Goal: Task Accomplishment & Management: Complete application form

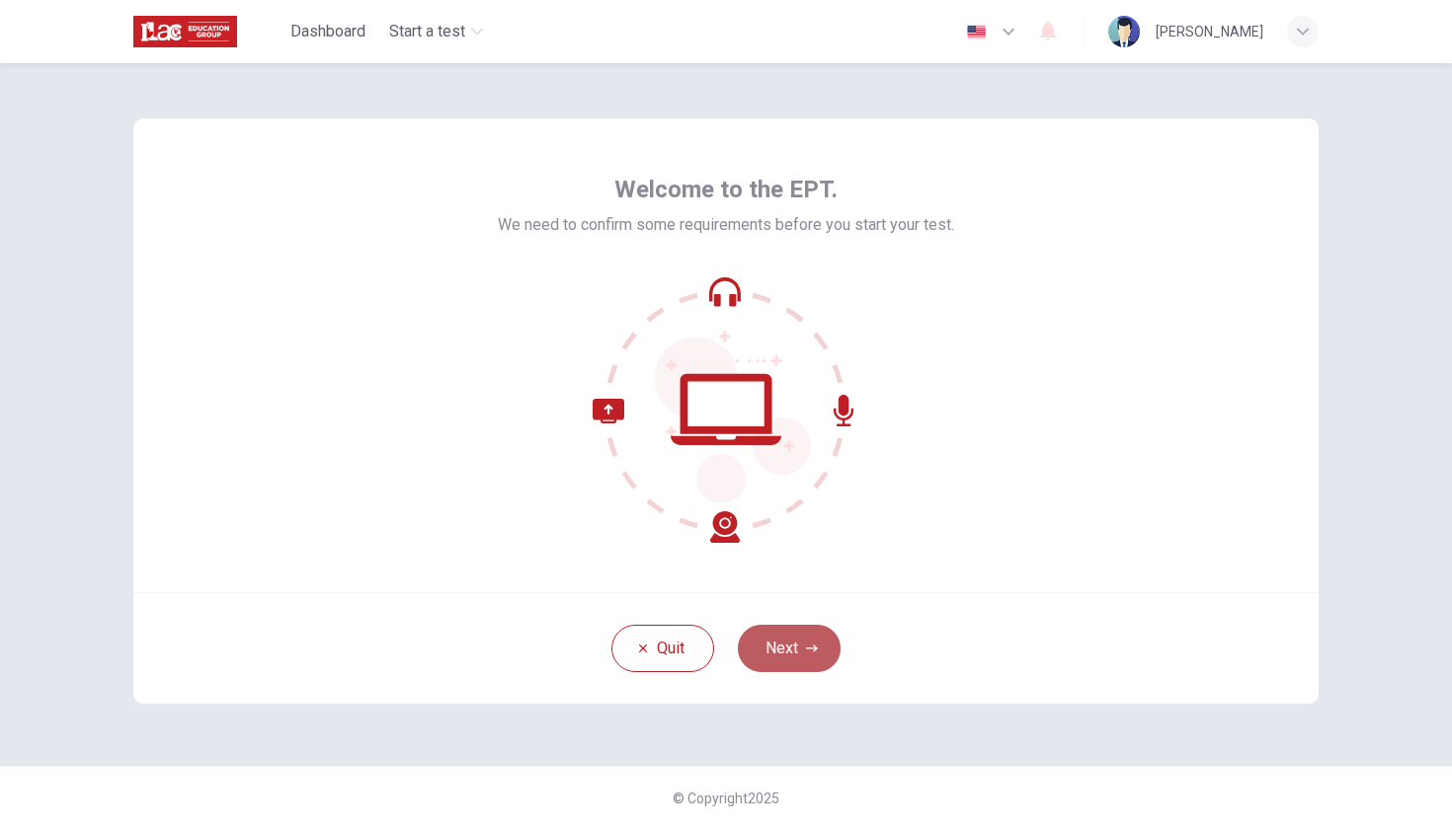
click at [775, 657] on button "Next" at bounding box center [789, 648] width 103 height 47
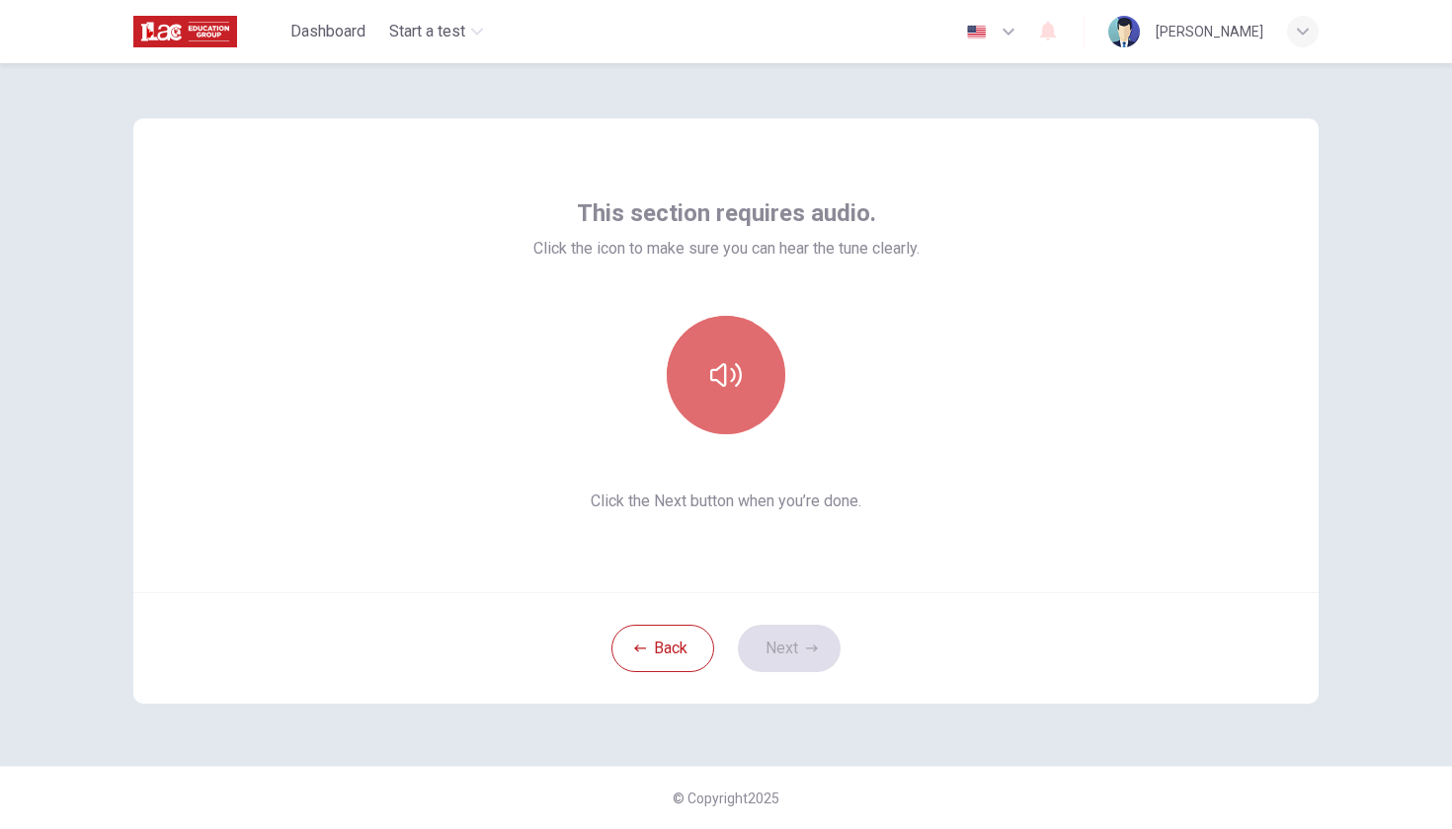
click at [724, 395] on button "button" at bounding box center [726, 375] width 118 height 118
click at [723, 397] on button "button" at bounding box center [726, 375] width 118 height 118
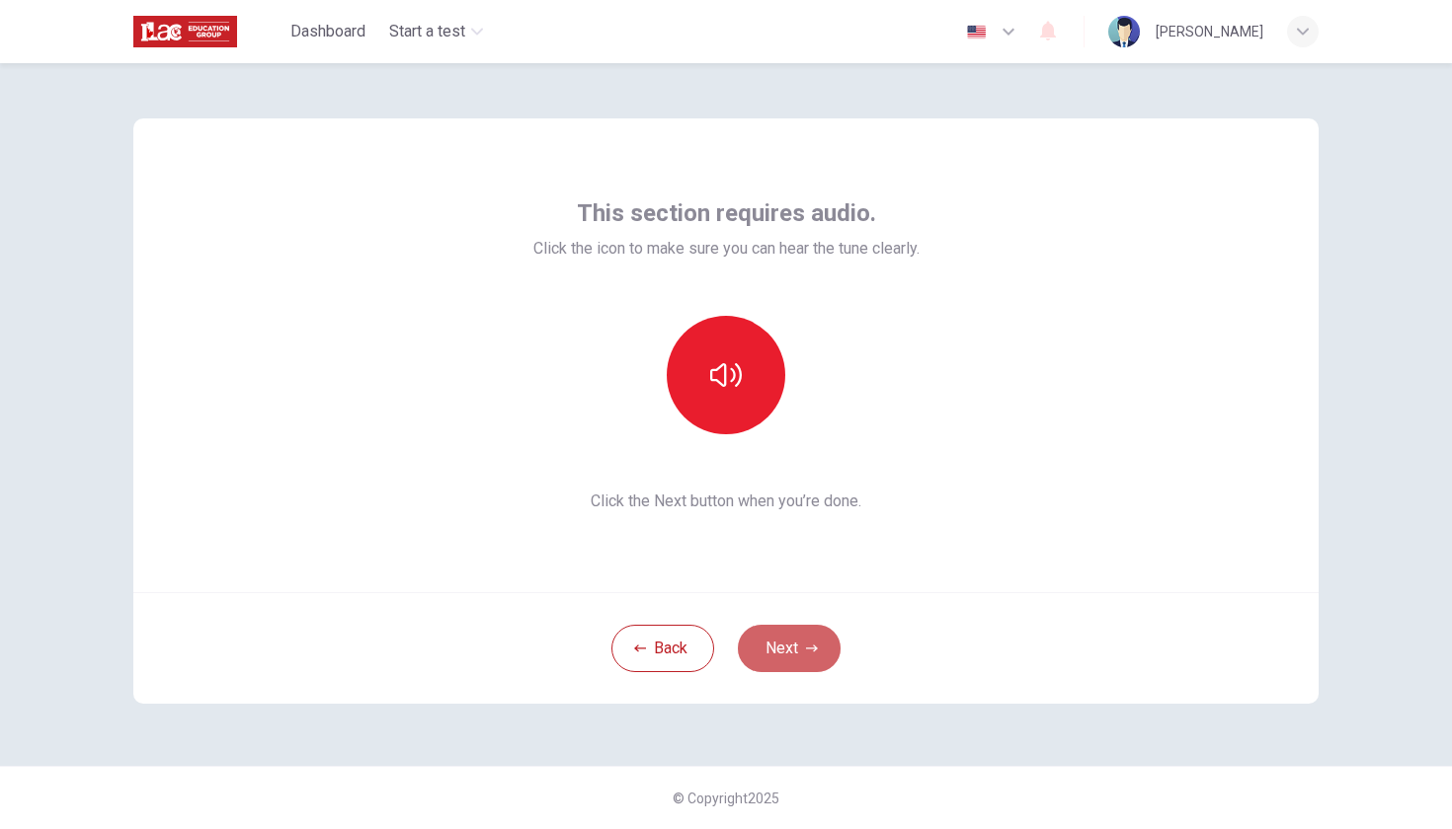
click at [778, 649] on button "Next" at bounding box center [789, 648] width 103 height 47
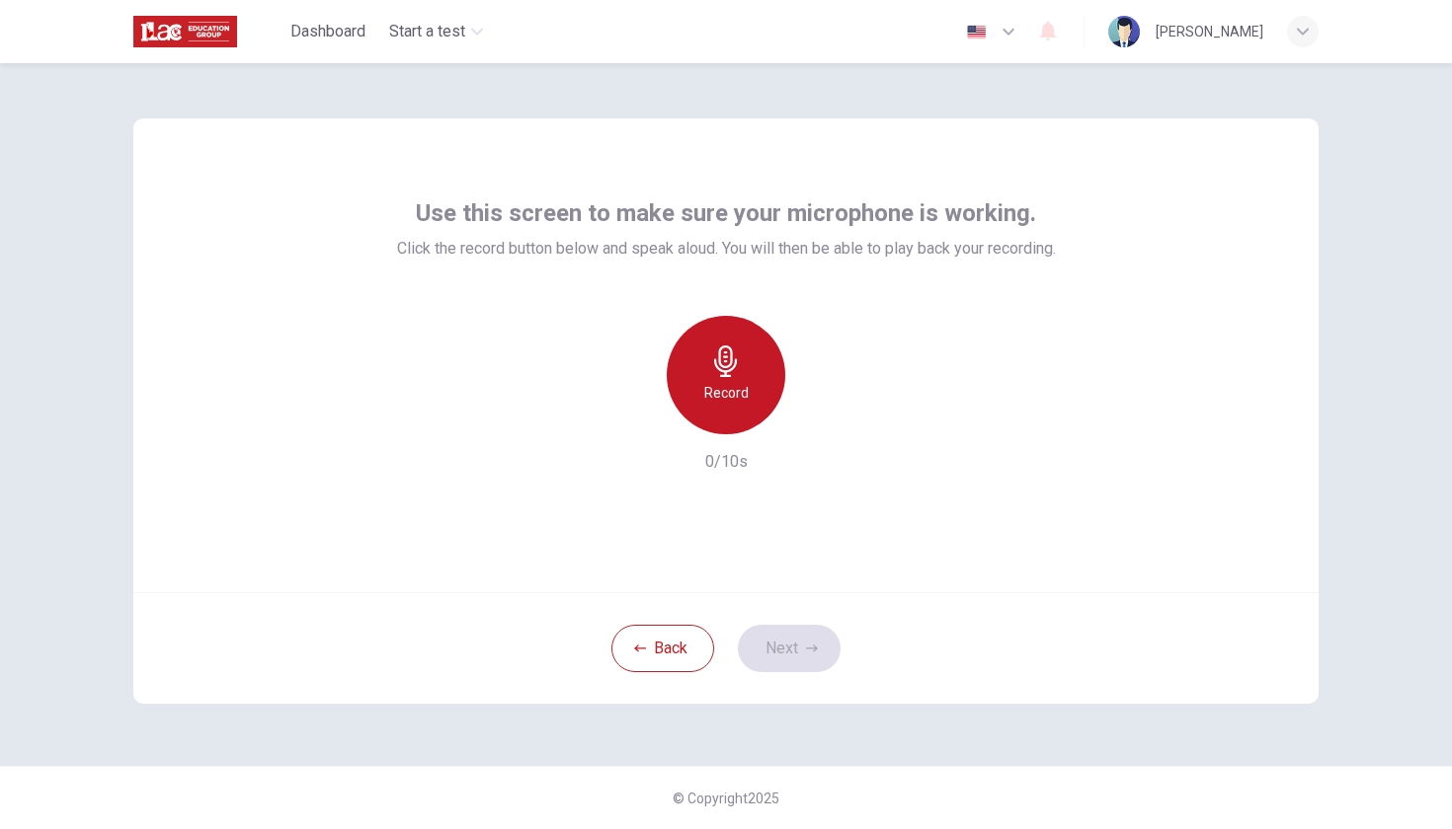
click at [740, 361] on icon "button" at bounding box center [726, 362] width 32 height 32
click at [739, 360] on icon "button" at bounding box center [726, 362] width 32 height 32
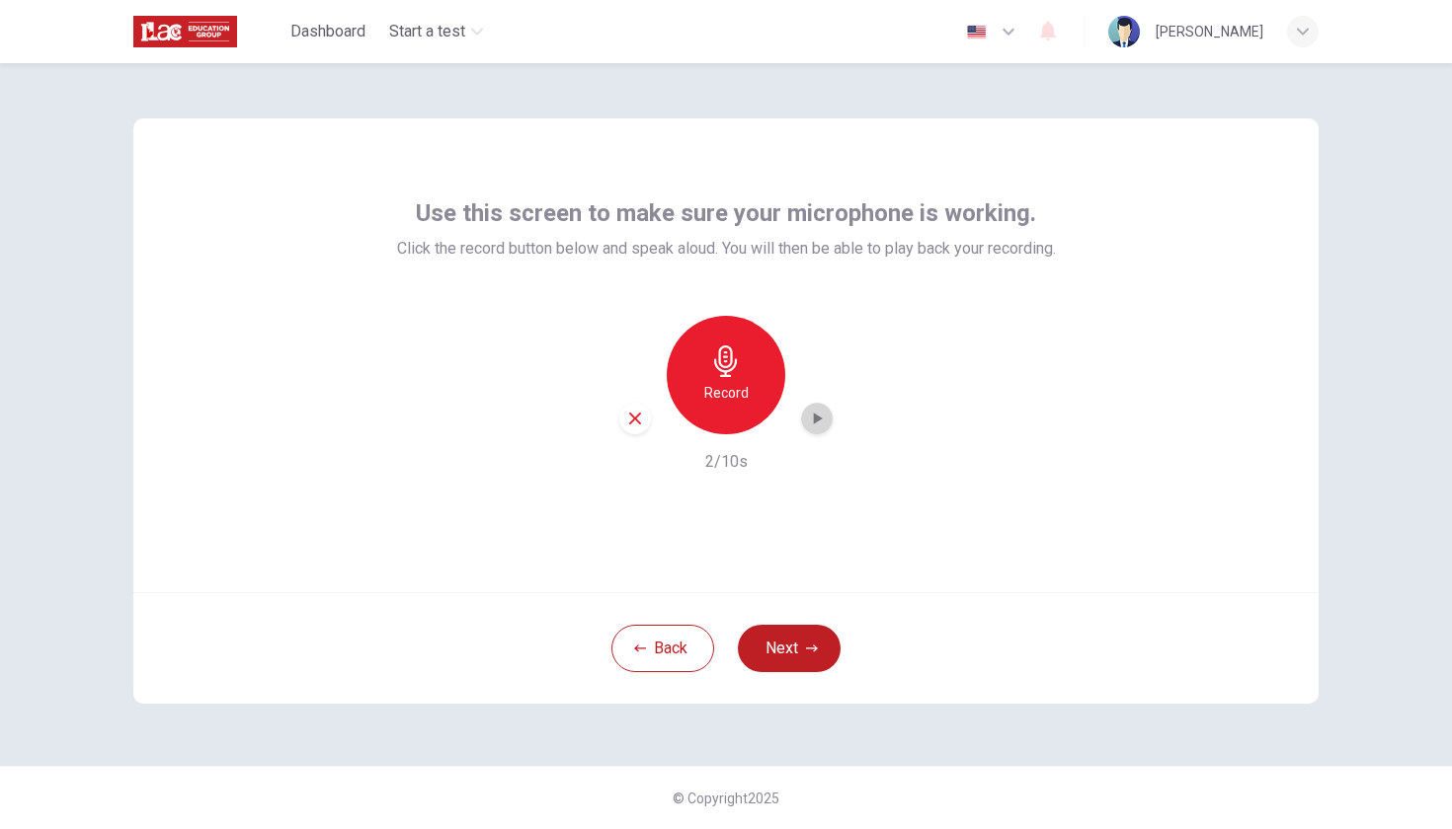
click at [824, 424] on icon "button" at bounding box center [817, 419] width 20 height 20
click at [786, 653] on button "Next" at bounding box center [789, 648] width 103 height 47
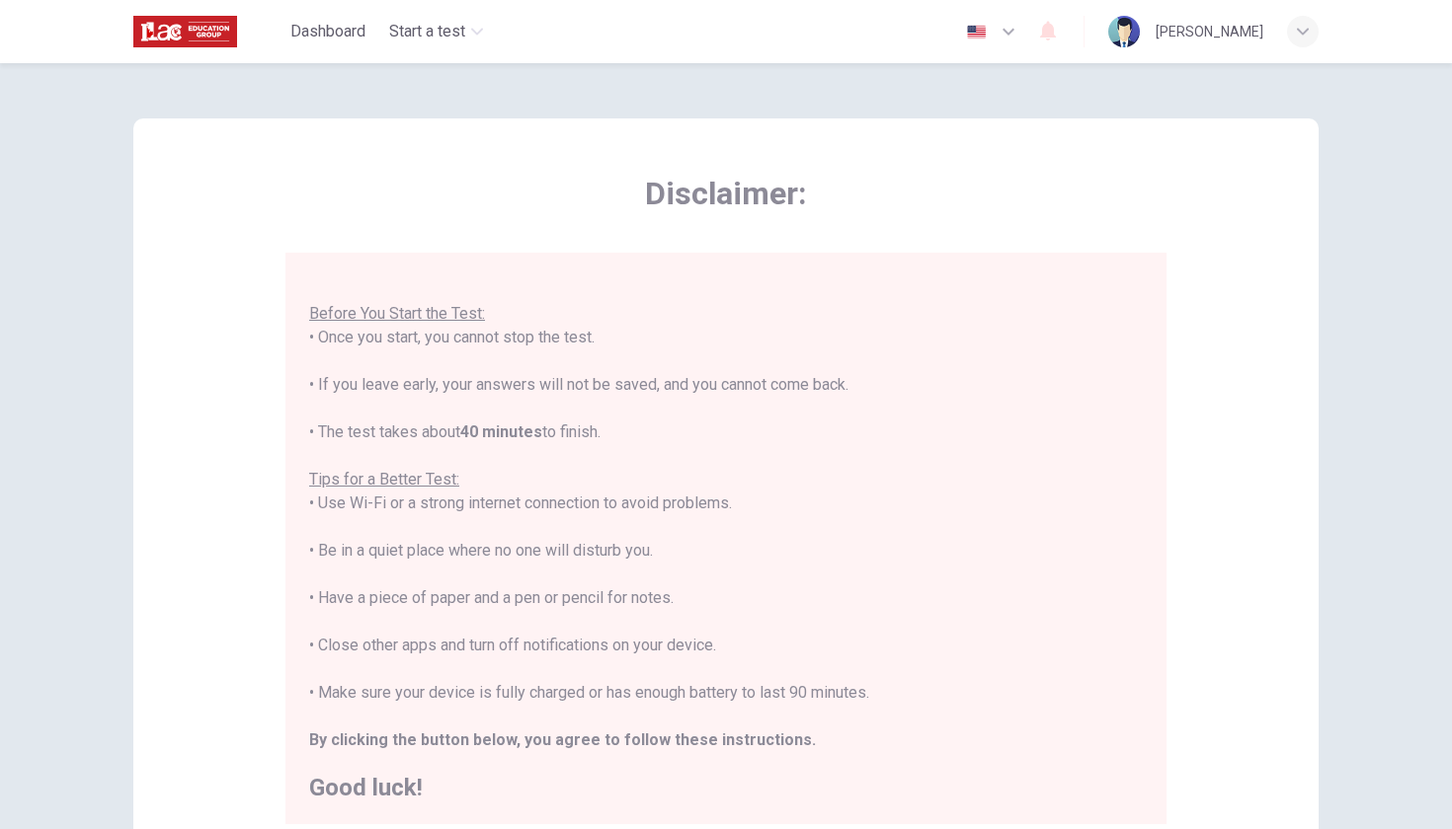
scroll to position [21, 0]
click at [1189, 499] on div "Disclaimer: You are about to start a Placement Test . Before You Start the Test…" at bounding box center [725, 492] width 1185 height 749
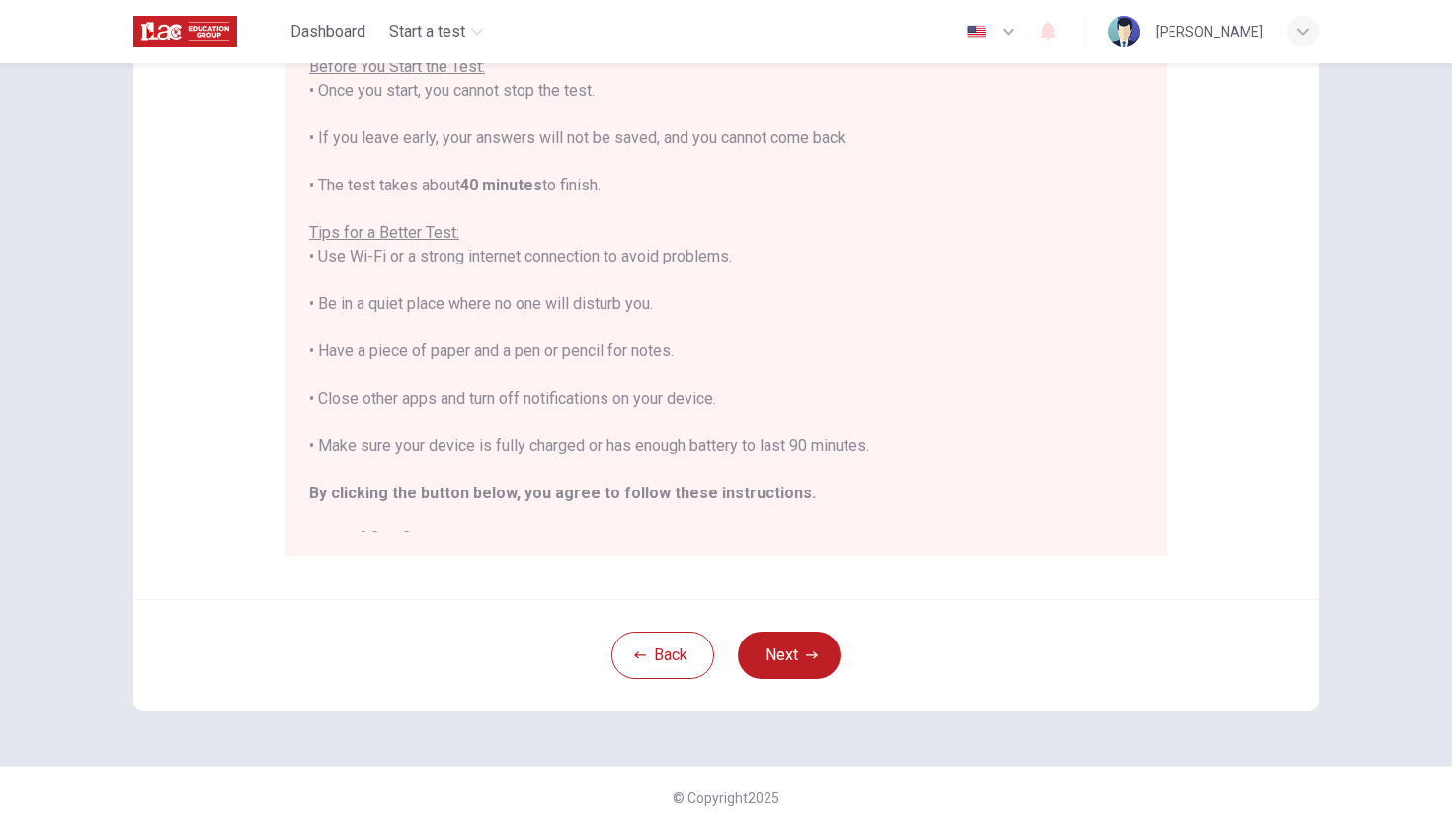
scroll to position [269, 0]
click at [785, 669] on button "Next" at bounding box center [789, 655] width 103 height 47
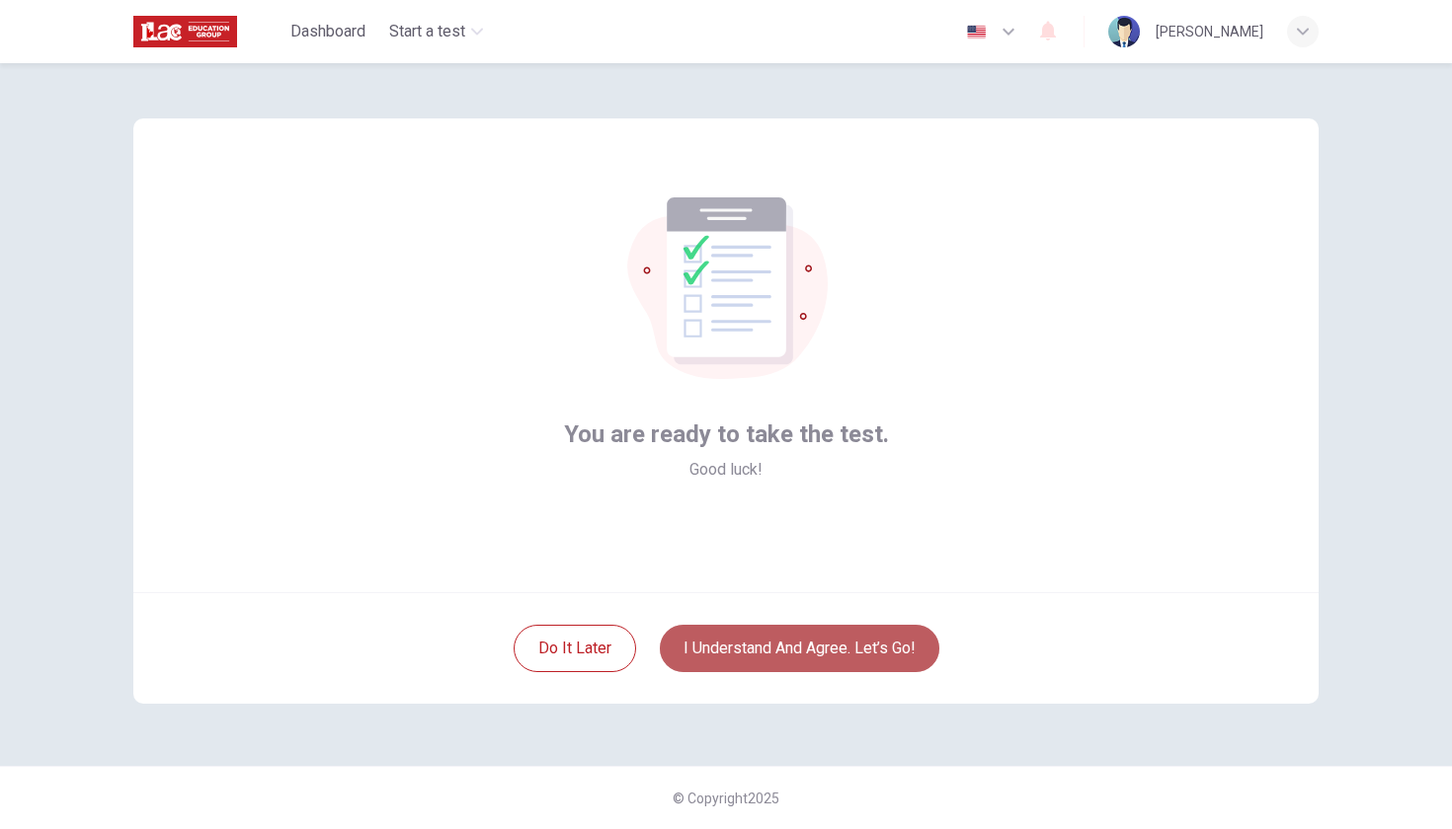
click at [777, 636] on button "I understand and agree. Let’s go!" at bounding box center [799, 648] width 279 height 47
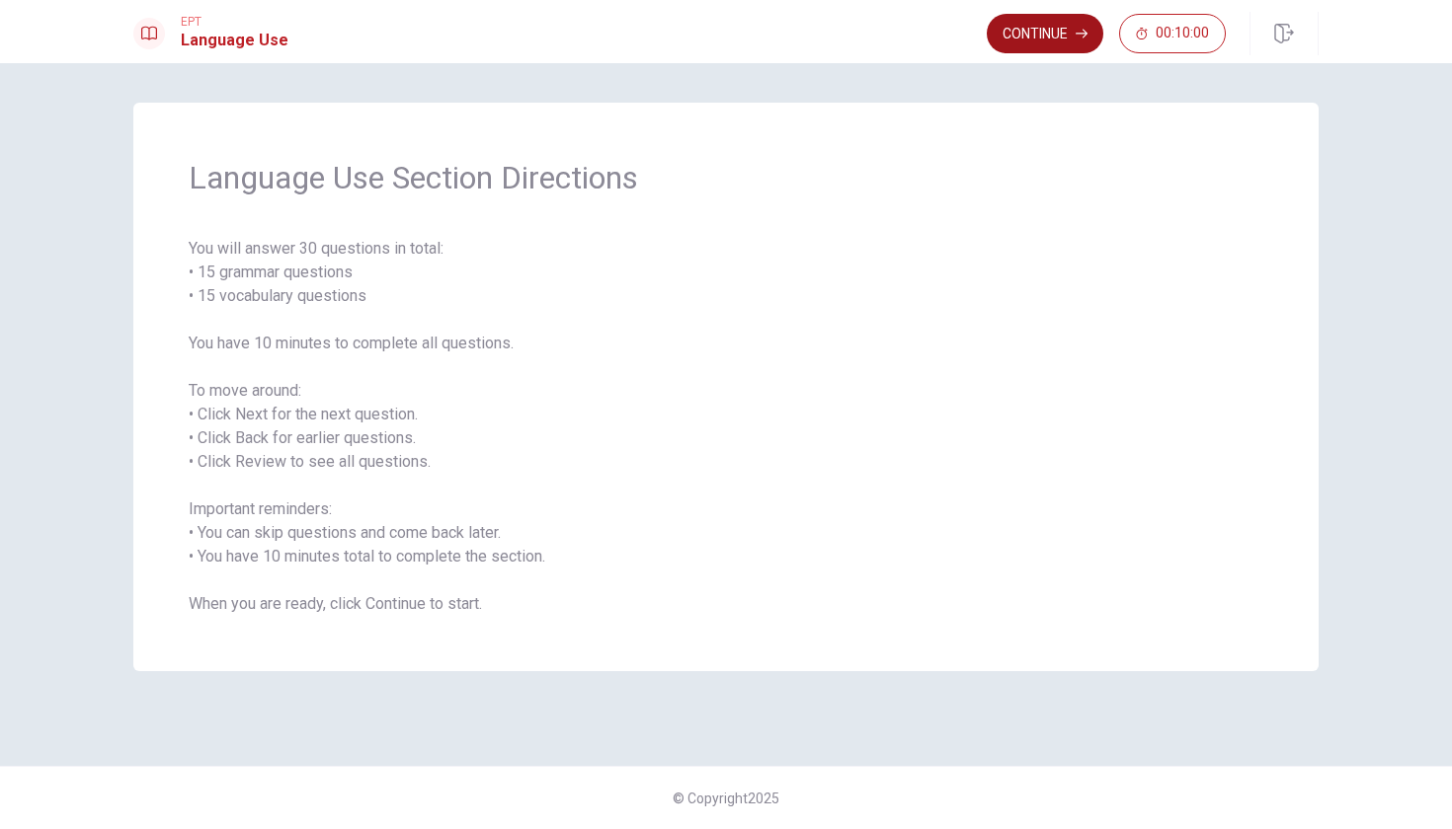
click at [1013, 24] on button "Continue" at bounding box center [1044, 33] width 117 height 39
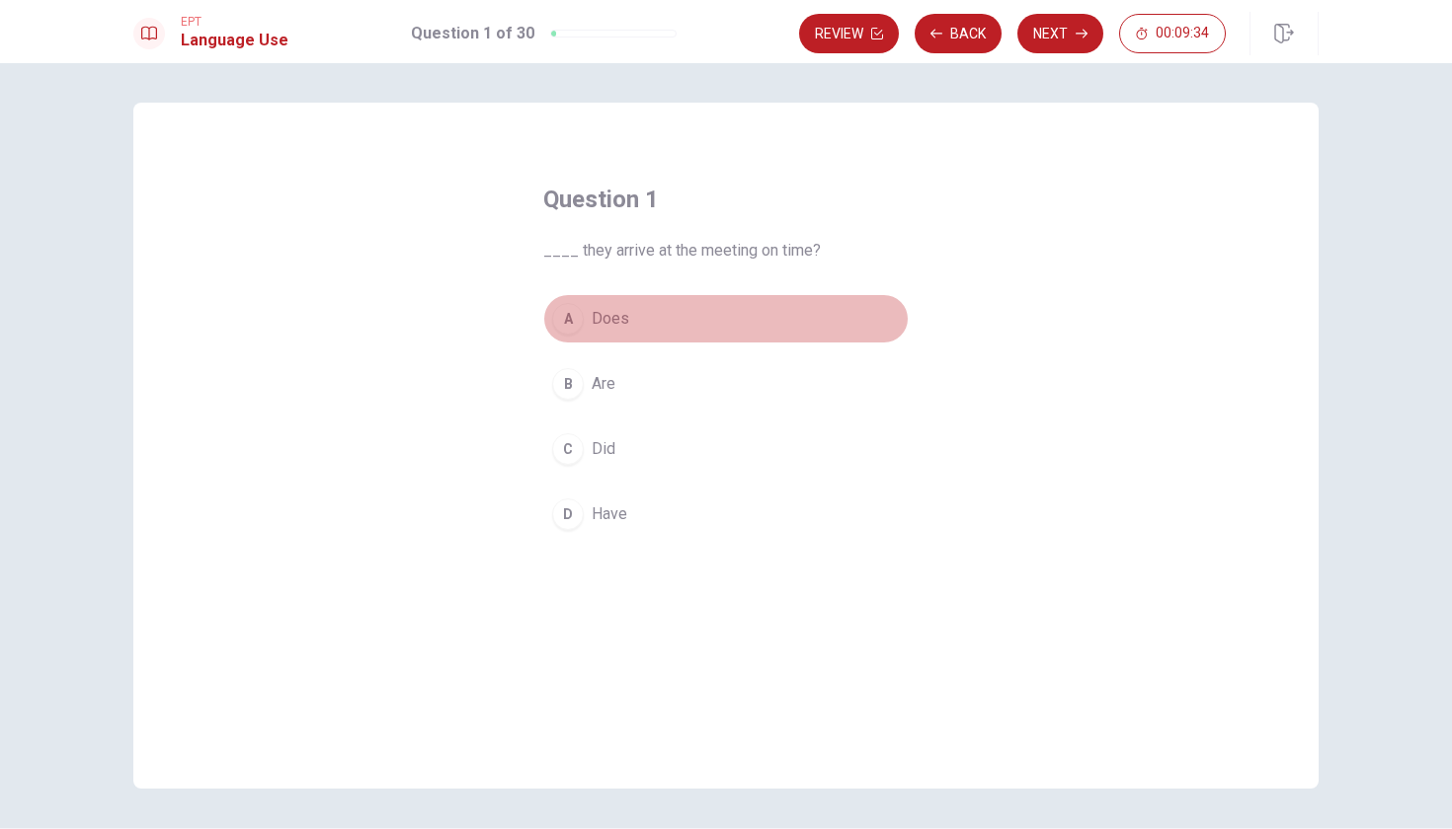
click at [612, 318] on span "Does" at bounding box center [610, 319] width 38 height 24
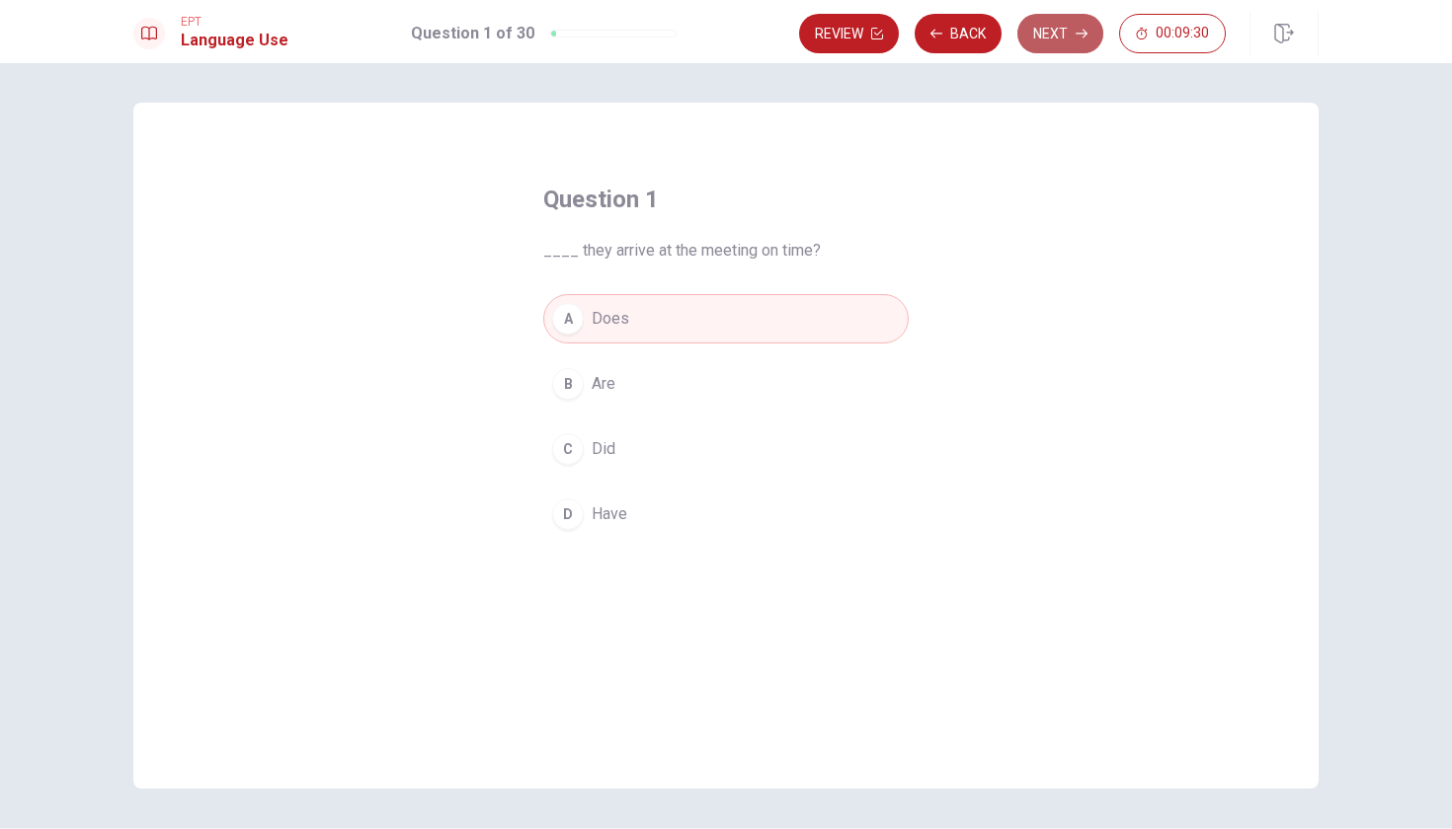
click at [1070, 34] on button "Next" at bounding box center [1060, 33] width 86 height 39
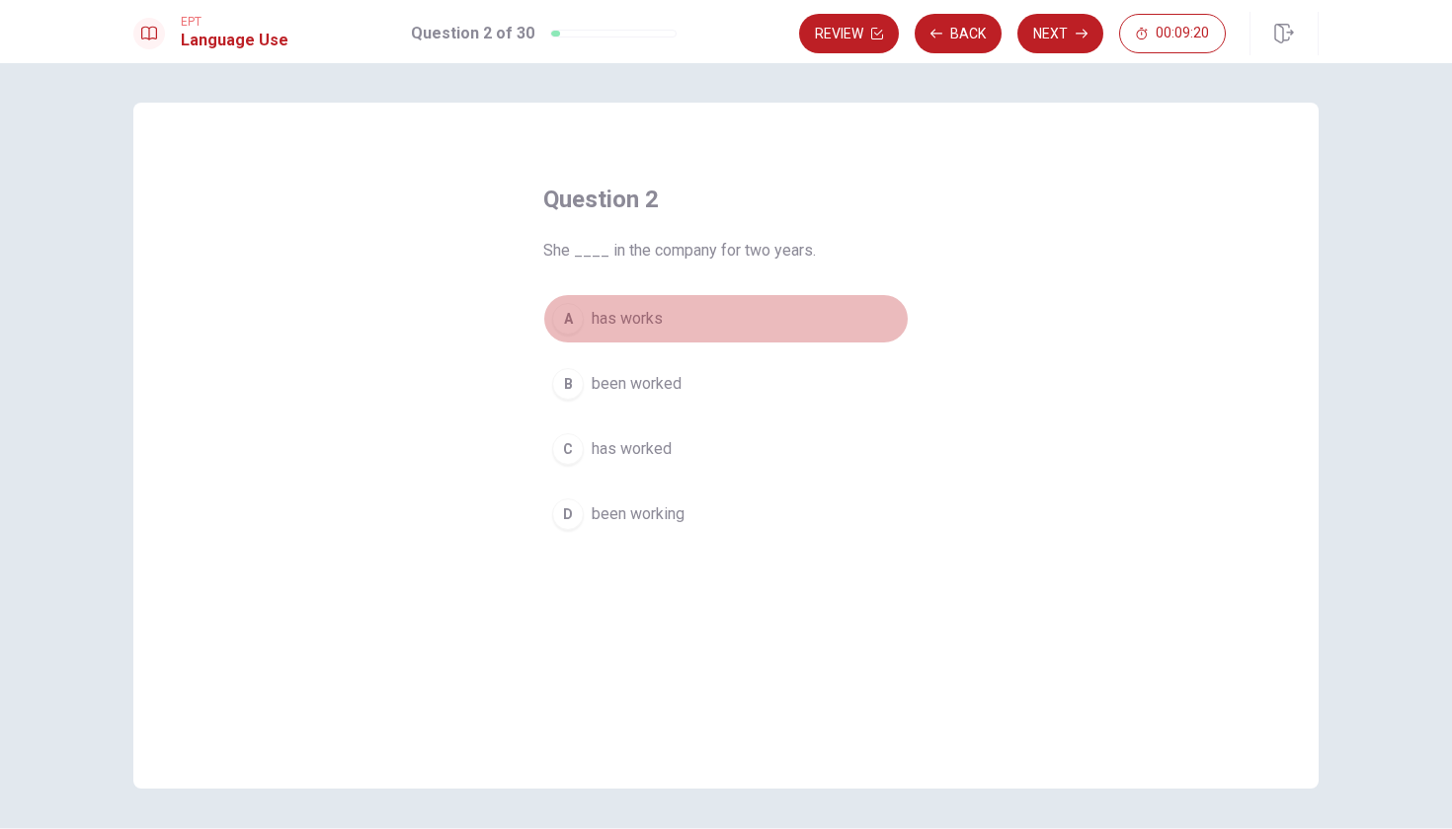
click at [657, 318] on span "has works" at bounding box center [626, 319] width 71 height 24
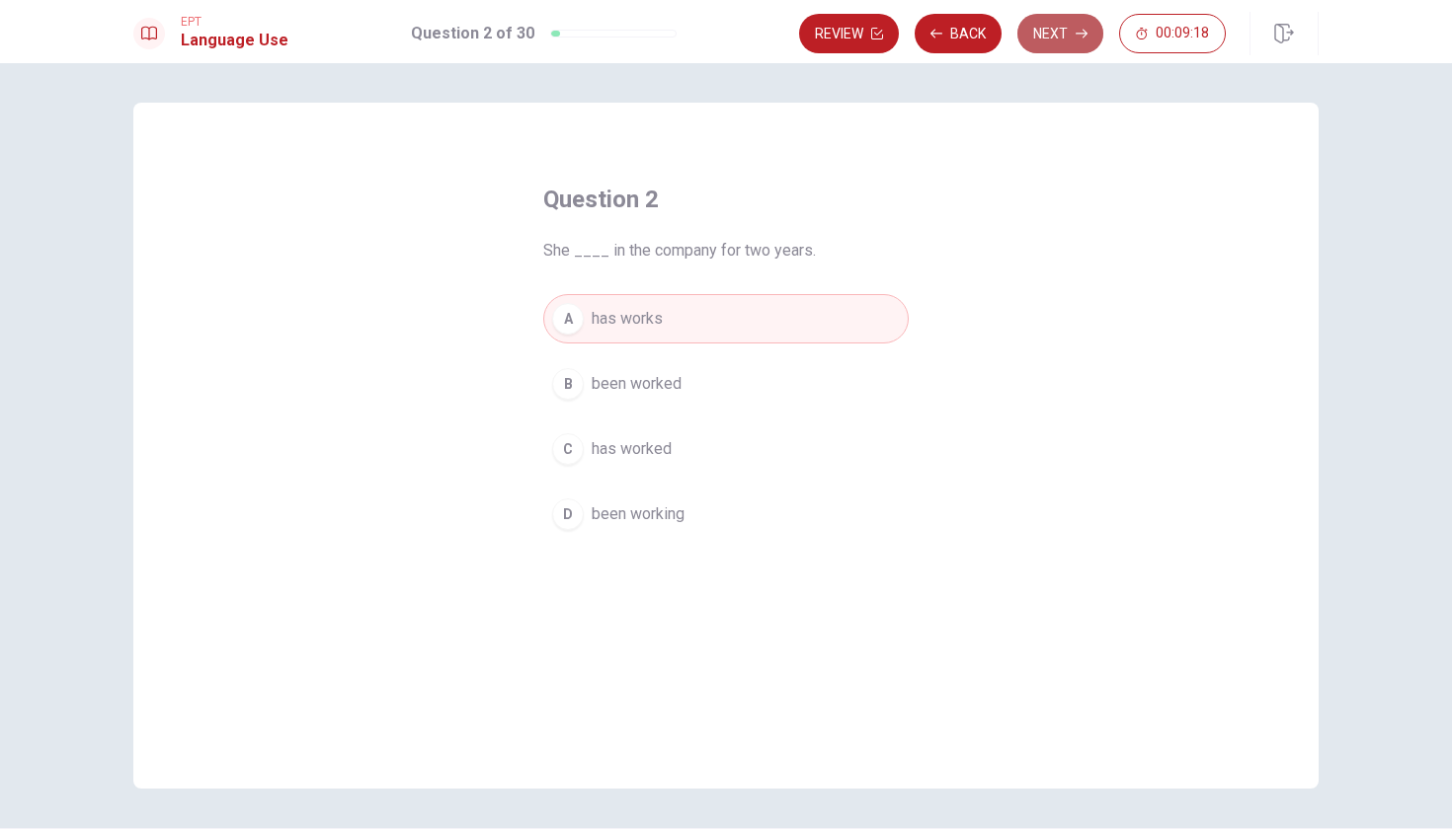
click at [1075, 33] on icon "button" at bounding box center [1081, 34] width 12 height 12
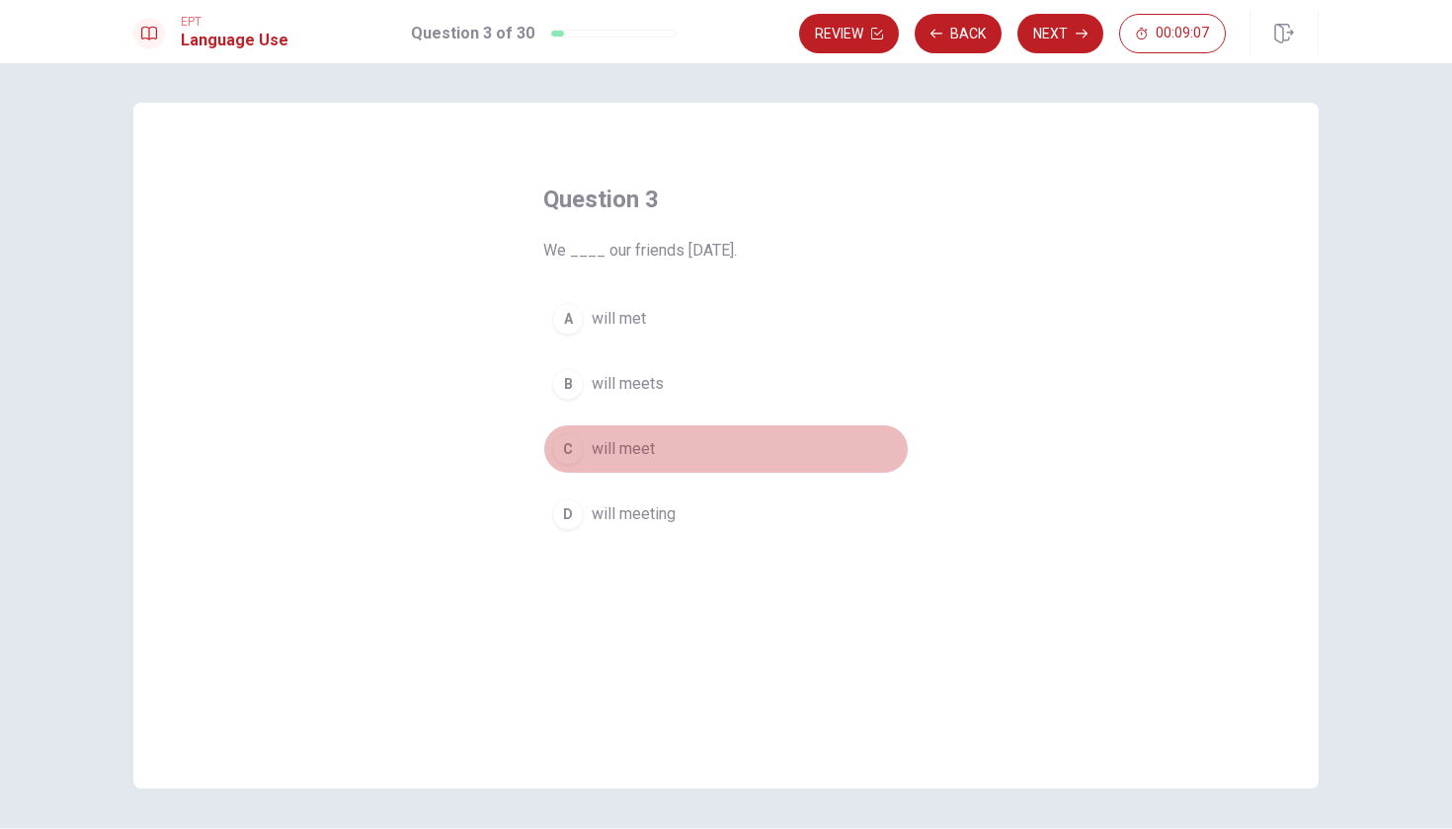
click at [640, 450] on span "will meet" at bounding box center [622, 449] width 63 height 24
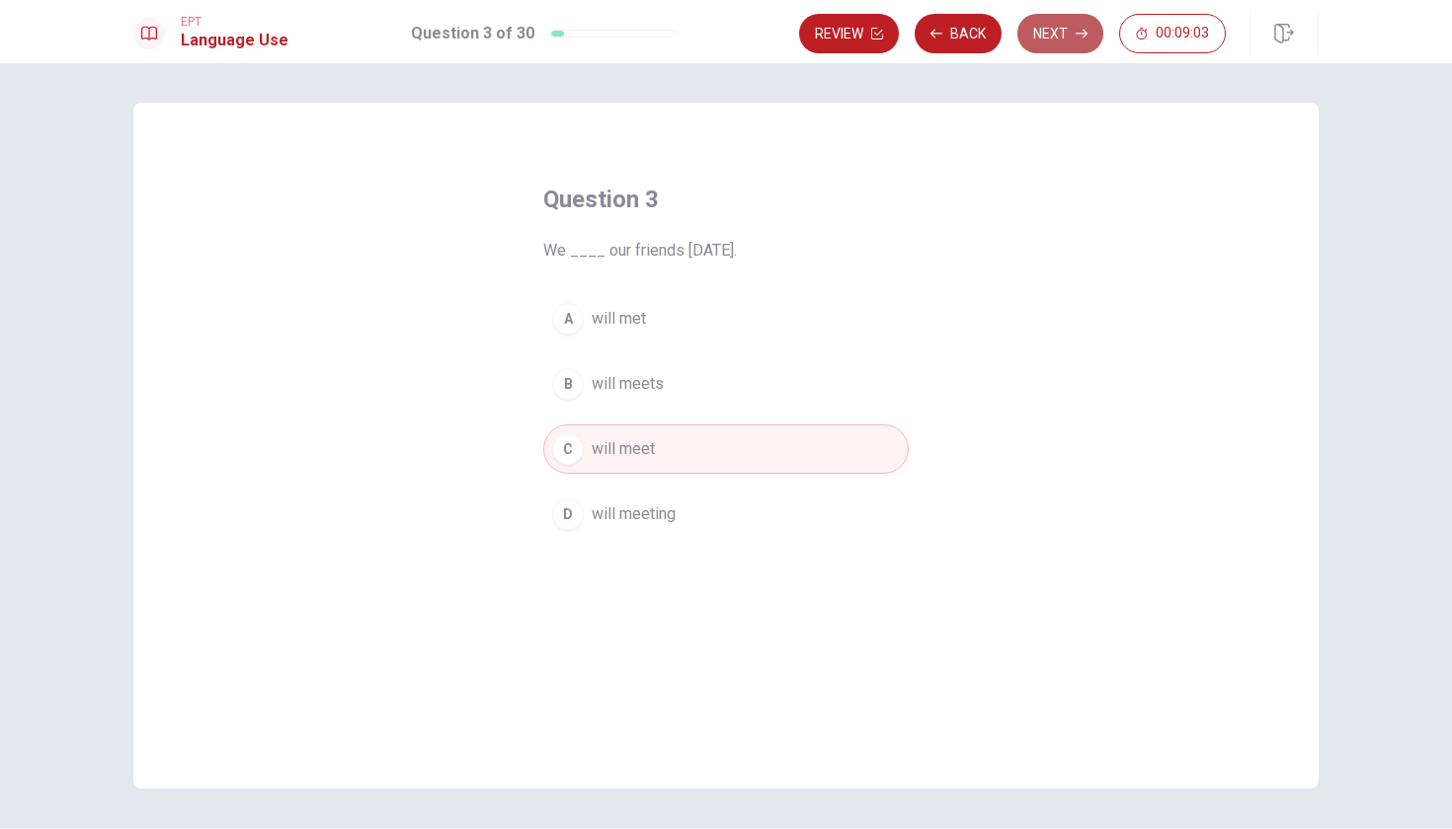
click at [1068, 35] on button "Next" at bounding box center [1060, 33] width 86 height 39
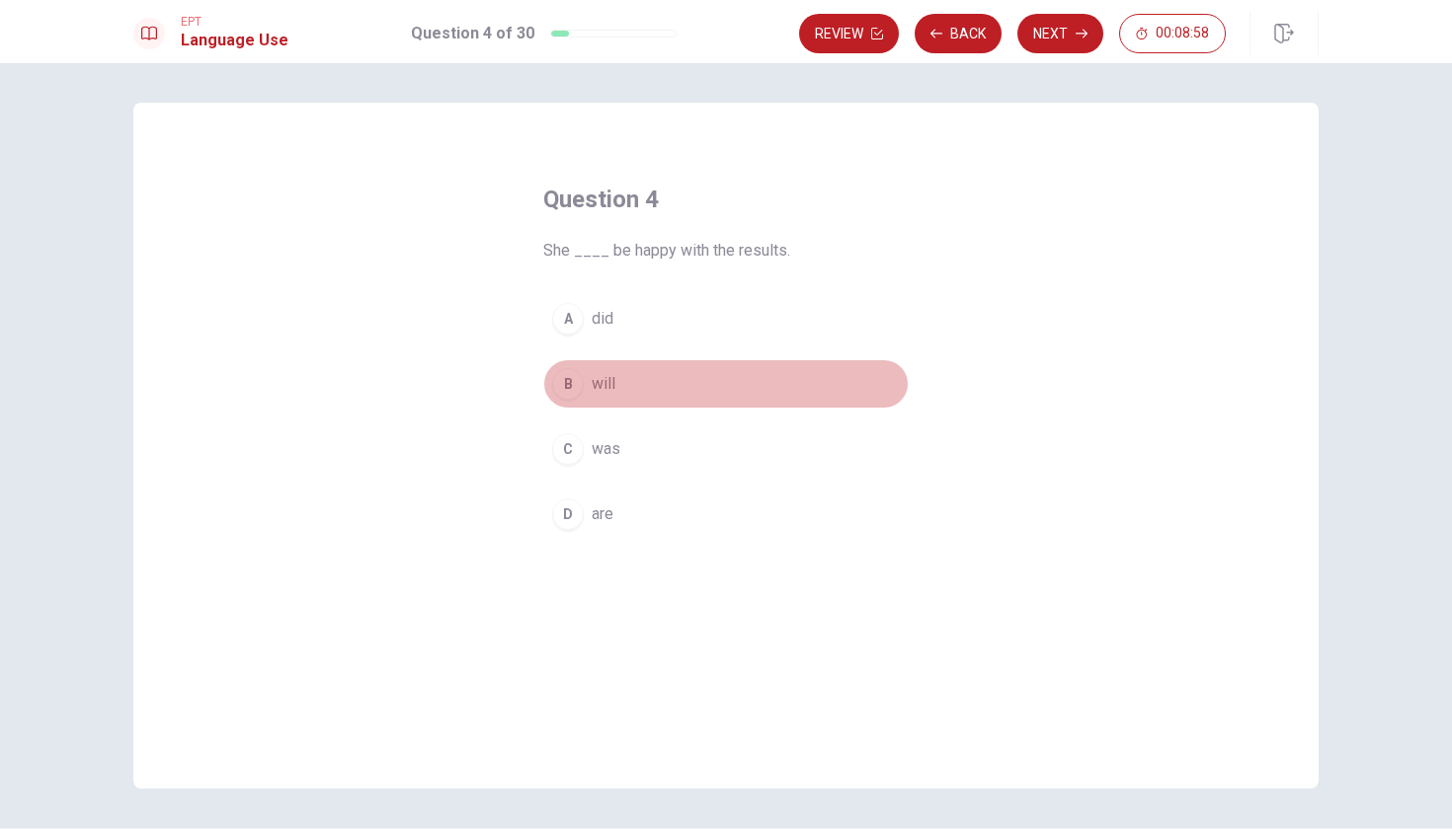
click at [598, 384] on span "will" at bounding box center [603, 384] width 24 height 24
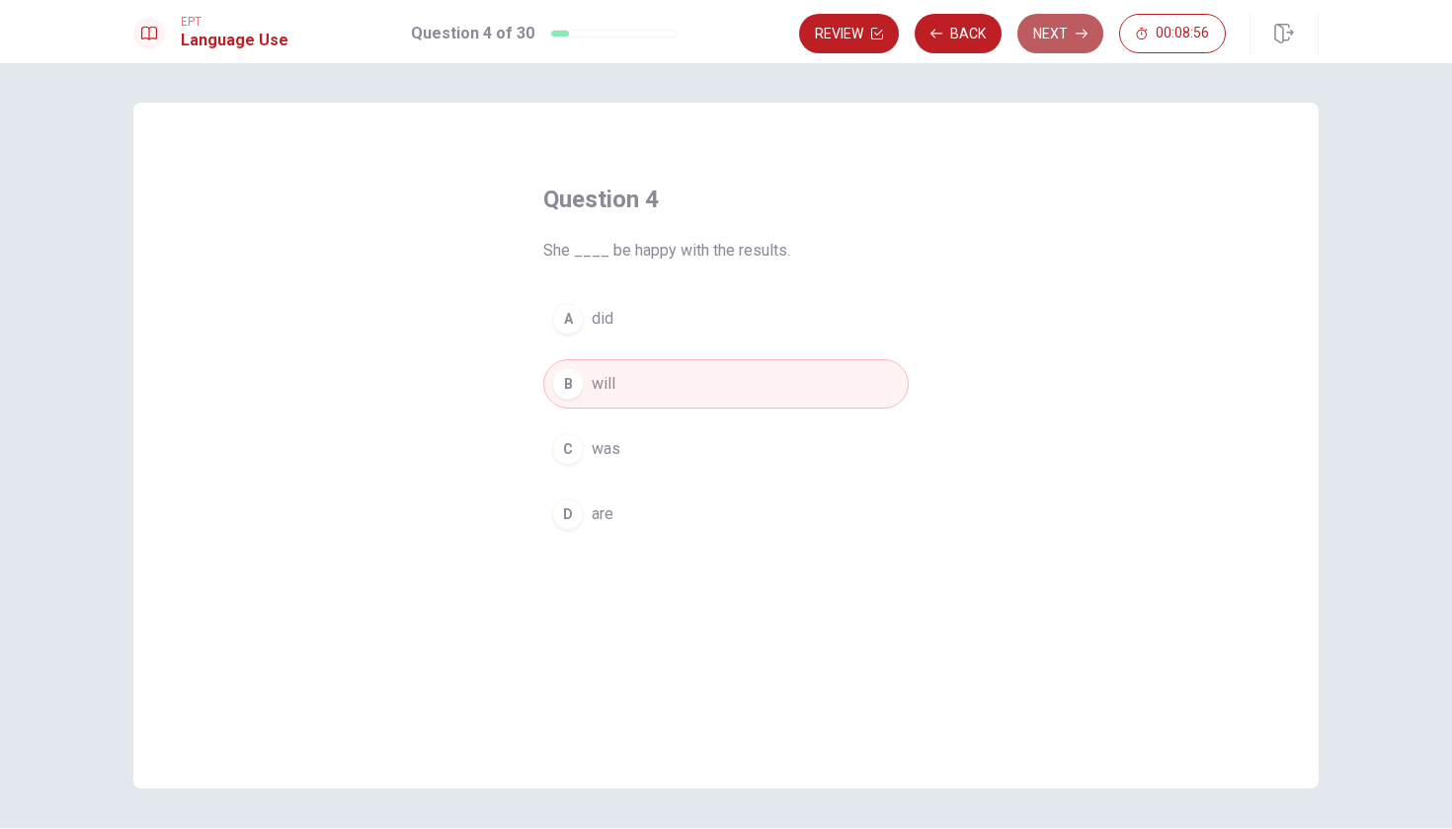
click at [1058, 35] on button "Next" at bounding box center [1060, 33] width 86 height 39
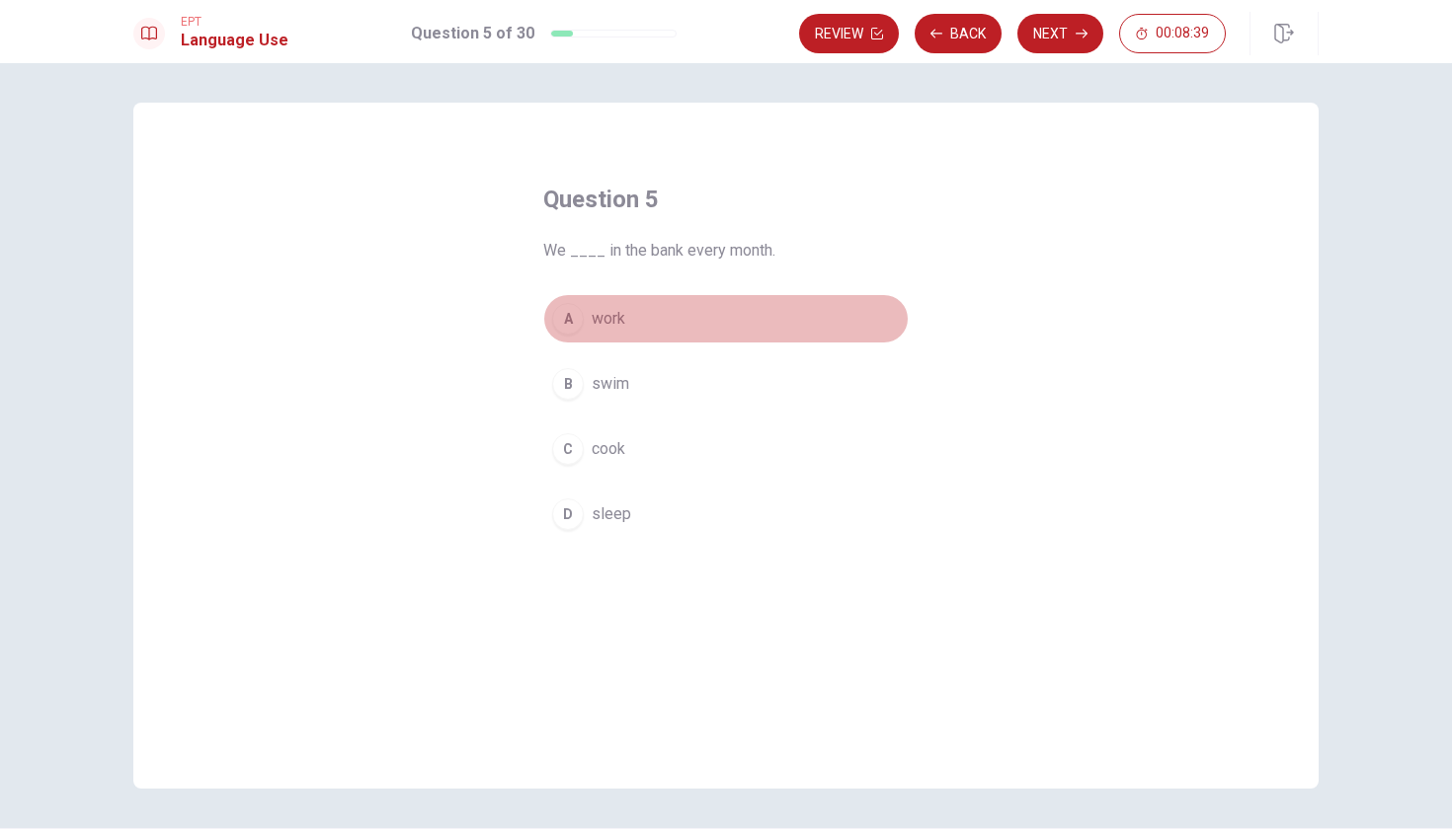
click at [607, 314] on span "work" at bounding box center [608, 319] width 34 height 24
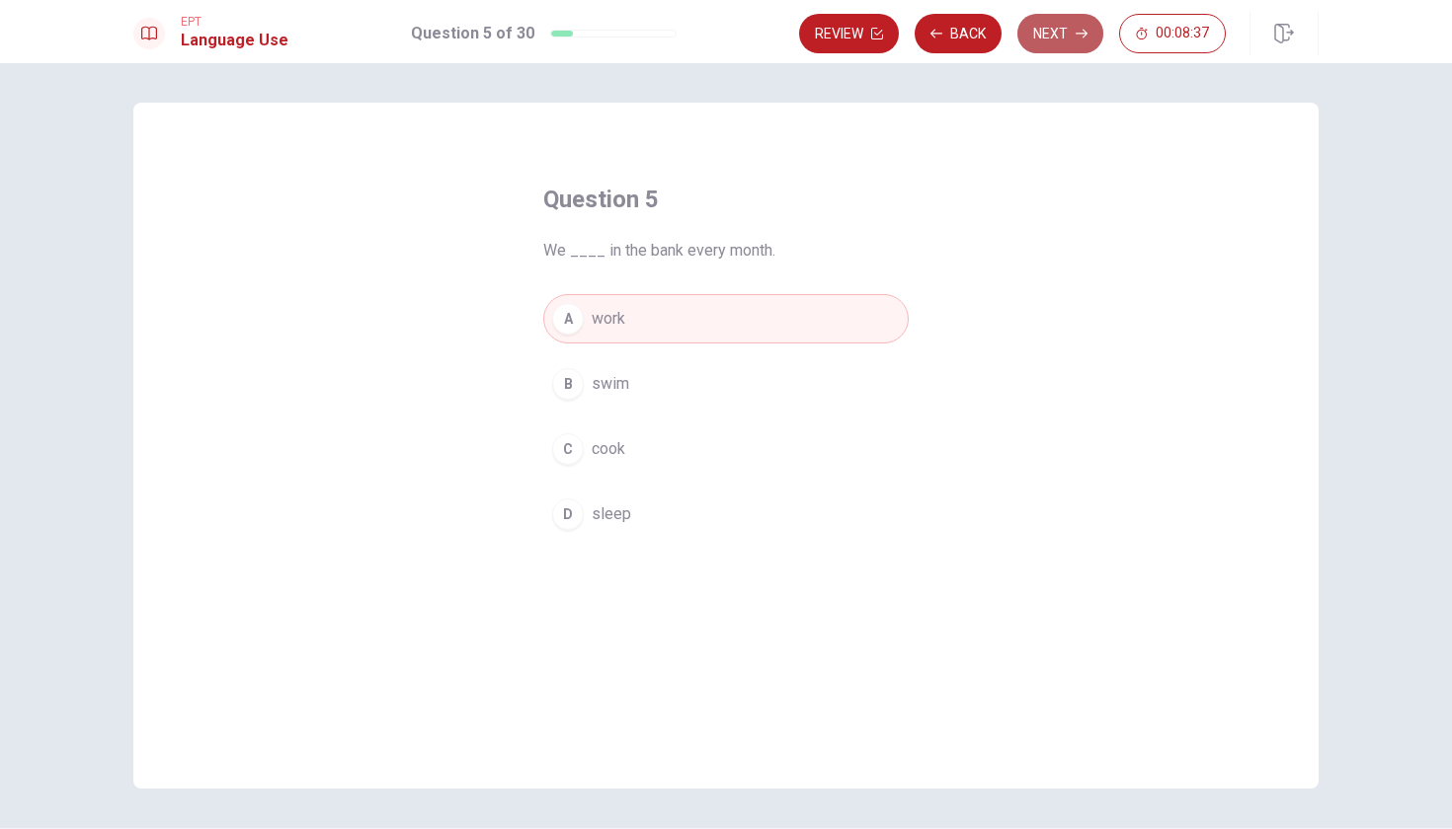
click at [1054, 26] on button "Next" at bounding box center [1060, 33] width 86 height 39
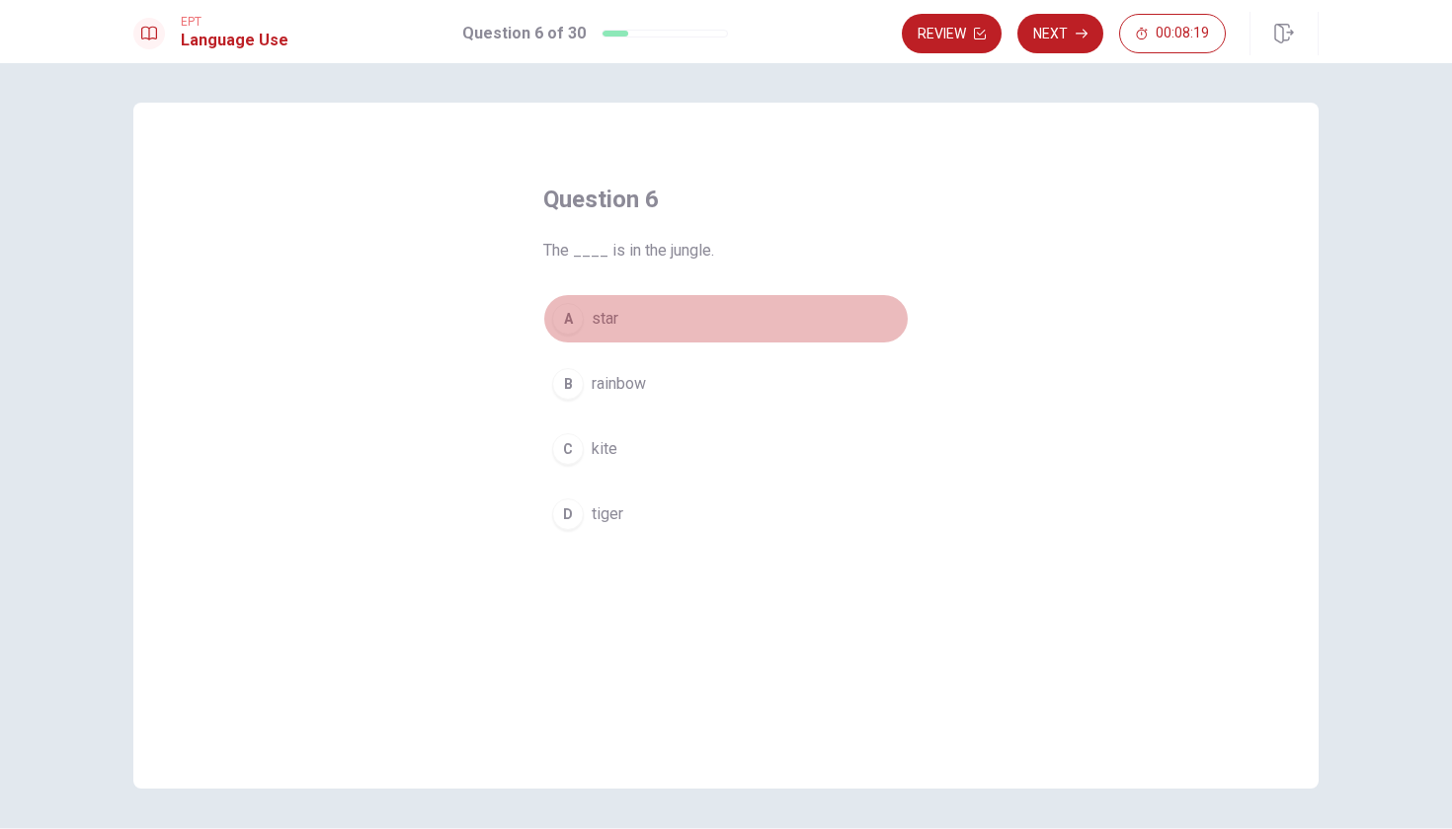
click at [610, 314] on span "star" at bounding box center [604, 319] width 27 height 24
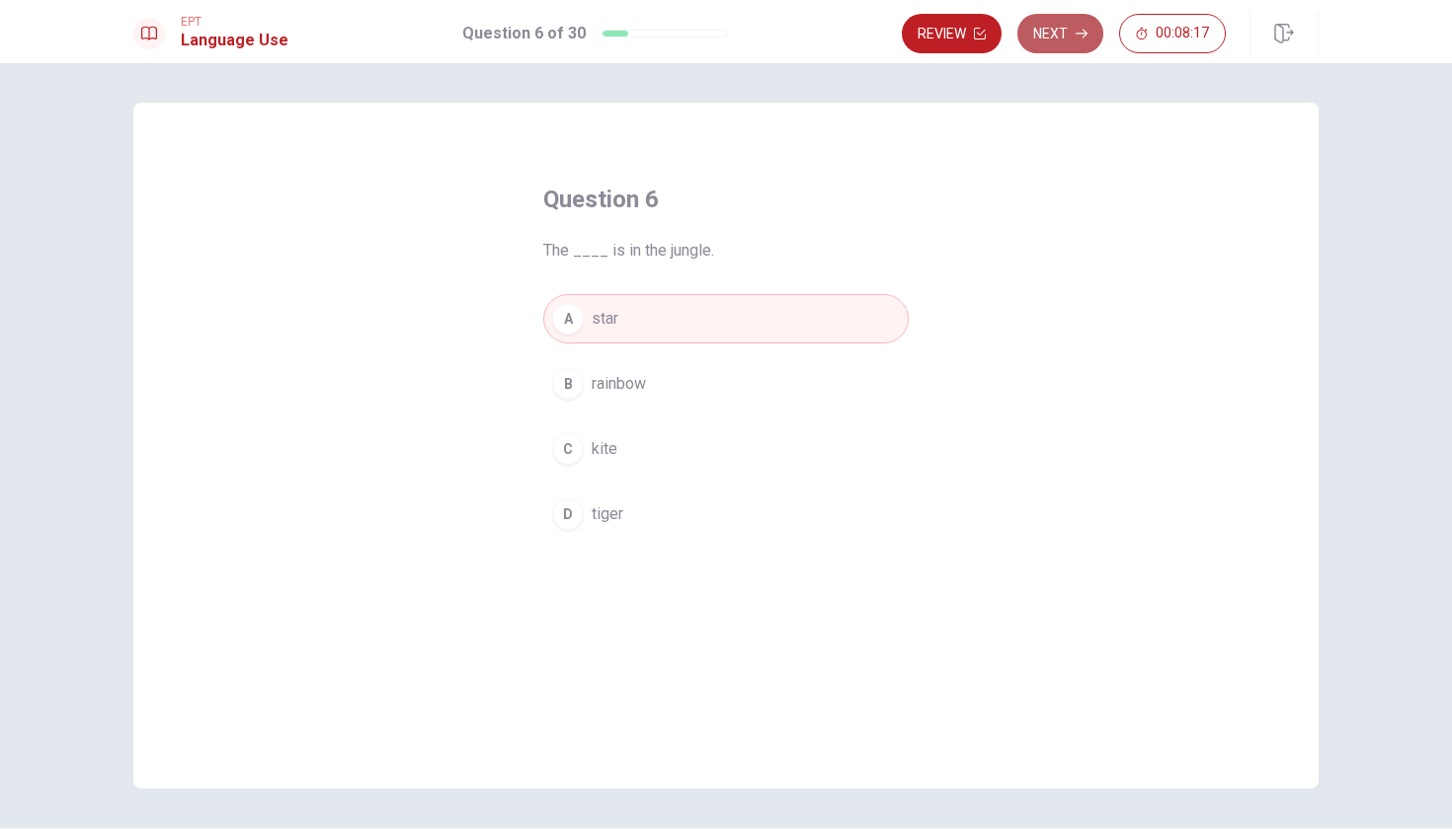
click at [1084, 34] on icon "button" at bounding box center [1081, 34] width 12 height 9
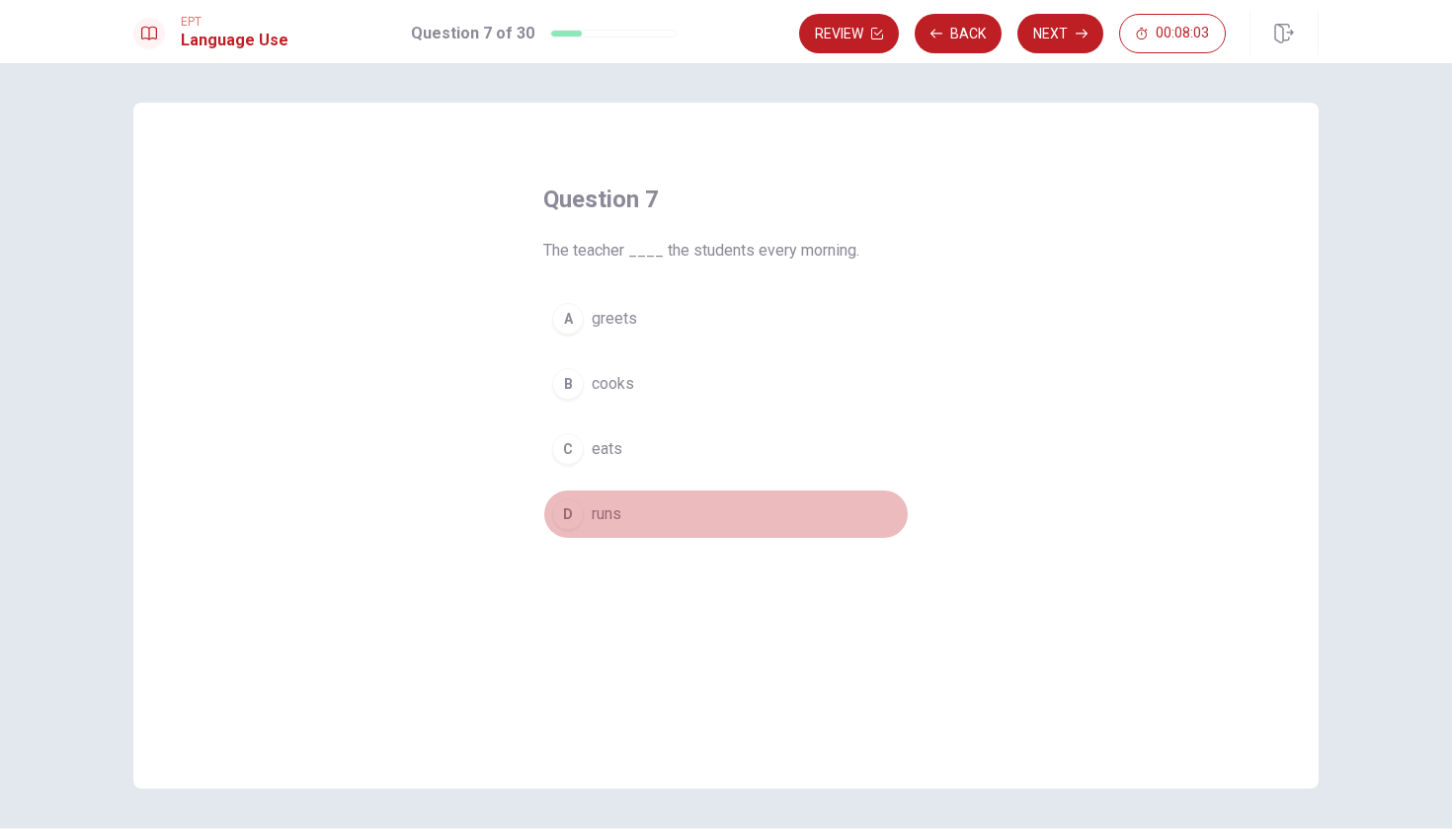
click at [606, 516] on span "runs" at bounding box center [606, 515] width 30 height 24
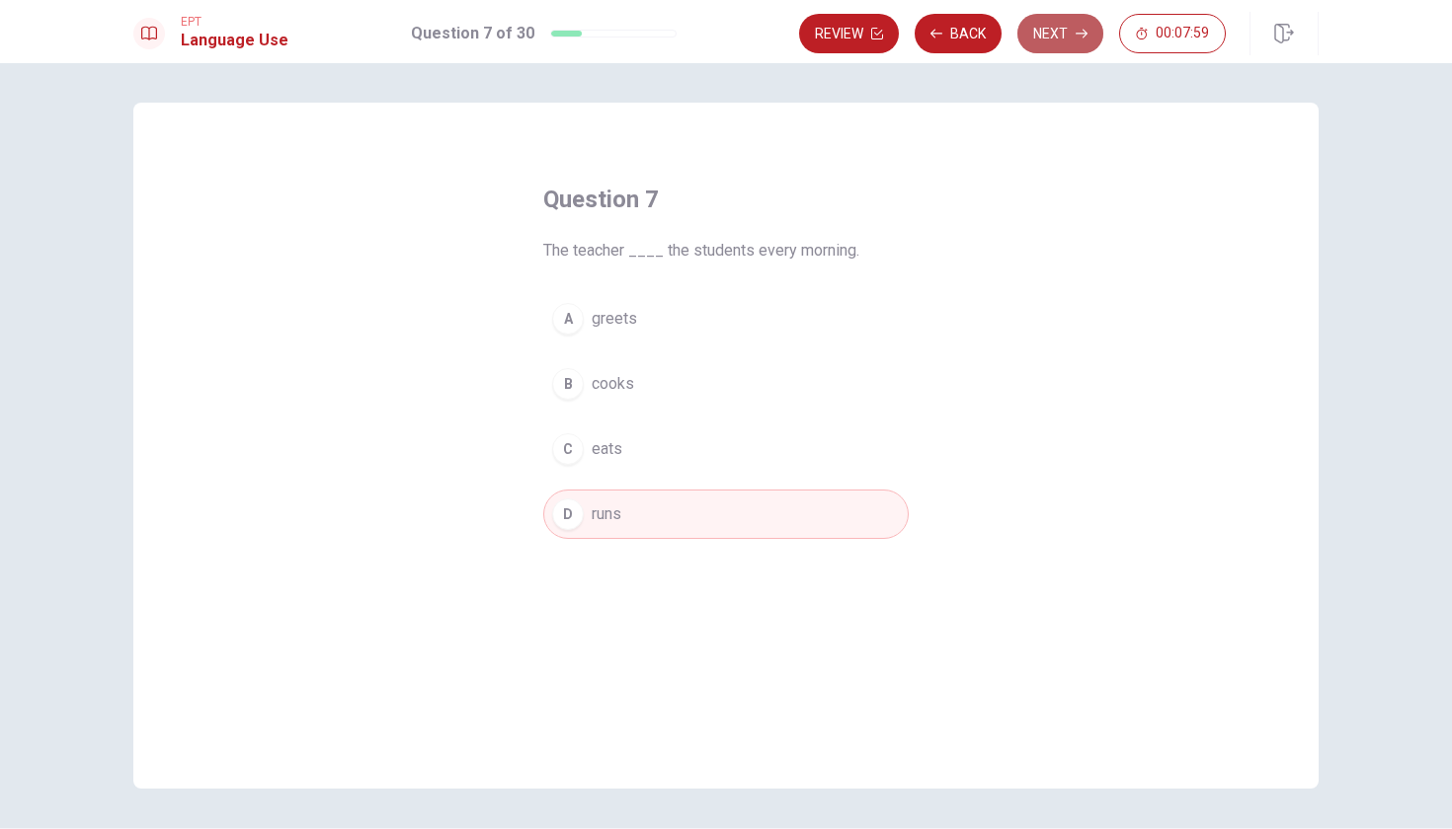
click at [1058, 42] on button "Next" at bounding box center [1060, 33] width 86 height 39
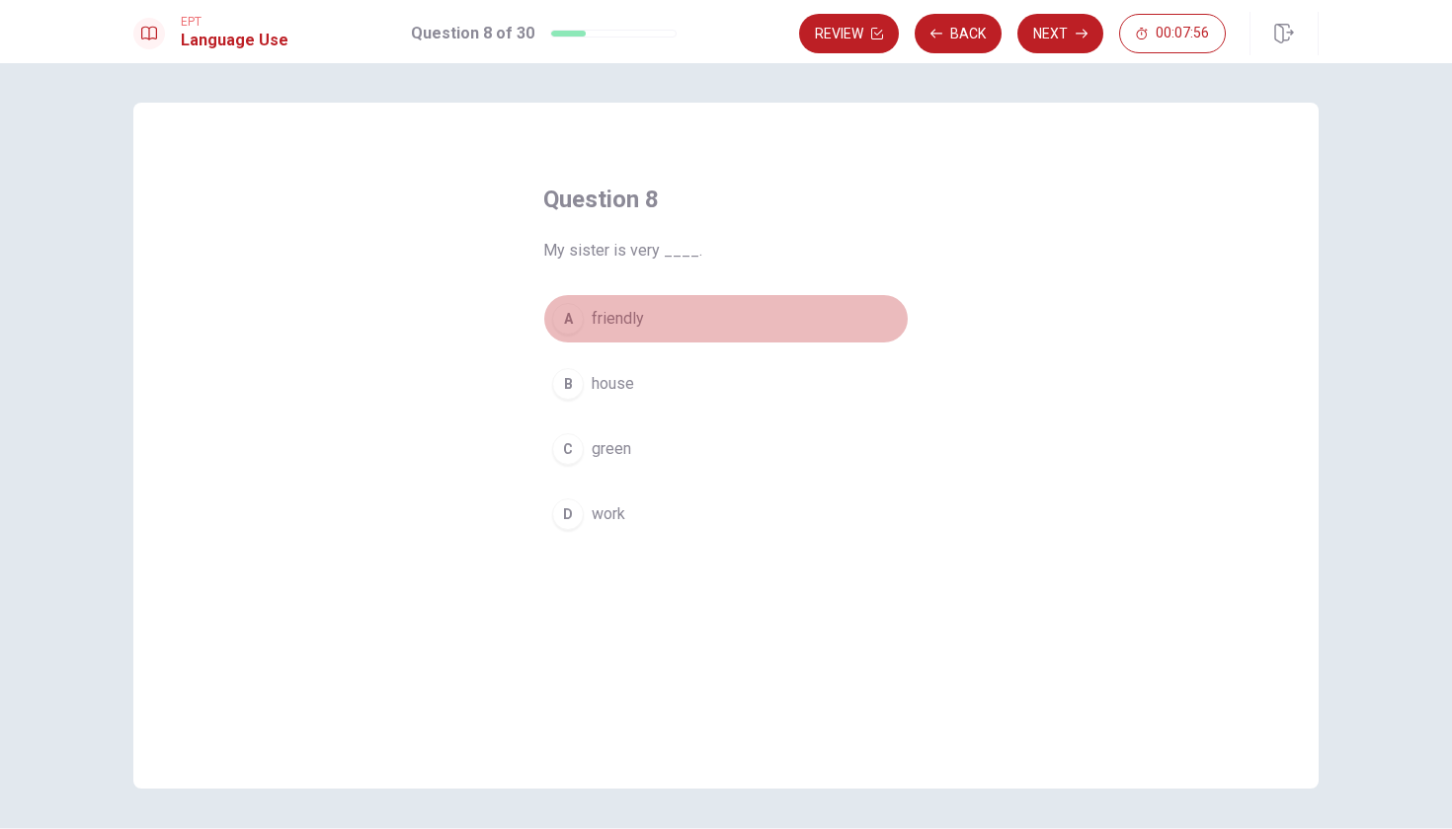
click at [608, 322] on span "friendly" at bounding box center [617, 319] width 52 height 24
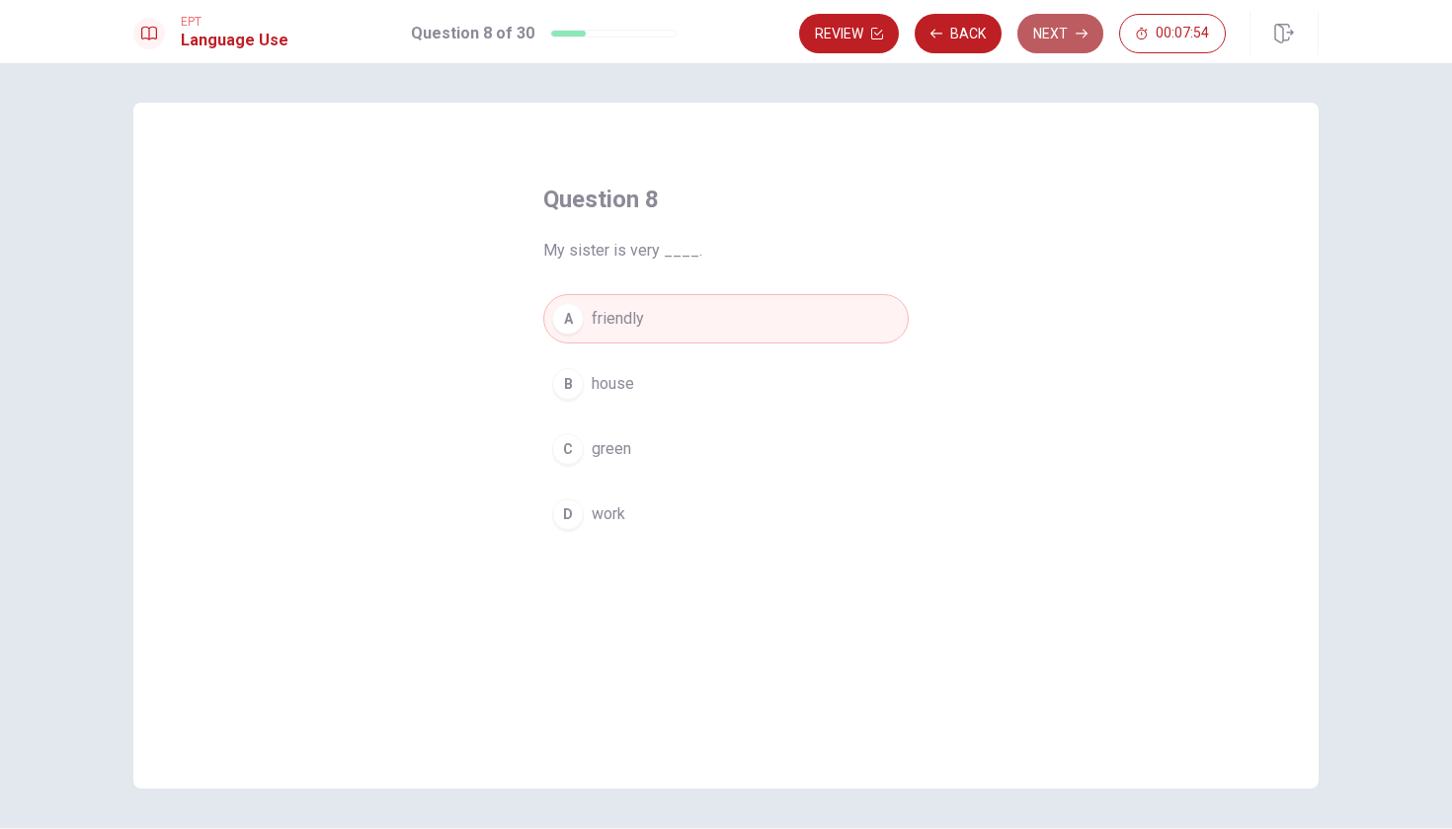
click at [1043, 25] on button "Next" at bounding box center [1060, 33] width 86 height 39
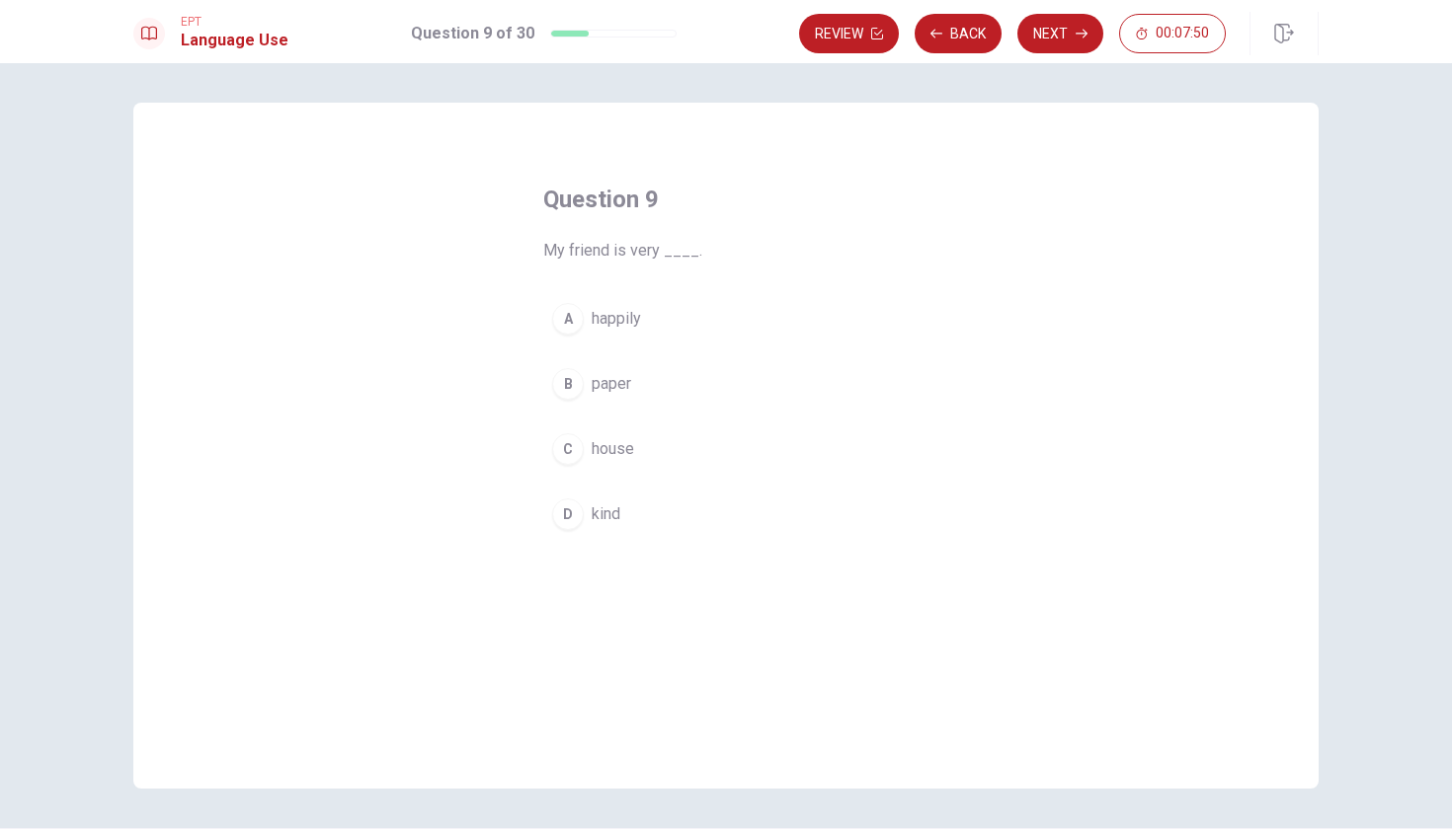
click at [604, 519] on span "kind" at bounding box center [605, 515] width 29 height 24
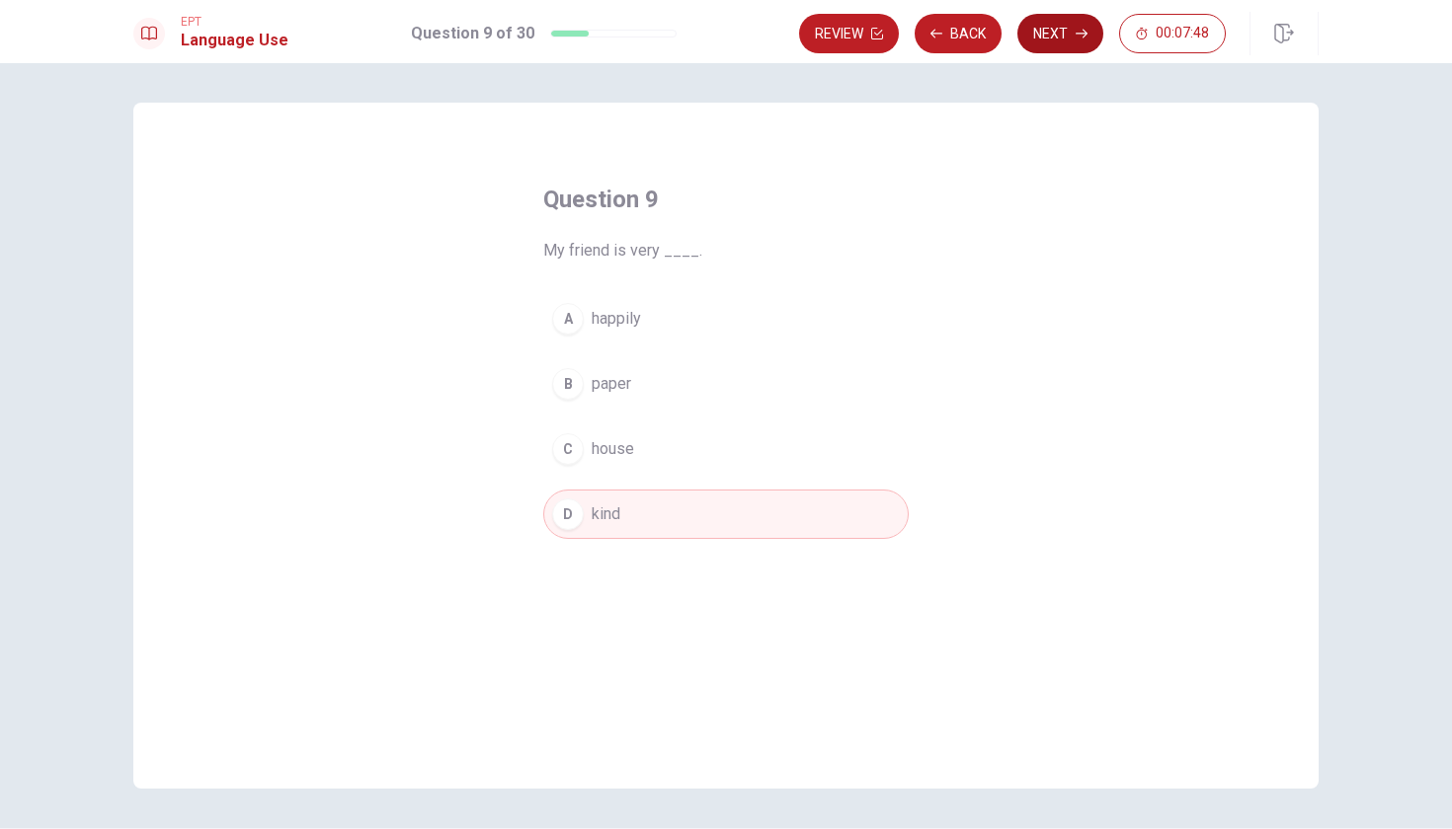
click at [1067, 36] on button "Next" at bounding box center [1060, 33] width 86 height 39
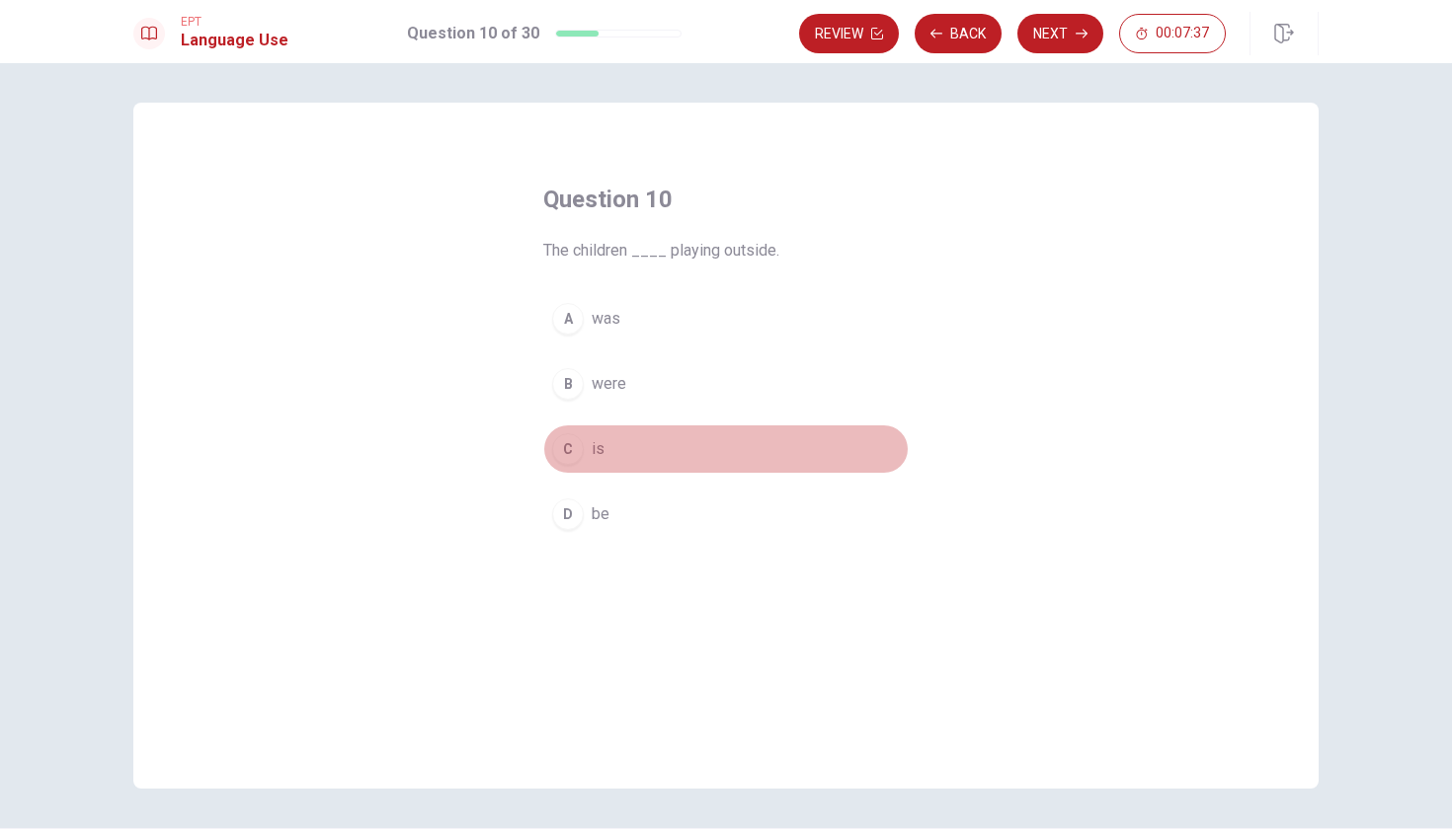
click at [595, 440] on span "is" at bounding box center [597, 449] width 13 height 24
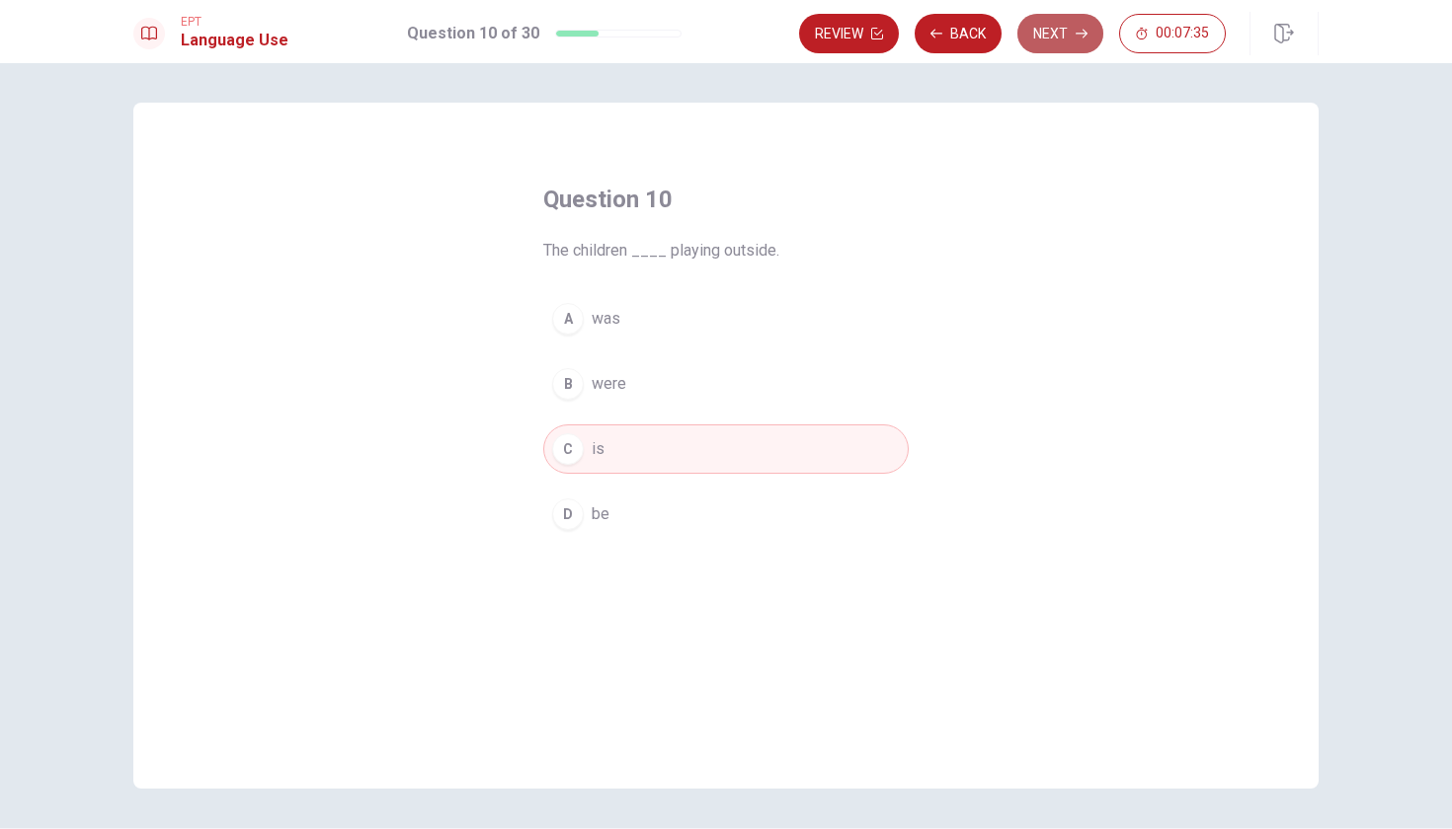
click at [1051, 35] on button "Next" at bounding box center [1060, 33] width 86 height 39
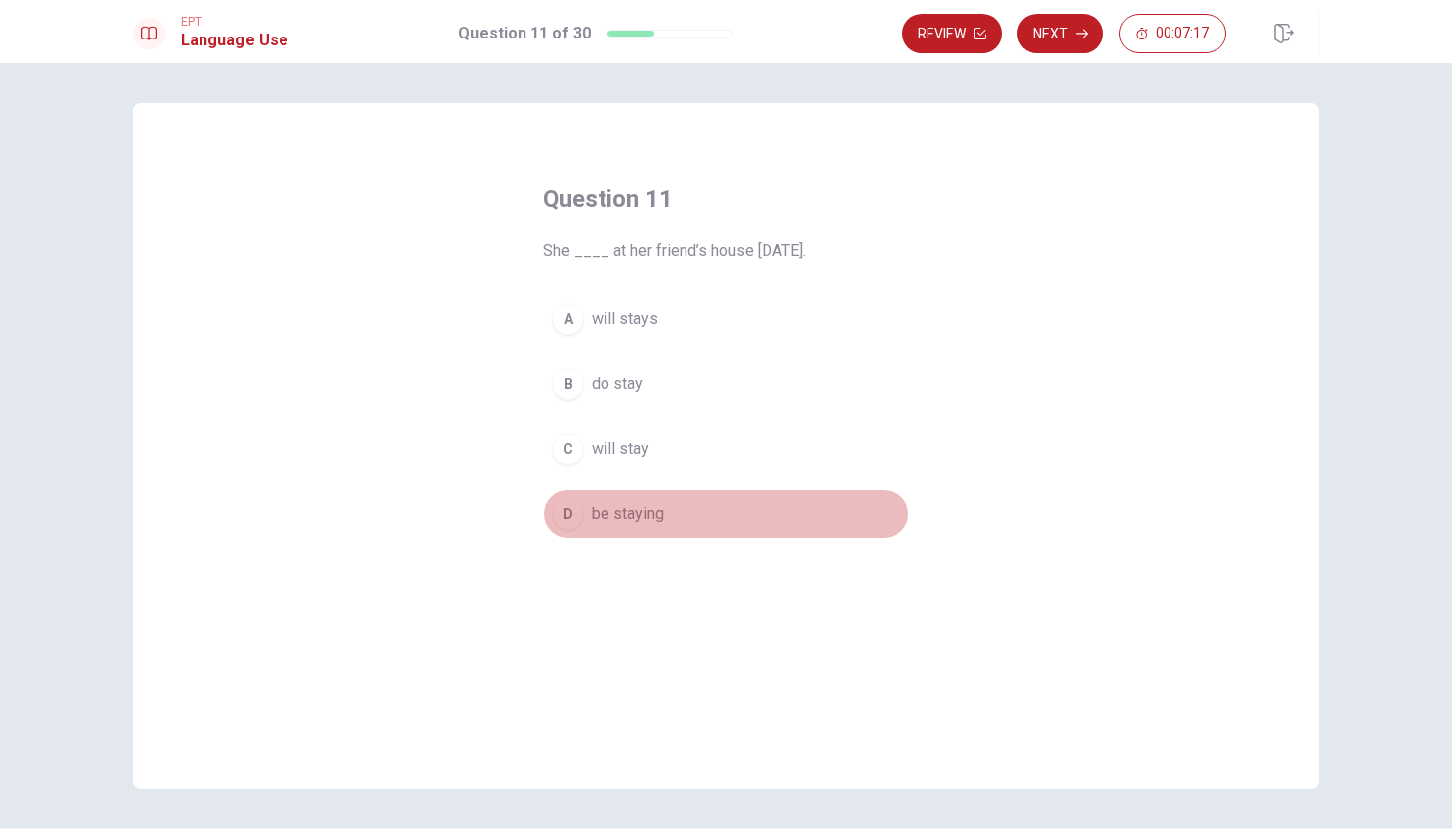
click at [623, 514] on span "be staying" at bounding box center [627, 515] width 72 height 24
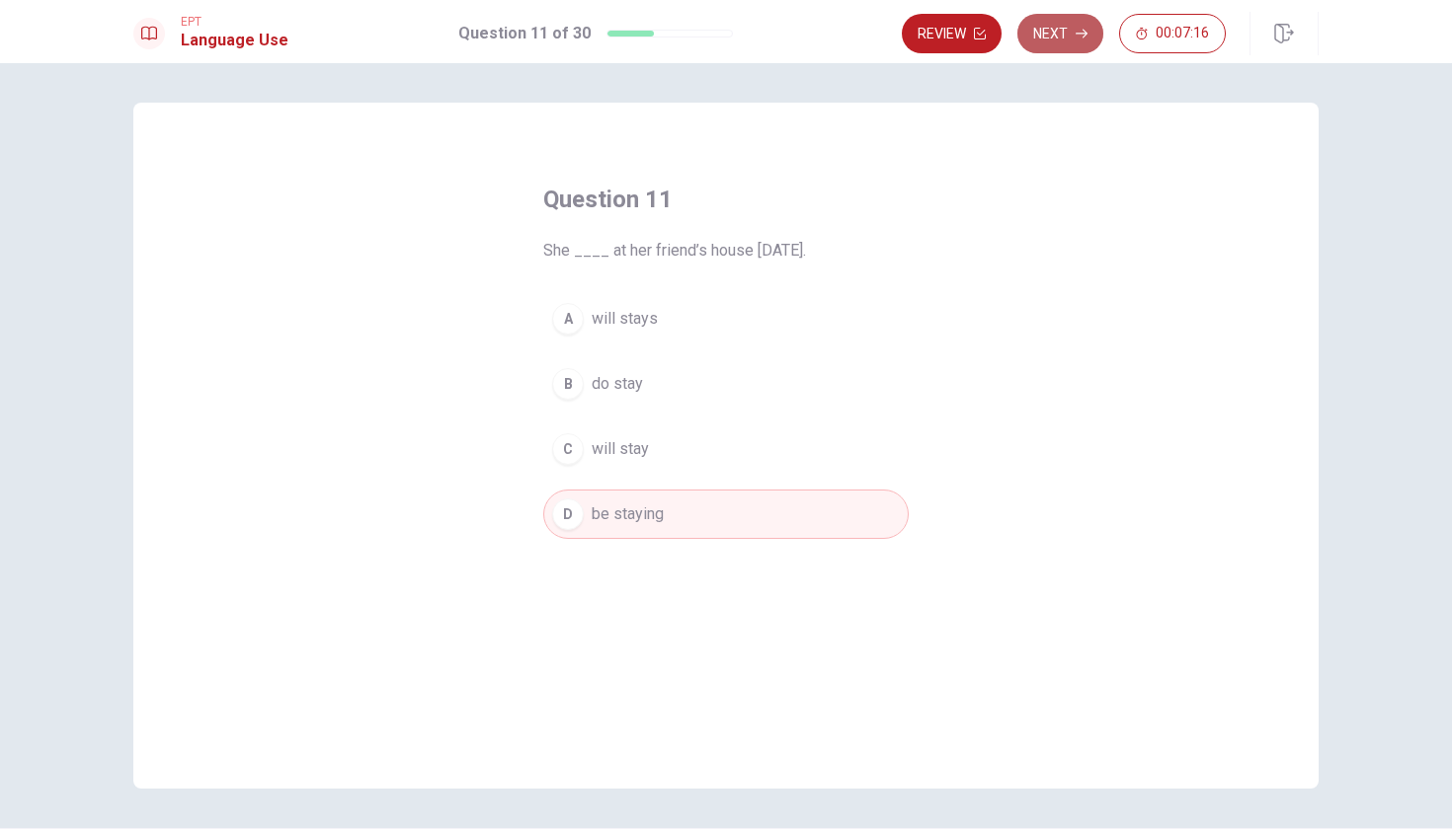
click at [1068, 30] on button "Next" at bounding box center [1060, 33] width 86 height 39
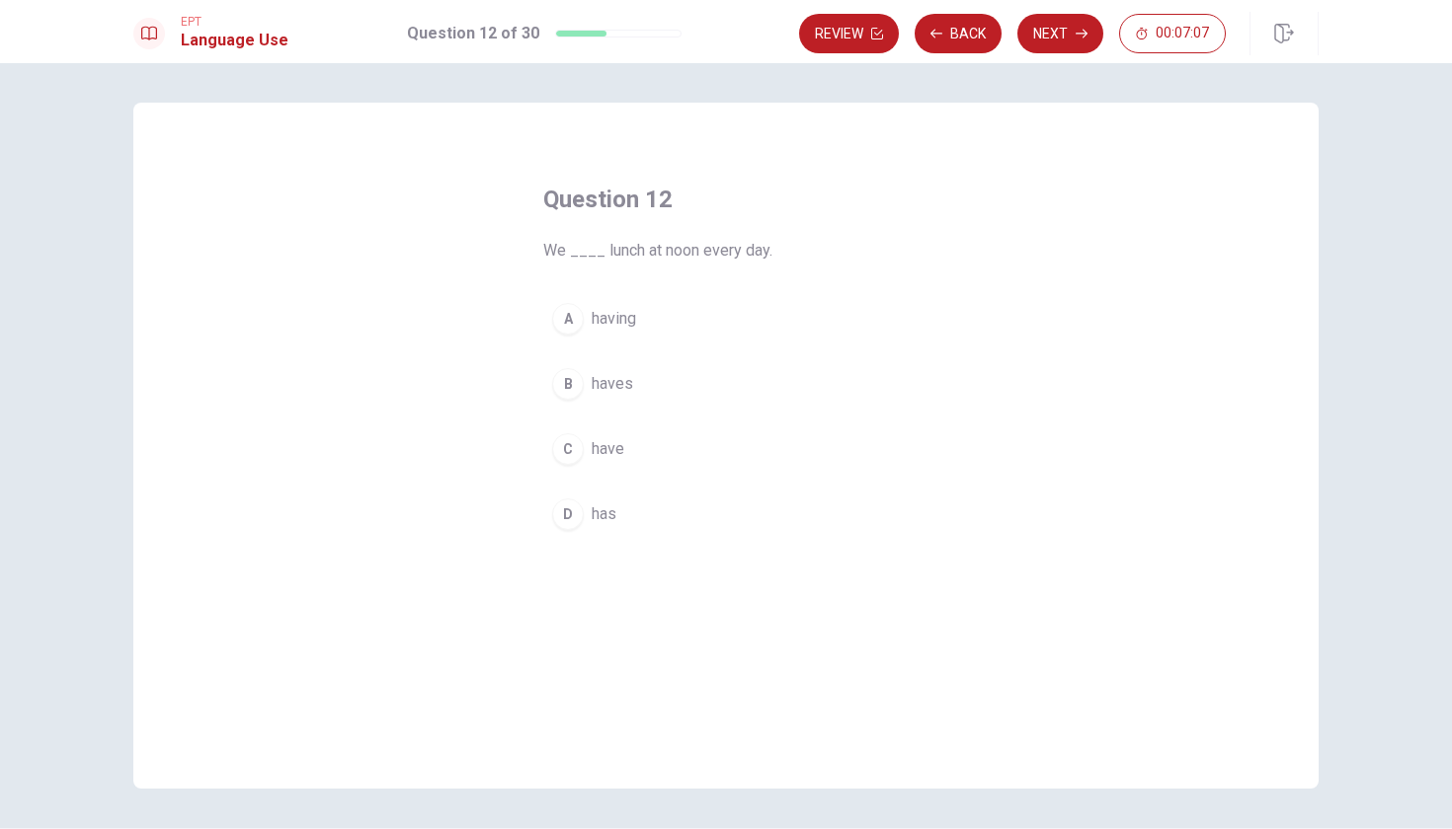
click at [602, 451] on span "have" at bounding box center [607, 449] width 33 height 24
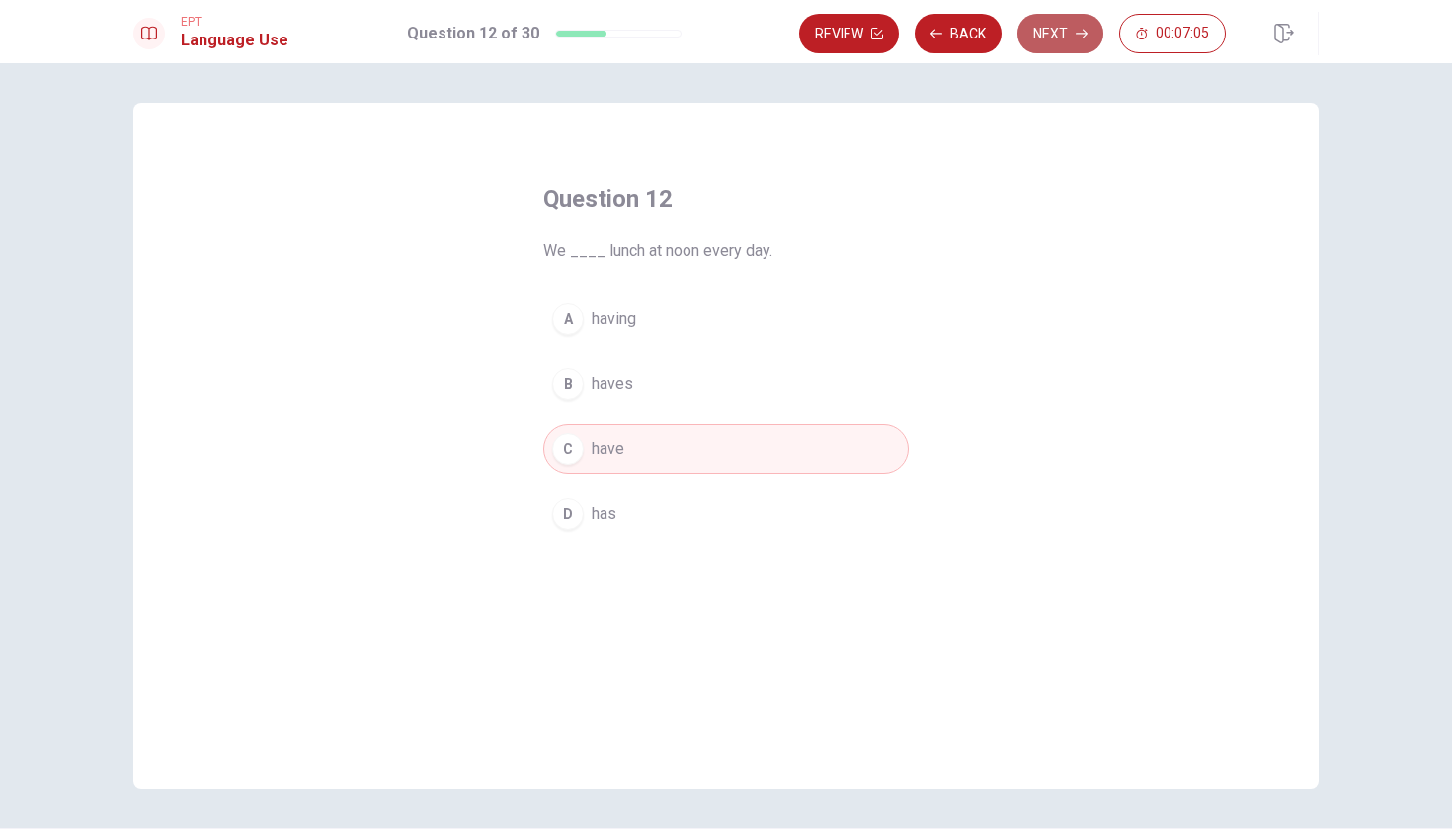
click at [1064, 30] on button "Next" at bounding box center [1060, 33] width 86 height 39
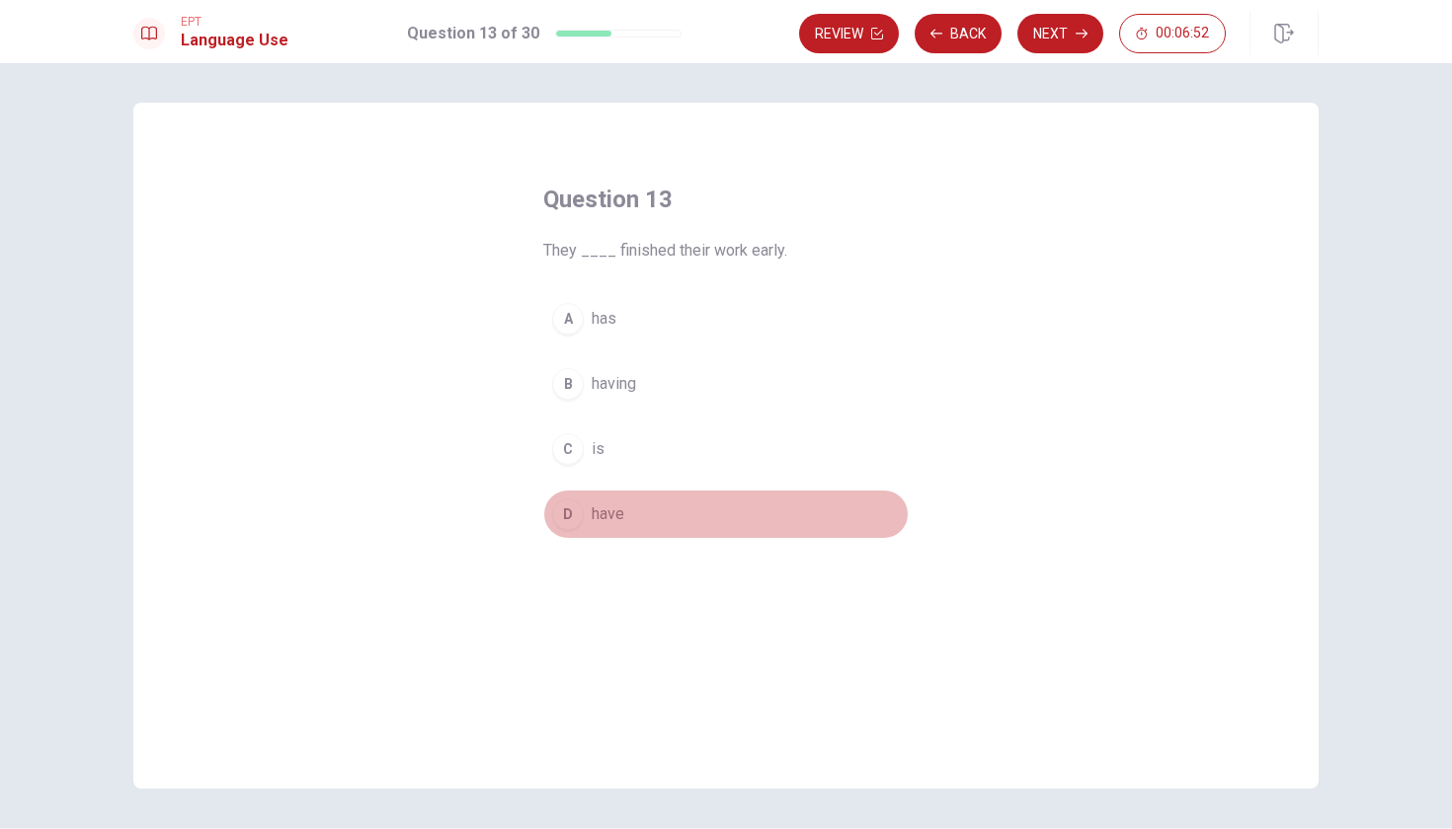
click at [597, 517] on span "have" at bounding box center [607, 515] width 33 height 24
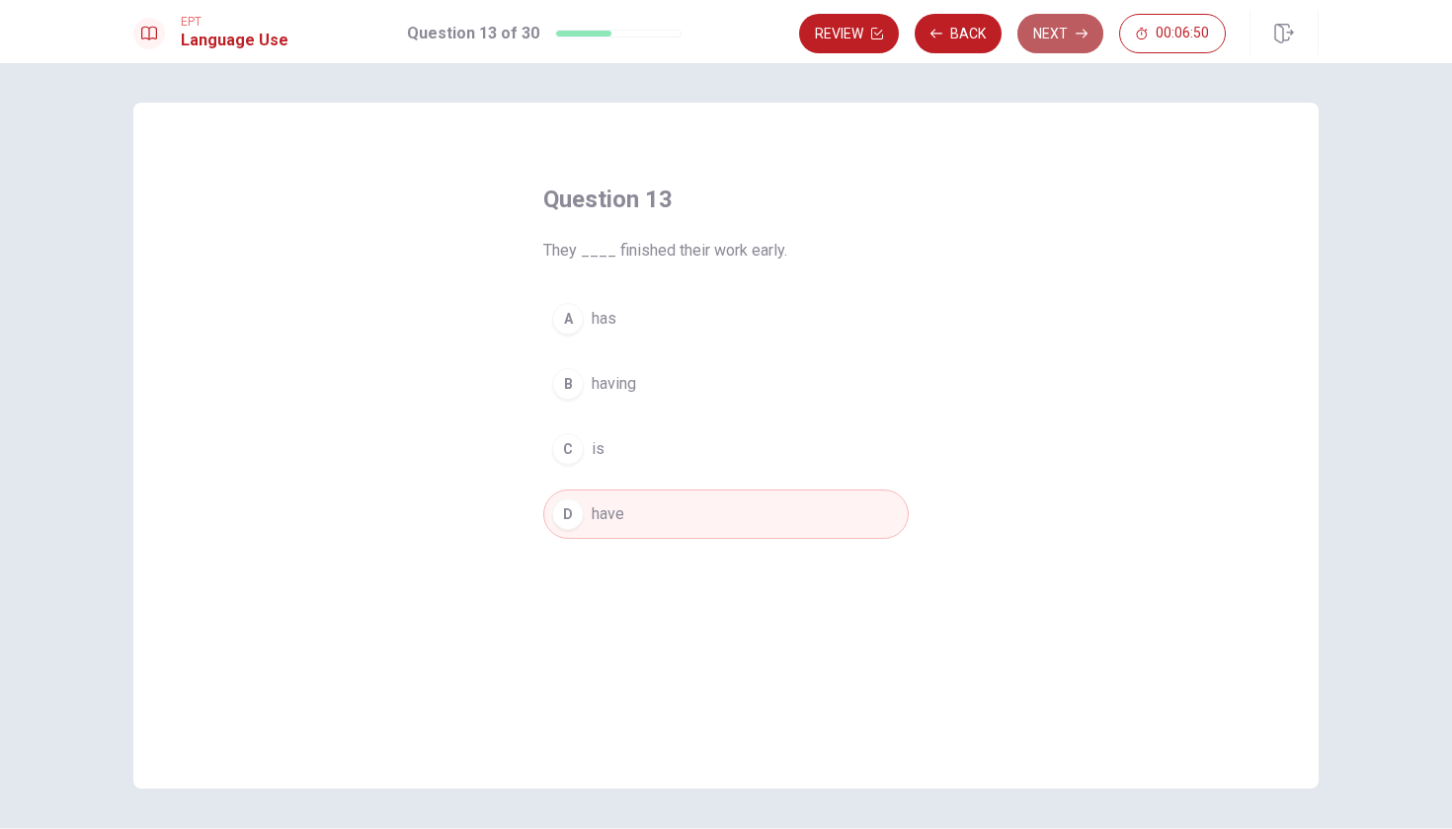
click at [1065, 30] on button "Next" at bounding box center [1060, 33] width 86 height 39
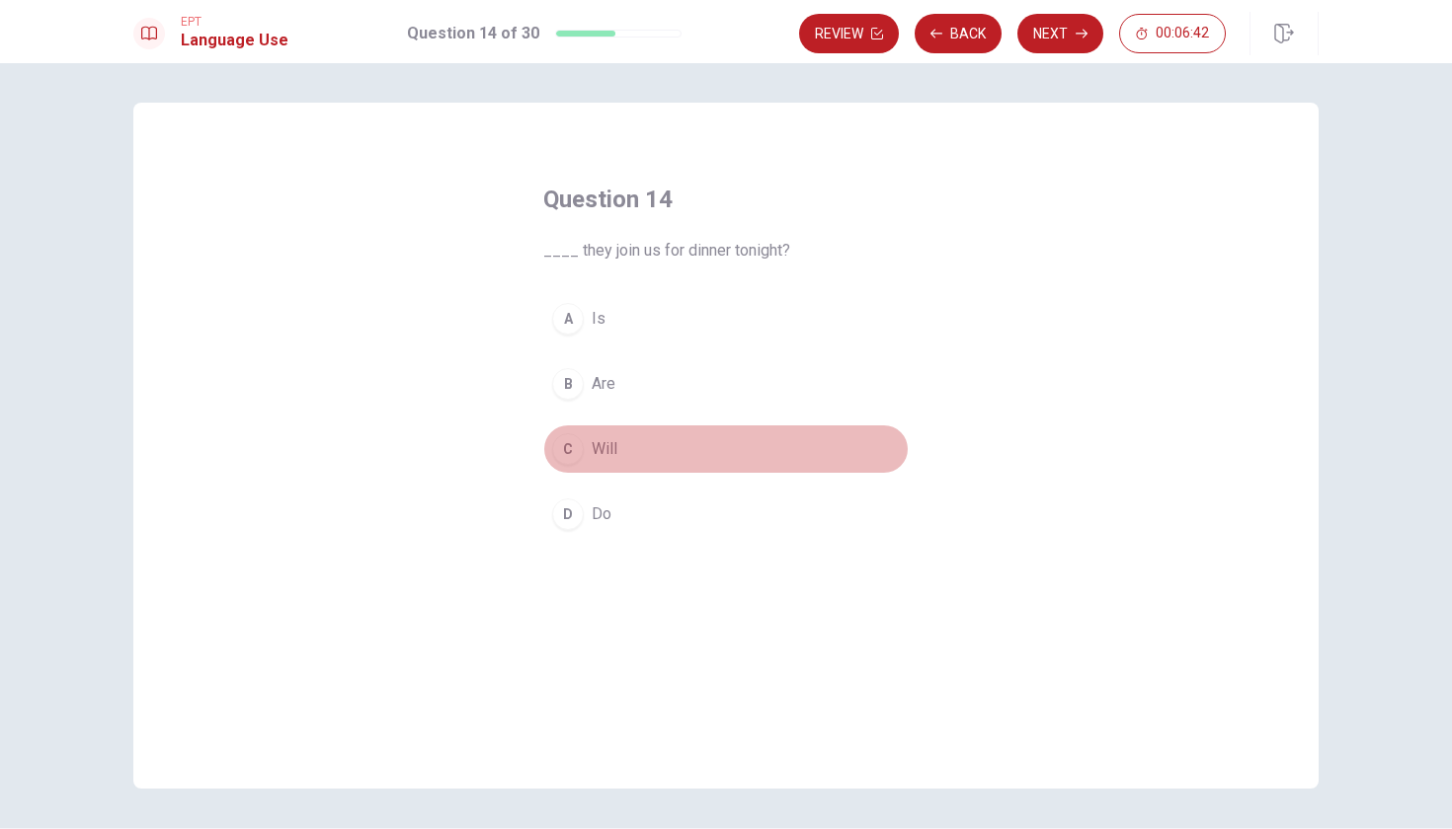
click at [607, 449] on span "Will" at bounding box center [604, 449] width 26 height 24
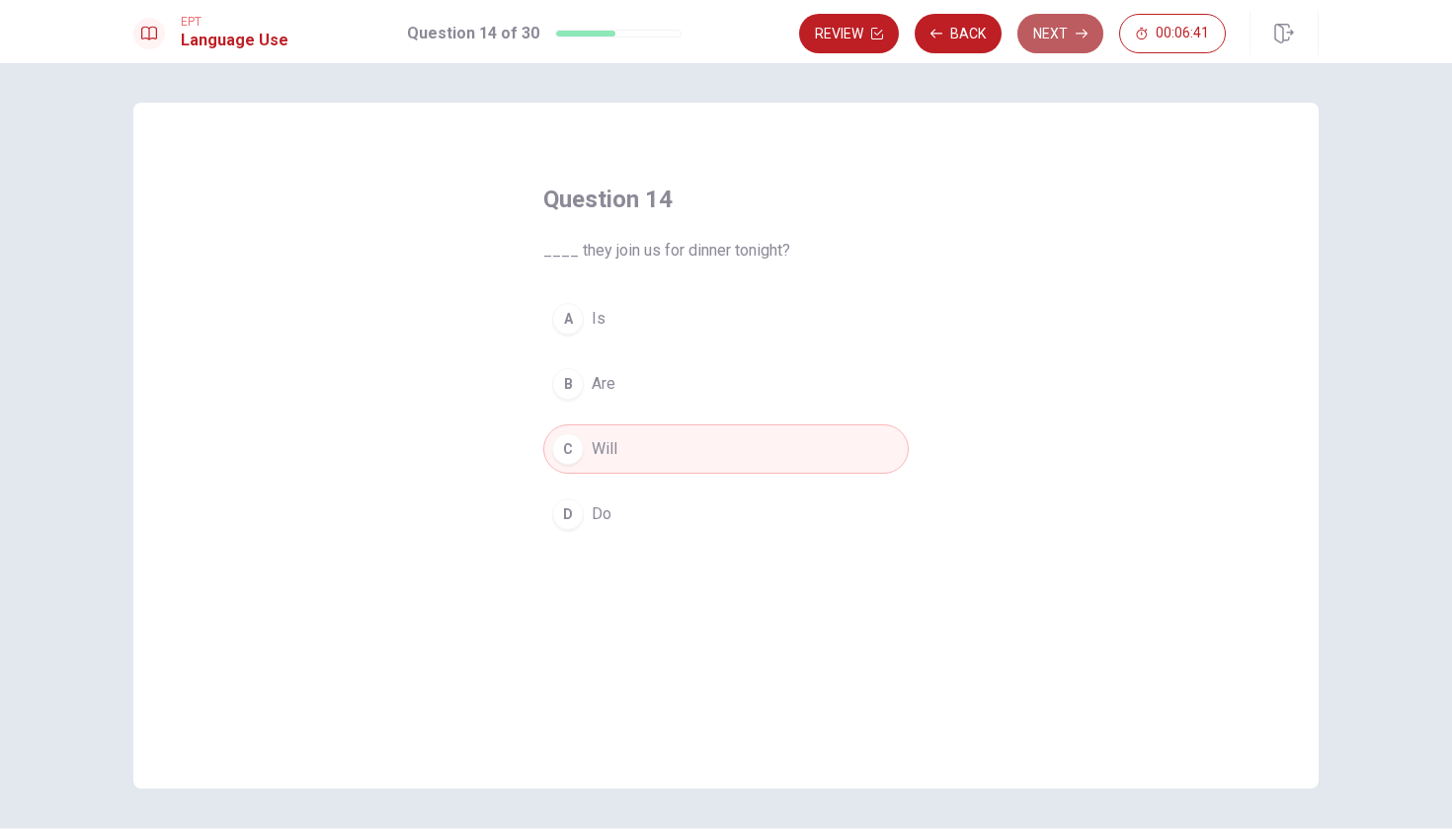
click at [1036, 40] on button "Next" at bounding box center [1060, 33] width 86 height 39
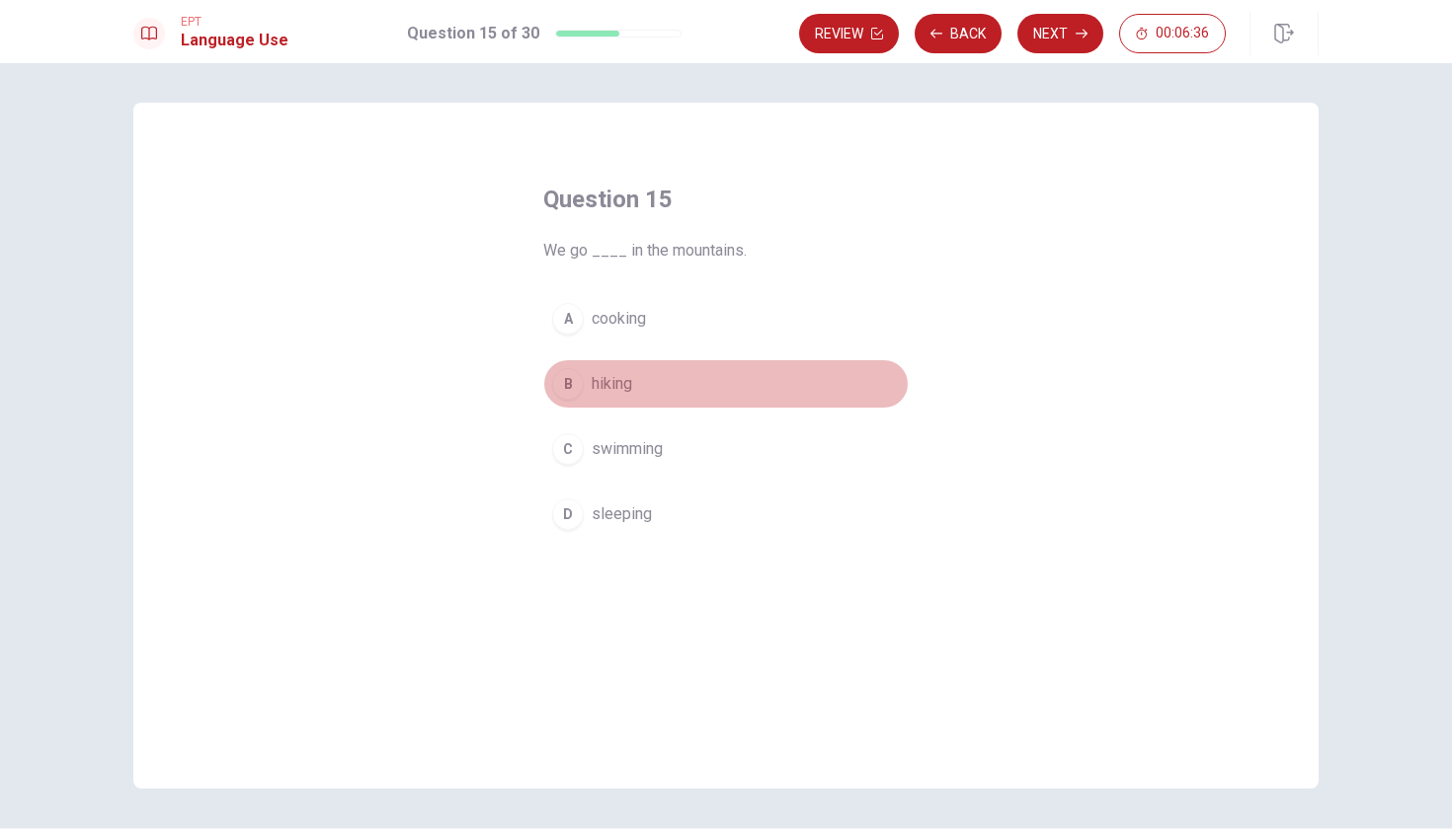
click at [611, 386] on span "hiking" at bounding box center [611, 384] width 40 height 24
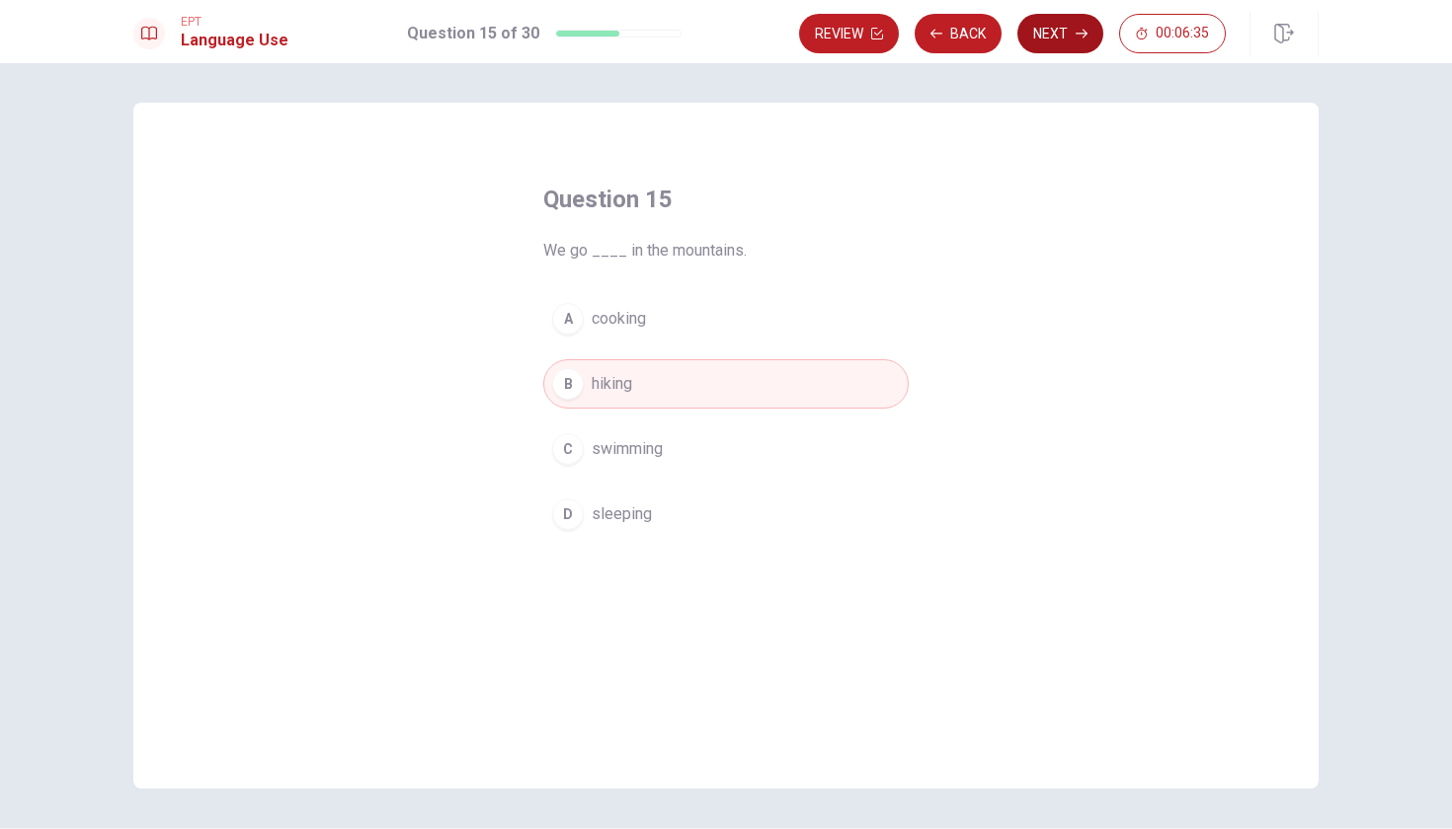
click at [1076, 32] on icon "button" at bounding box center [1081, 34] width 12 height 12
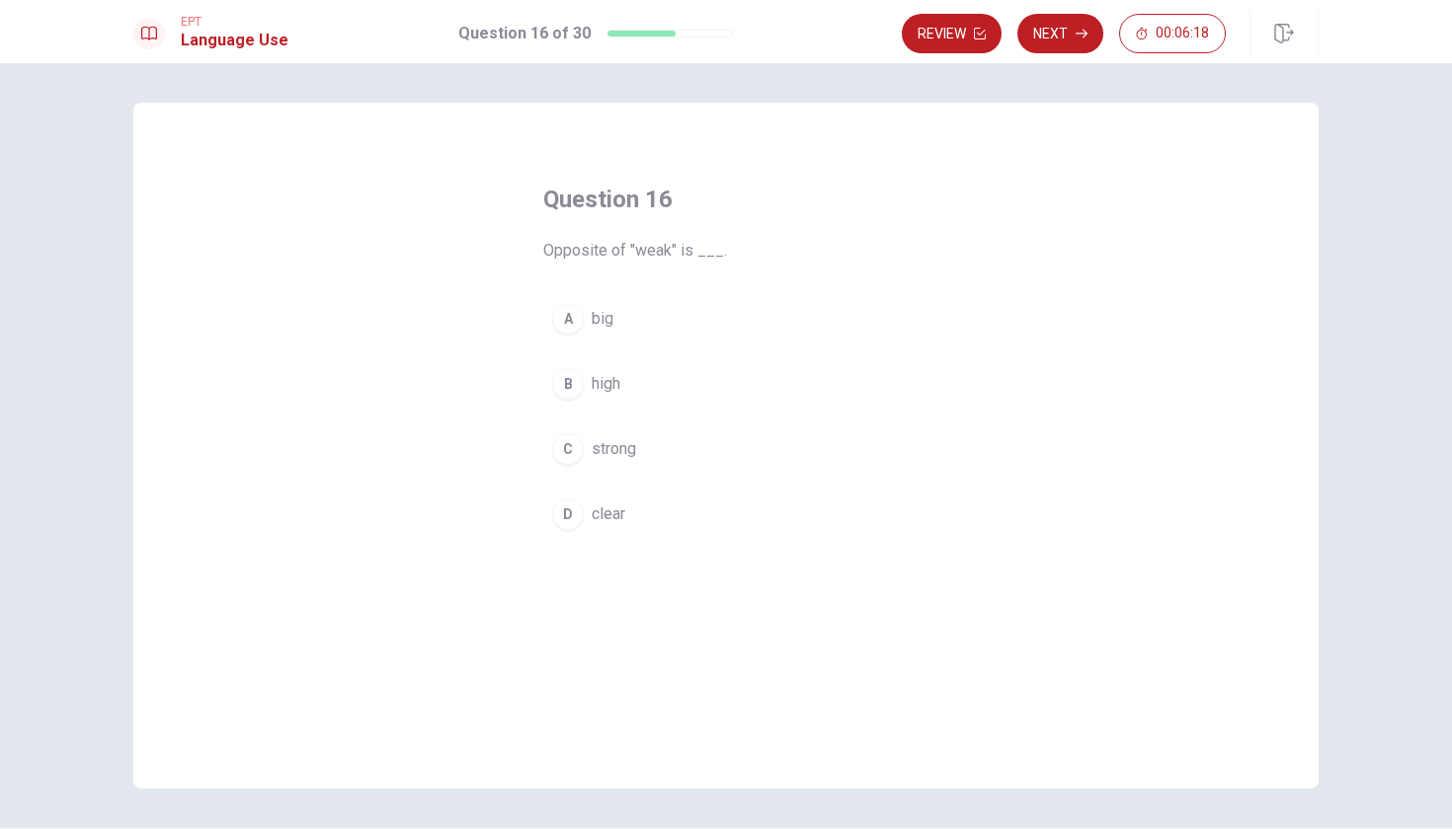
click at [570, 451] on div "C" at bounding box center [568, 449] width 32 height 32
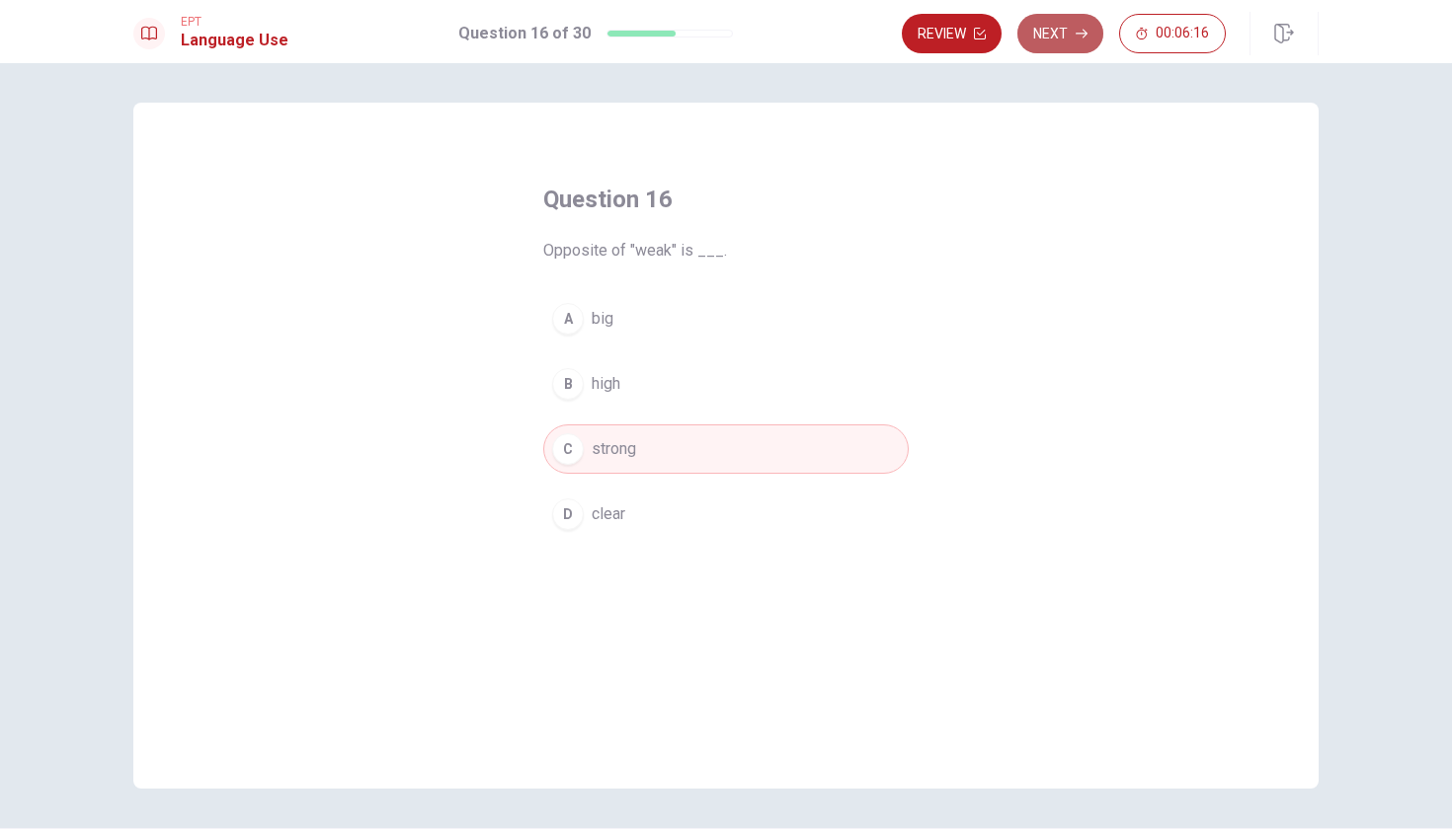
click at [1072, 33] on button "Next" at bounding box center [1060, 33] width 86 height 39
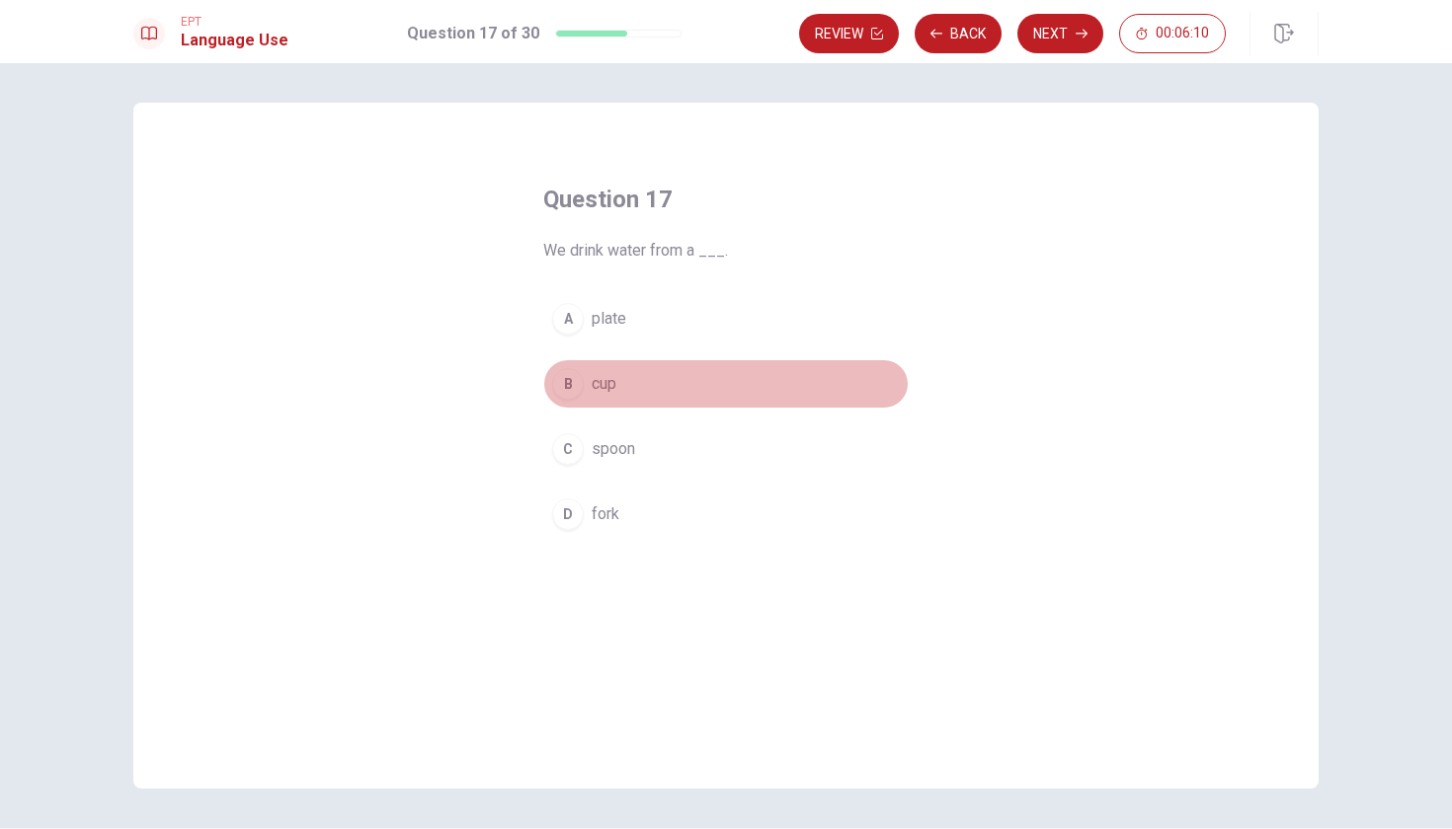
click at [586, 380] on button "B cup" at bounding box center [725, 383] width 365 height 49
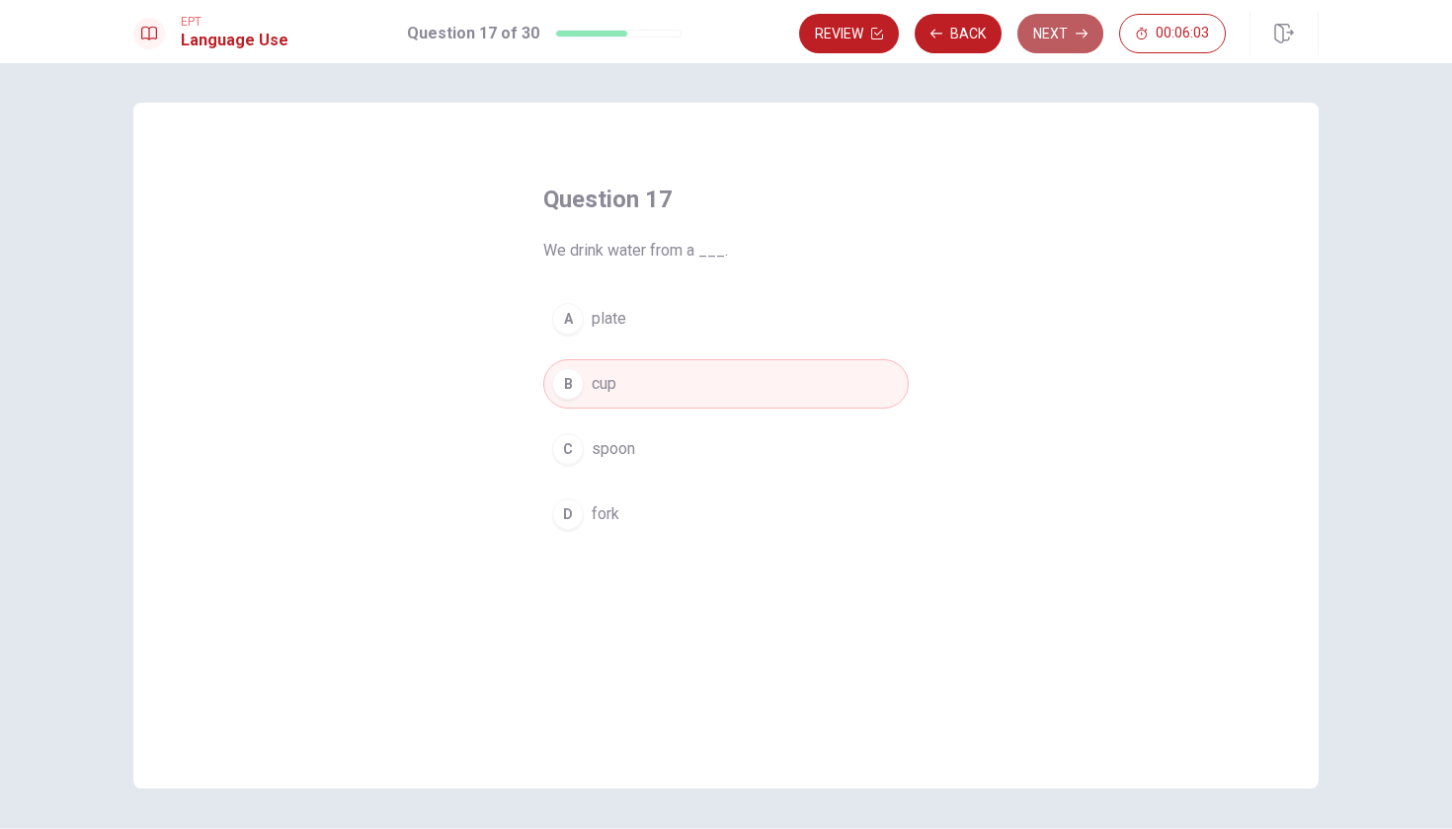
click at [1059, 30] on button "Next" at bounding box center [1060, 33] width 86 height 39
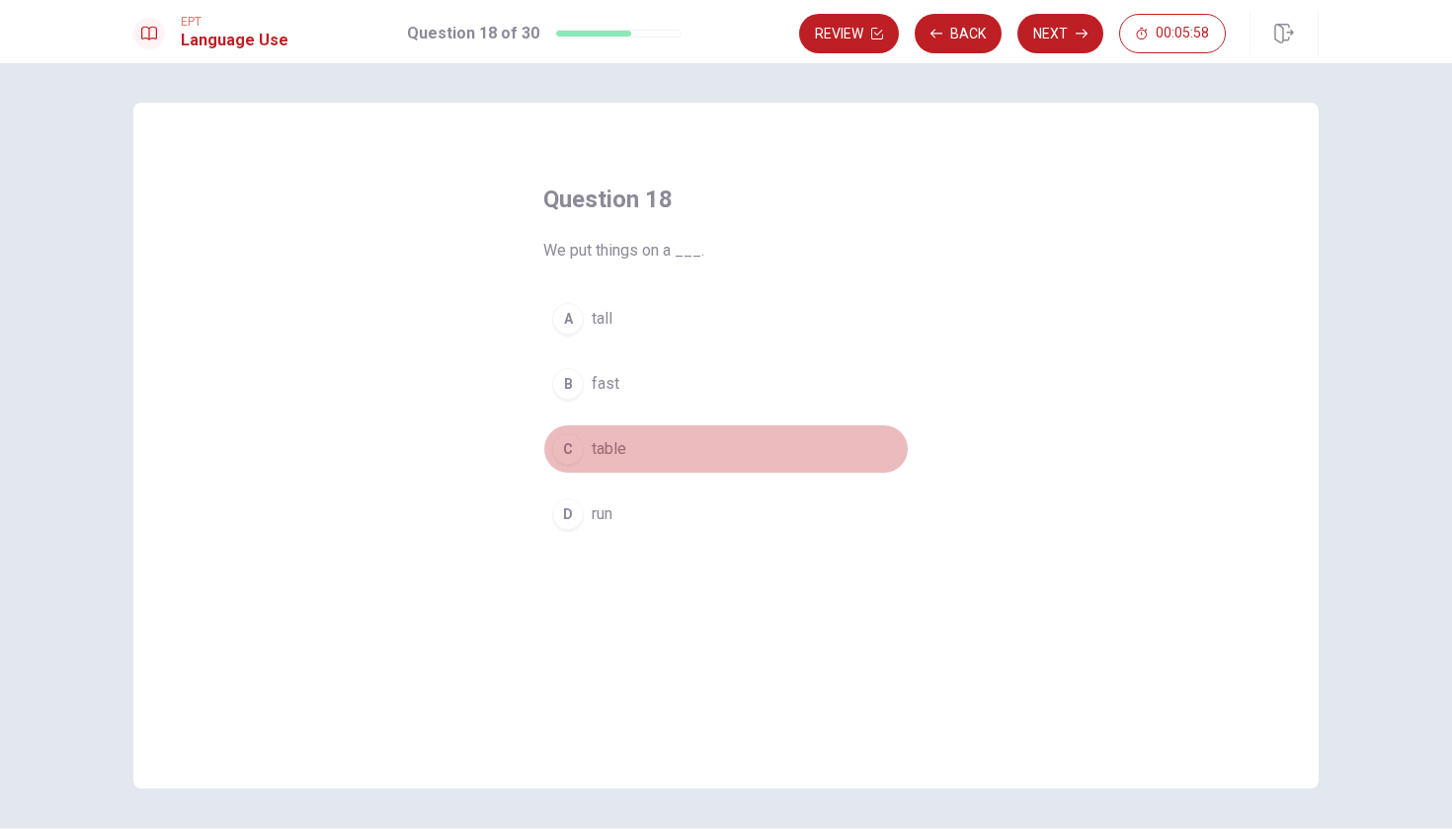
click at [607, 451] on span "table" at bounding box center [608, 449] width 35 height 24
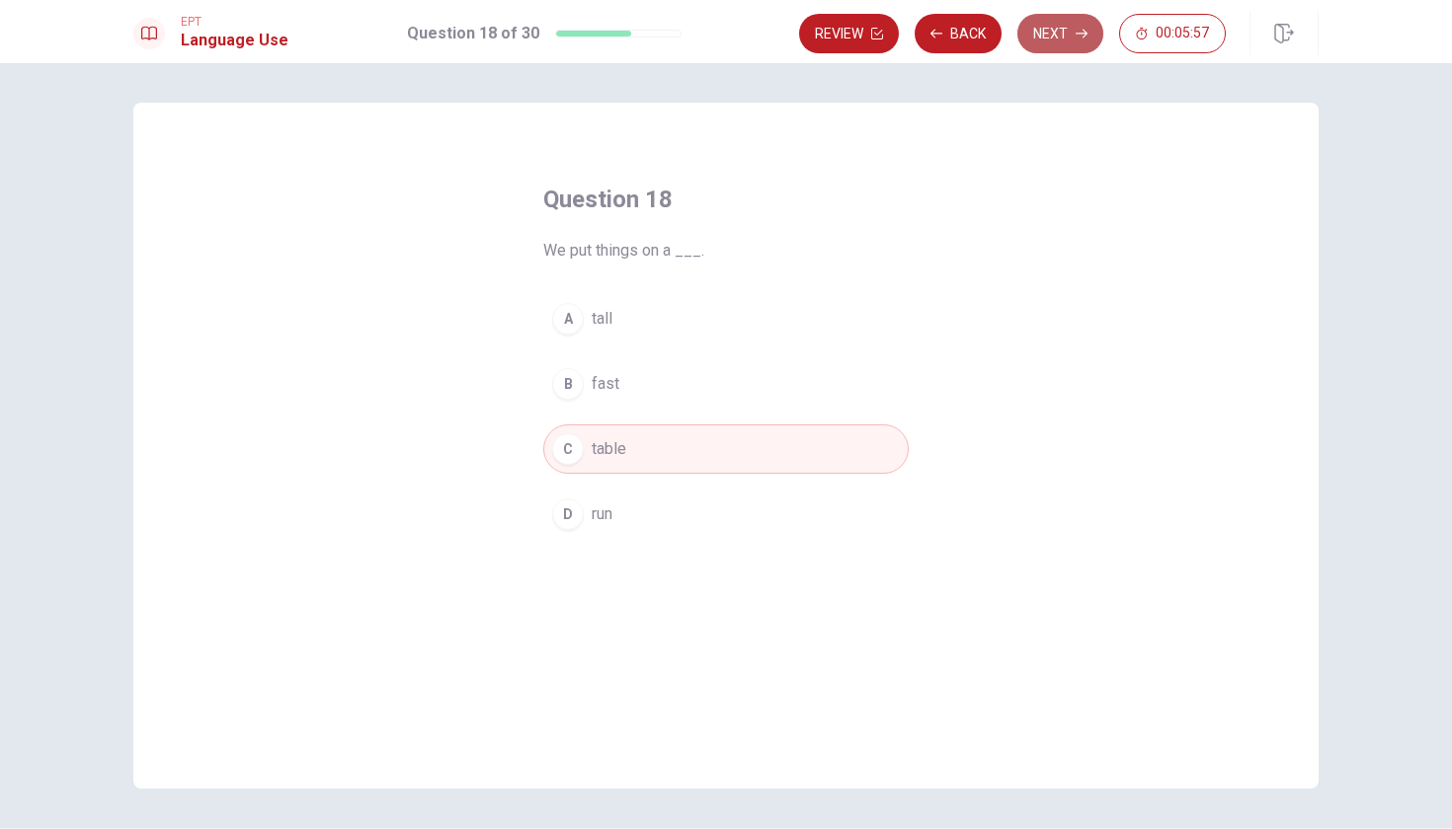
click at [1055, 35] on button "Next" at bounding box center [1060, 33] width 86 height 39
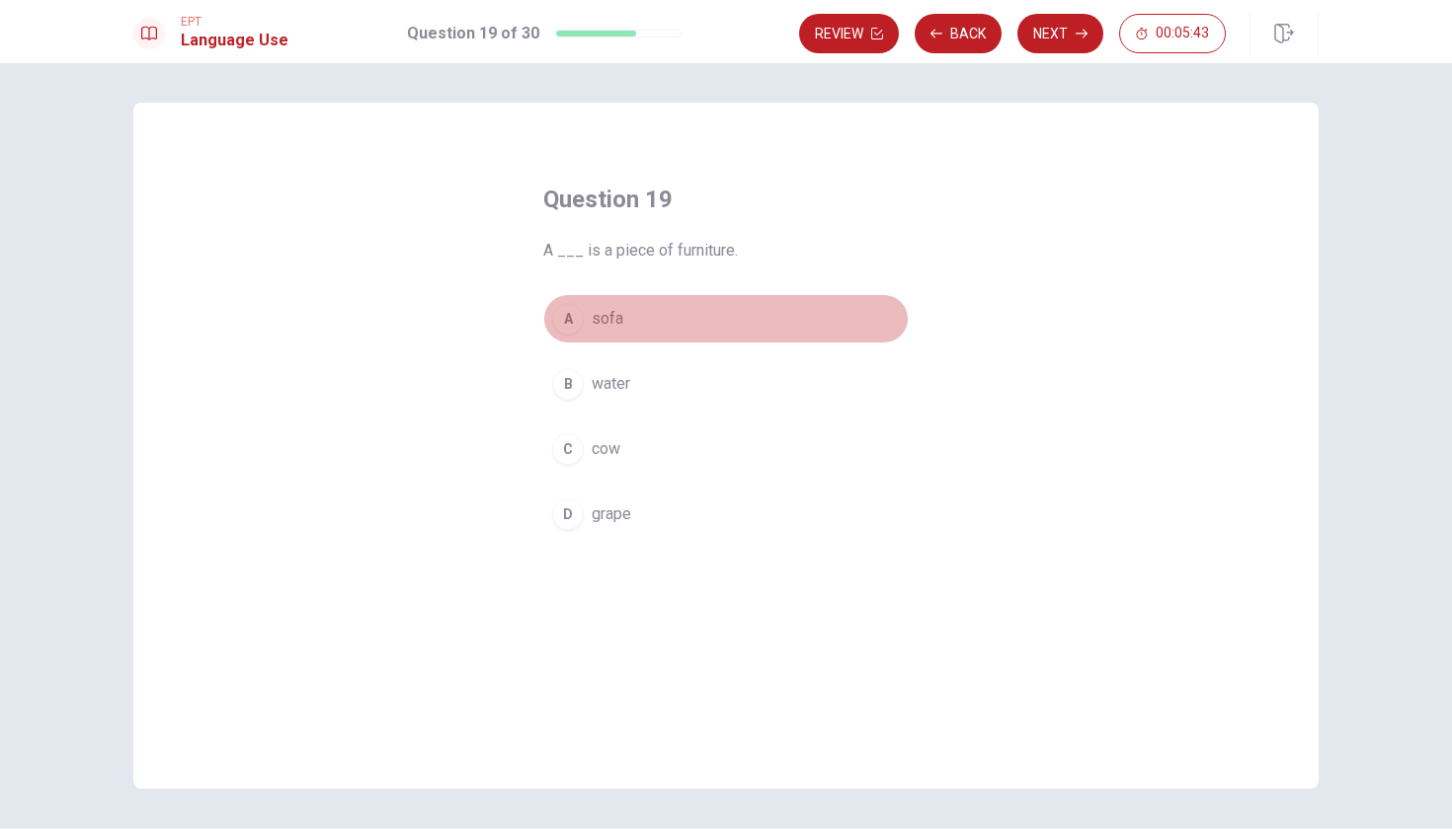
click at [600, 321] on span "sofa" at bounding box center [607, 319] width 32 height 24
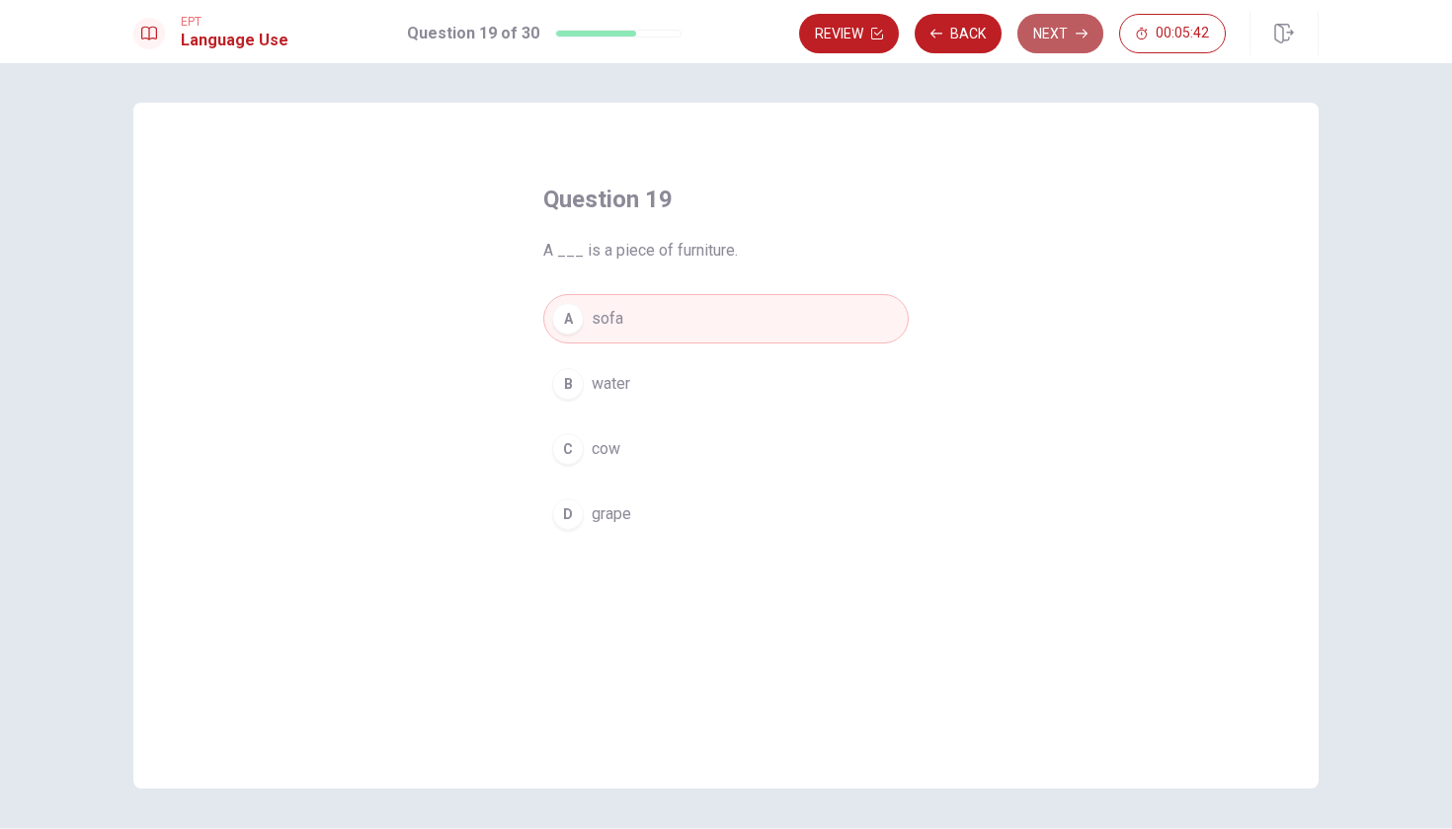
click at [1057, 34] on button "Next" at bounding box center [1060, 33] width 86 height 39
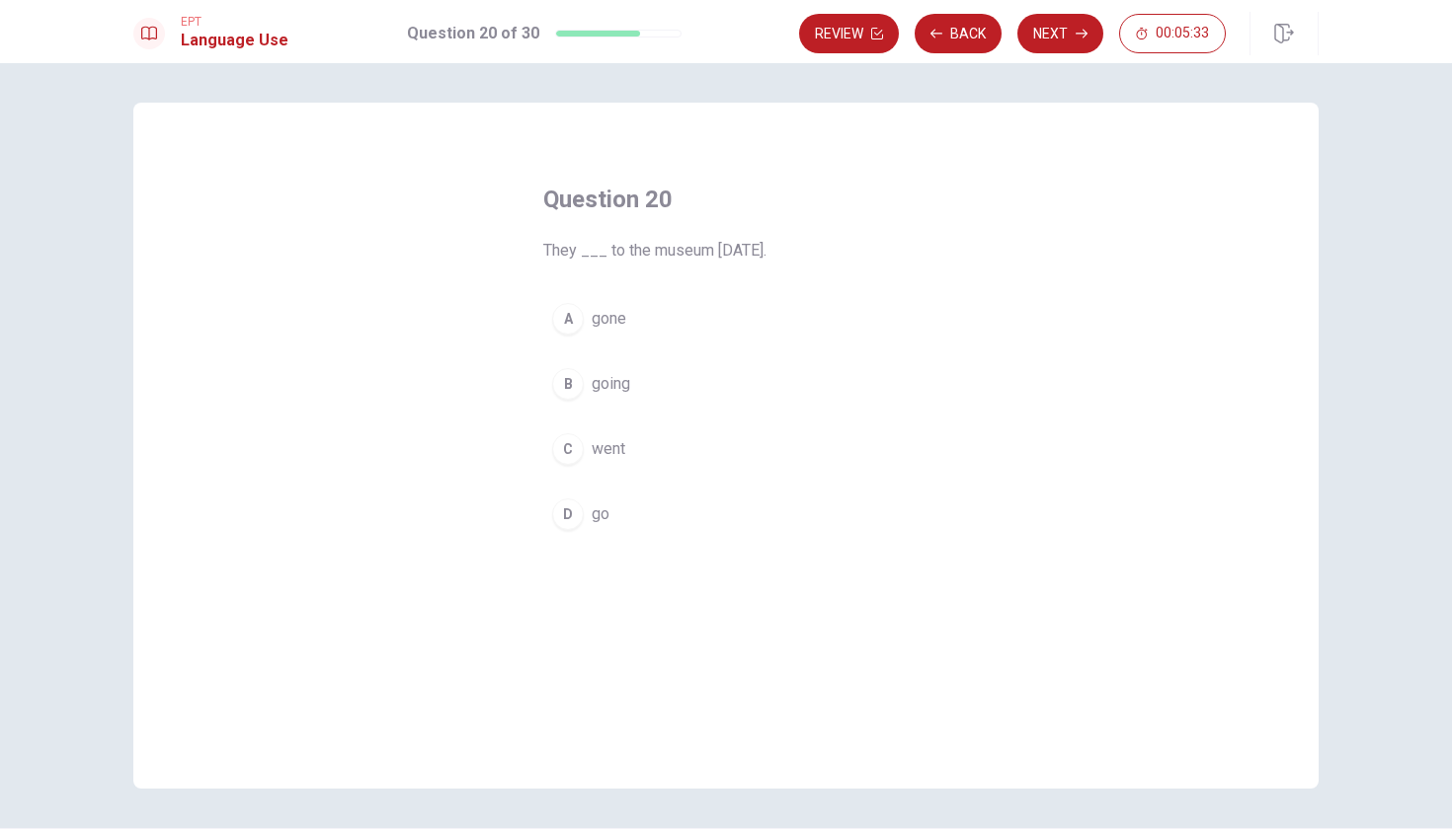
click at [606, 448] on span "went" at bounding box center [608, 449] width 34 height 24
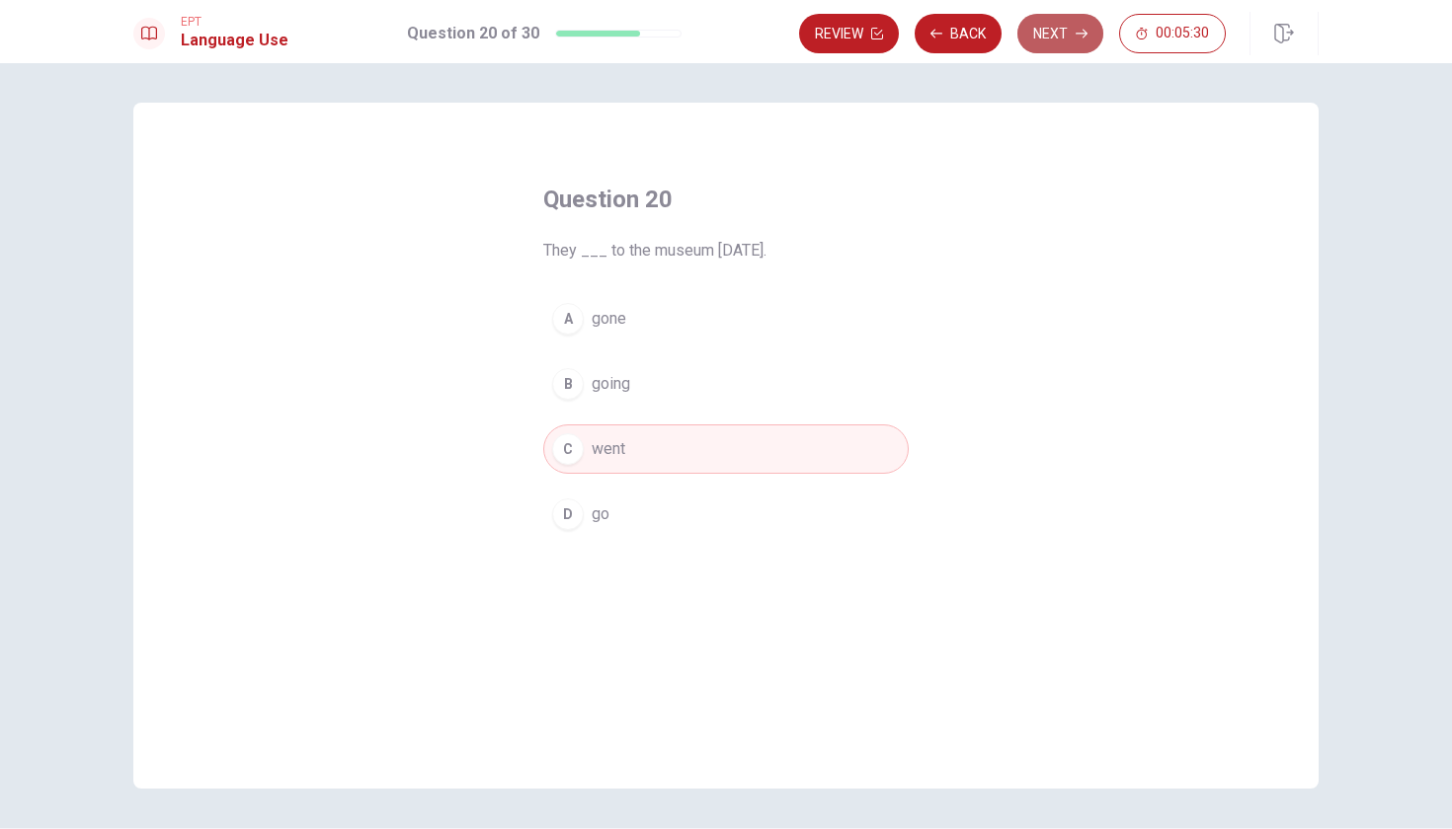
click at [1058, 32] on button "Next" at bounding box center [1060, 33] width 86 height 39
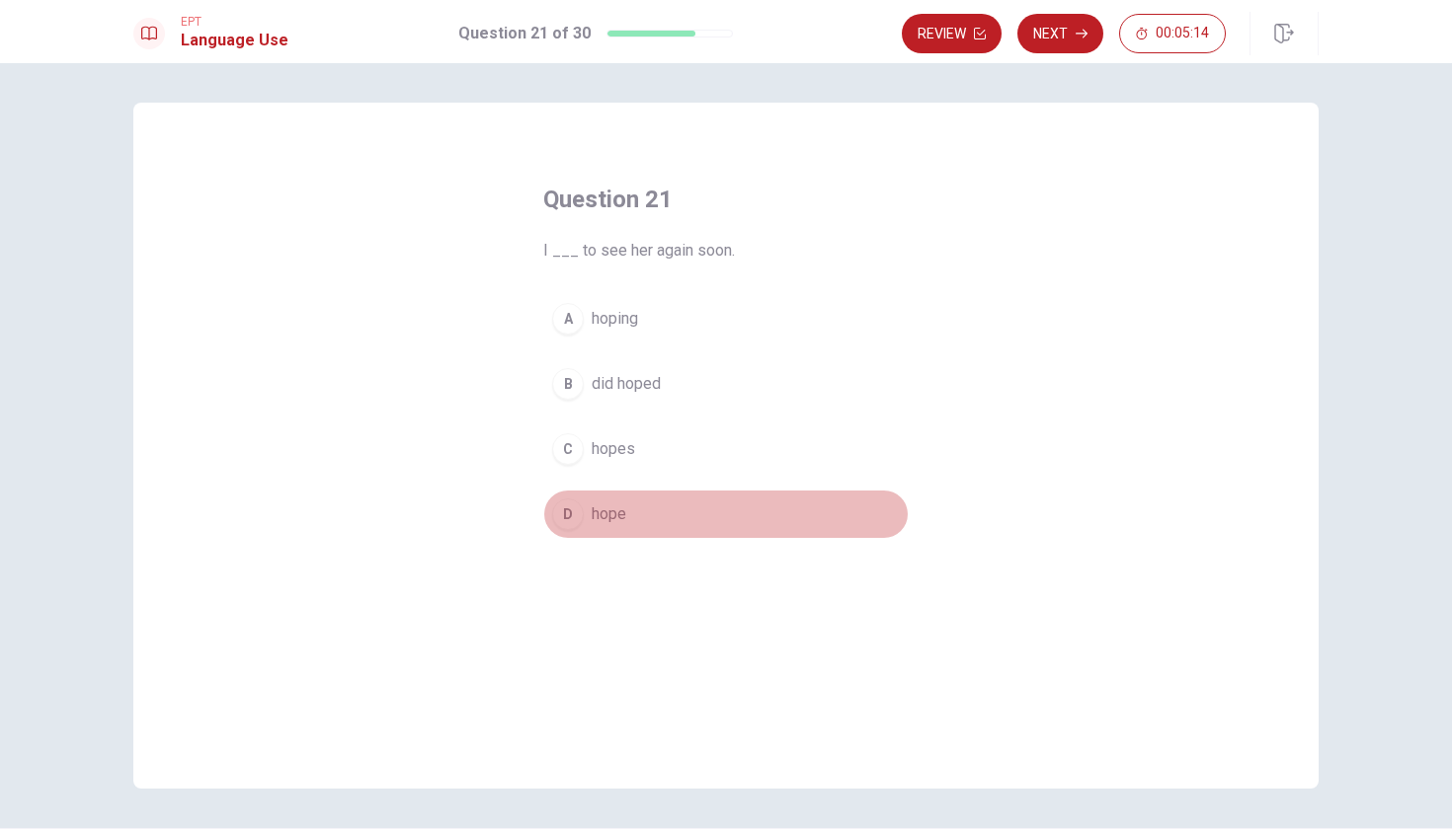
click at [601, 515] on span "hope" at bounding box center [608, 515] width 35 height 24
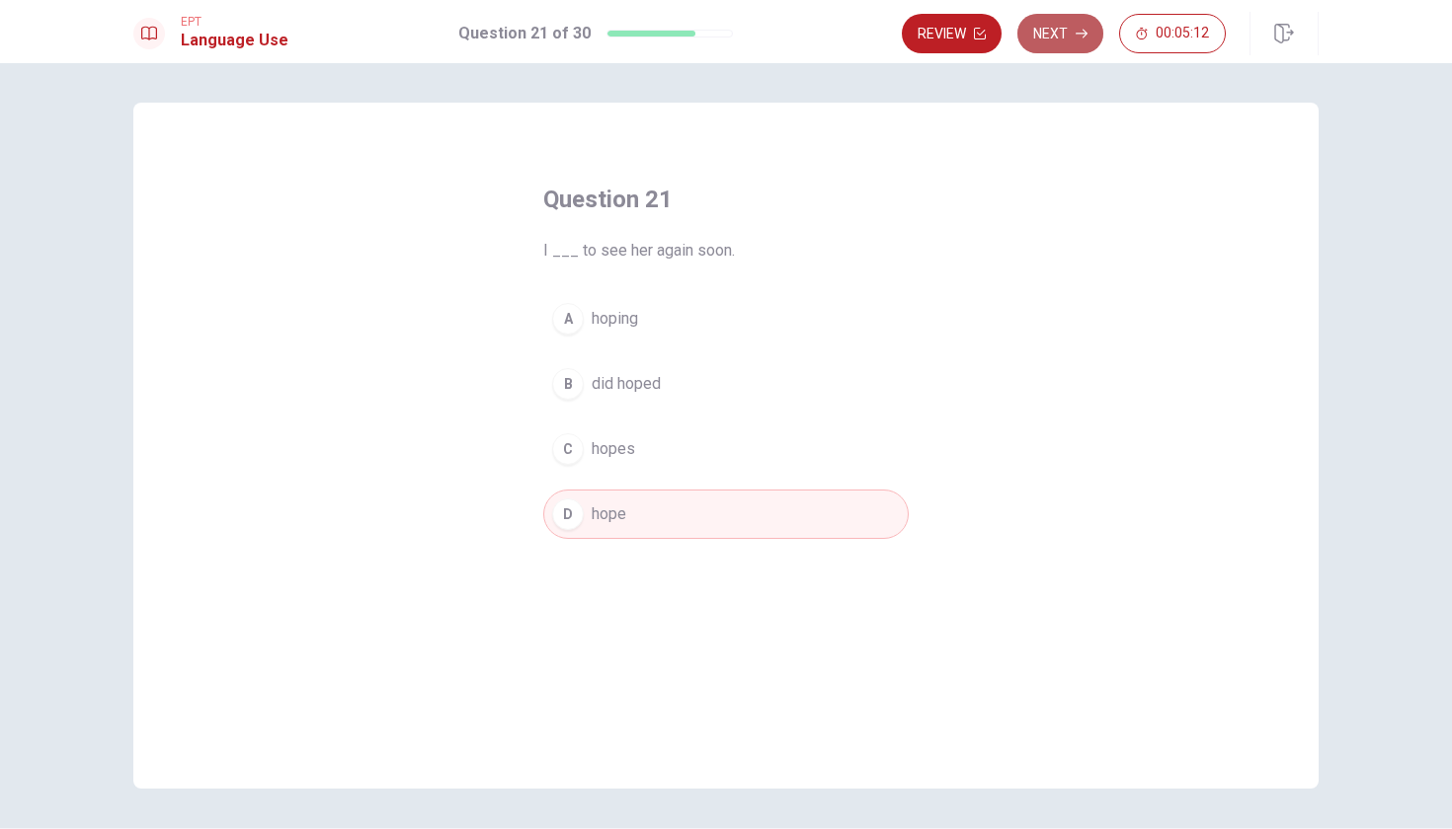
click at [1065, 28] on button "Next" at bounding box center [1060, 33] width 86 height 39
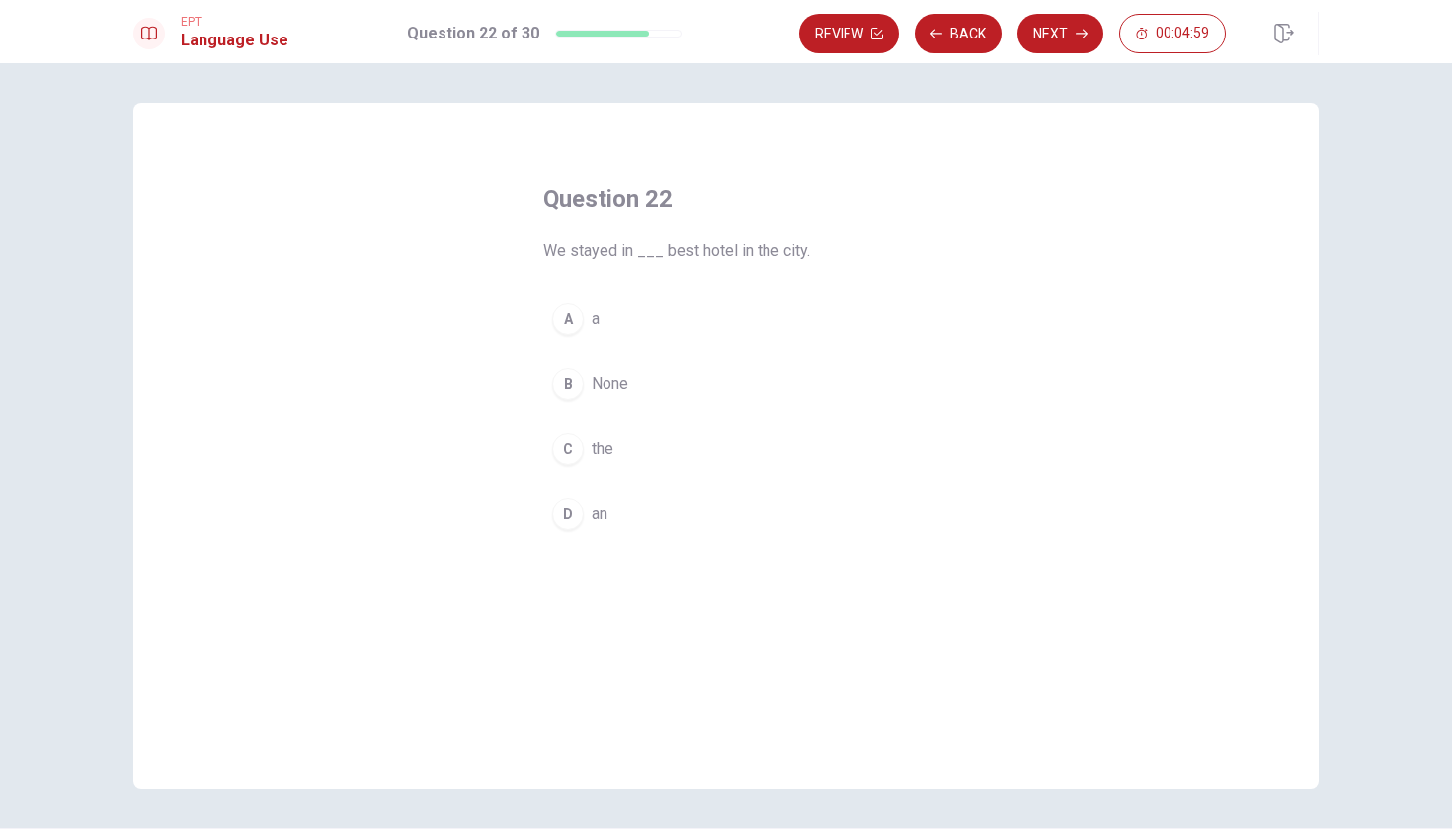
click at [597, 452] on span "the" at bounding box center [602, 449] width 22 height 24
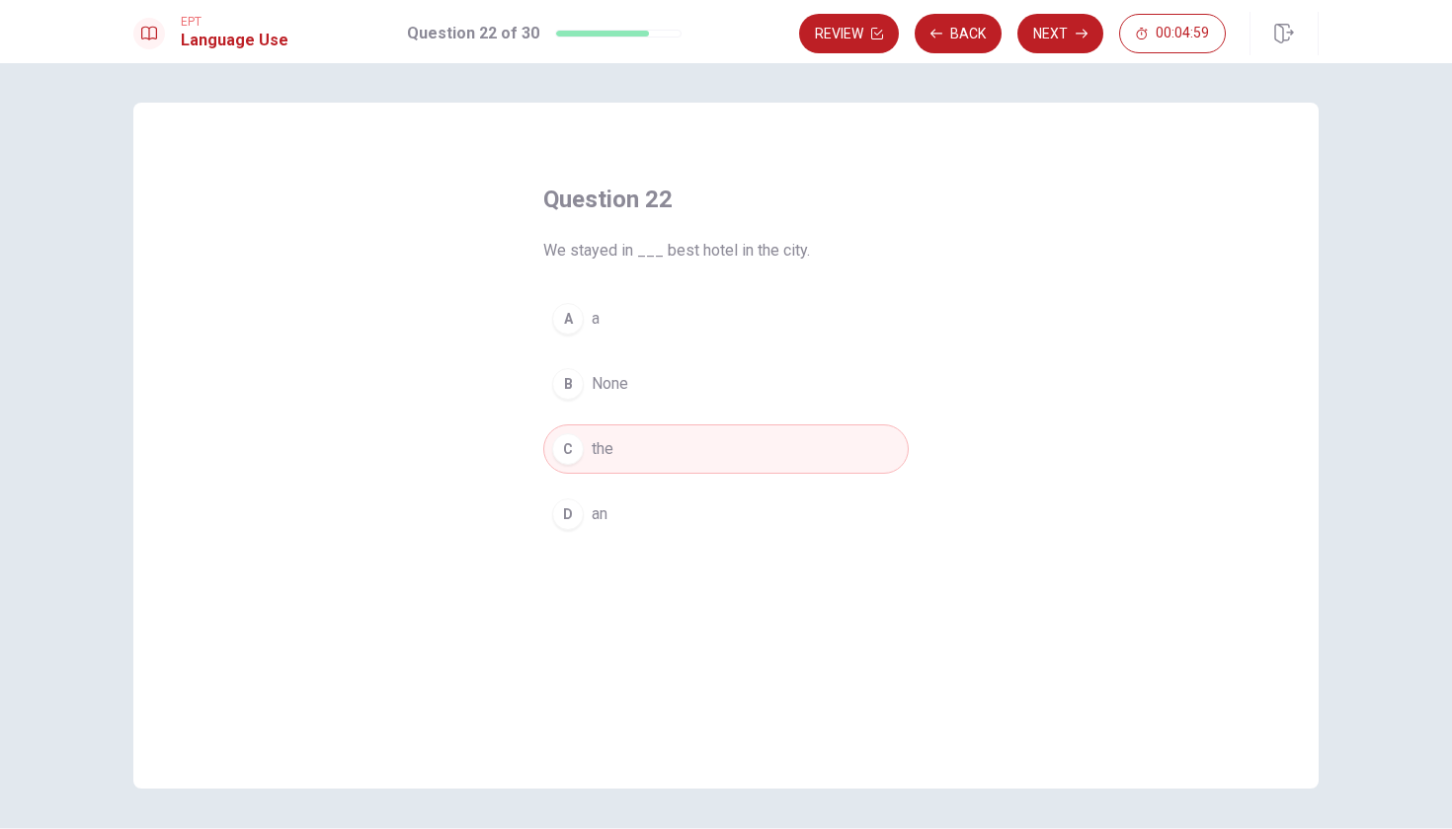
click at [597, 452] on span "the" at bounding box center [602, 449] width 22 height 24
click at [1067, 24] on button "Next" at bounding box center [1060, 33] width 86 height 39
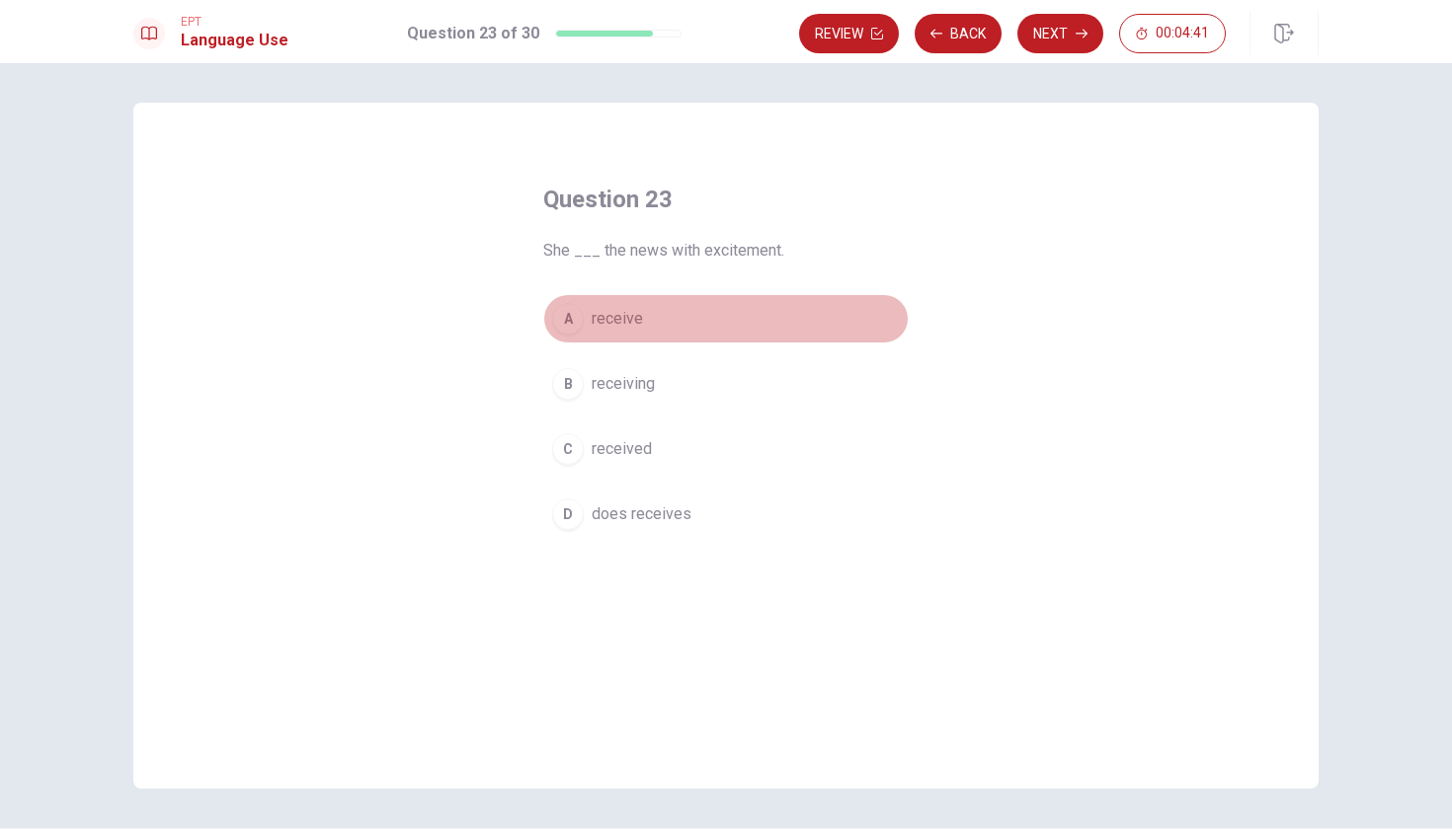
click at [600, 319] on span "receive" at bounding box center [616, 319] width 51 height 24
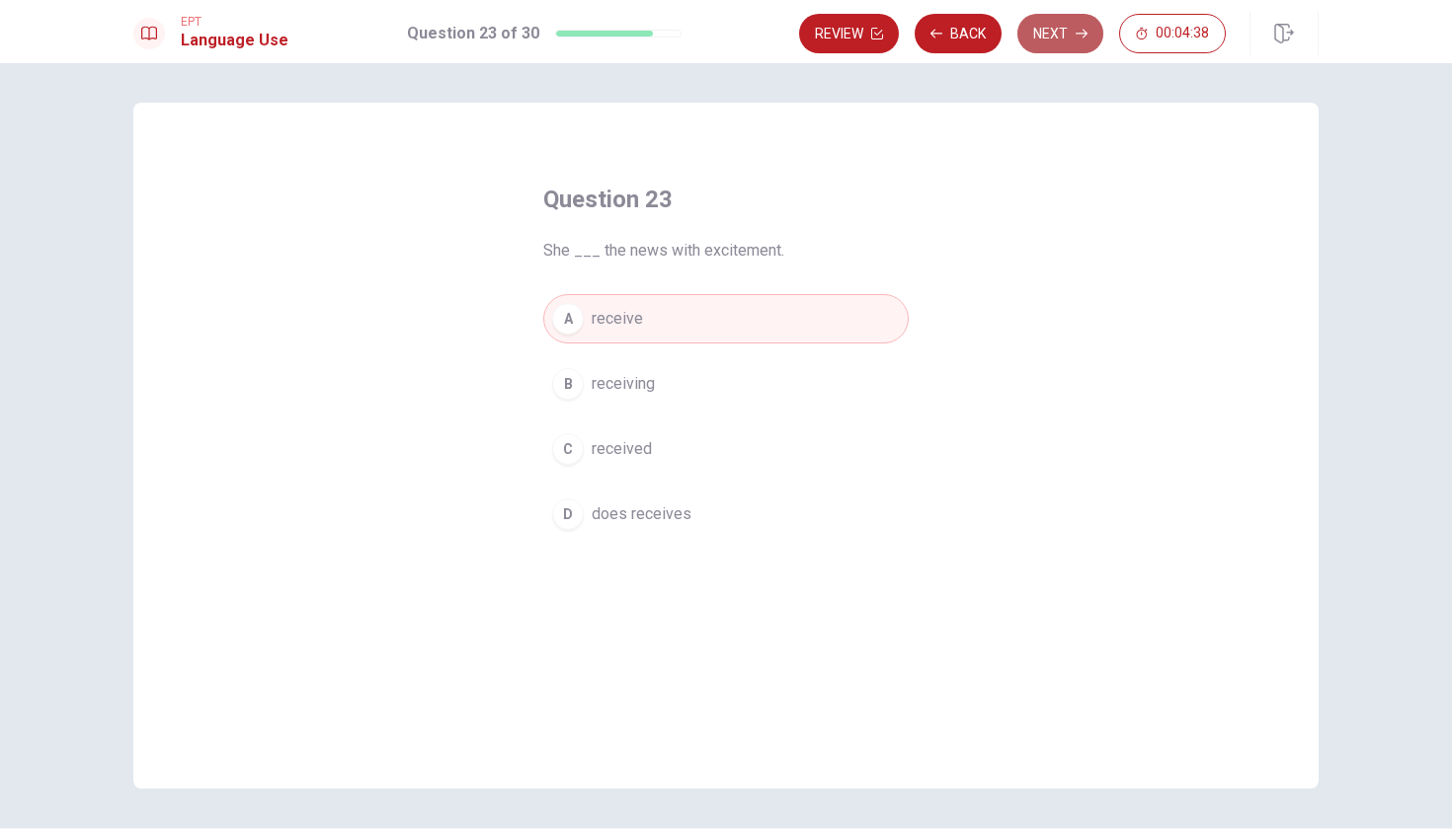
click at [1077, 33] on icon "button" at bounding box center [1081, 34] width 12 height 12
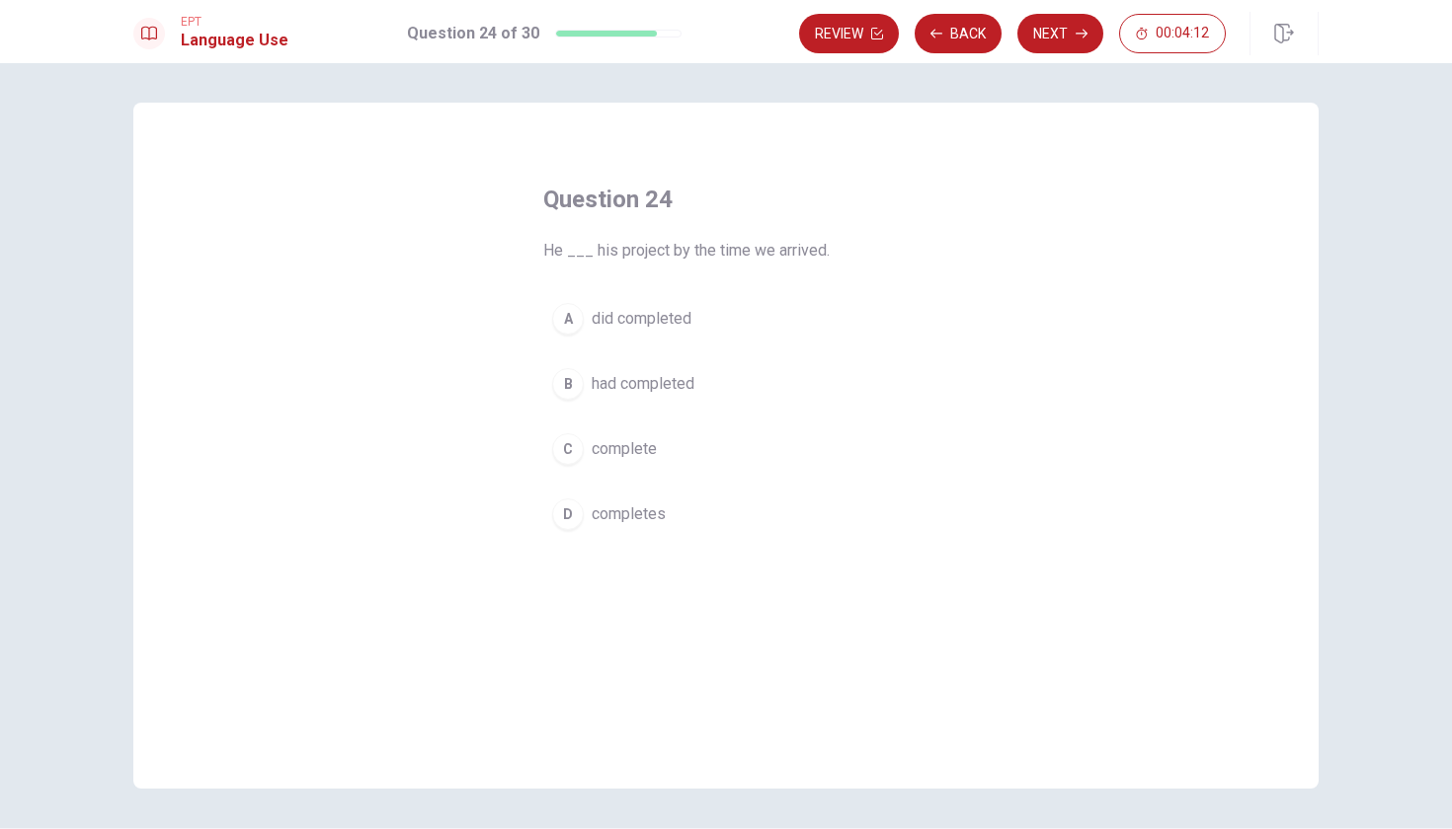
click at [650, 320] on span "did completed" at bounding box center [641, 319] width 100 height 24
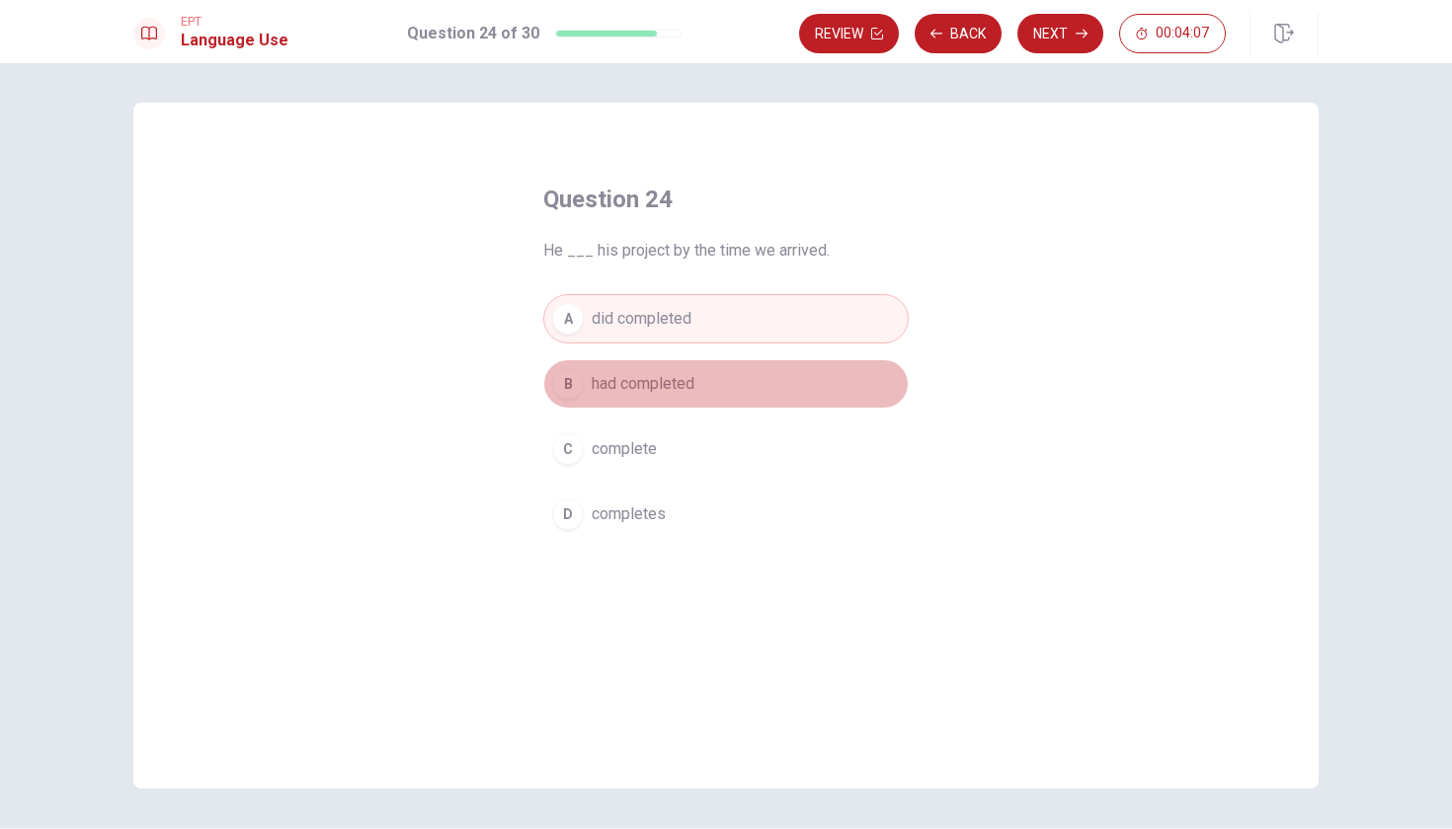
click at [574, 384] on div "B" at bounding box center [568, 384] width 32 height 32
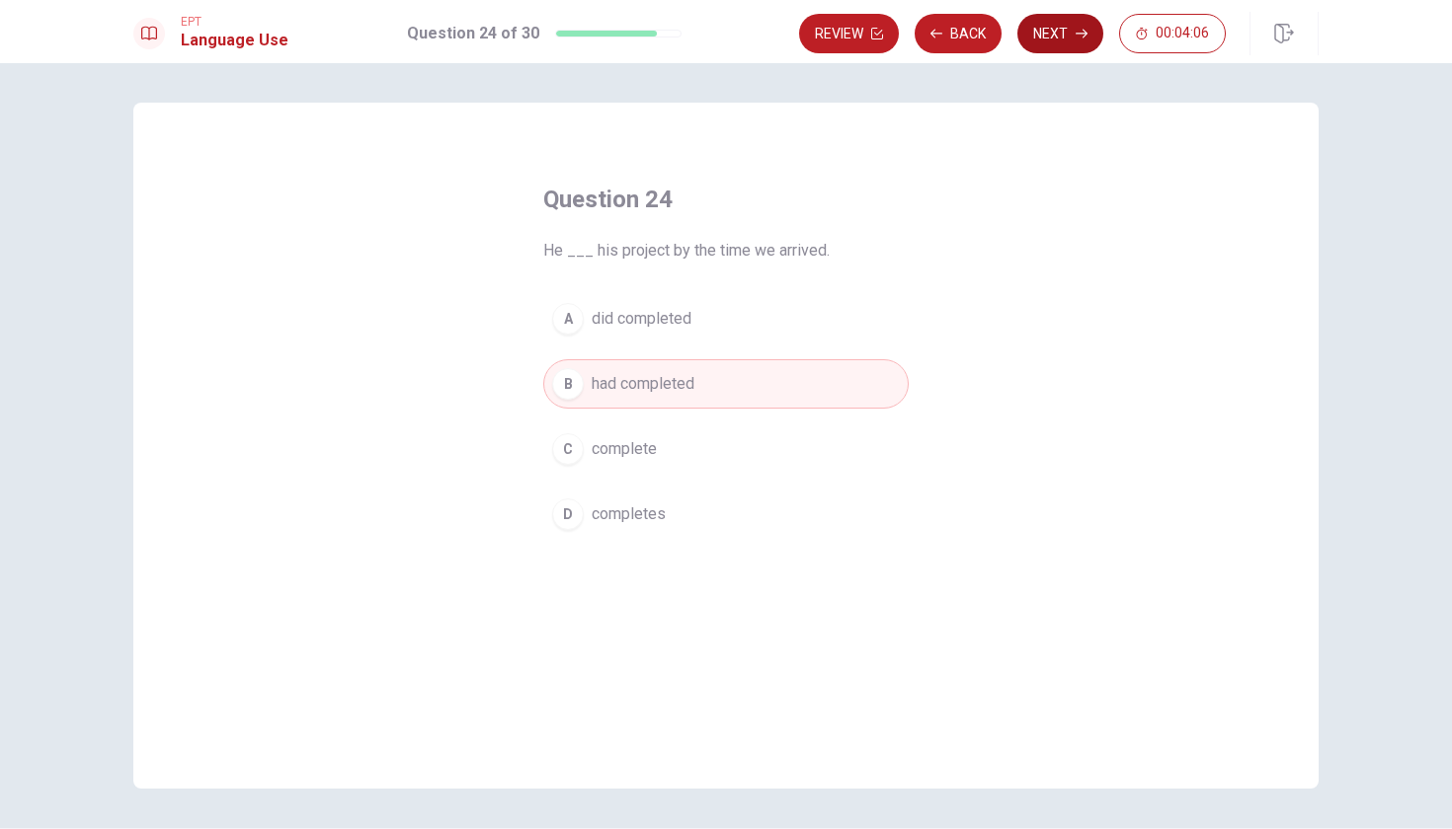
click at [1048, 40] on button "Next" at bounding box center [1060, 33] width 86 height 39
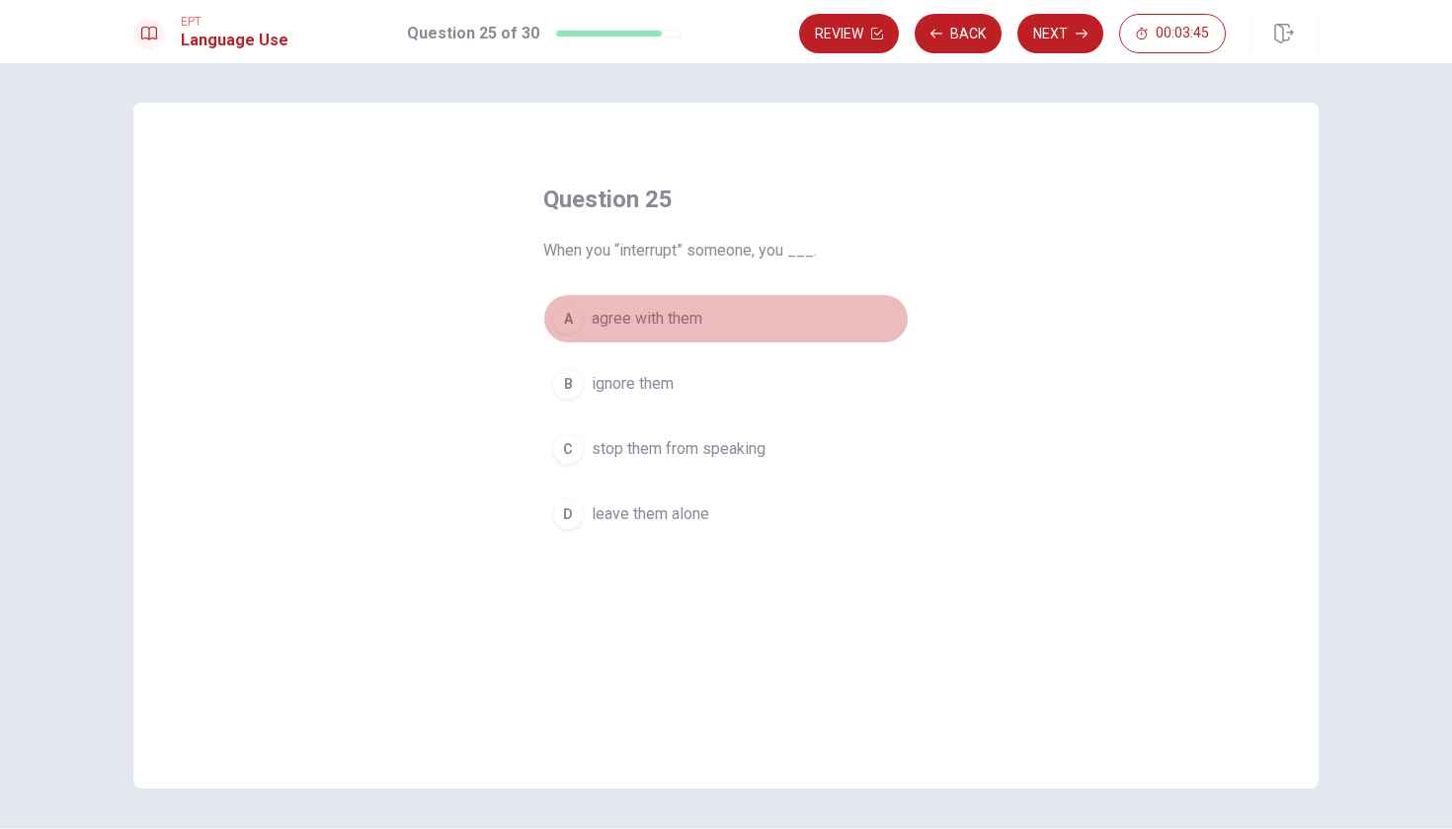
click at [571, 315] on div "A" at bounding box center [568, 319] width 32 height 32
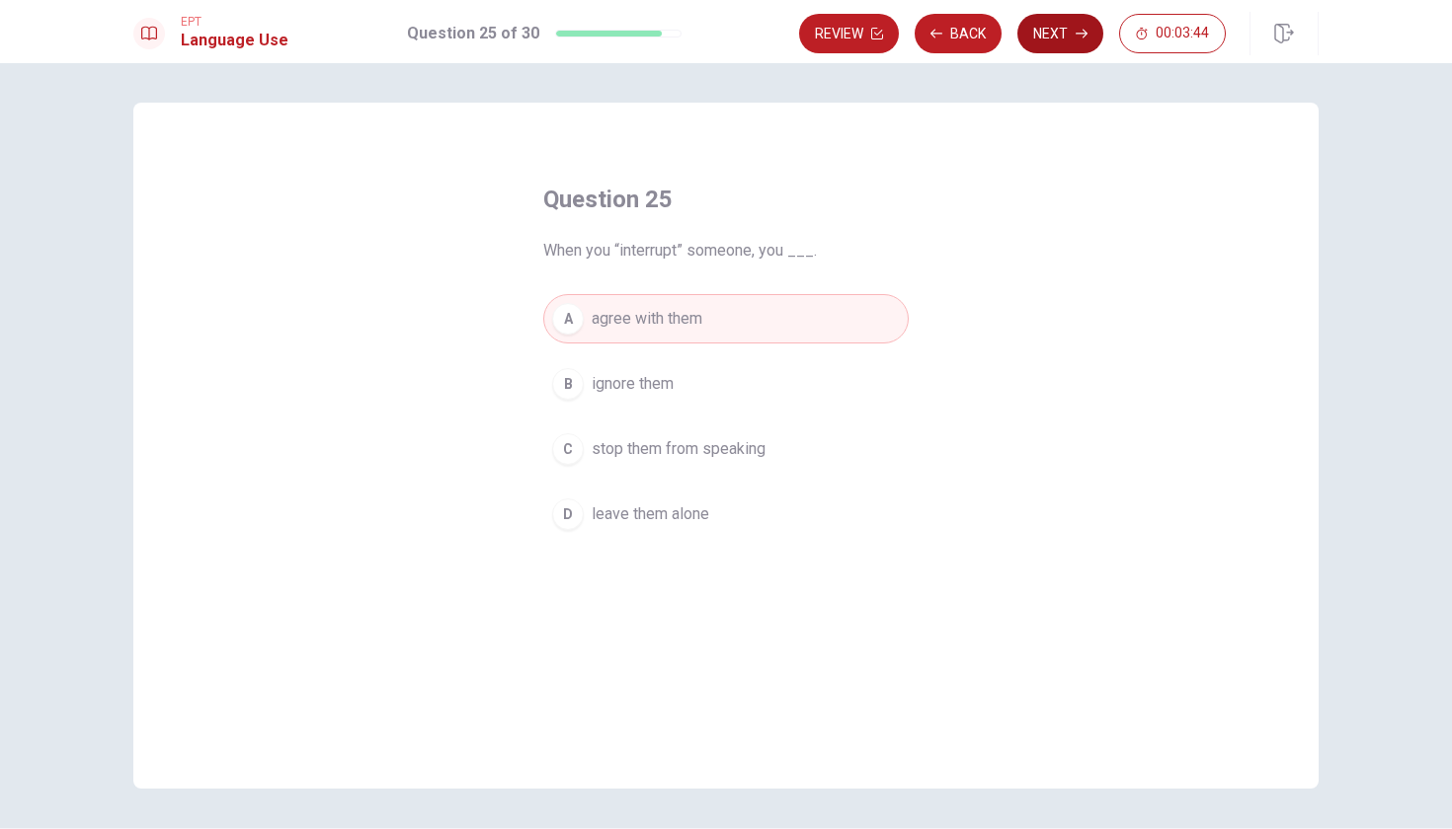
click at [1066, 30] on button "Next" at bounding box center [1060, 33] width 86 height 39
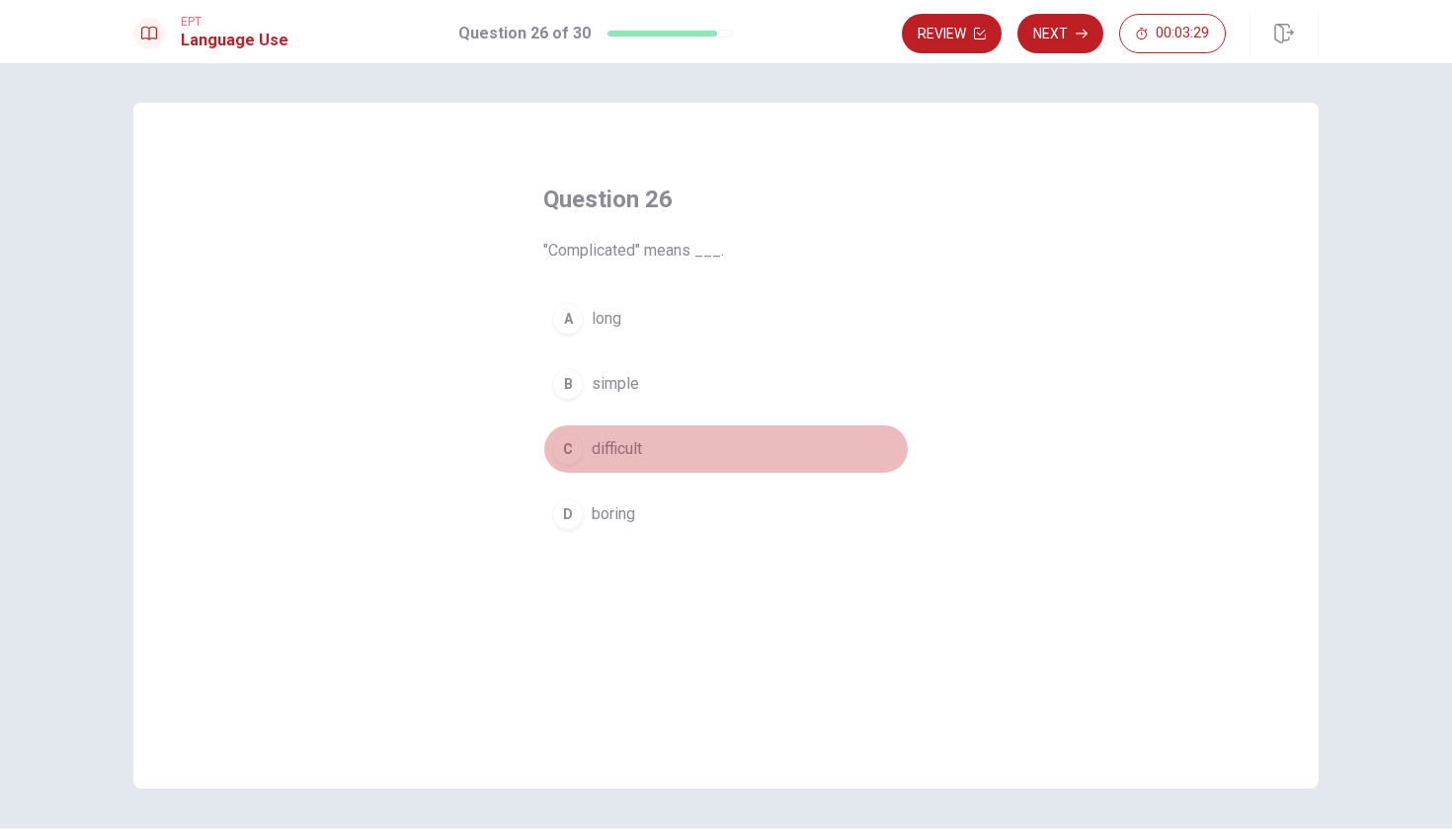
click at [575, 443] on div "C" at bounding box center [568, 449] width 32 height 32
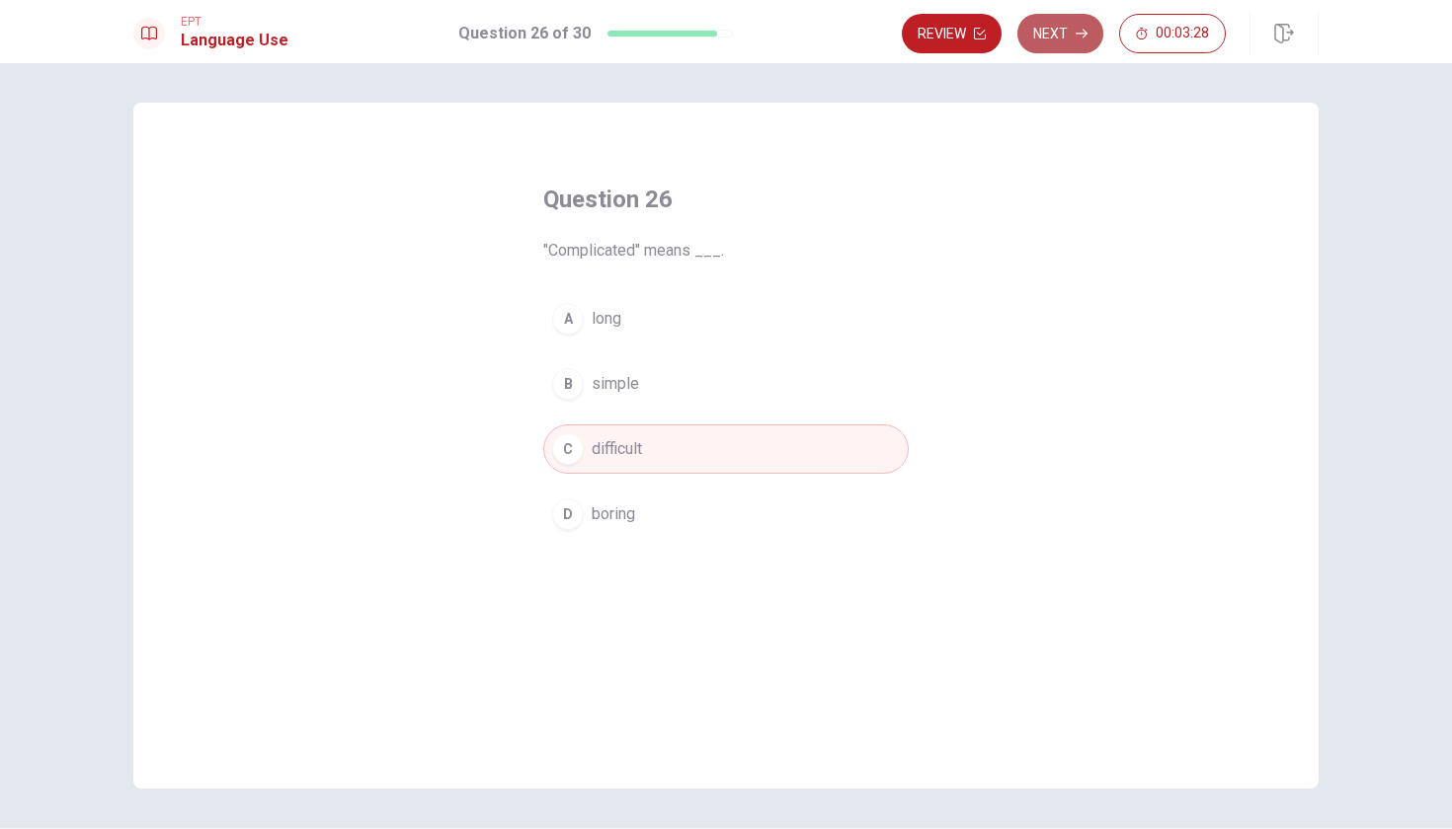
click at [1067, 32] on button "Next" at bounding box center [1060, 33] width 86 height 39
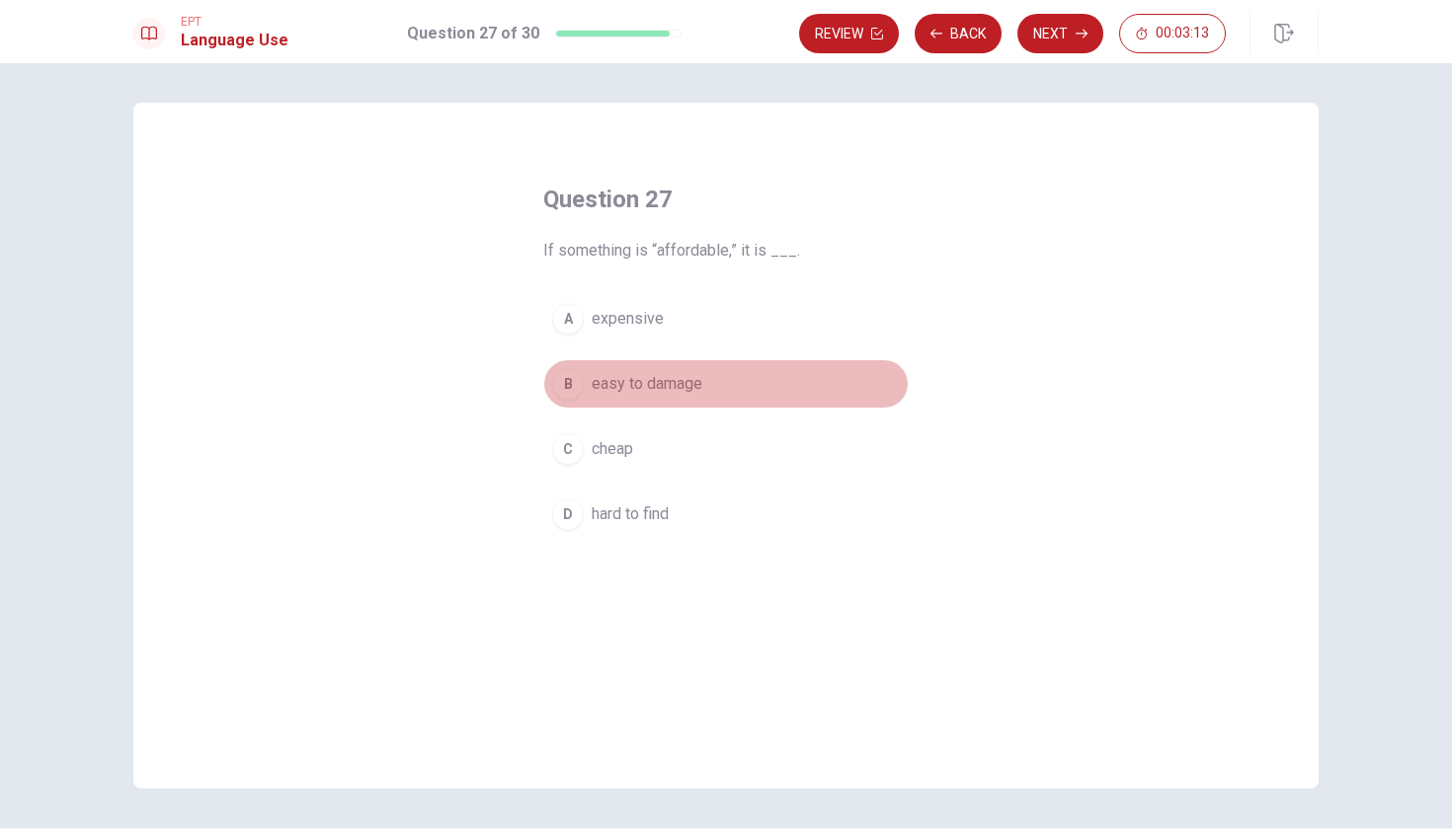
click at [567, 380] on div "B" at bounding box center [568, 384] width 32 height 32
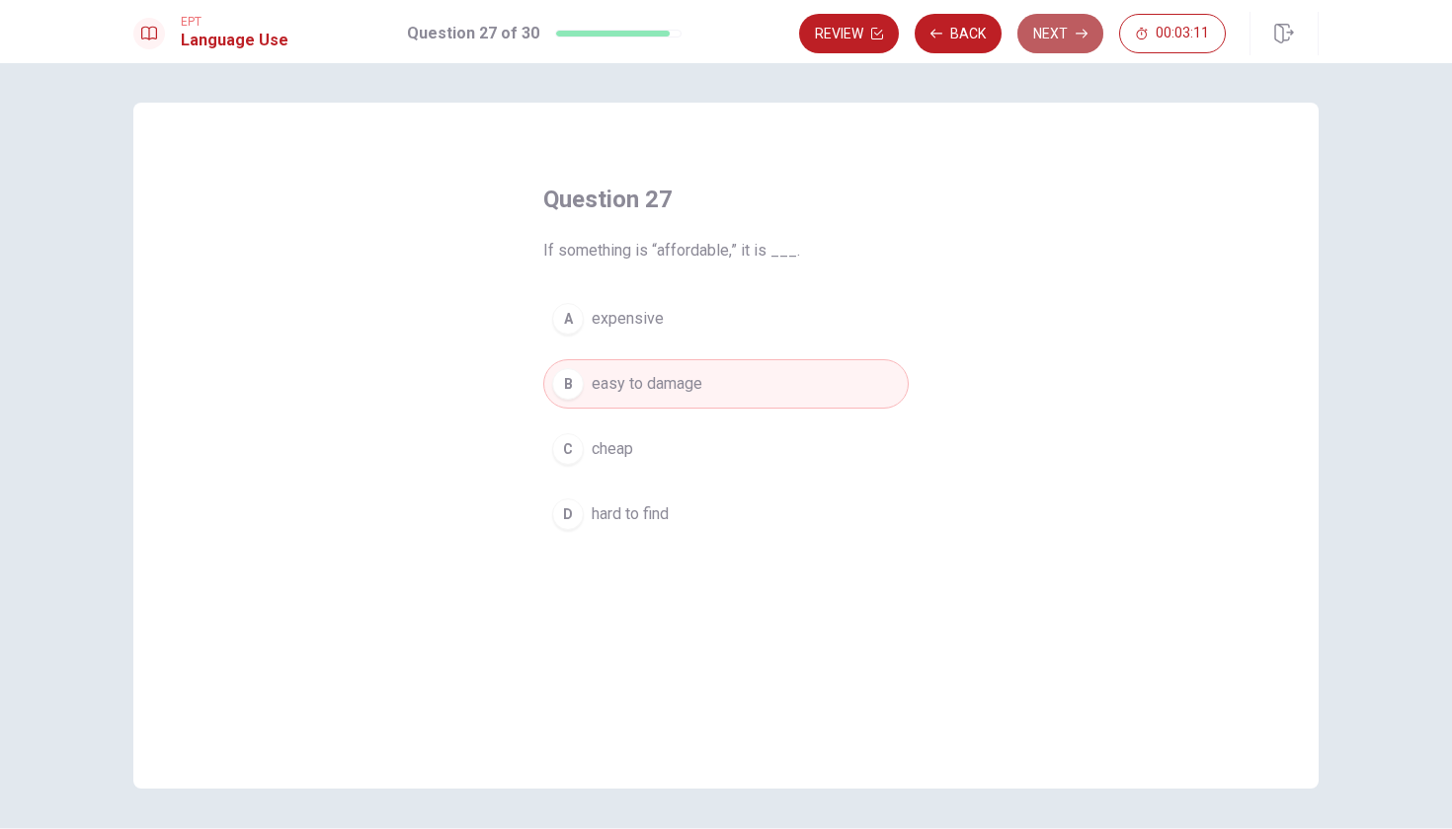
click at [1056, 30] on button "Next" at bounding box center [1060, 33] width 86 height 39
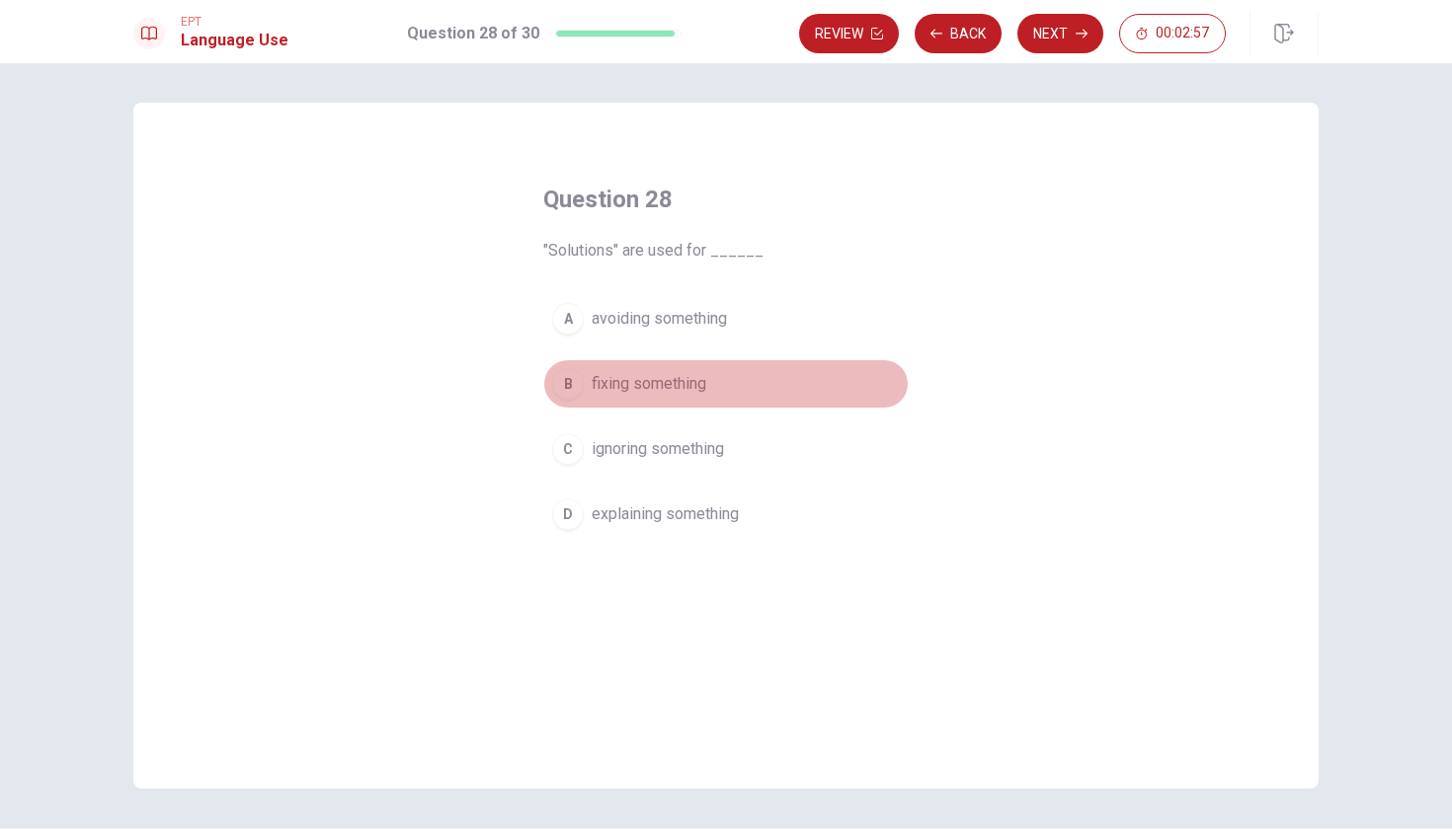
click at [563, 386] on div "B" at bounding box center [568, 384] width 32 height 32
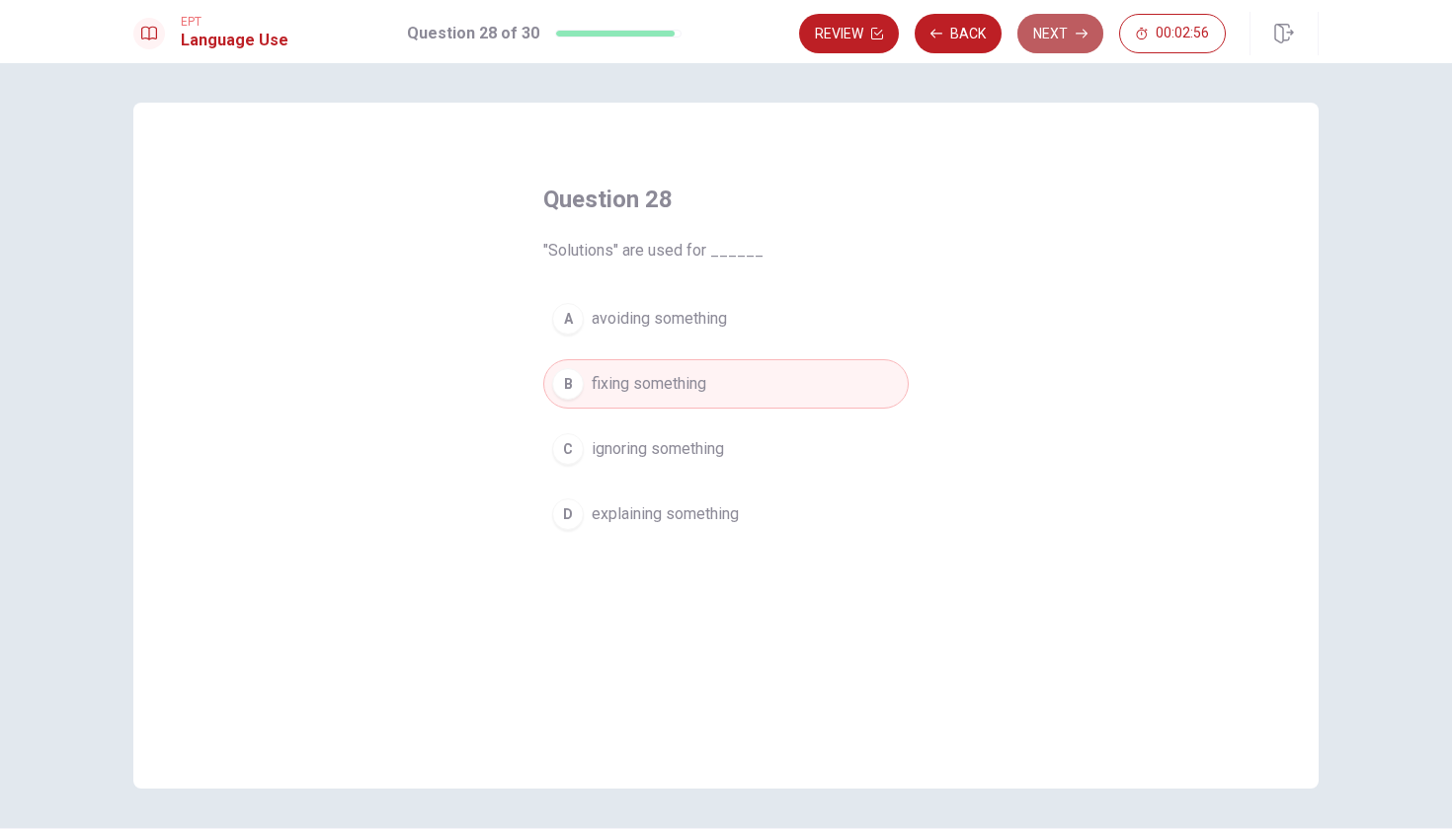
click at [1044, 50] on button "Next" at bounding box center [1060, 33] width 86 height 39
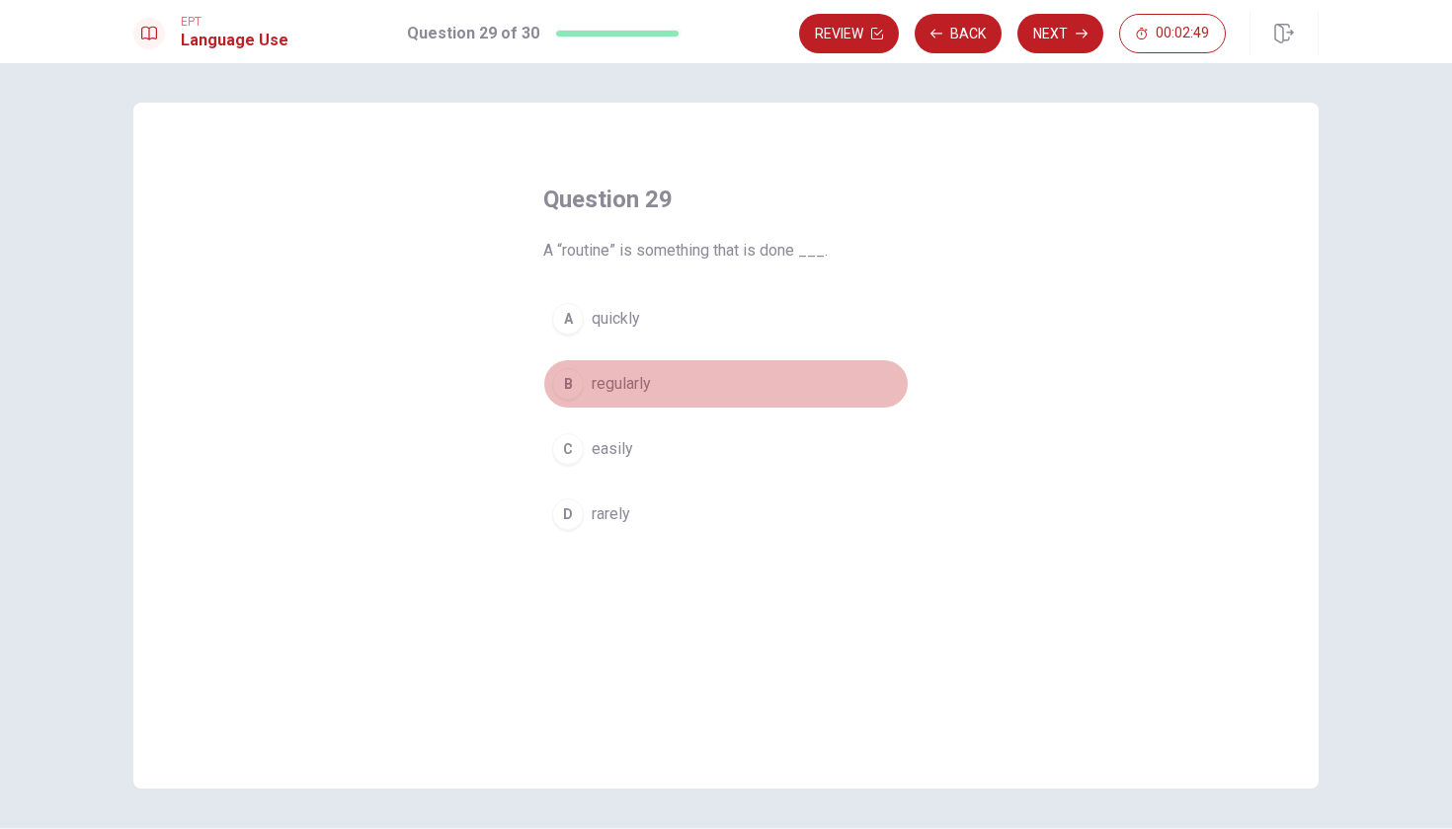
click at [569, 387] on div "B" at bounding box center [568, 384] width 32 height 32
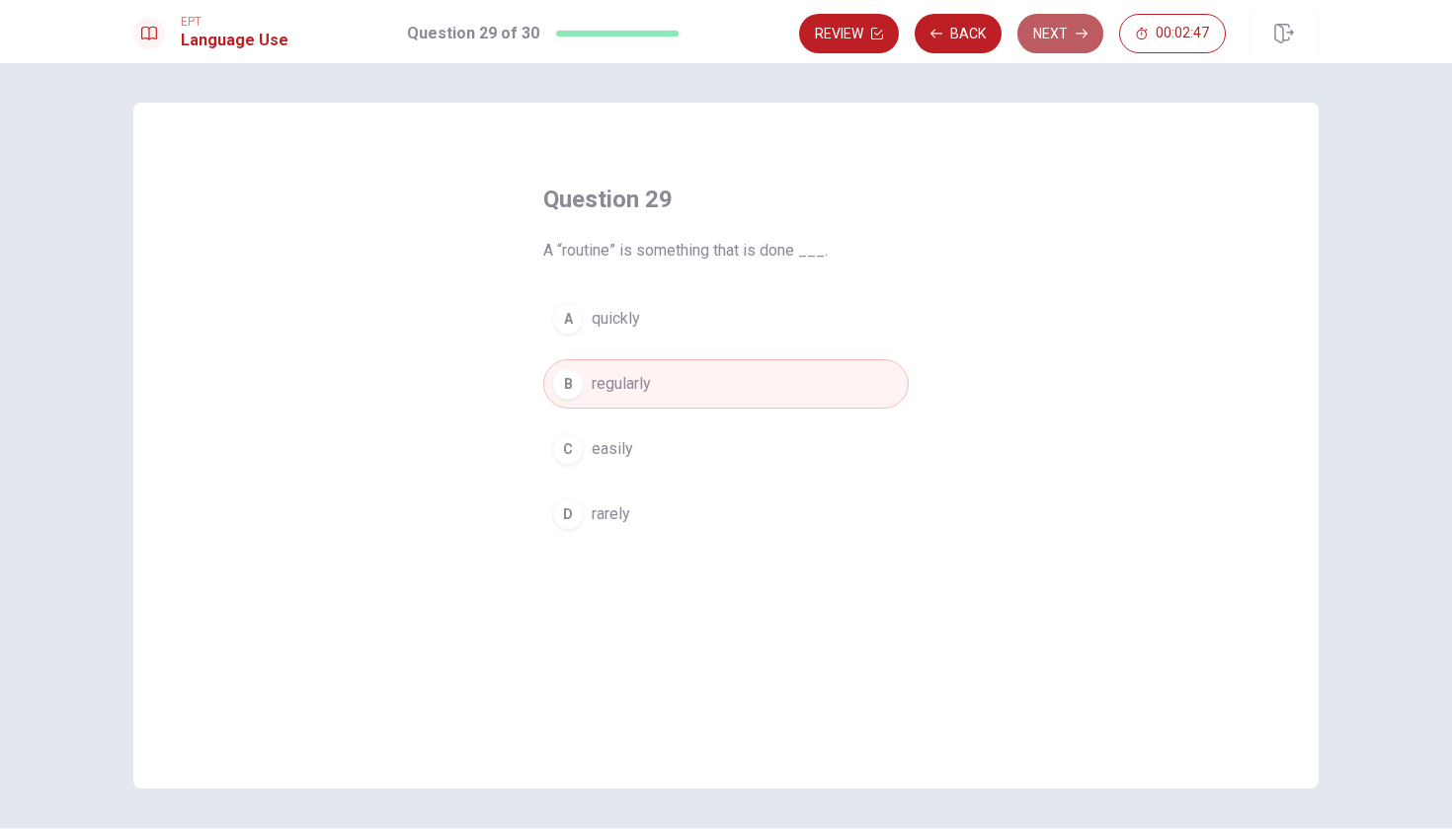
click at [1084, 33] on icon "button" at bounding box center [1081, 34] width 12 height 12
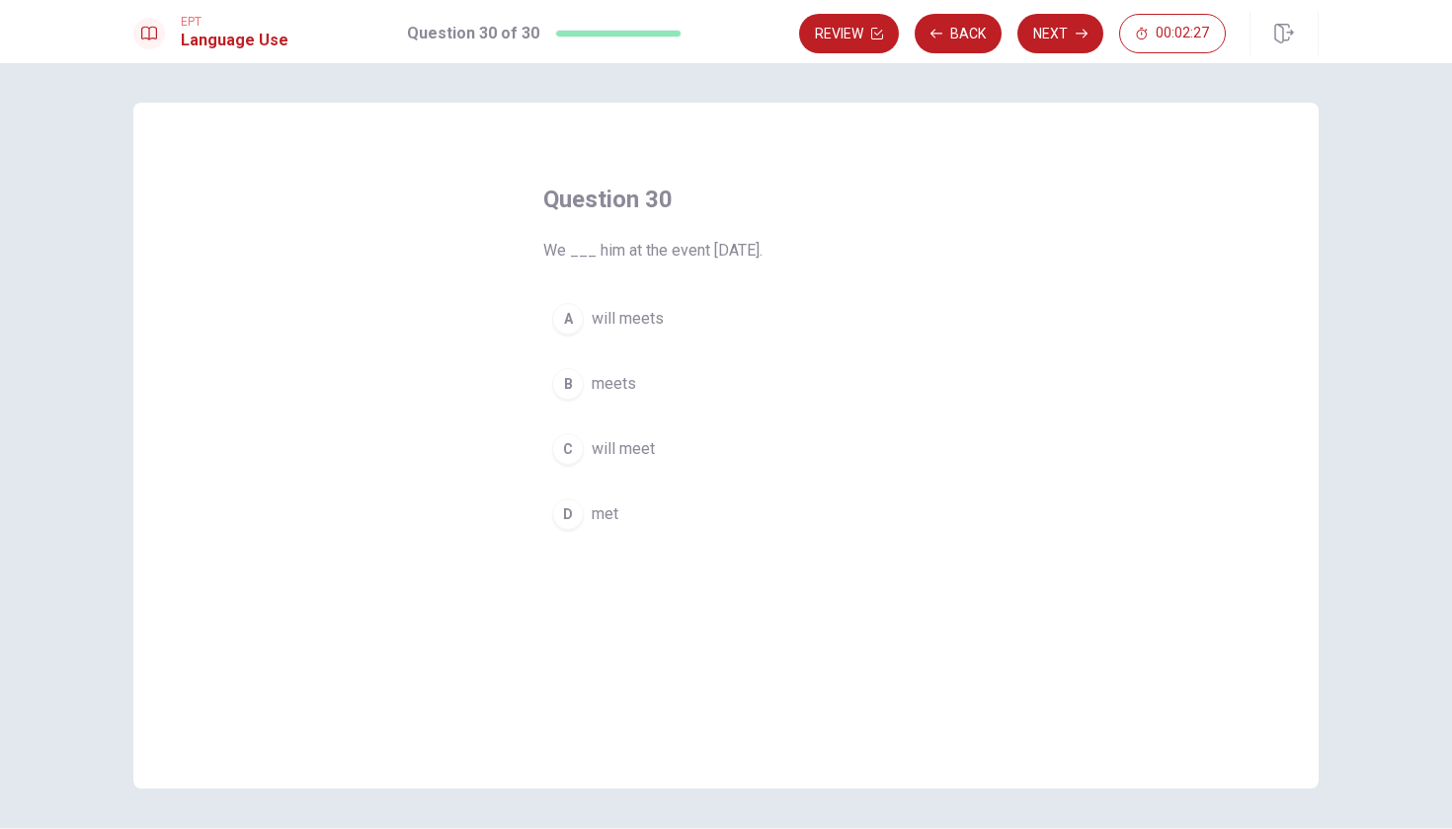
click at [622, 450] on span "will meet" at bounding box center [622, 449] width 63 height 24
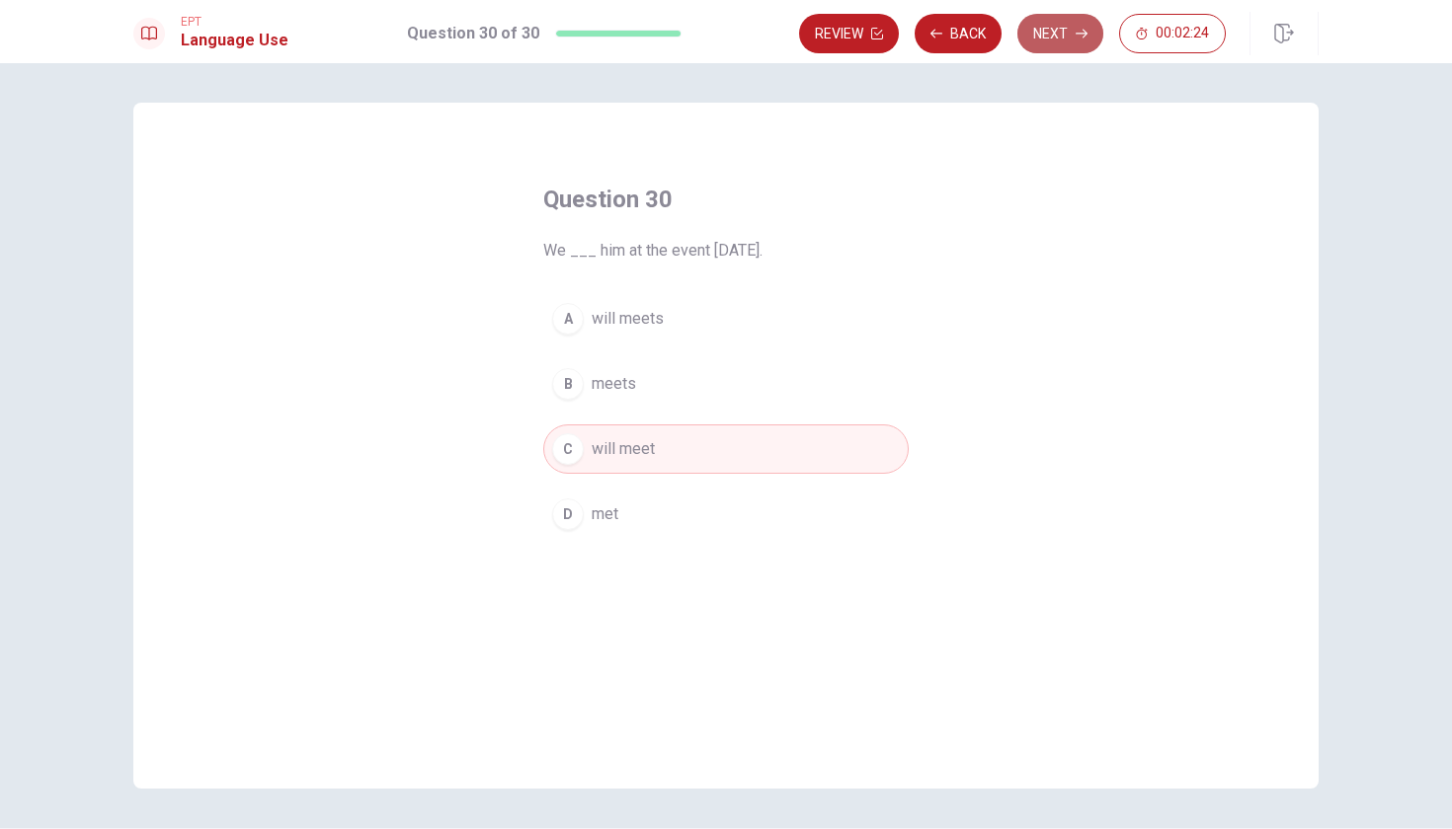
click at [1061, 42] on button "Next" at bounding box center [1060, 33] width 86 height 39
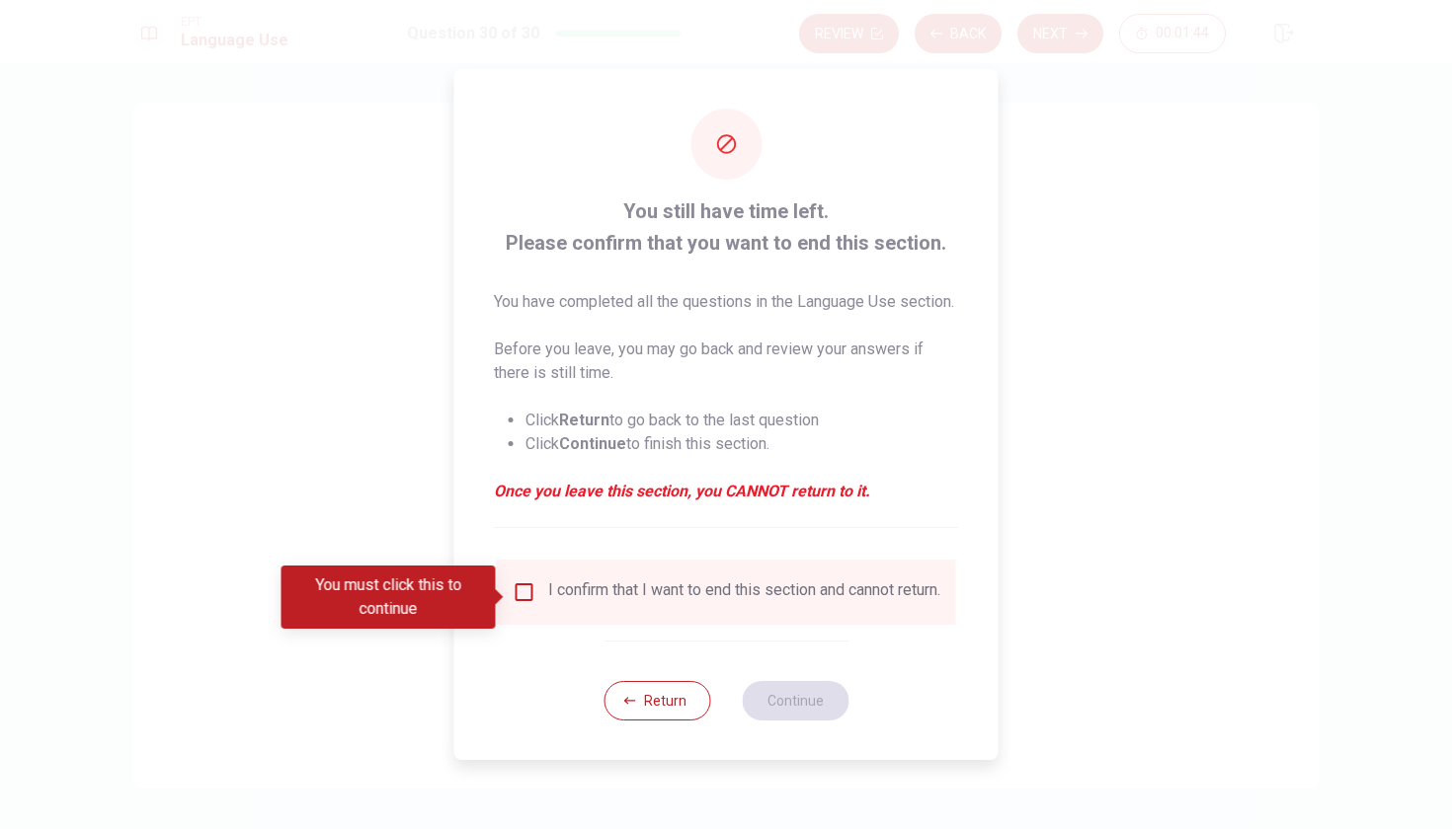
click at [517, 596] on input "You must click this to continue" at bounding box center [524, 593] width 24 height 24
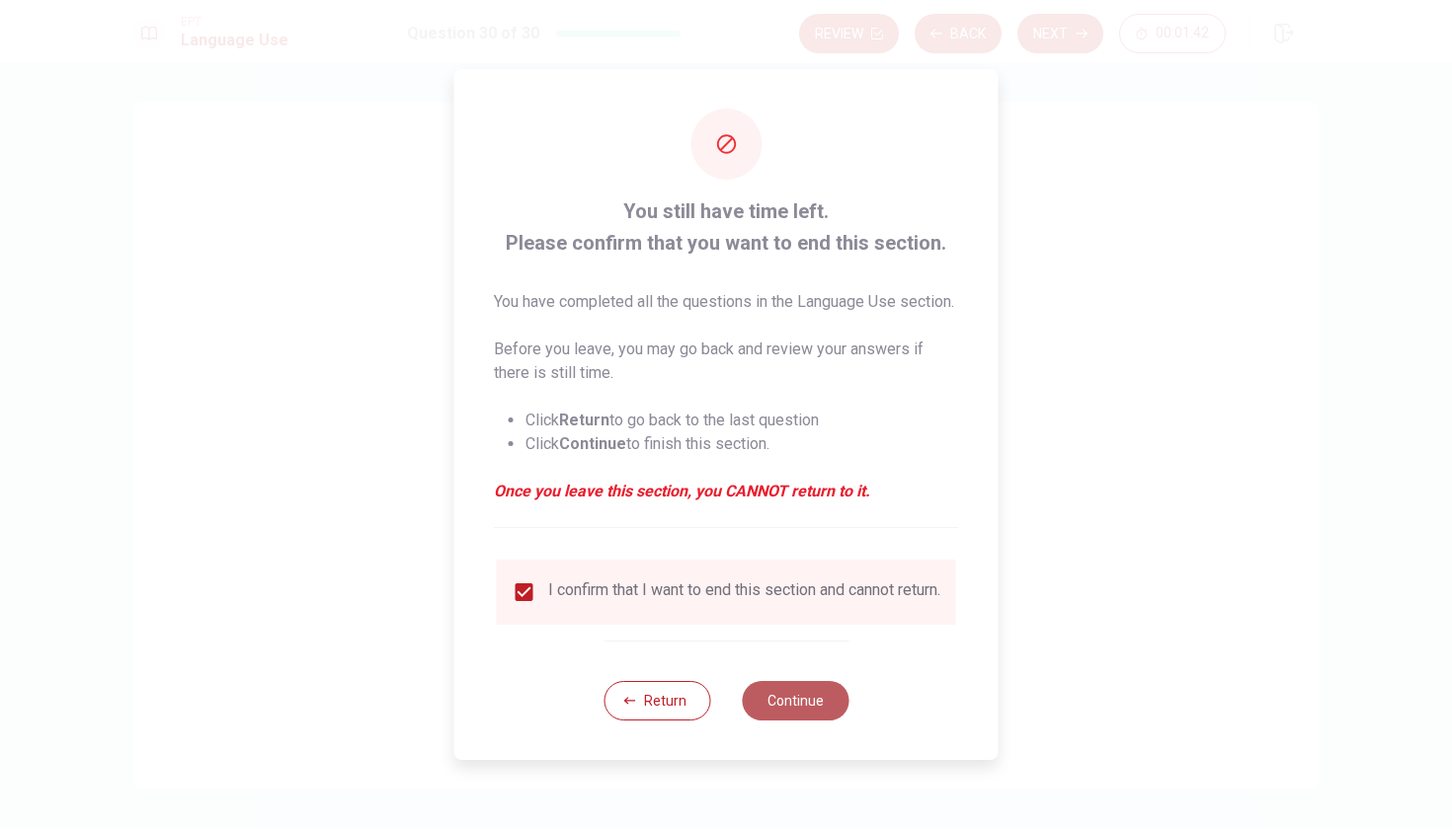
click at [796, 721] on button "Continue" at bounding box center [795, 700] width 107 height 39
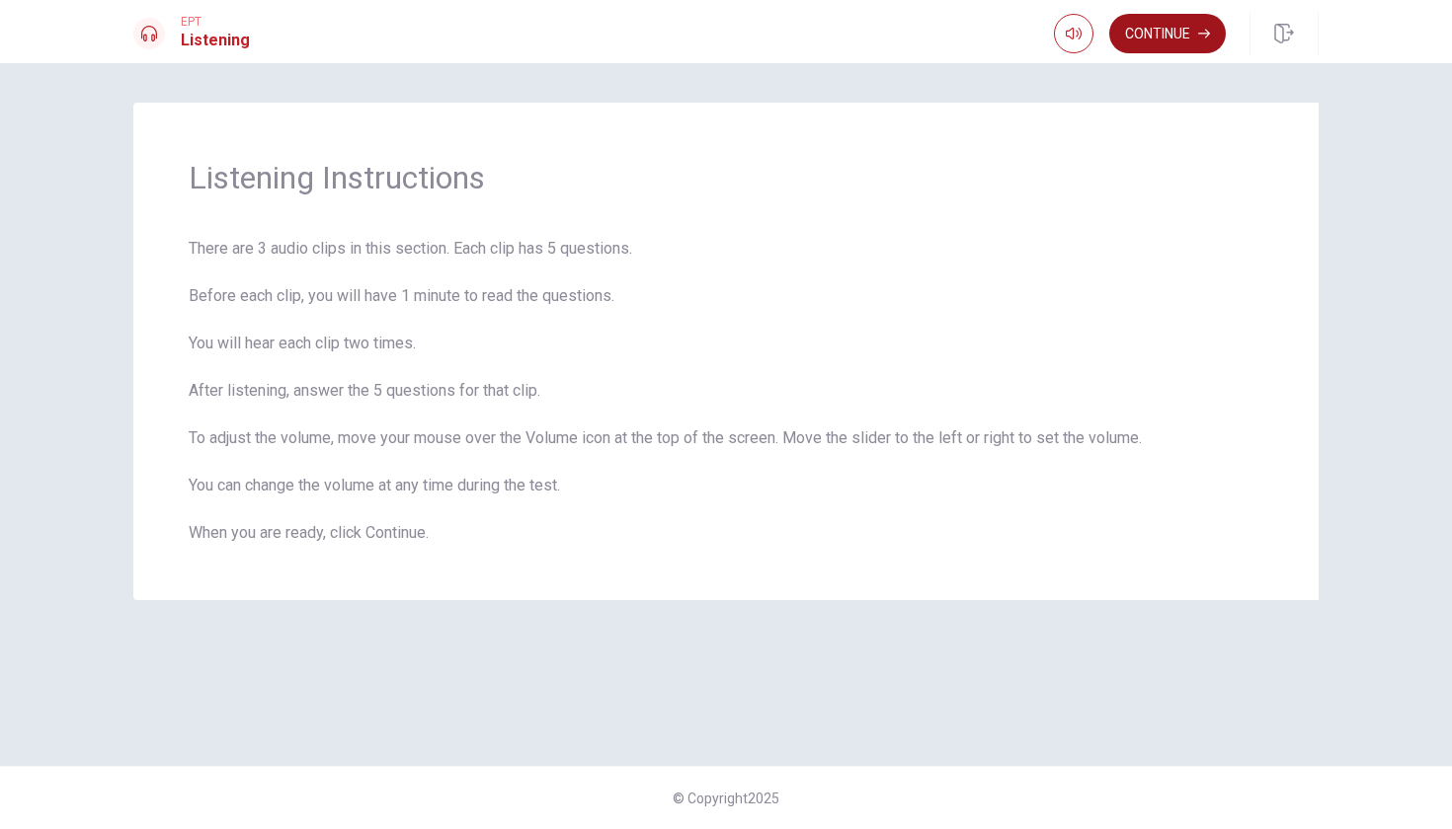
click at [1185, 41] on button "Continue" at bounding box center [1167, 33] width 117 height 39
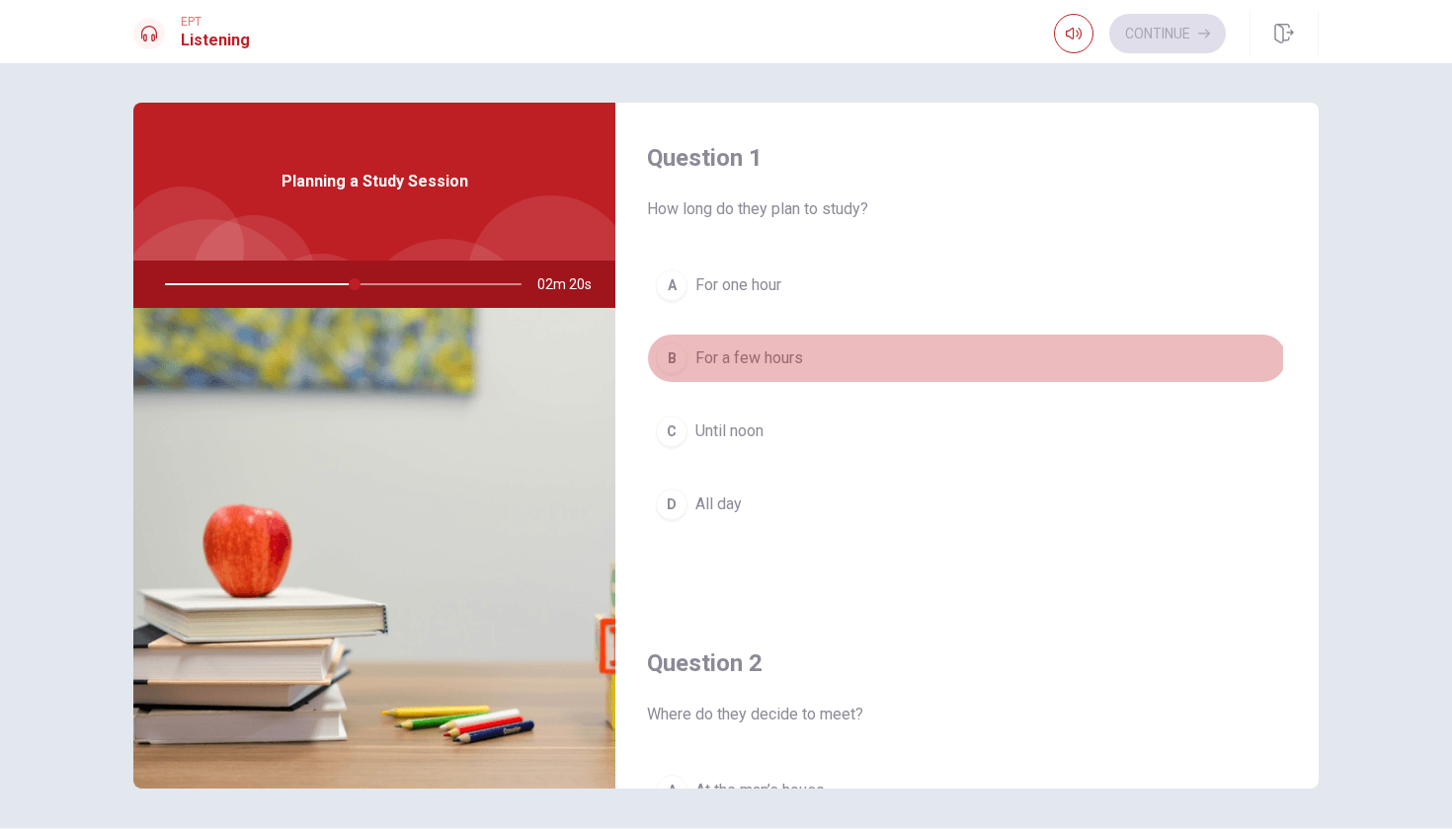
click at [673, 355] on div "B" at bounding box center [672, 359] width 32 height 32
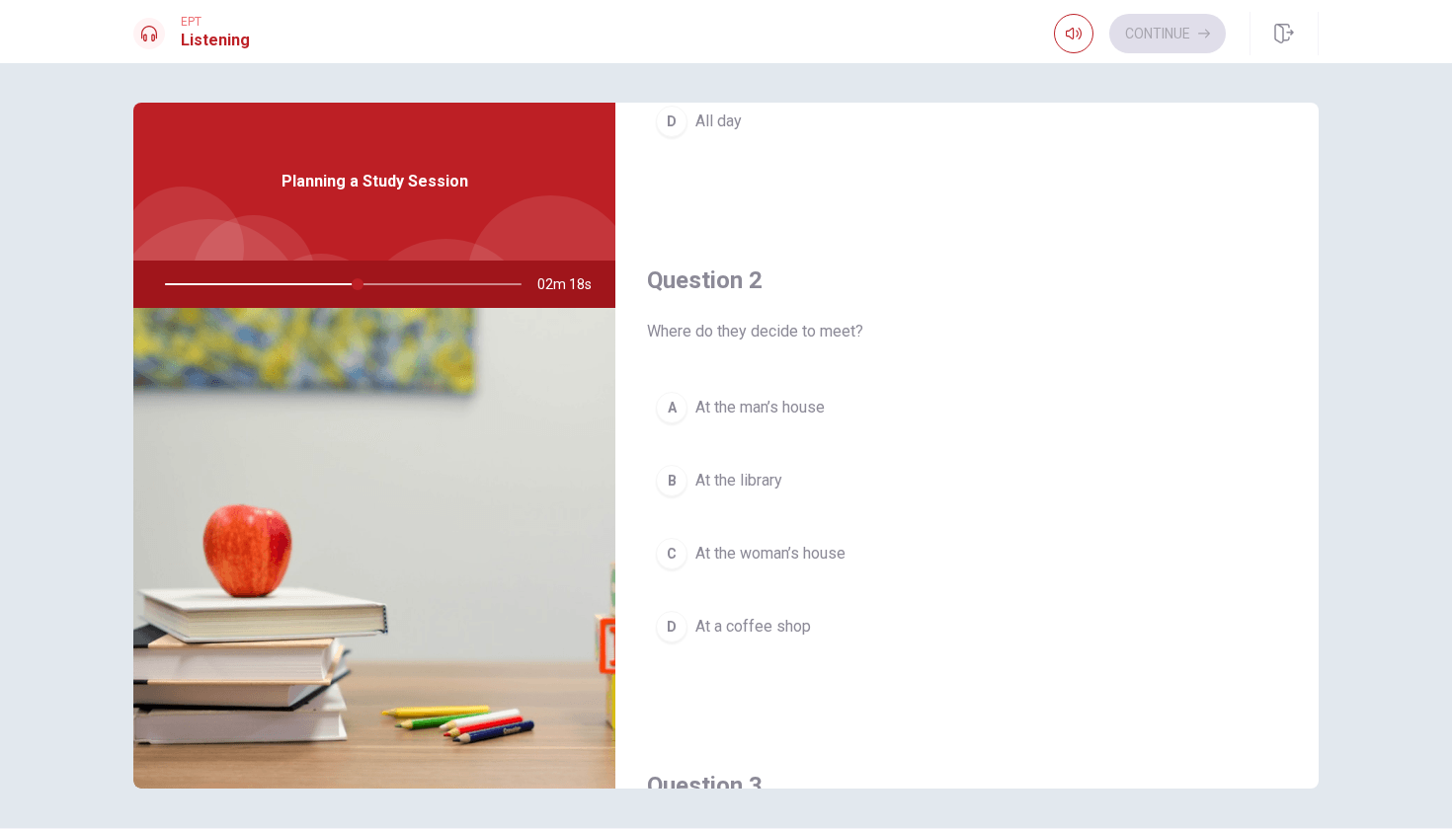
scroll to position [404, 0]
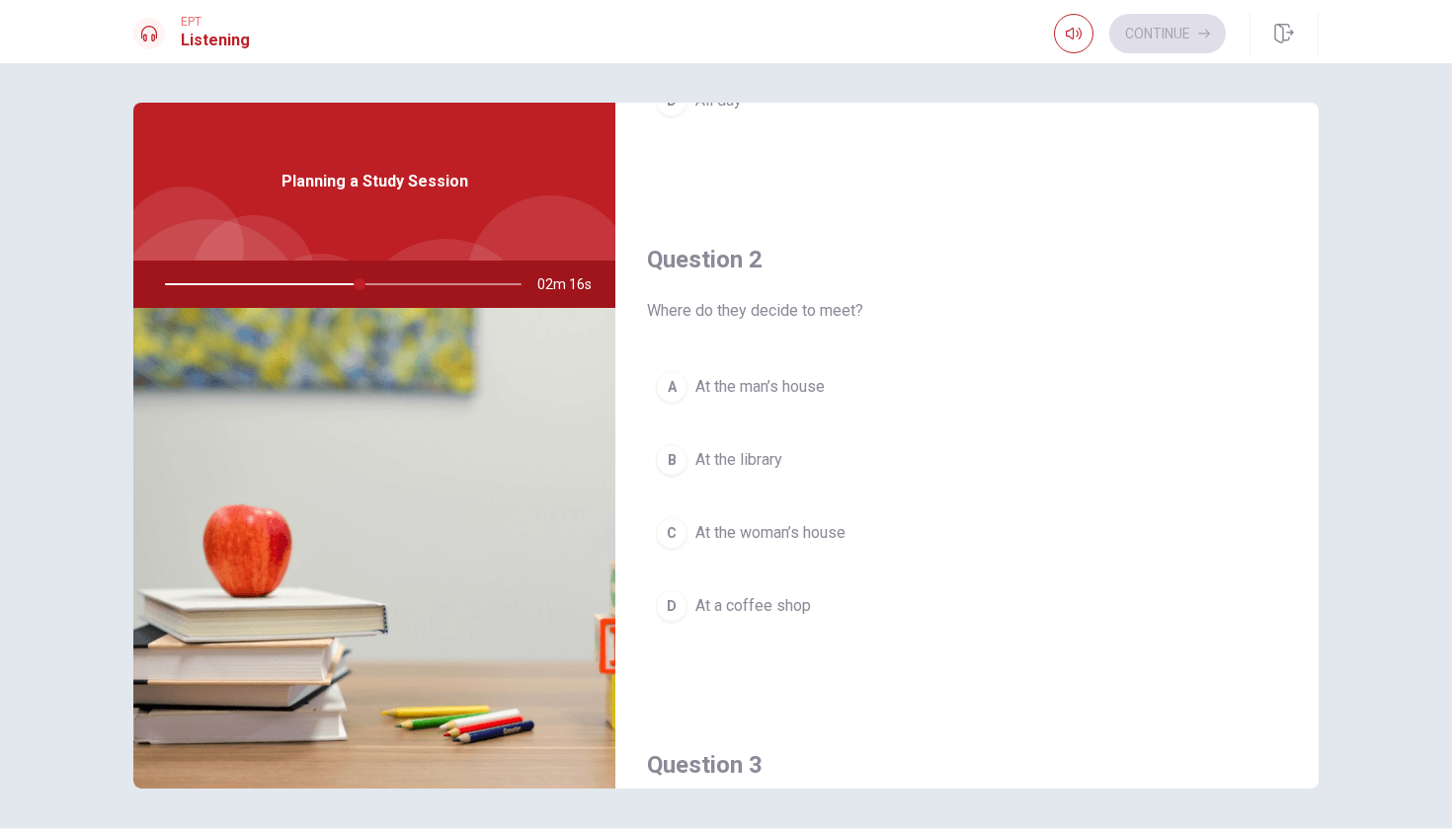
click at [671, 457] on div "B" at bounding box center [672, 460] width 32 height 32
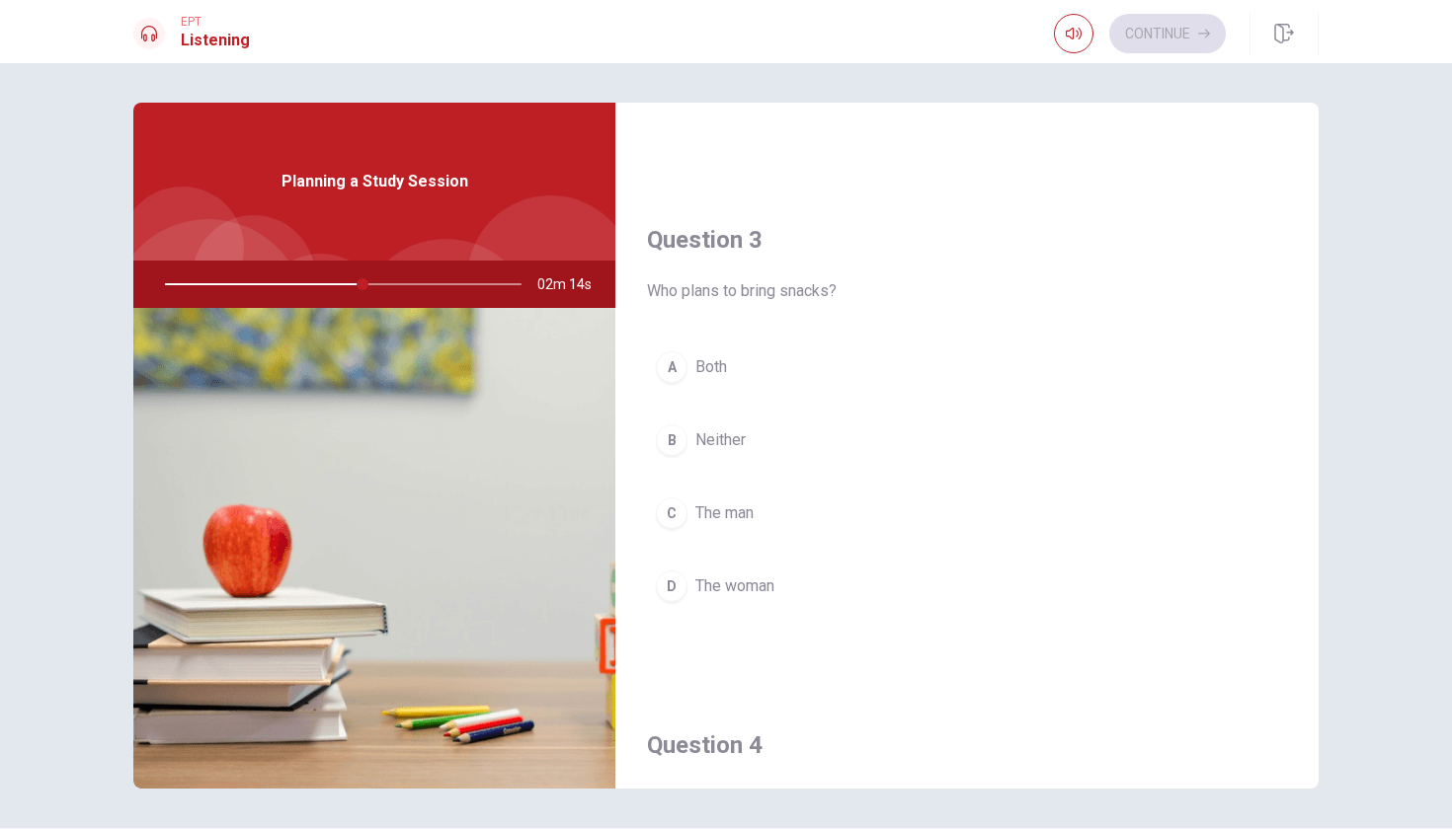
scroll to position [937, 0]
click at [668, 578] on div "D" at bounding box center [672, 579] width 32 height 32
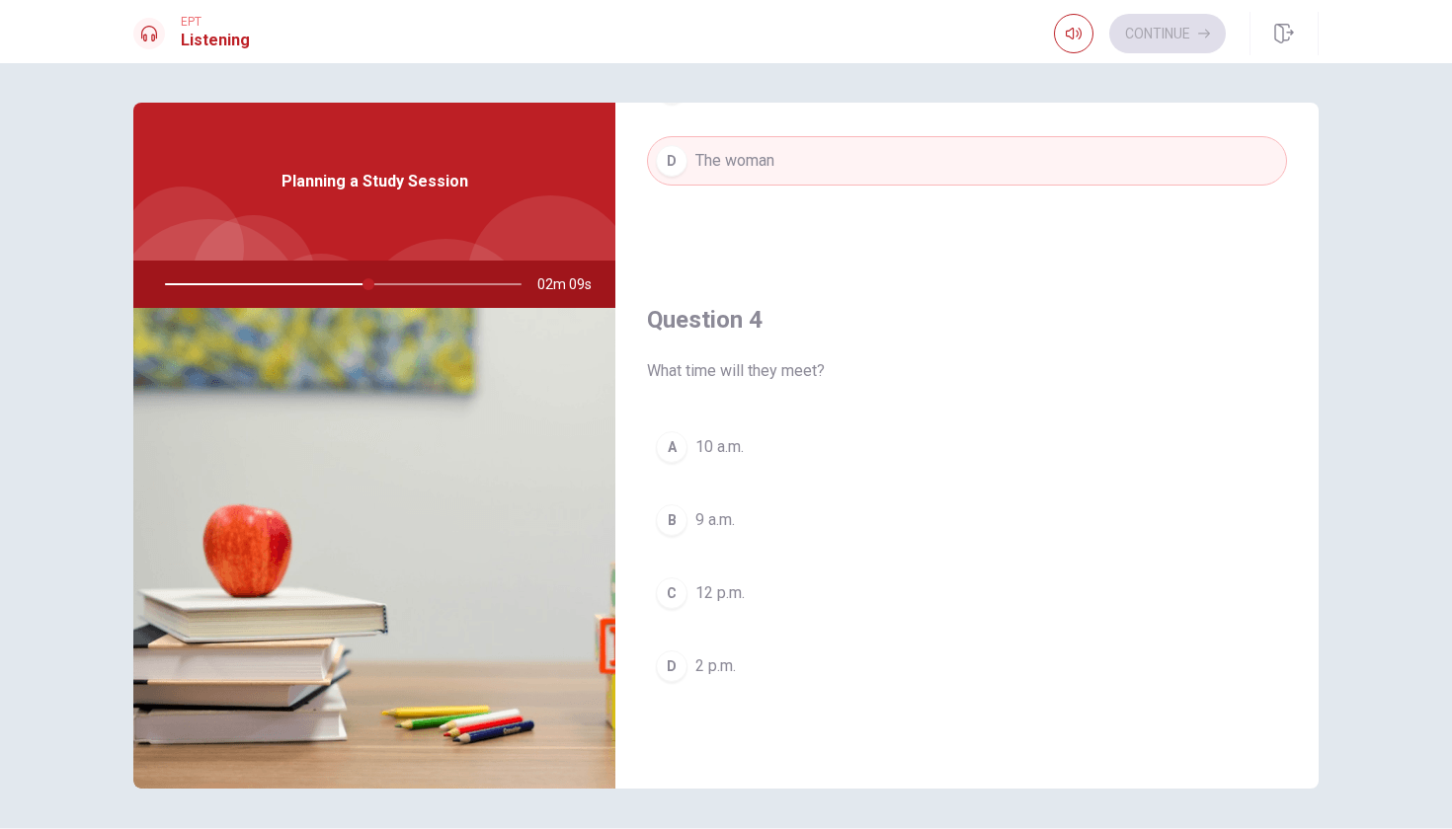
scroll to position [1369, 0]
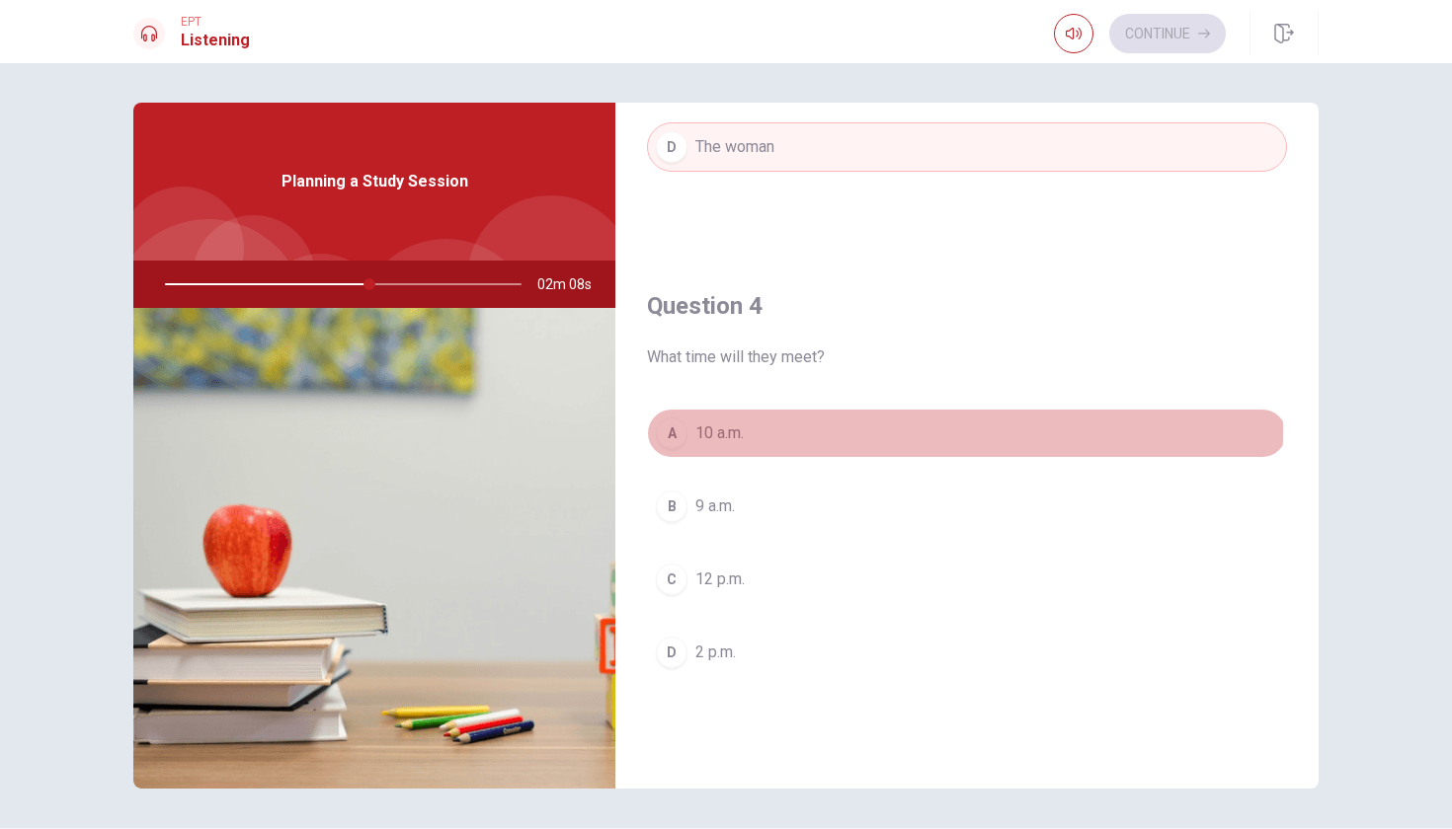
click at [670, 432] on div "A" at bounding box center [672, 434] width 32 height 32
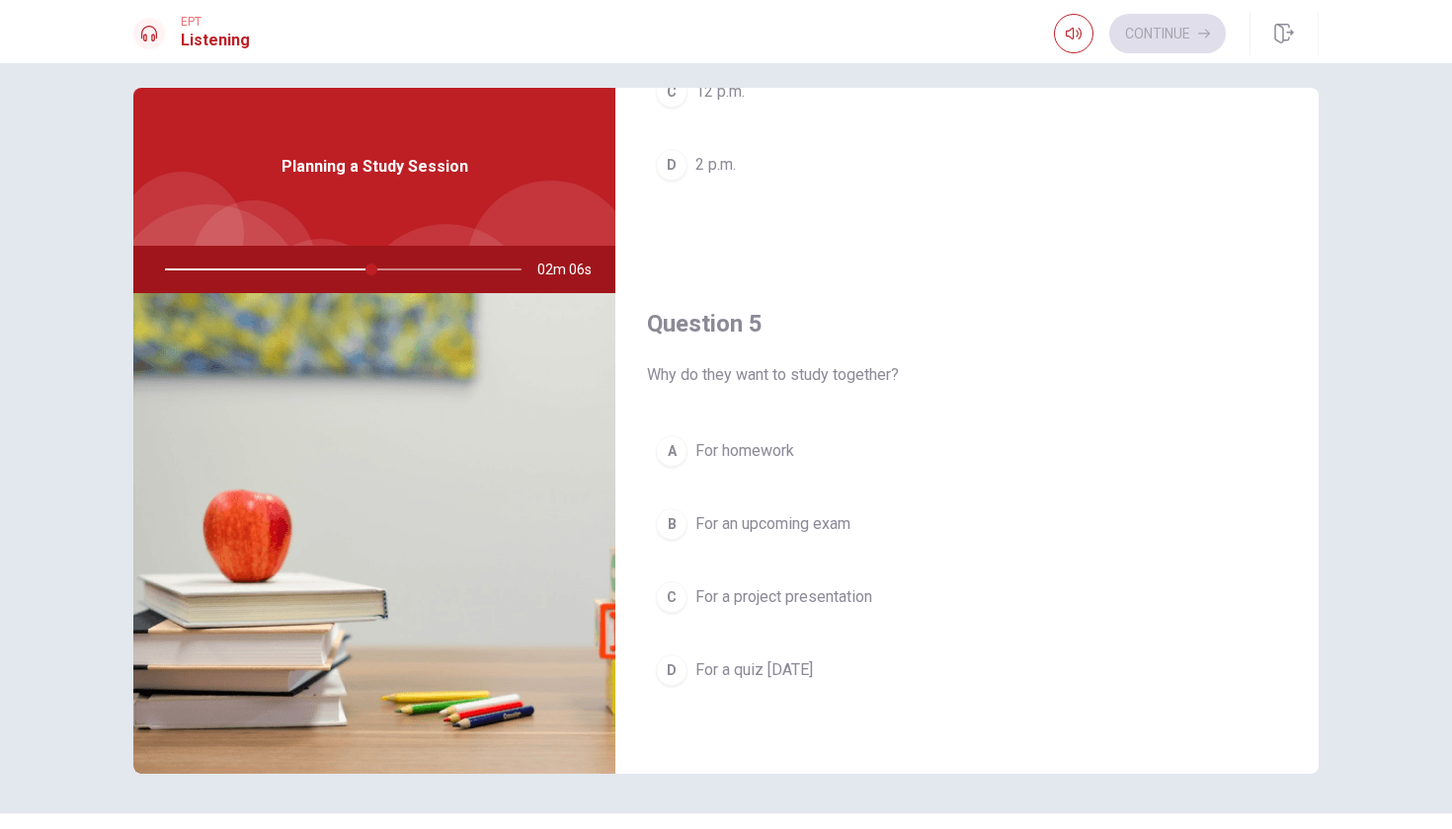
scroll to position [1842, 0]
click at [677, 521] on div "B" at bounding box center [672, 525] width 32 height 32
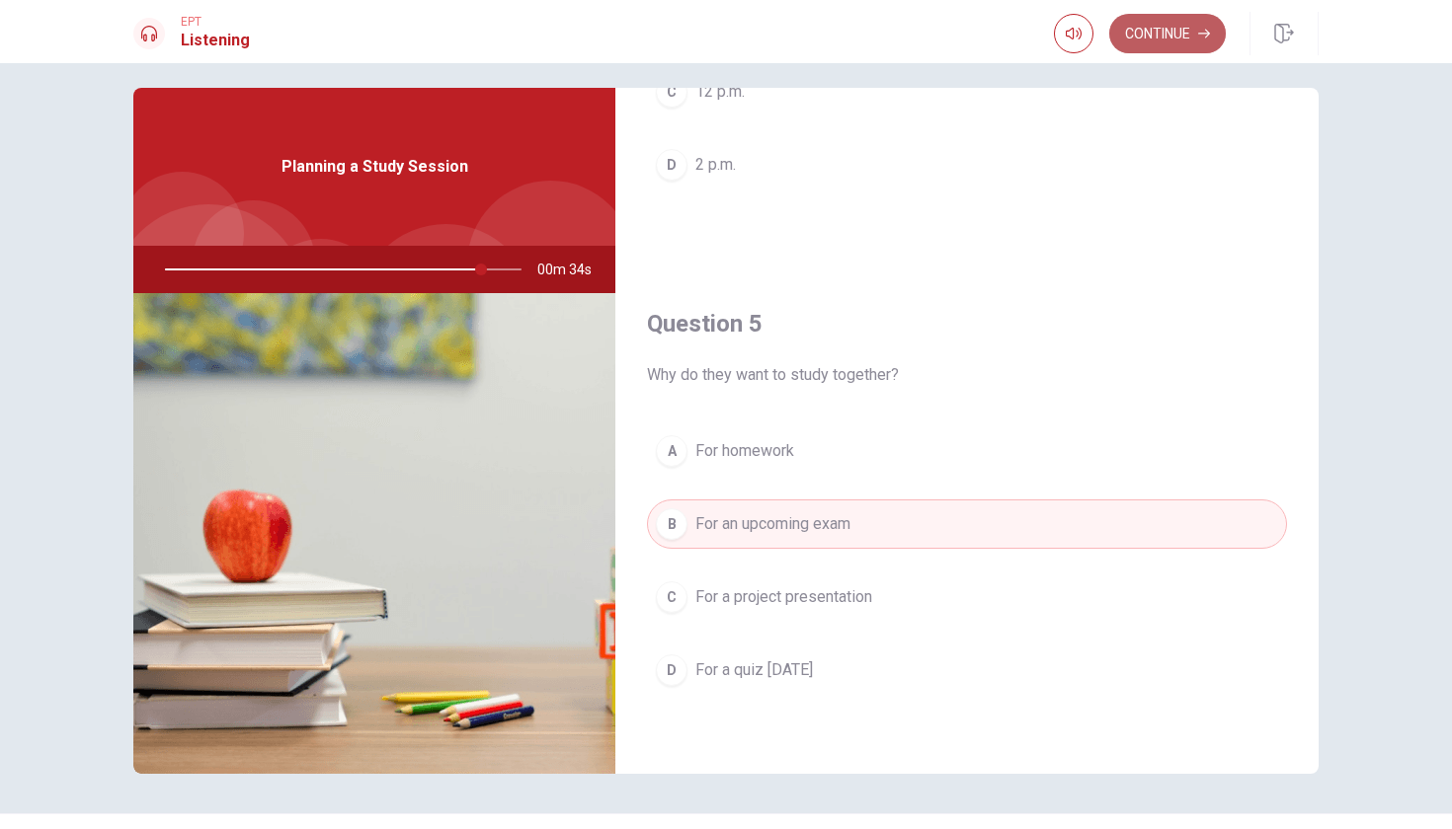
click at [1163, 38] on button "Continue" at bounding box center [1167, 33] width 117 height 39
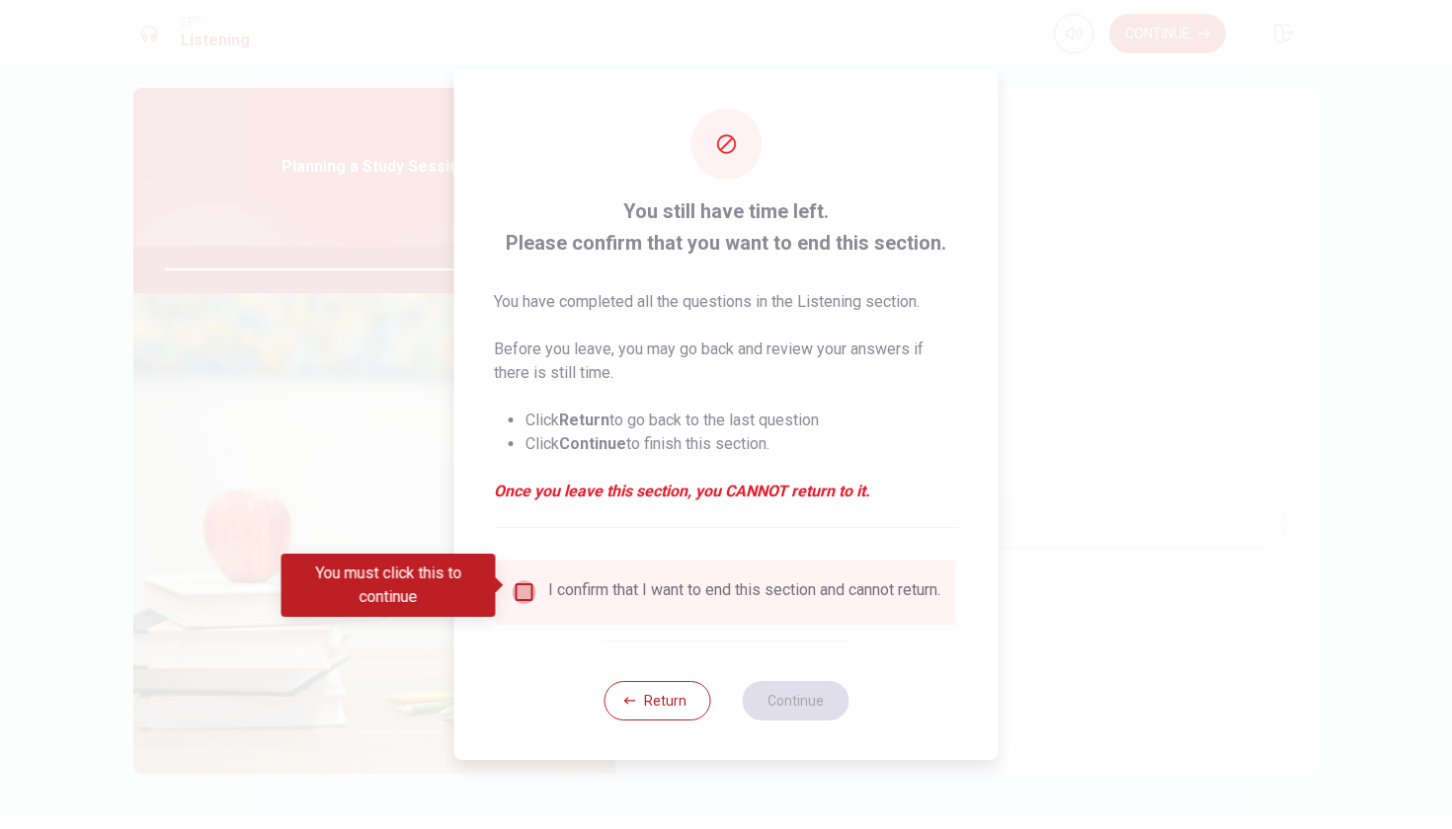
click at [527, 584] on input "You must click this to continue" at bounding box center [524, 593] width 24 height 24
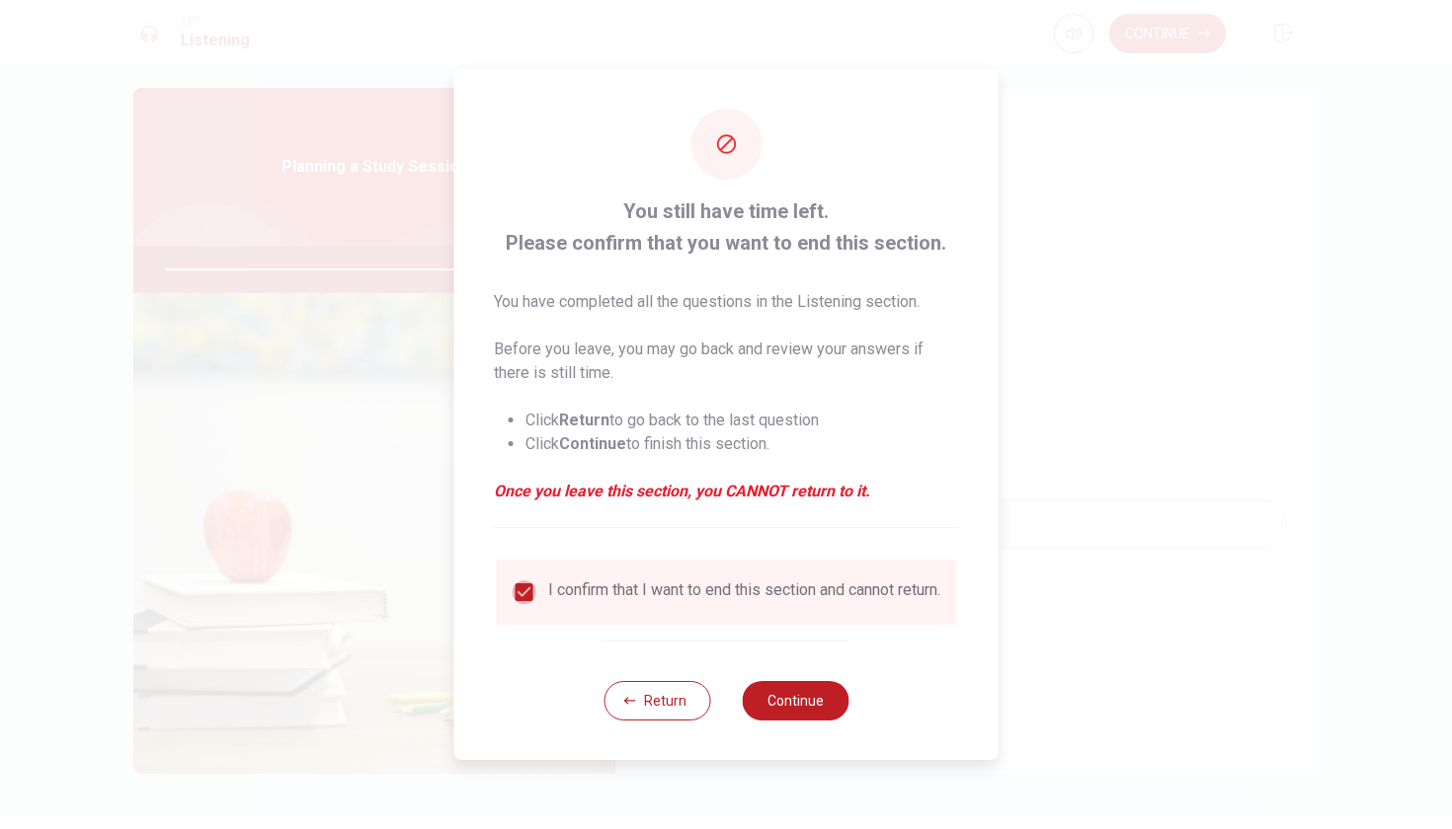
click at [516, 581] on input "checkbox" at bounding box center [524, 593] width 24 height 24
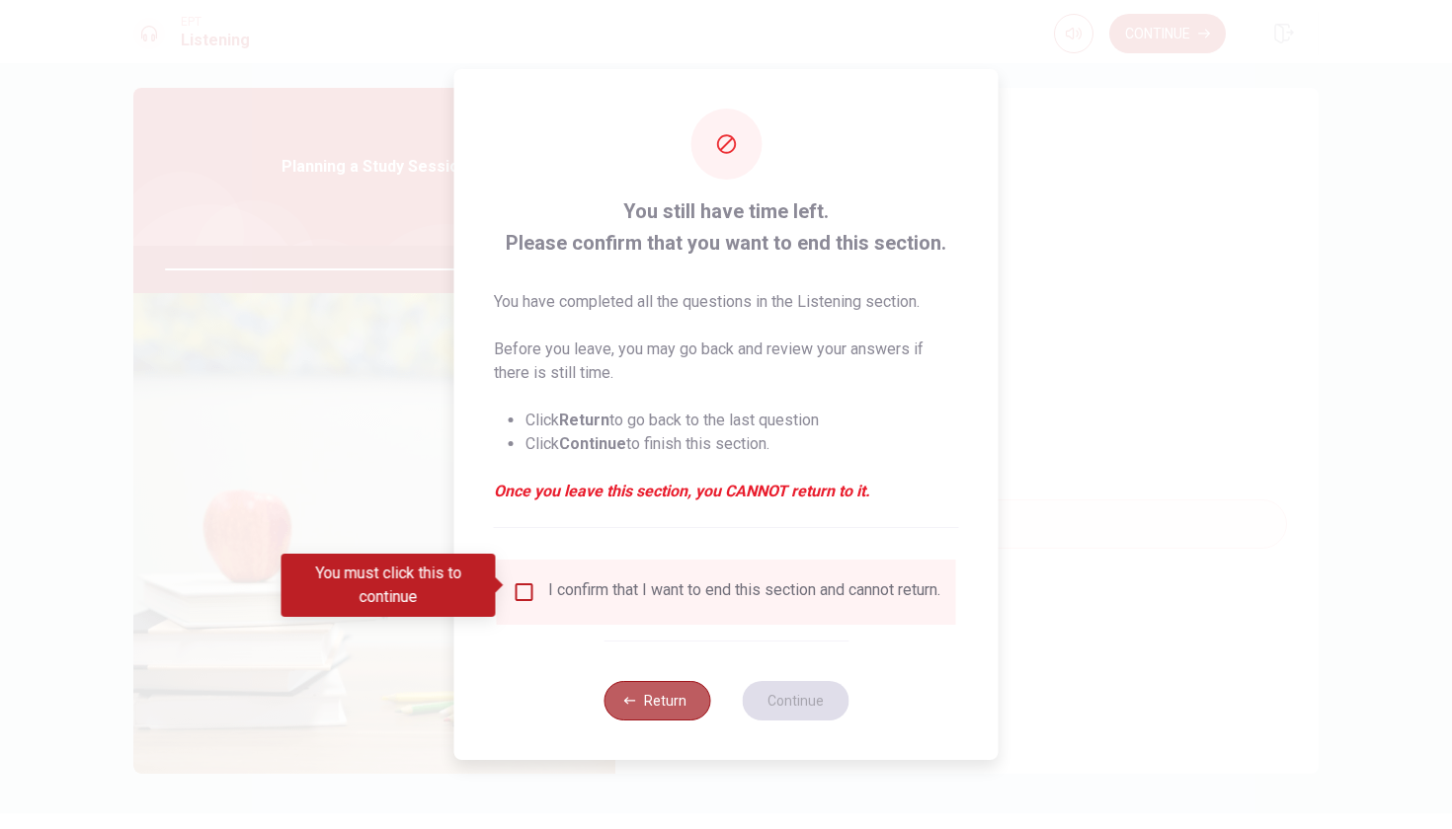
click at [669, 714] on button "Return" at bounding box center [656, 700] width 107 height 39
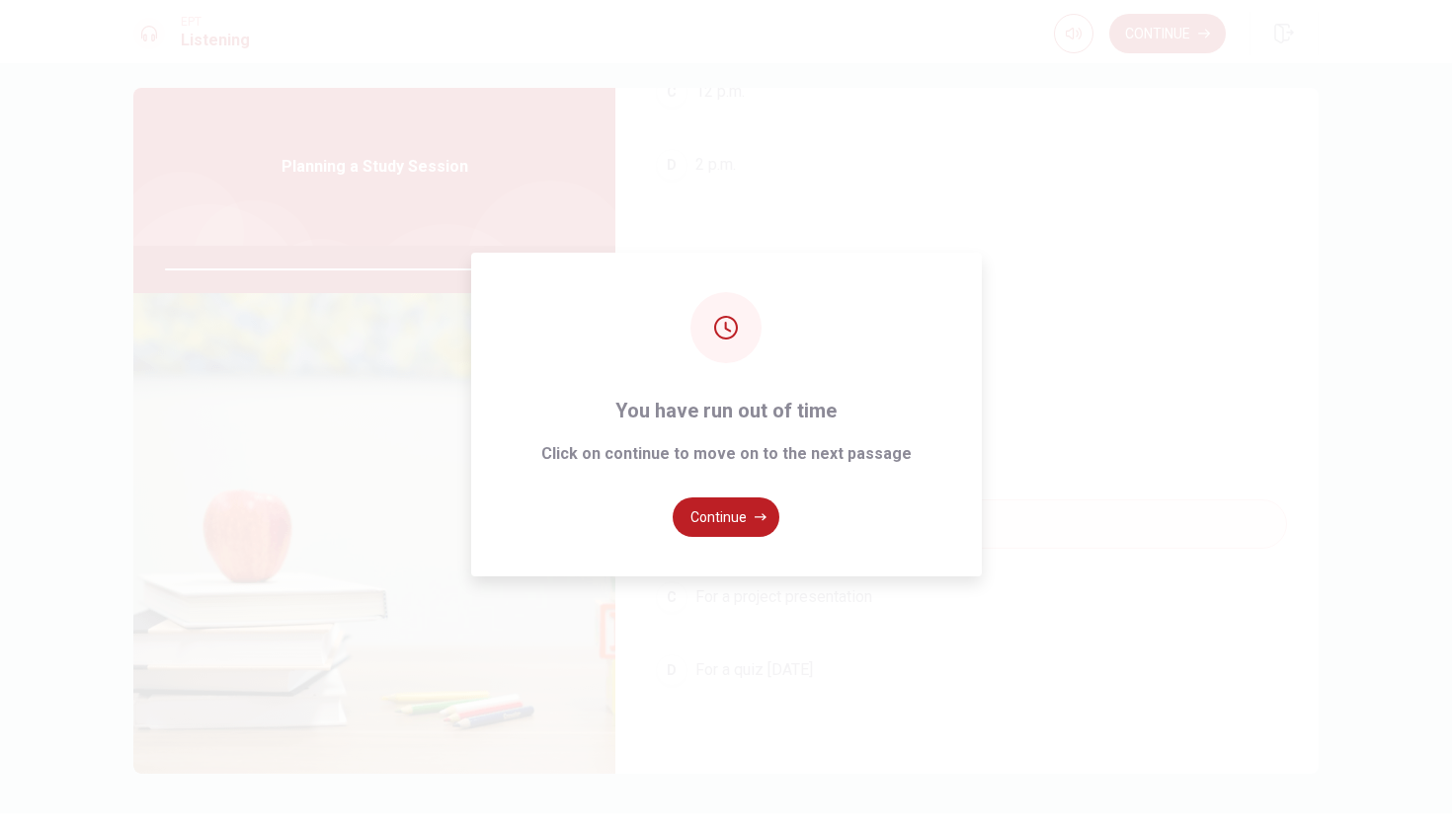
type input "0"
click at [721, 521] on button "Continue" at bounding box center [725, 517] width 107 height 39
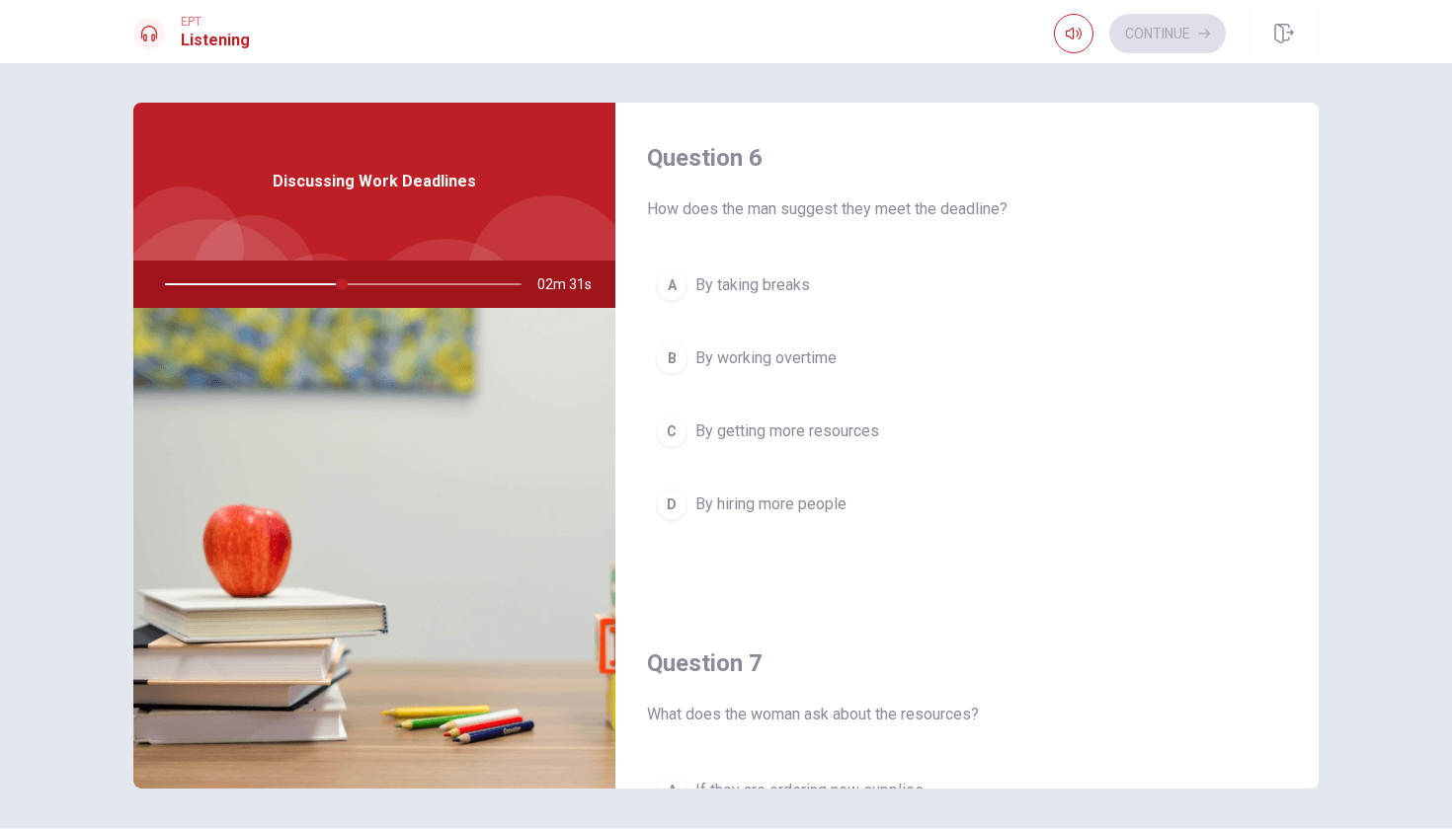
scroll to position [0, 0]
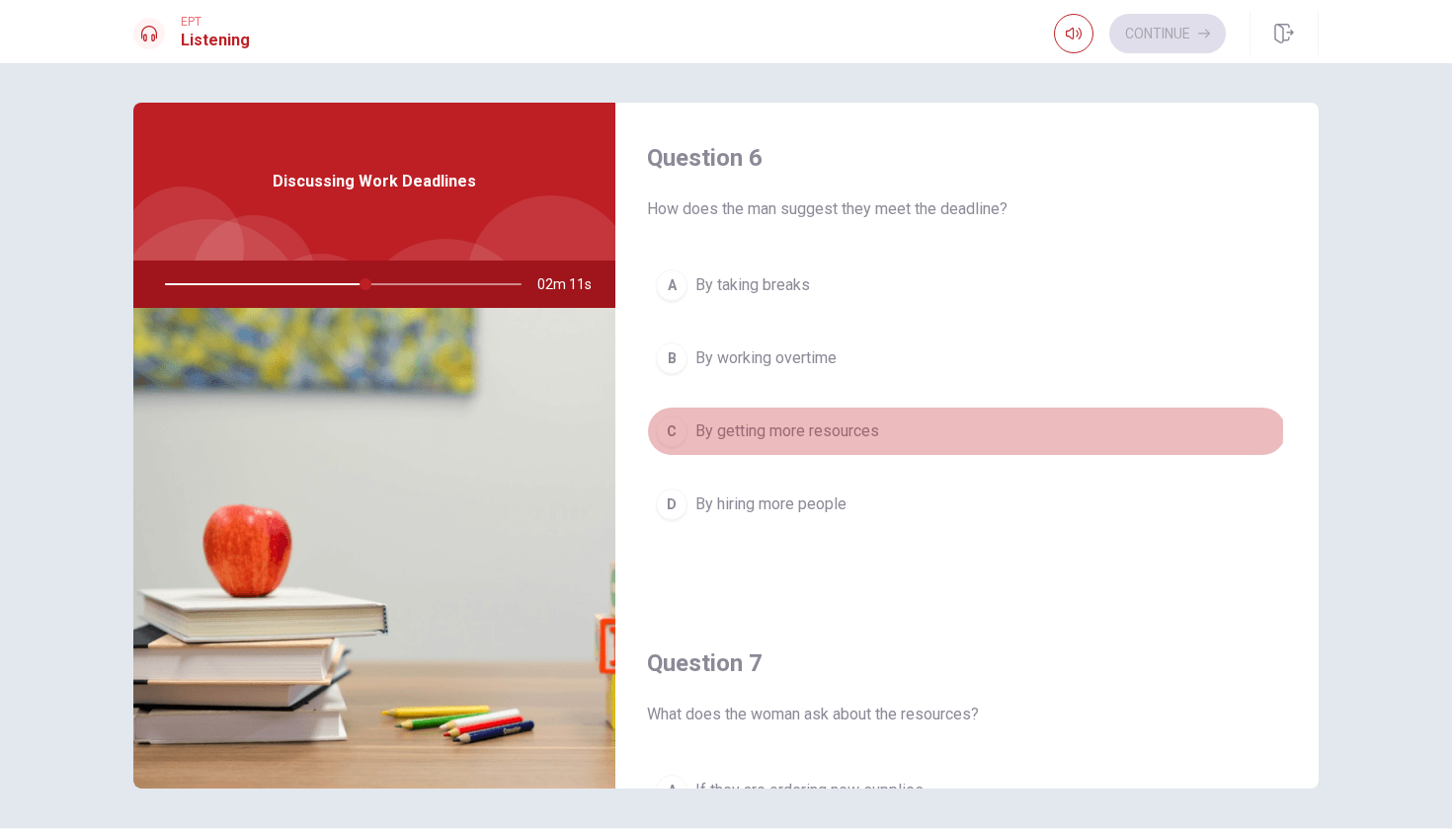
click at [853, 431] on span "By getting more resources" at bounding box center [787, 432] width 184 height 24
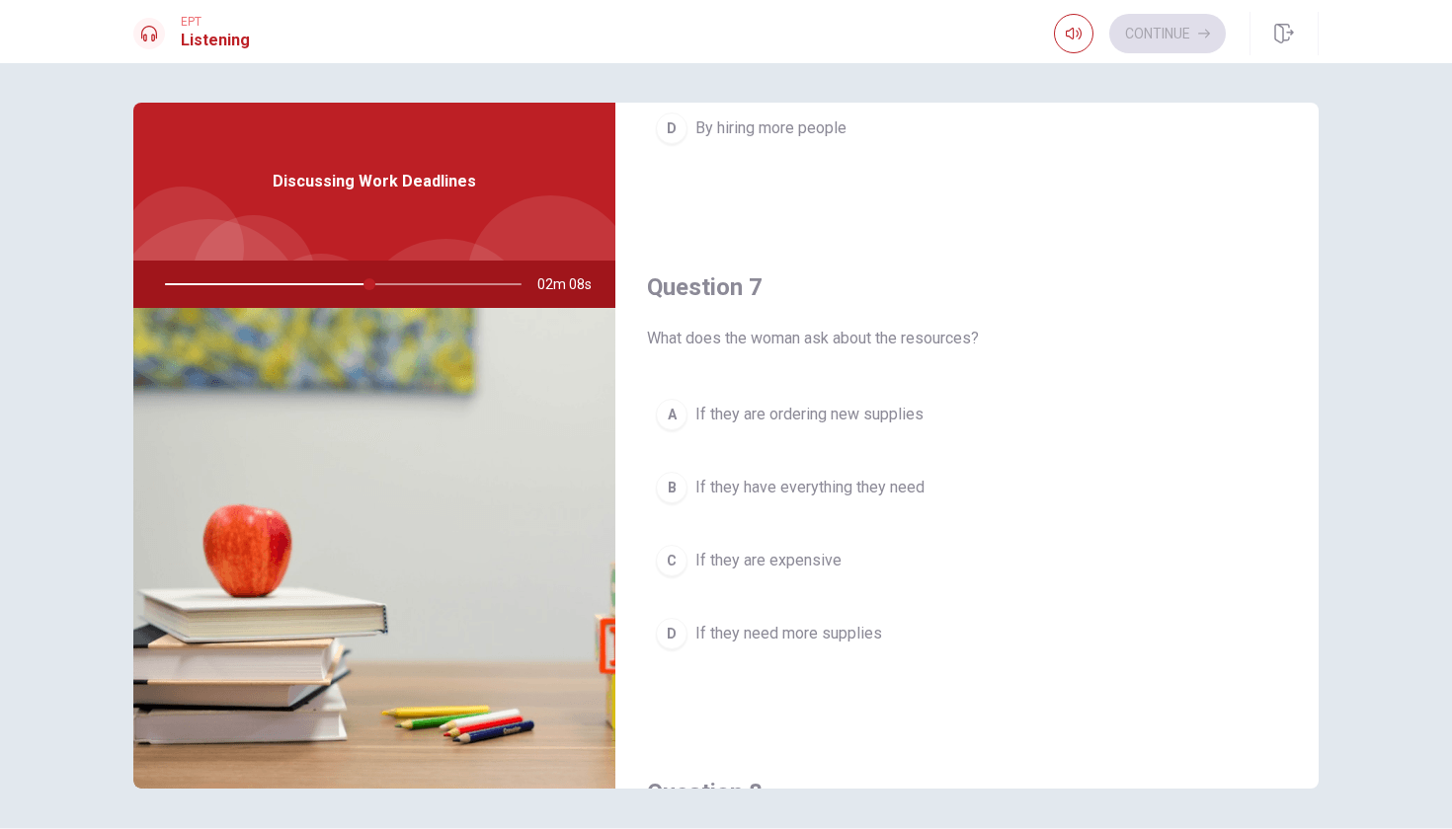
scroll to position [380, 0]
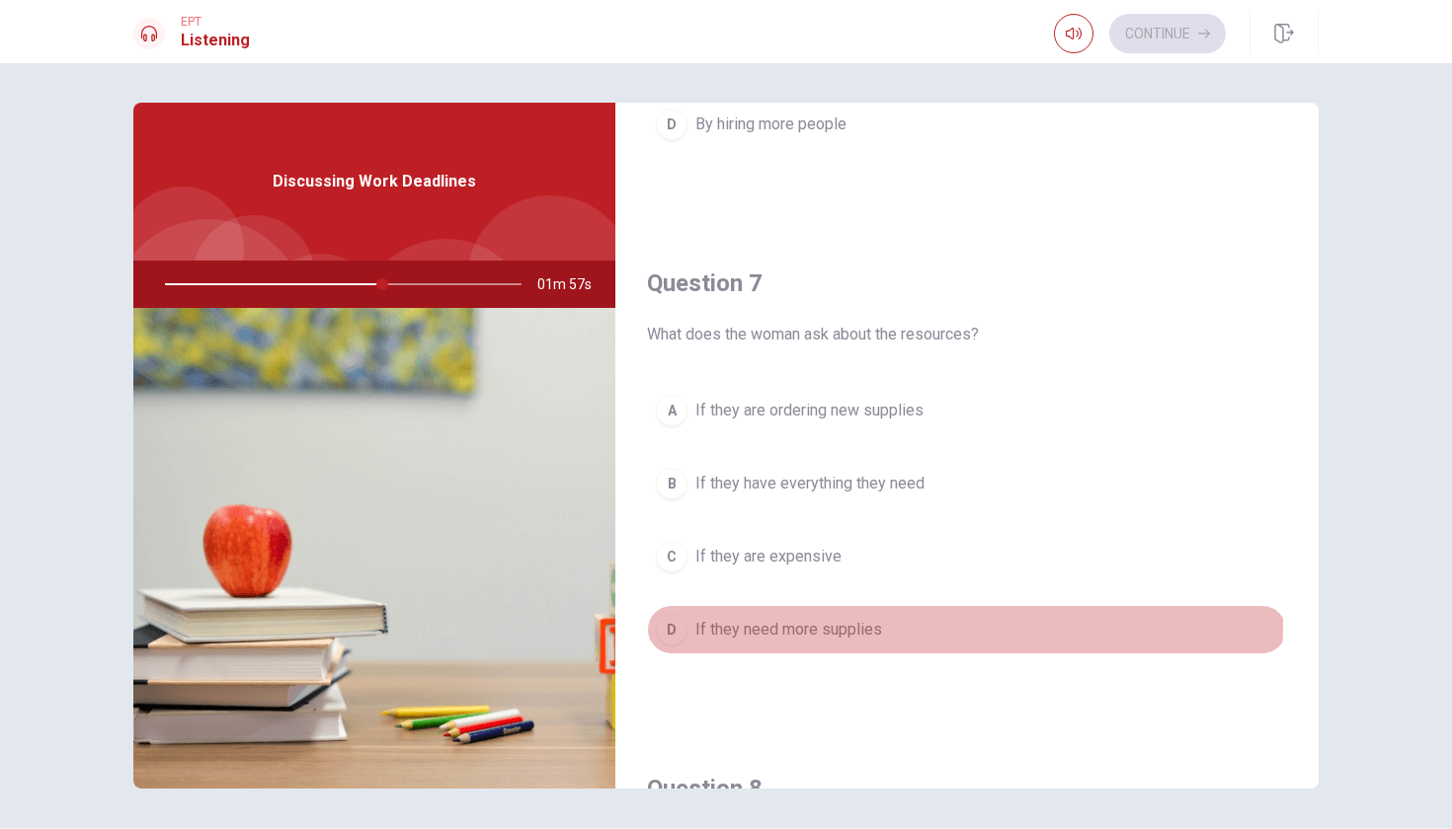
click at [850, 624] on span "If they need more supplies" at bounding box center [788, 630] width 187 height 24
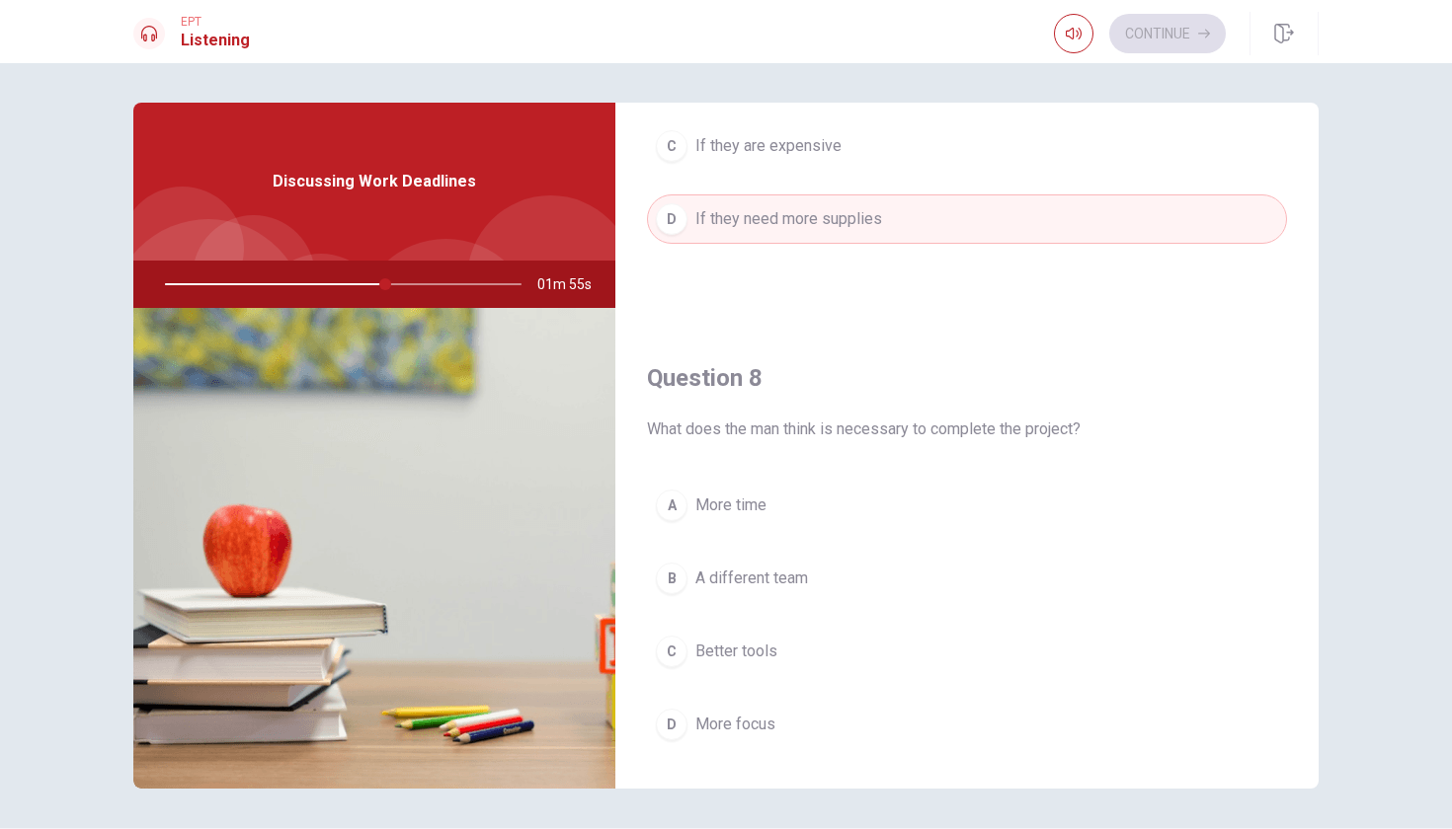
scroll to position [825, 0]
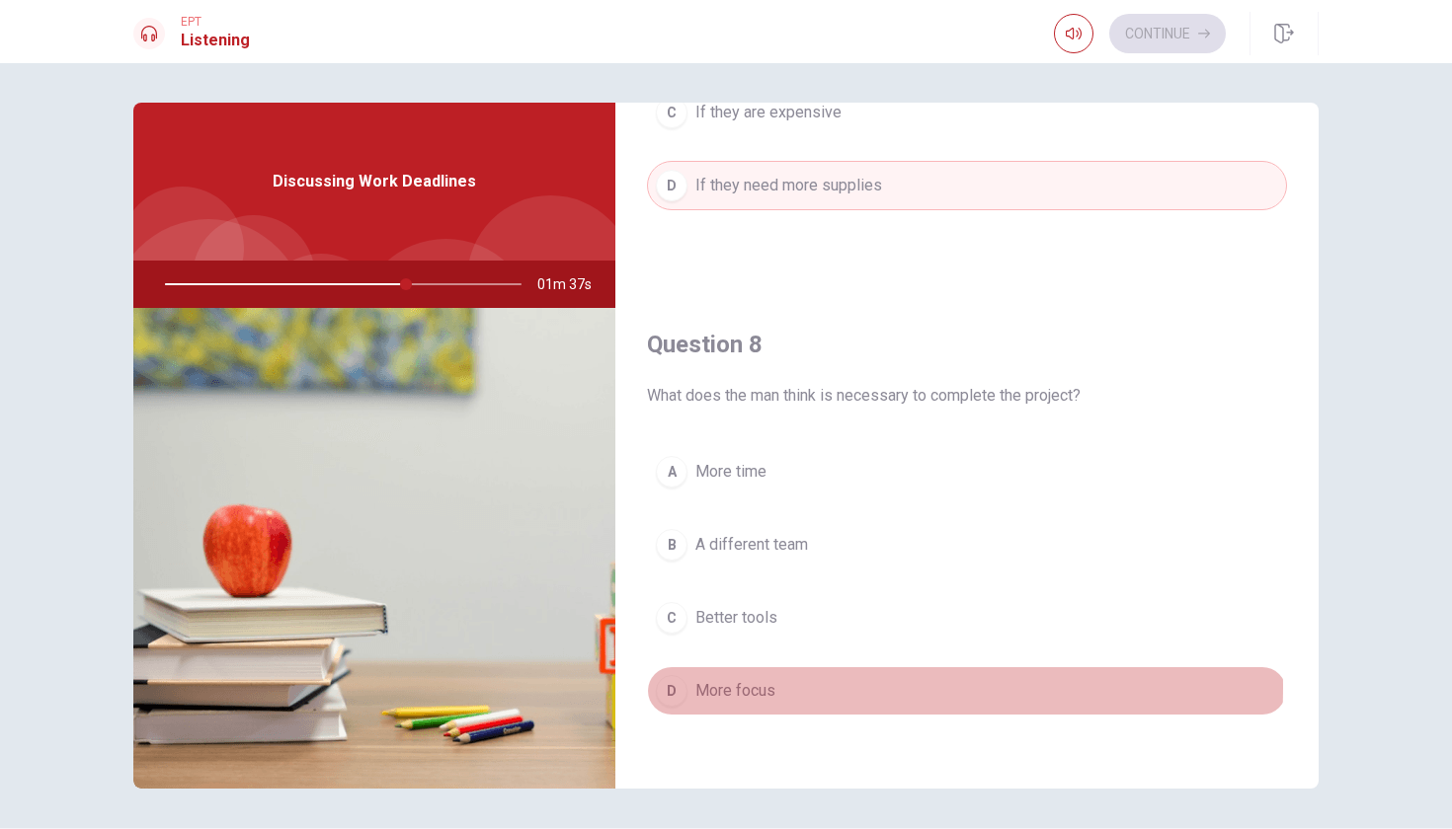
click at [741, 687] on span "More focus" at bounding box center [735, 691] width 80 height 24
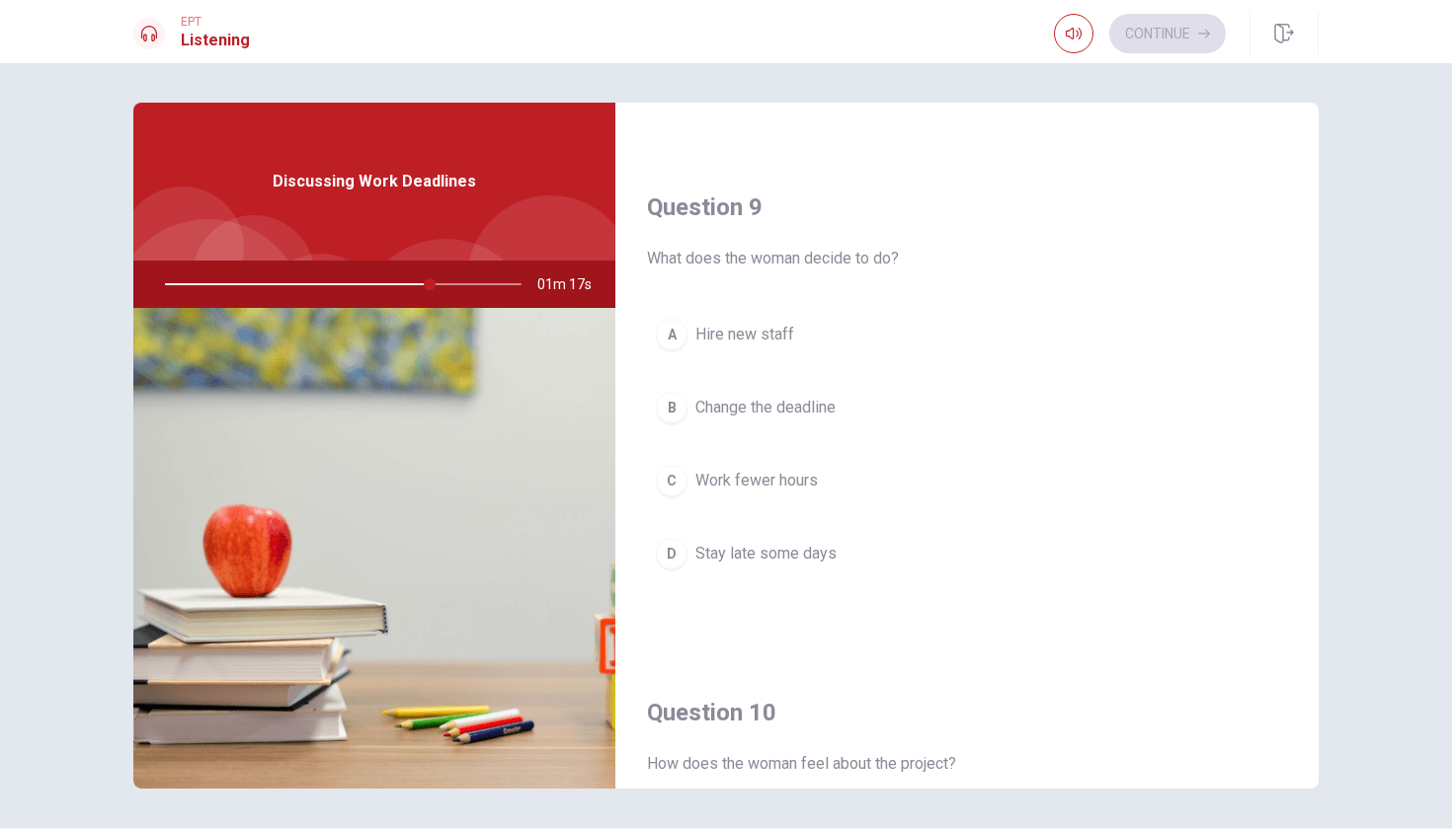
scroll to position [1465, 0]
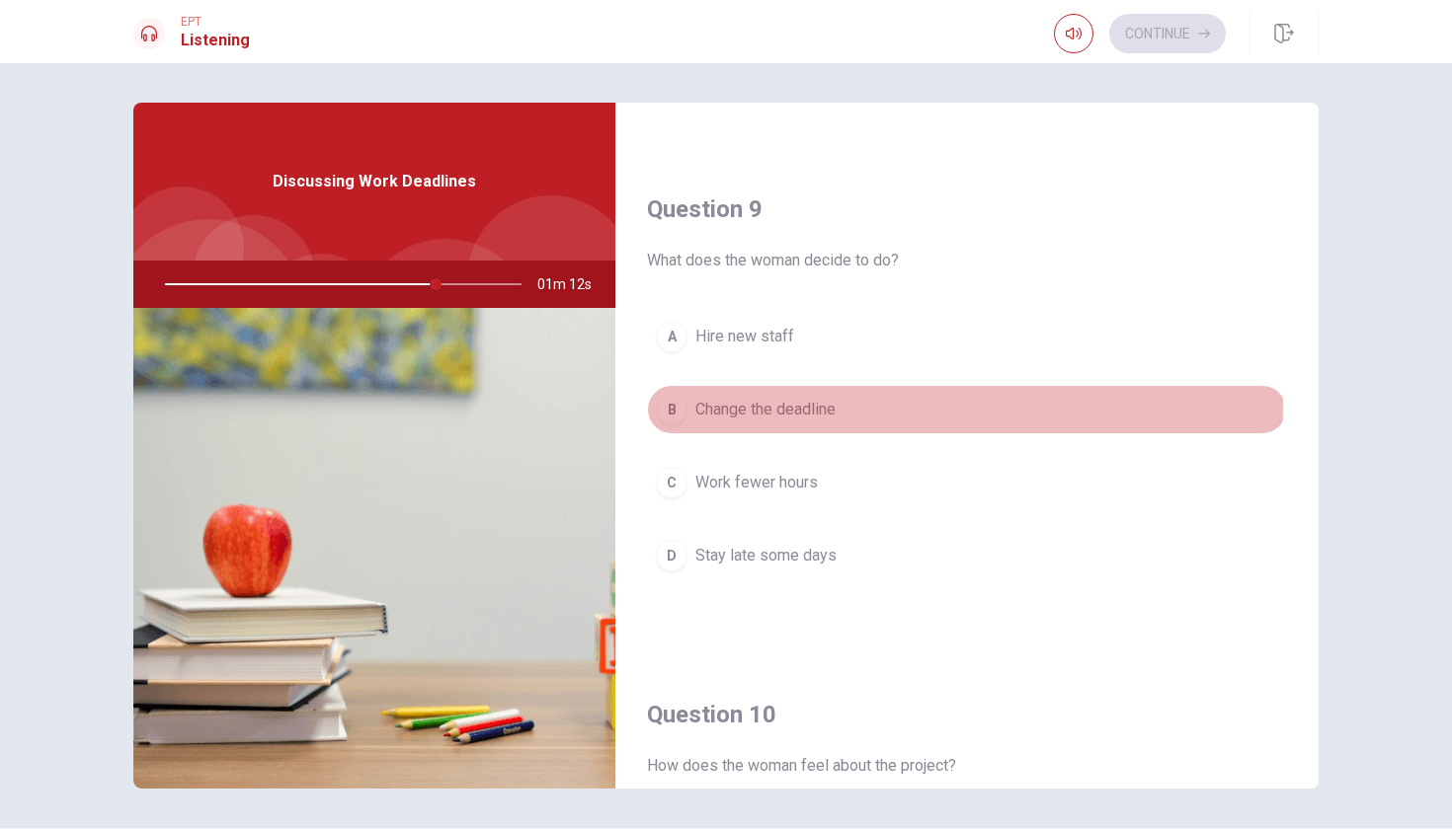
click at [805, 408] on span "Change the deadline" at bounding box center [765, 410] width 140 height 24
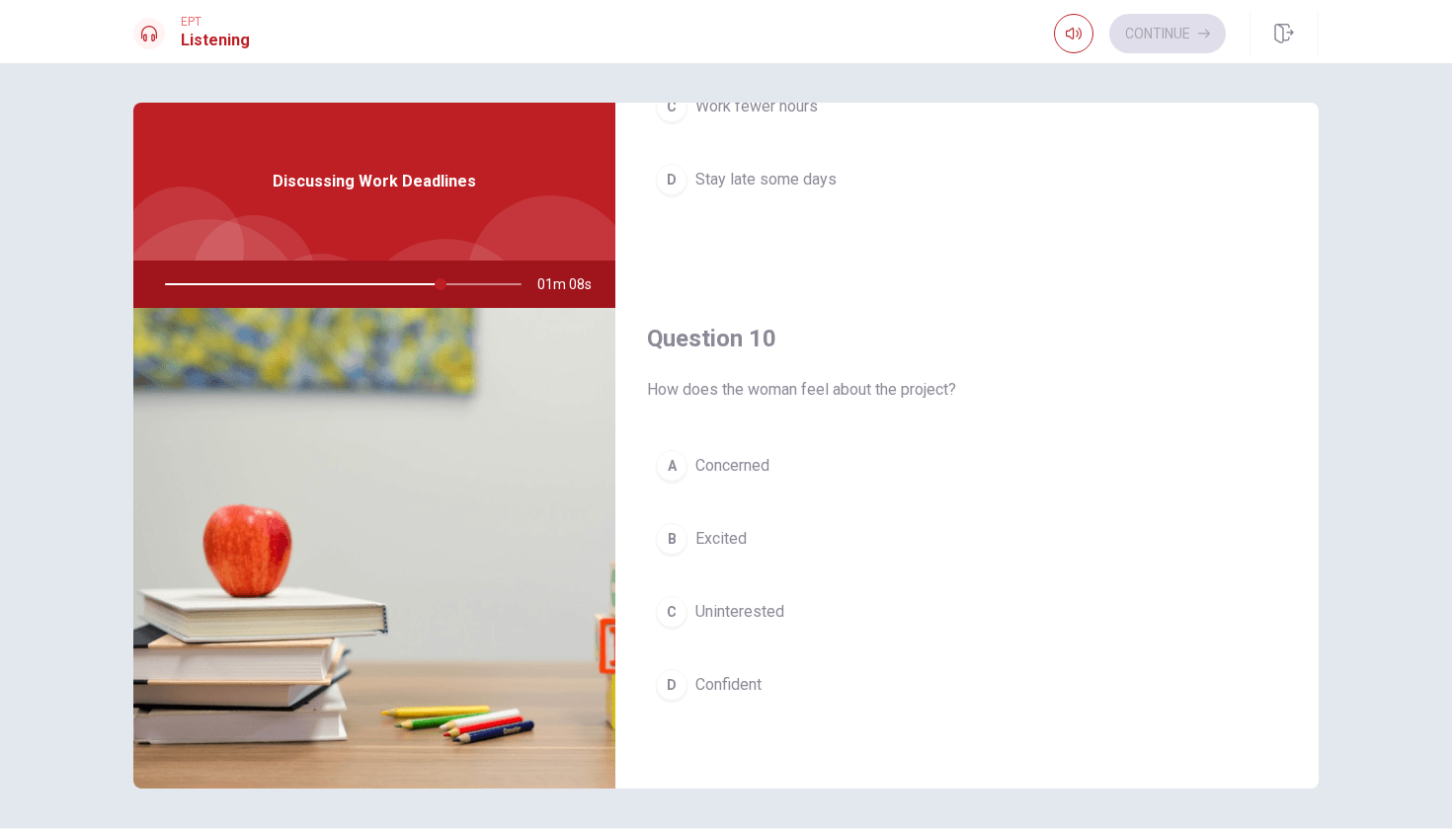
scroll to position [1842, 0]
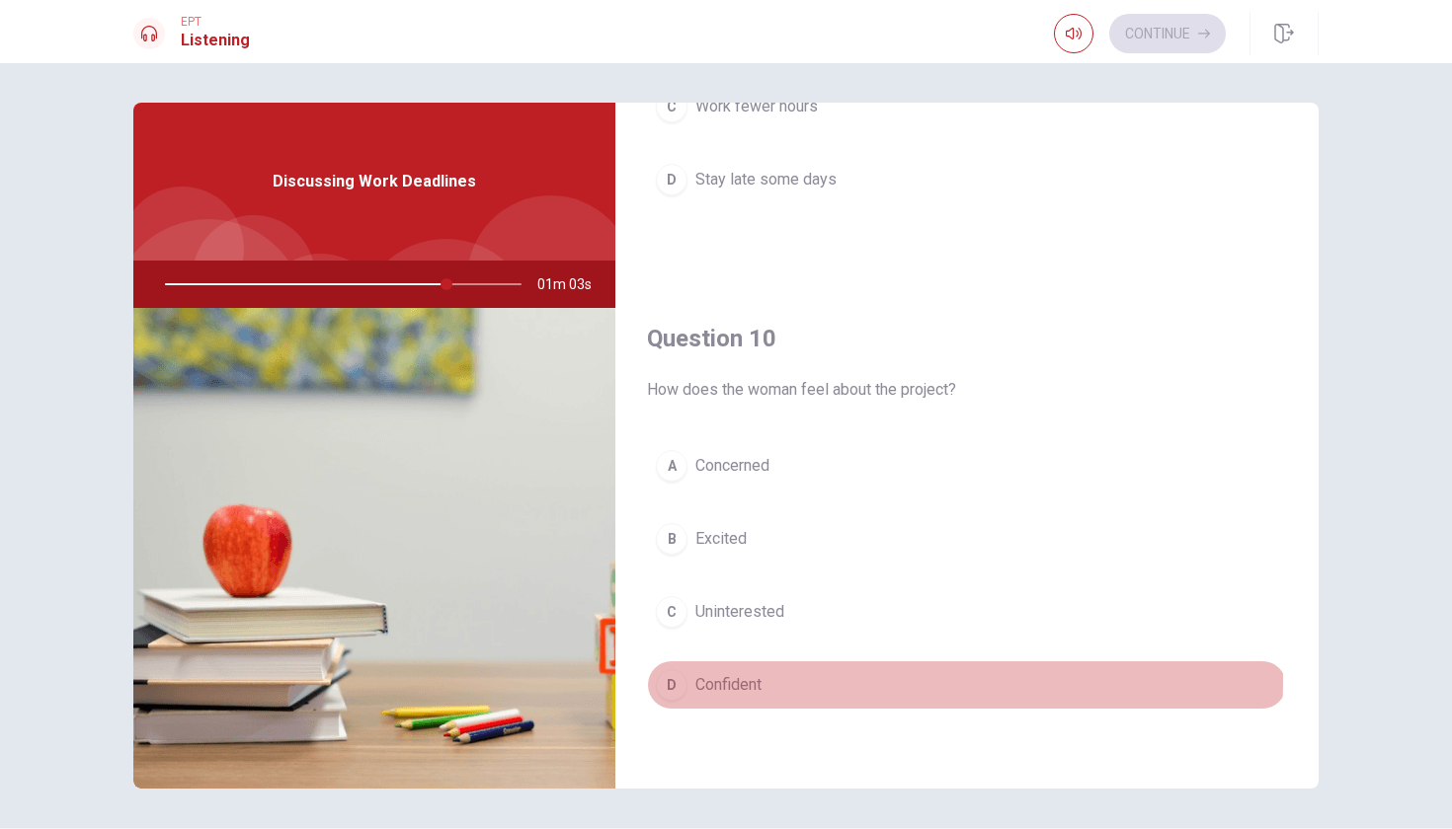
click at [725, 679] on span "Confident" at bounding box center [728, 685] width 66 height 24
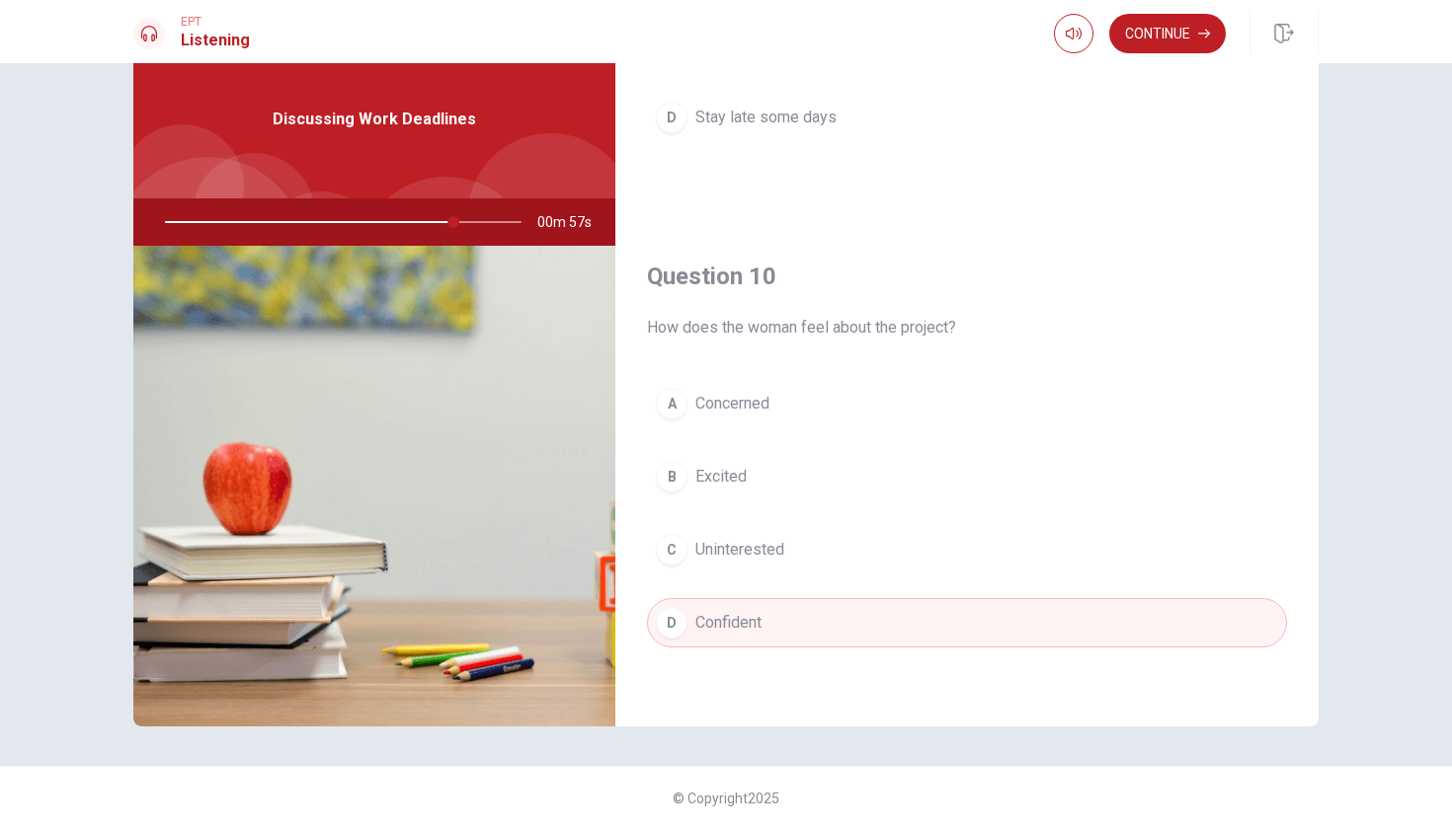
scroll to position [0, 0]
type input "0"
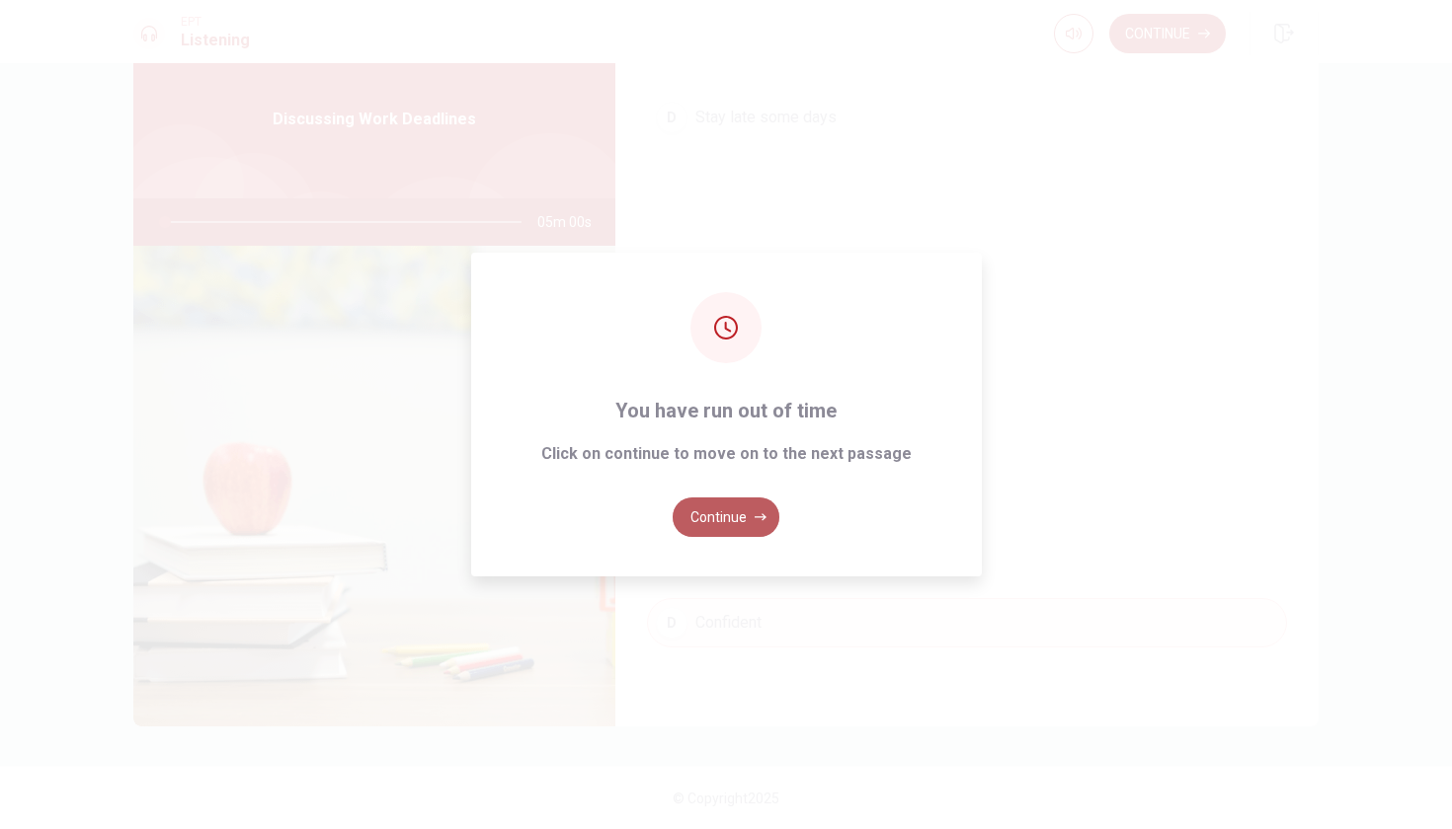
click at [732, 516] on button "Continue" at bounding box center [725, 517] width 107 height 39
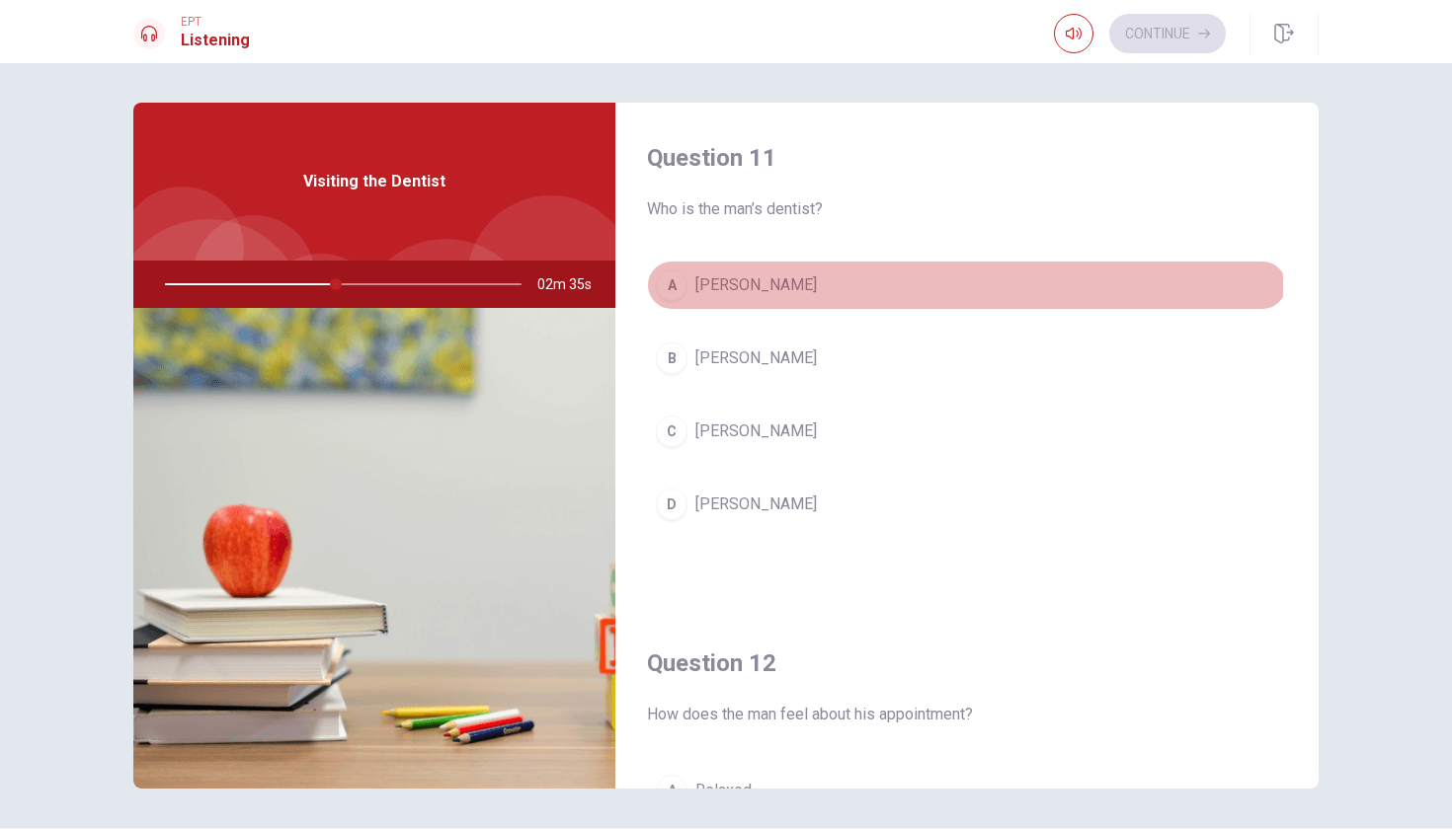
click at [732, 286] on span "[PERSON_NAME]" at bounding box center [755, 286] width 121 height 24
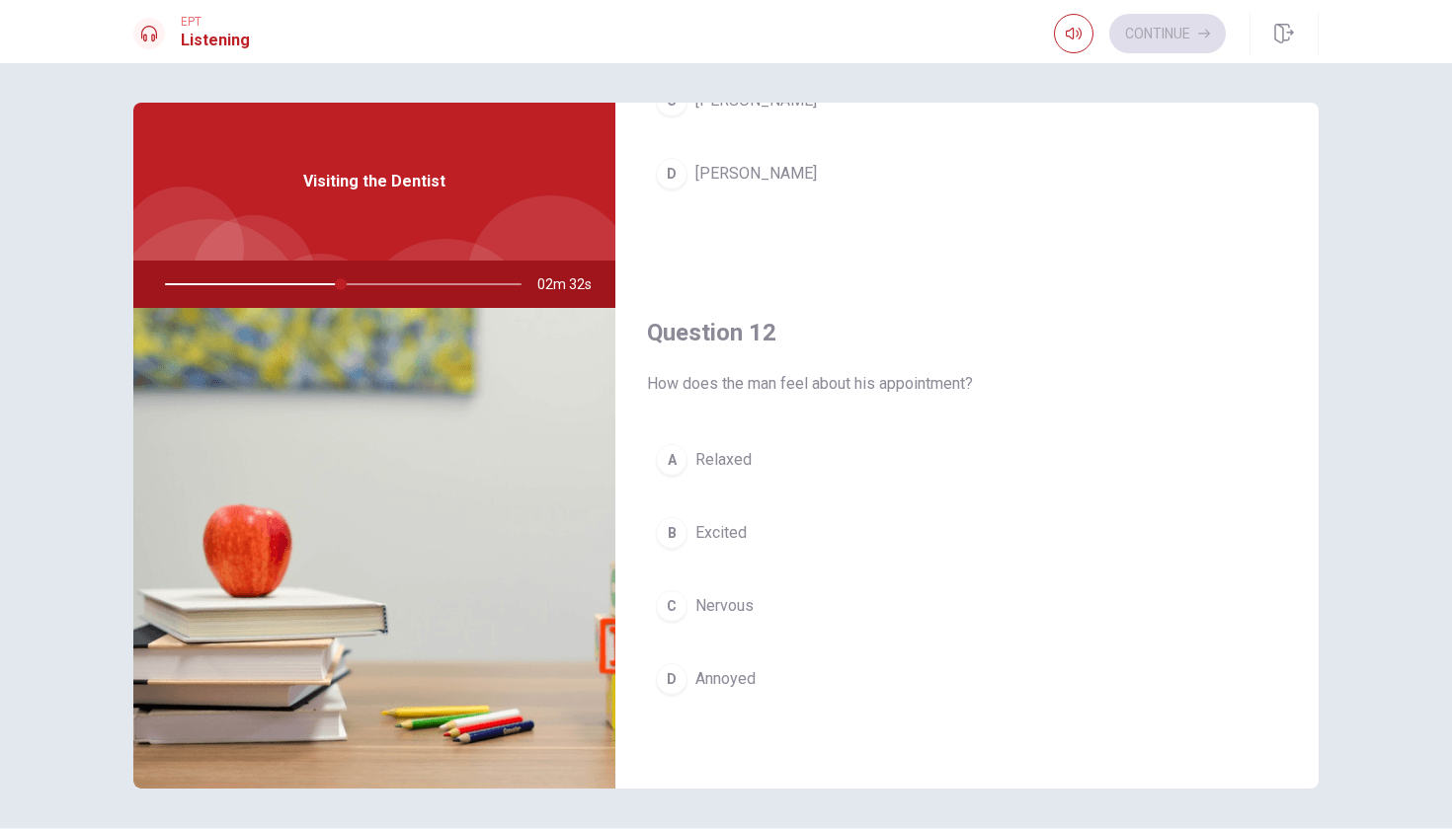
scroll to position [334, 0]
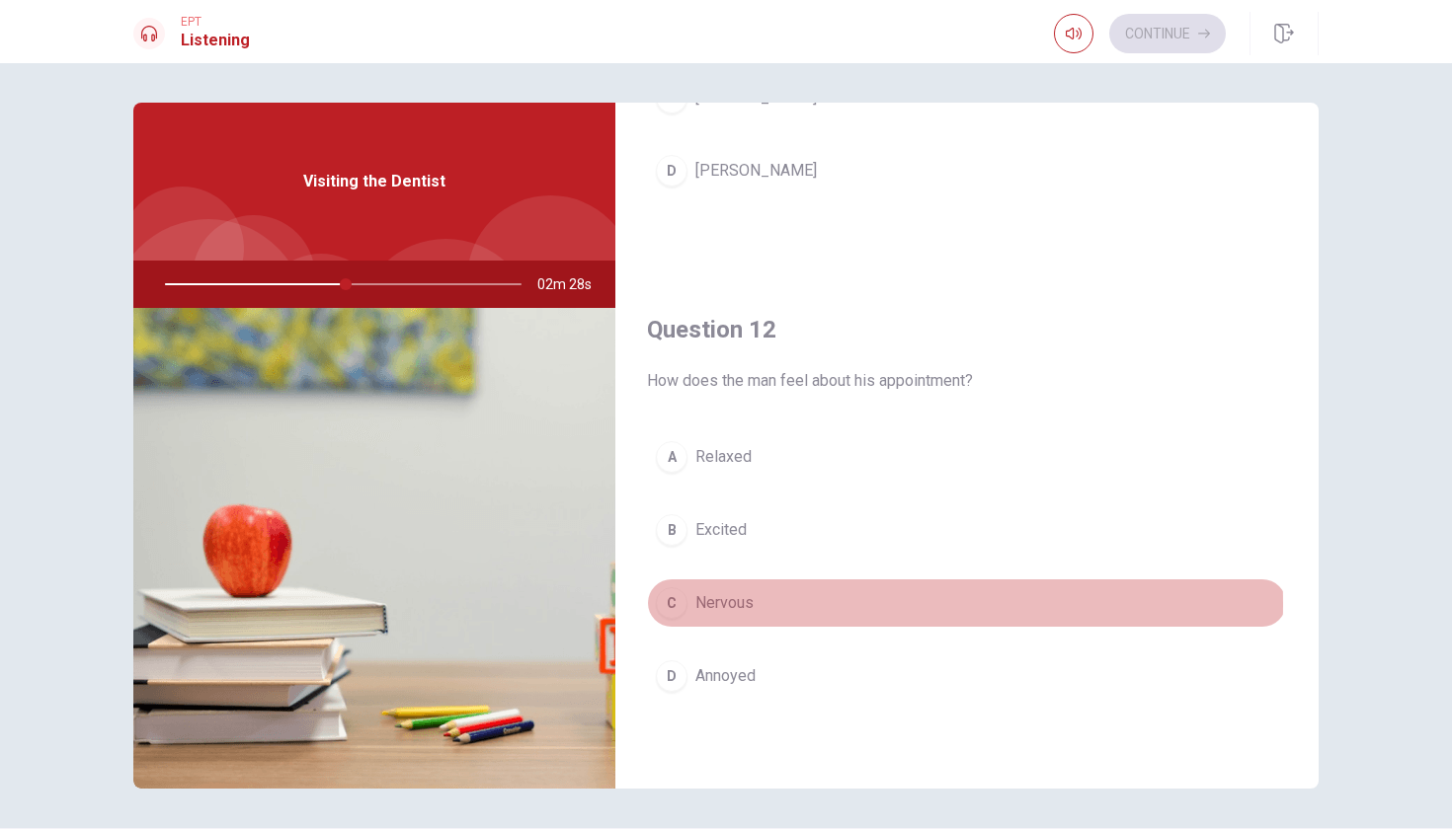
click at [735, 604] on span "Nervous" at bounding box center [724, 603] width 58 height 24
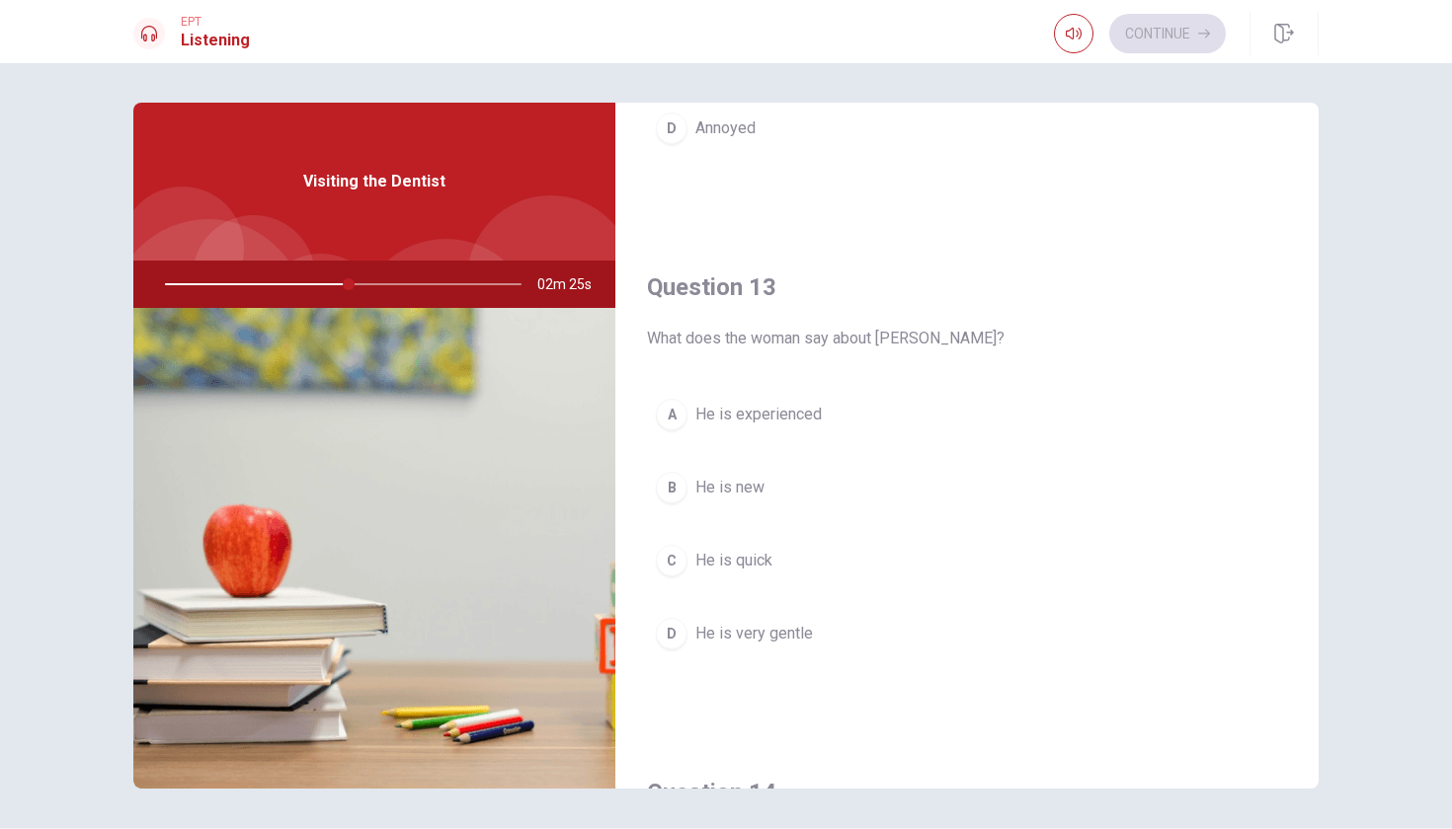
scroll to position [887, 0]
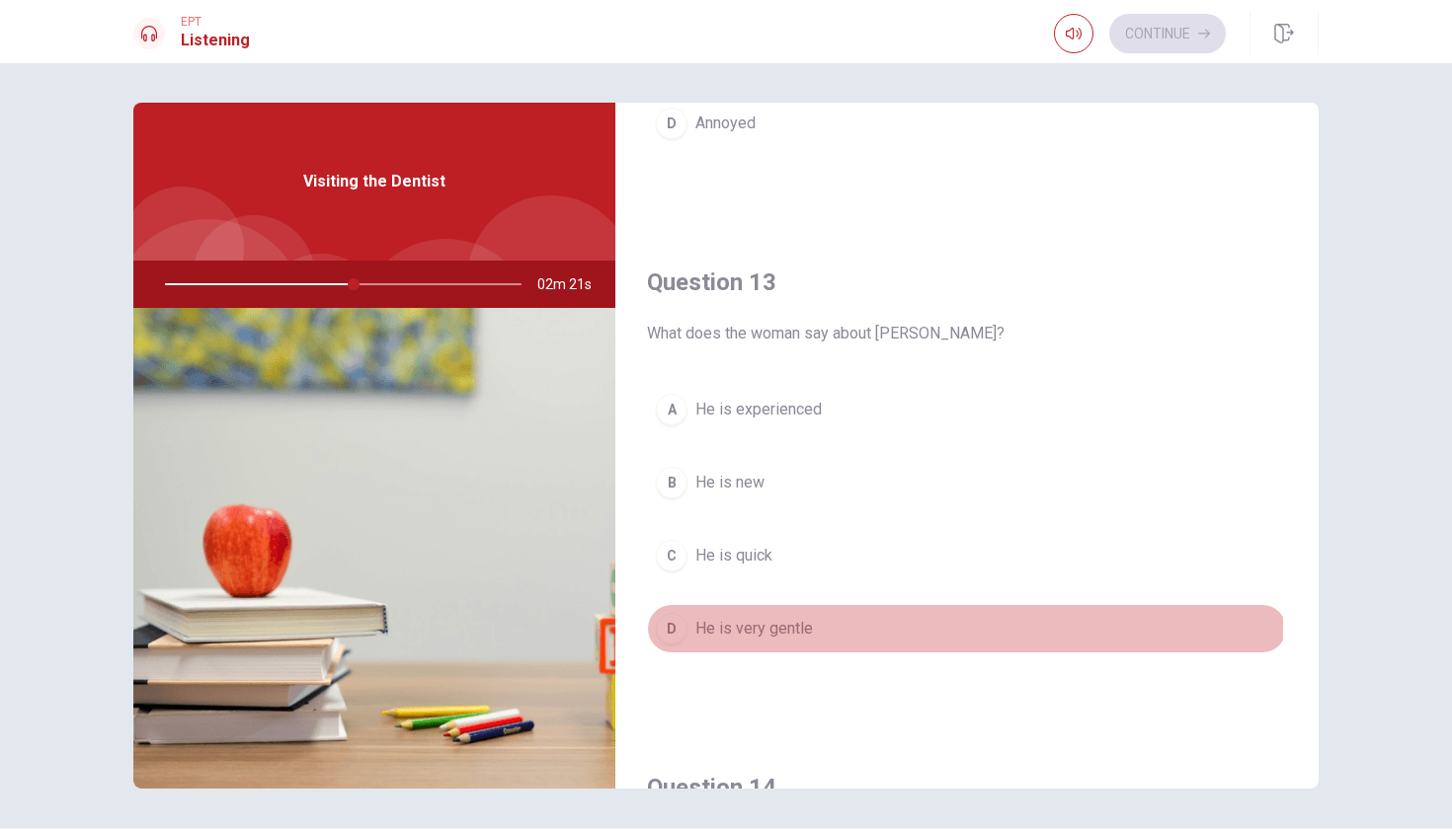
click at [797, 629] on span "He is very gentle" at bounding box center [754, 629] width 118 height 24
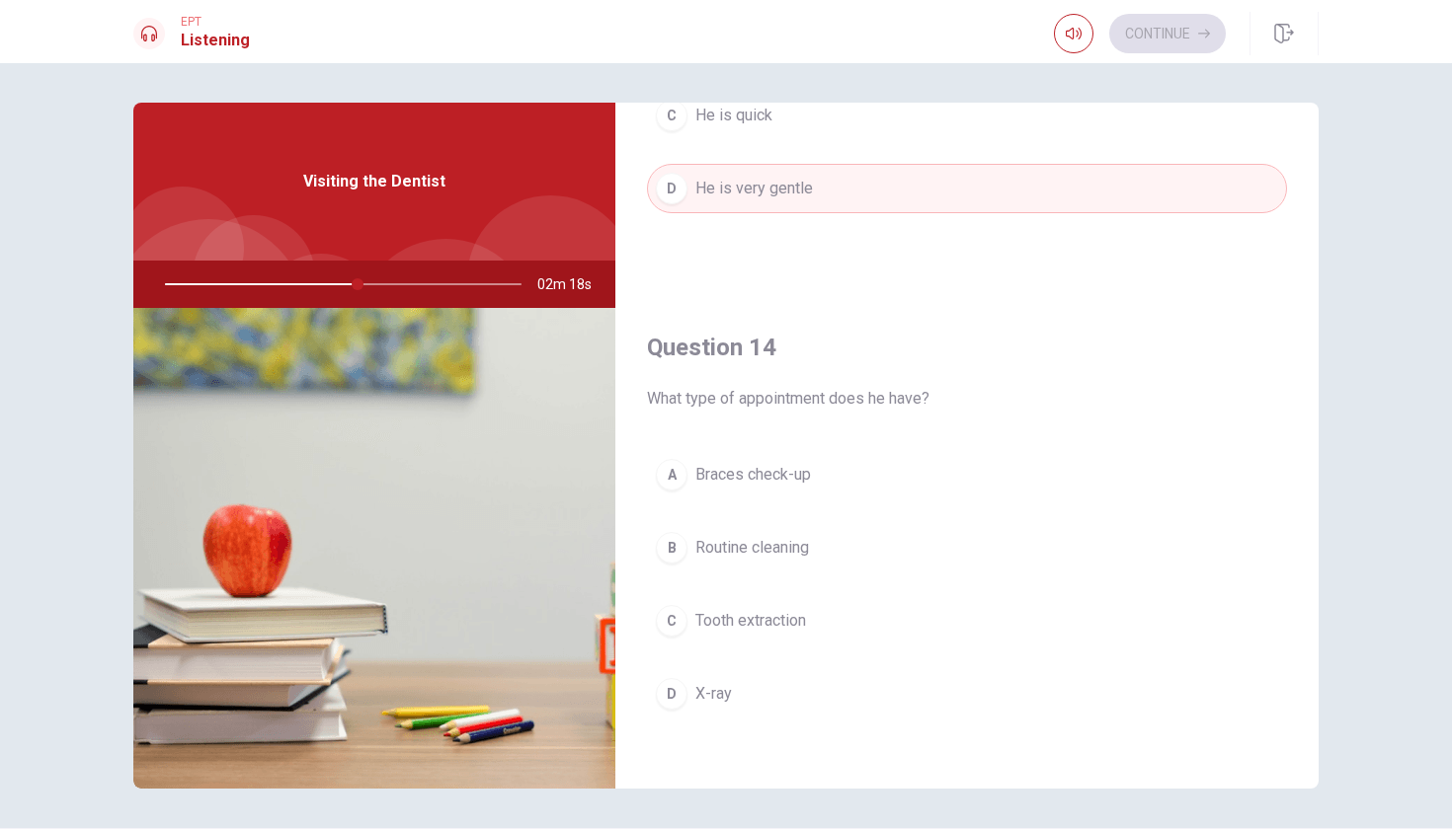
scroll to position [1338, 0]
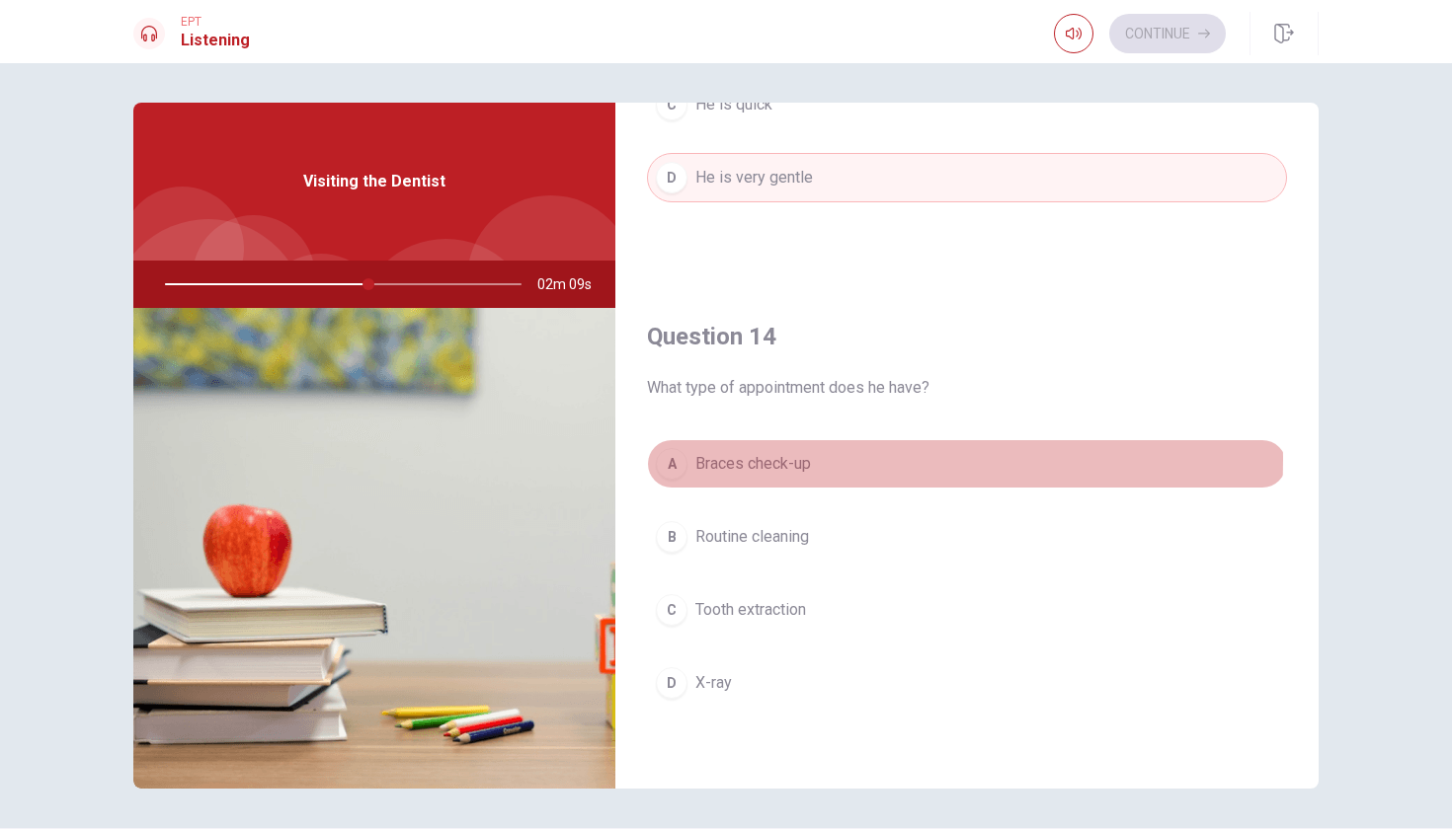
click at [768, 459] on span "Braces check-up" at bounding box center [753, 464] width 116 height 24
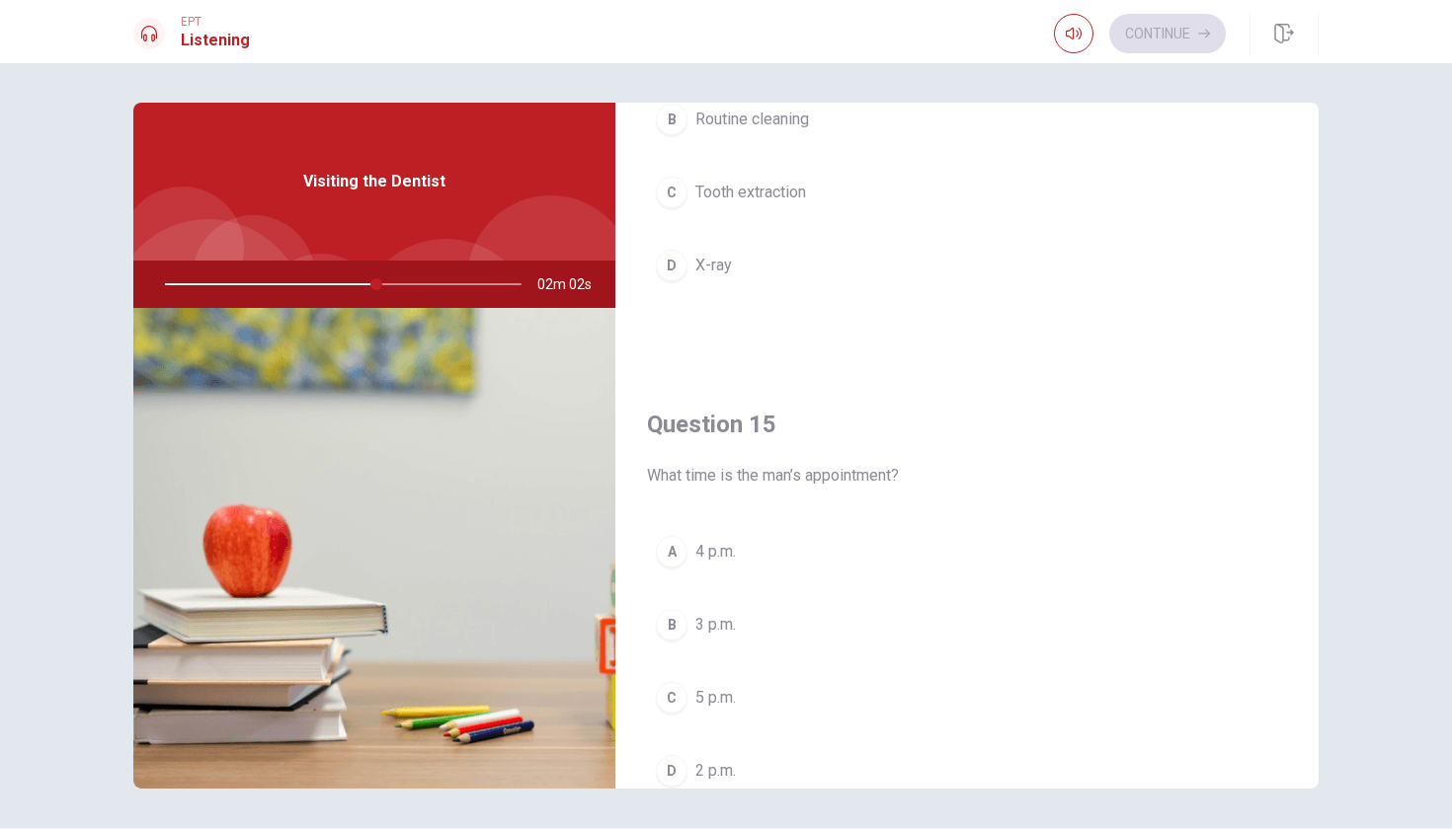
scroll to position [1807, 0]
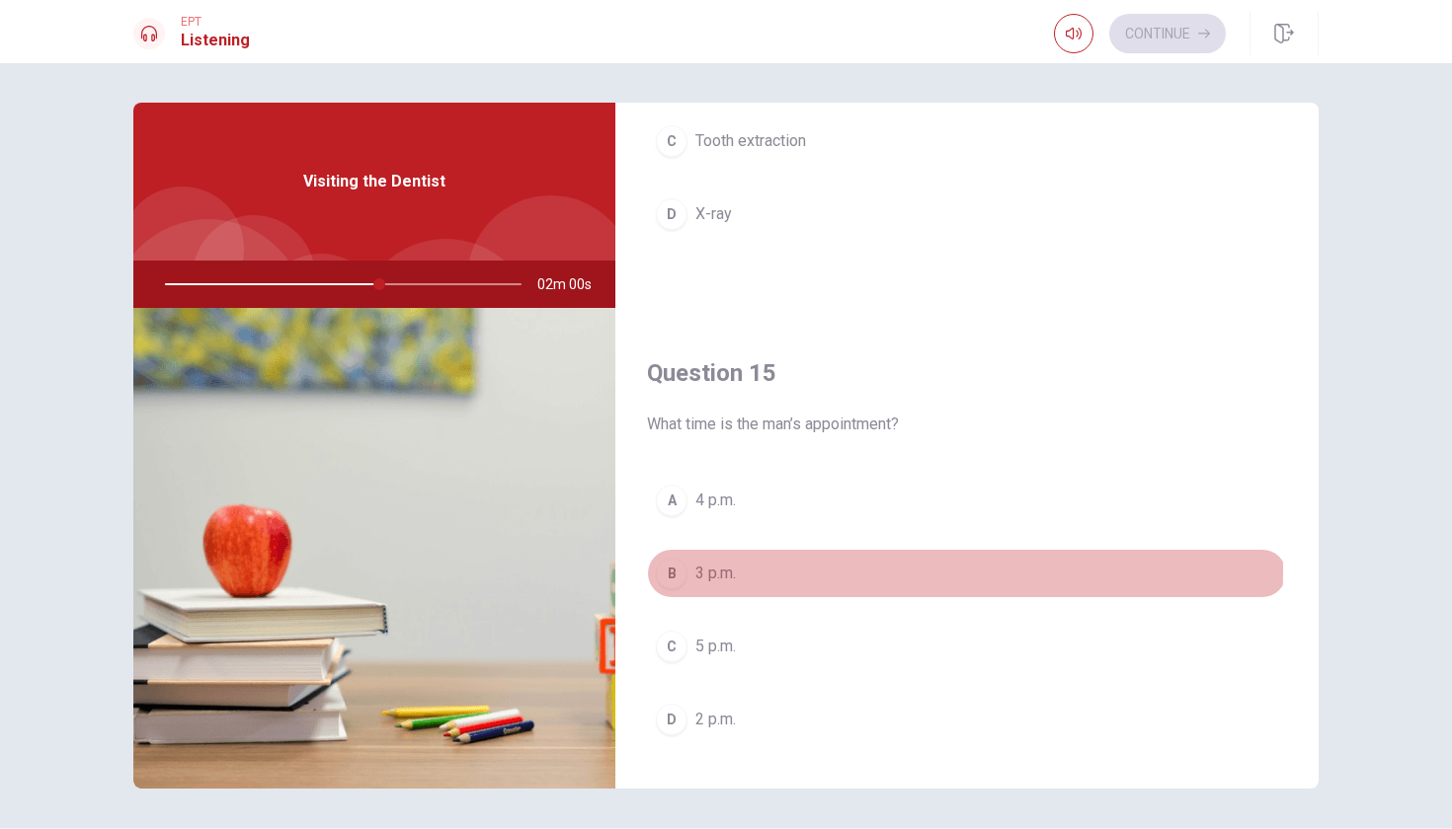
click at [704, 570] on span "3 p.m." at bounding box center [715, 574] width 40 height 24
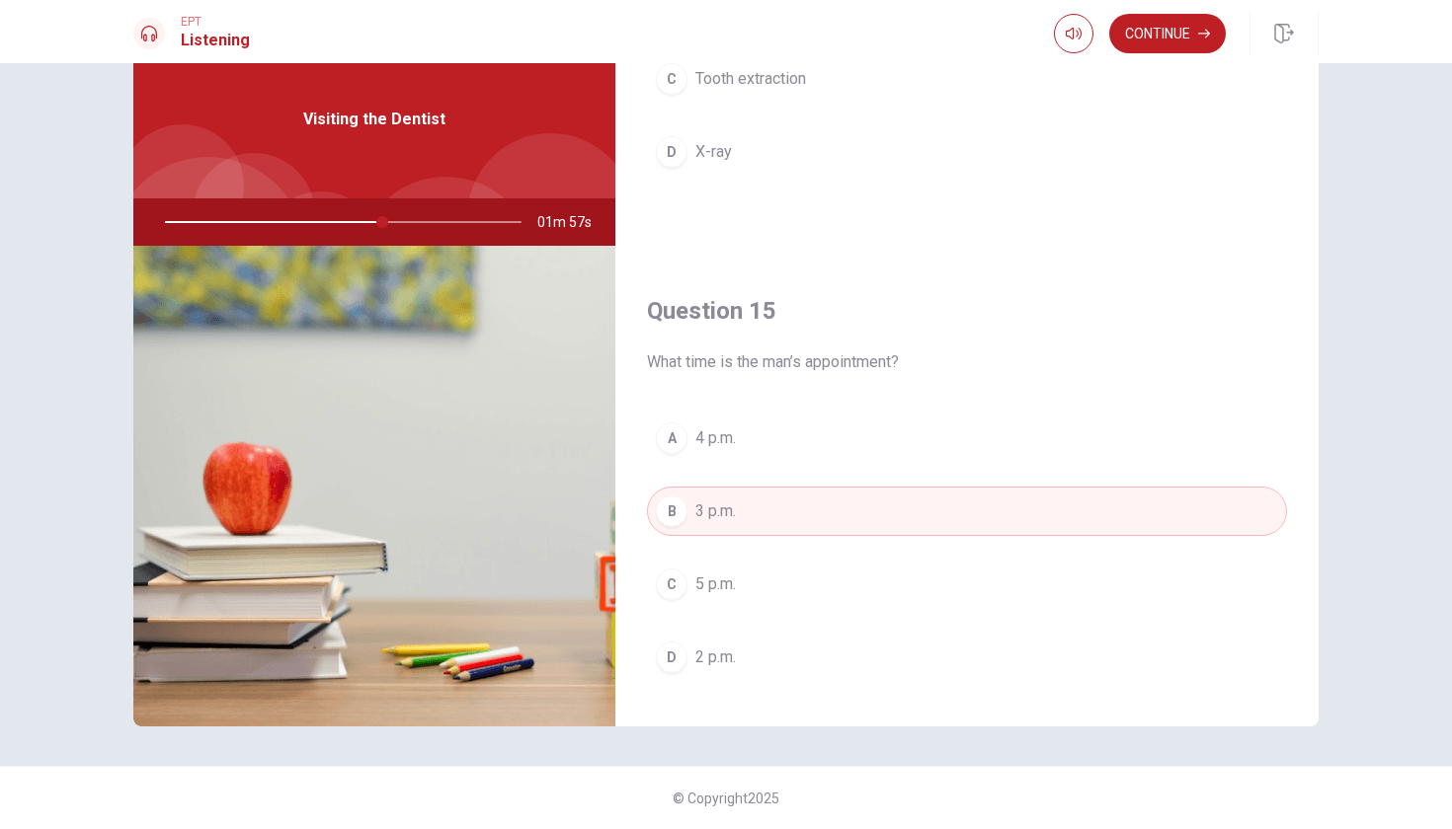
scroll to position [62, 0]
type input "0"
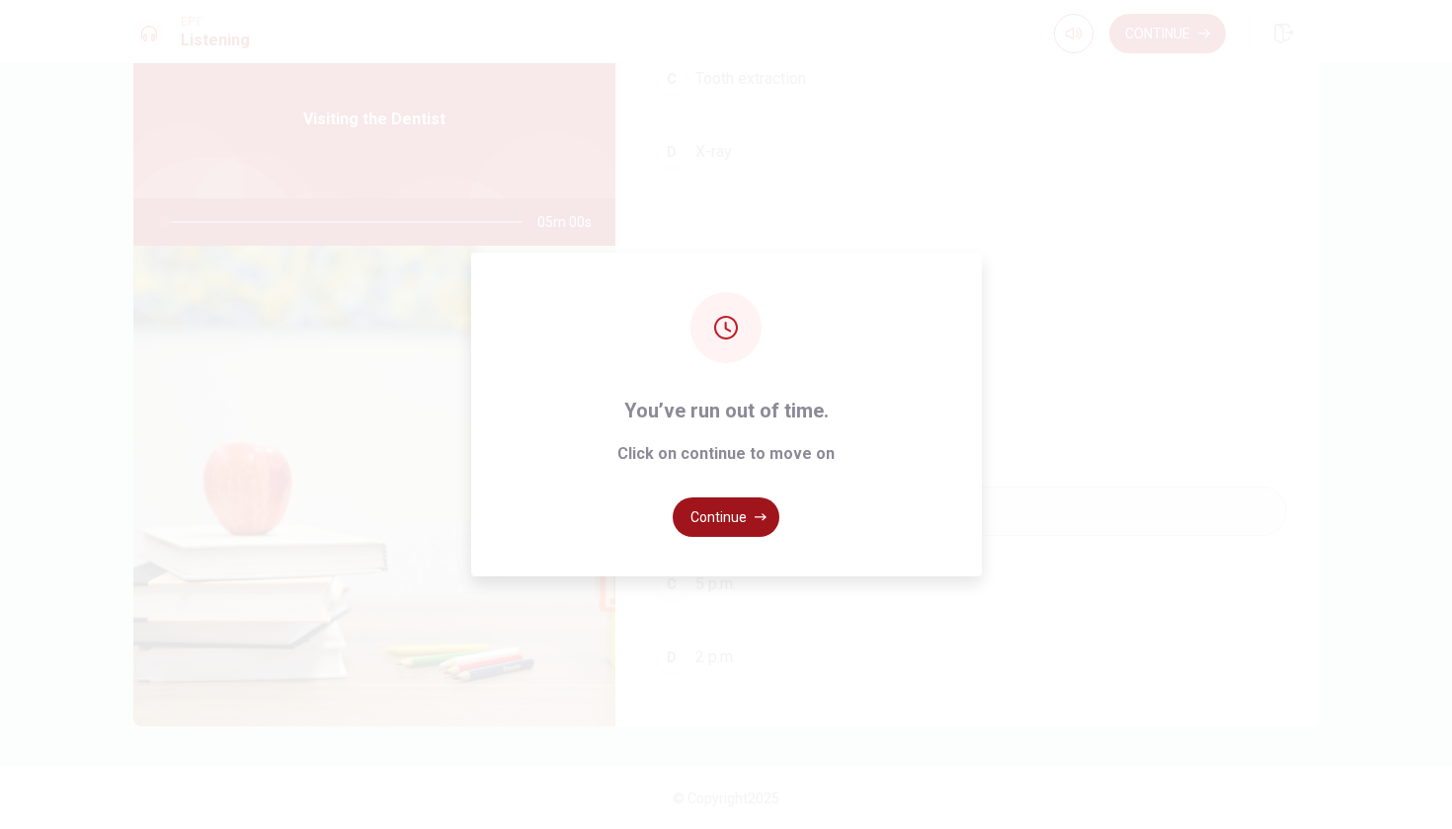
click at [717, 513] on button "Continue" at bounding box center [725, 517] width 107 height 39
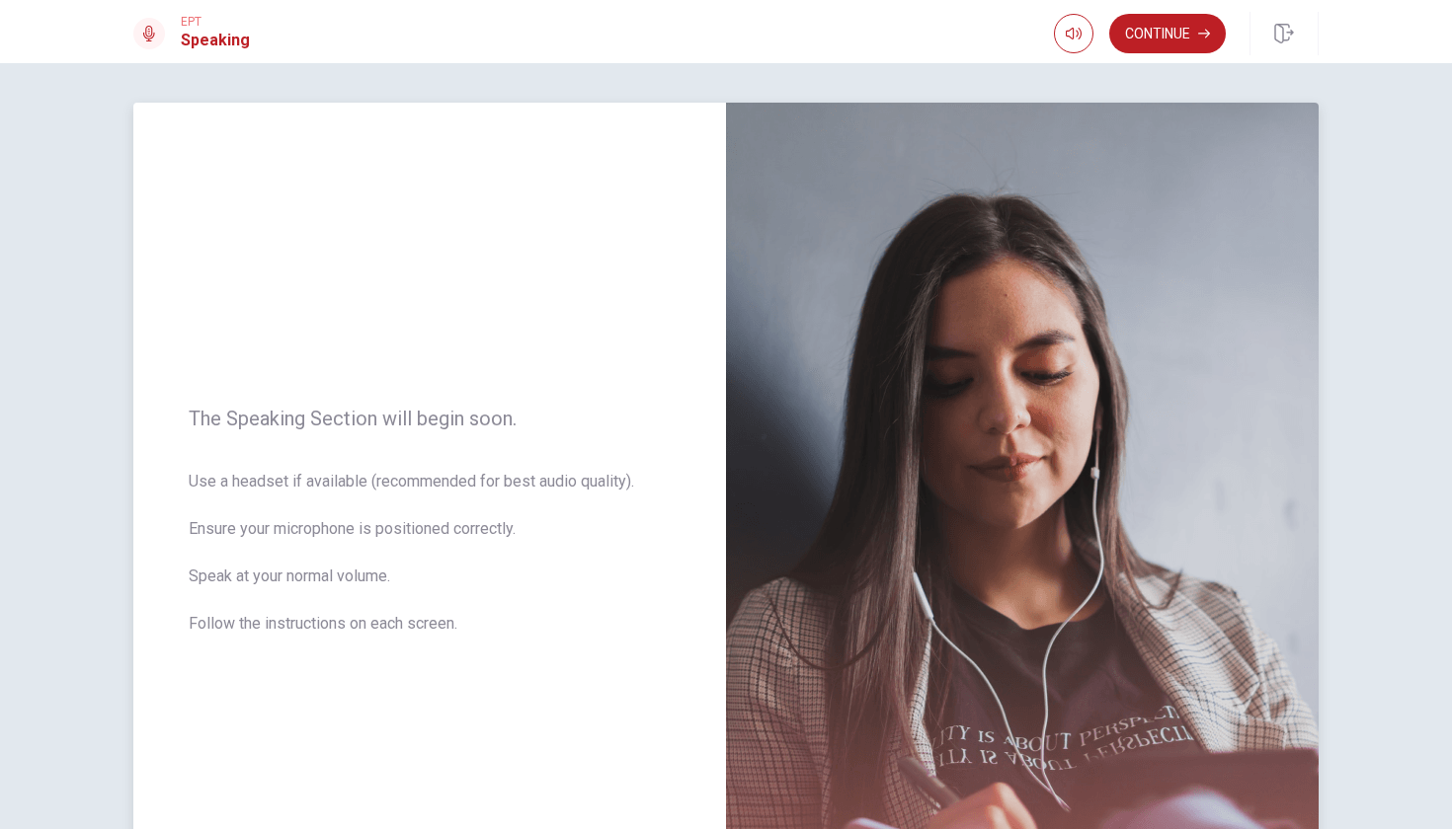
scroll to position [0, 0]
click at [1154, 30] on button "Continue" at bounding box center [1167, 33] width 117 height 39
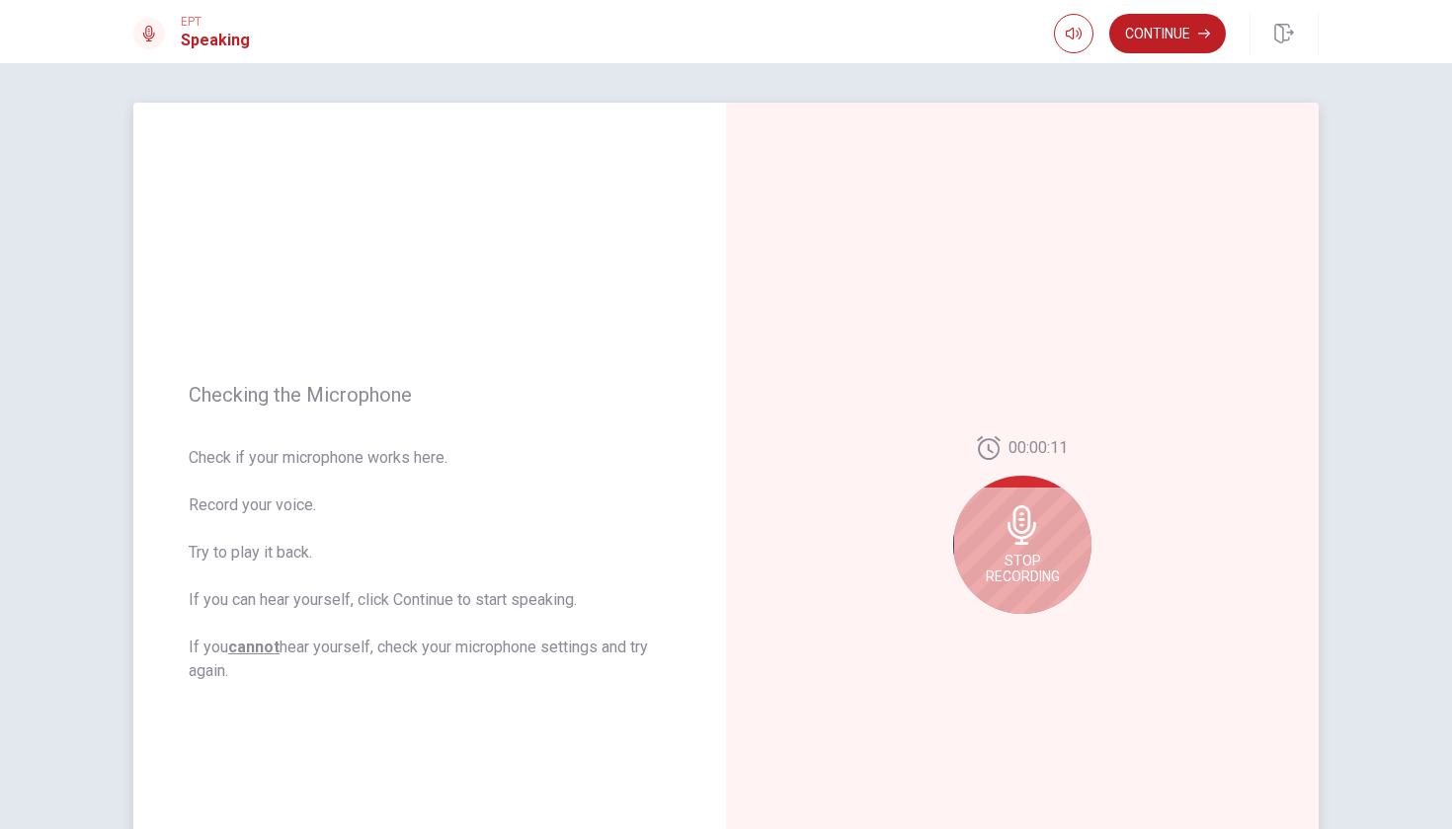
click at [1017, 538] on icon at bounding box center [1021, 525] width 29 height 39
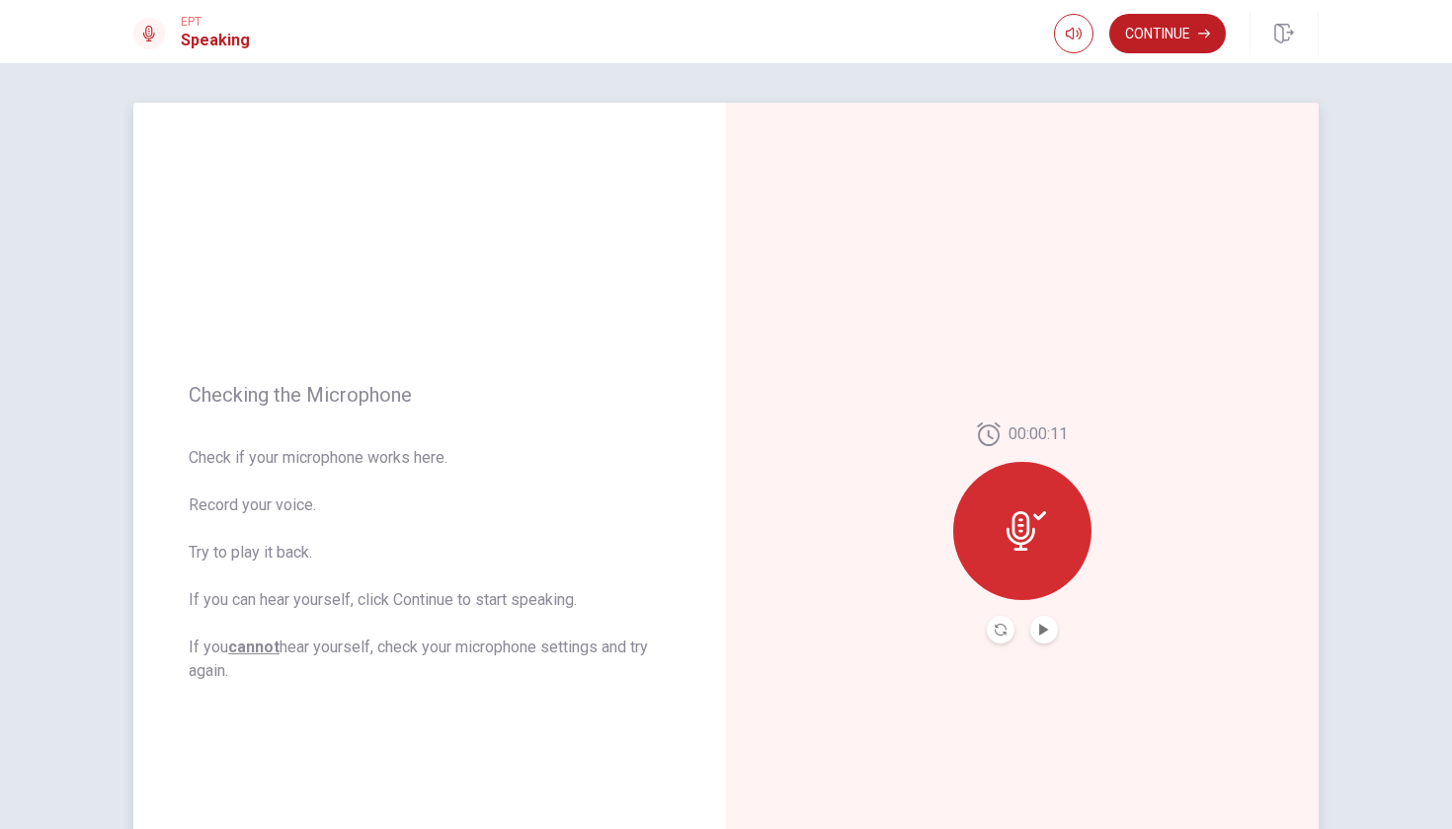
click at [1017, 538] on icon at bounding box center [1020, 531] width 29 height 39
click at [1040, 632] on icon "Play Audio" at bounding box center [1043, 630] width 9 height 12
click at [1042, 630] on icon "Play Audio" at bounding box center [1043, 630] width 9 height 12
click at [1039, 626] on icon "Pause Audio" at bounding box center [1044, 630] width 10 height 12
click at [995, 543] on div at bounding box center [1022, 531] width 138 height 138
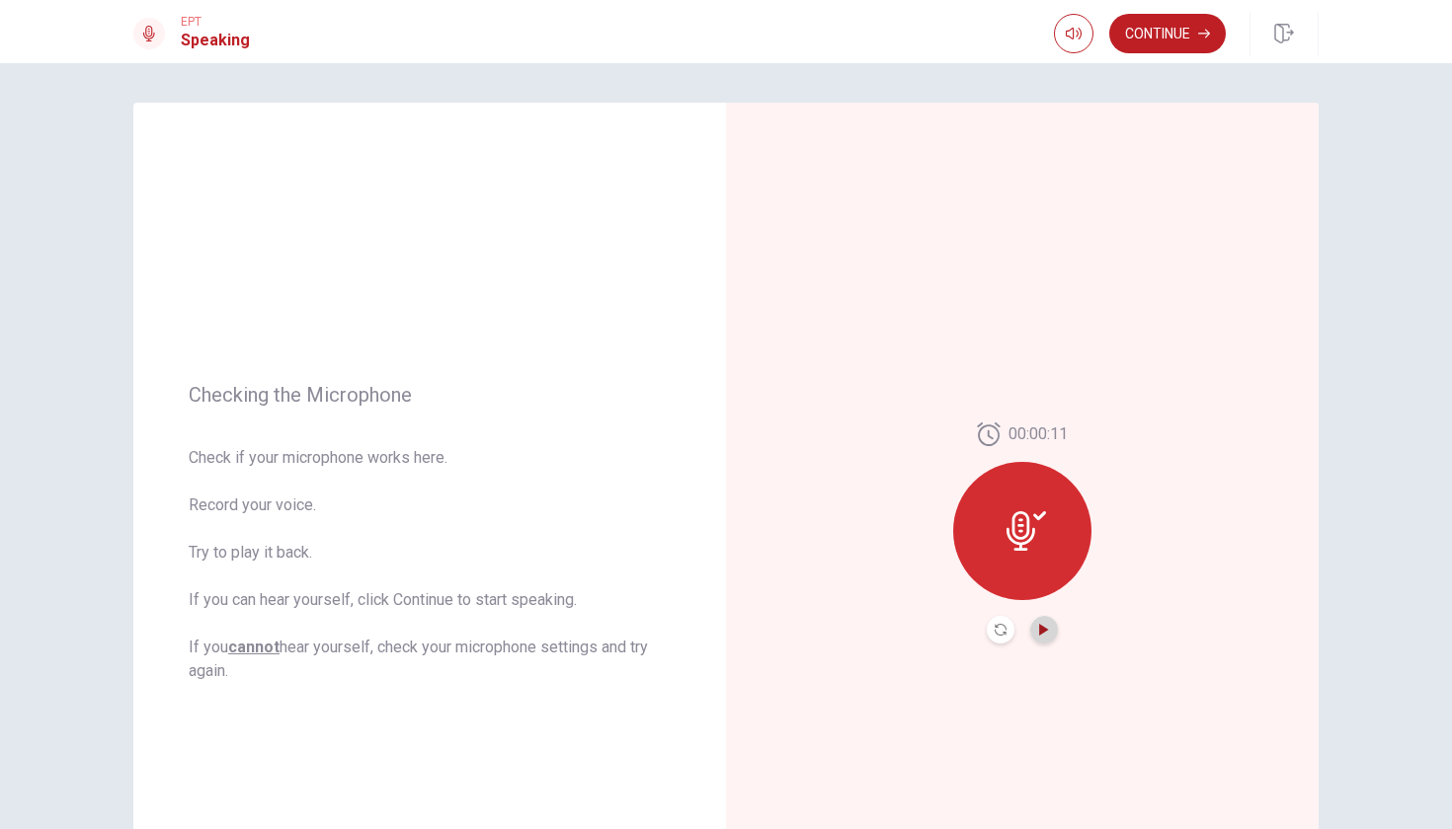
click at [1044, 627] on icon "Play Audio" at bounding box center [1044, 630] width 12 height 12
click at [1040, 629] on icon "Play Audio" at bounding box center [1043, 630] width 9 height 12
click at [1042, 632] on icon "Pause Audio" at bounding box center [1044, 630] width 12 height 12
click at [1040, 521] on icon at bounding box center [1025, 531] width 39 height 39
click at [1042, 629] on icon "Play Audio" at bounding box center [1043, 630] width 9 height 12
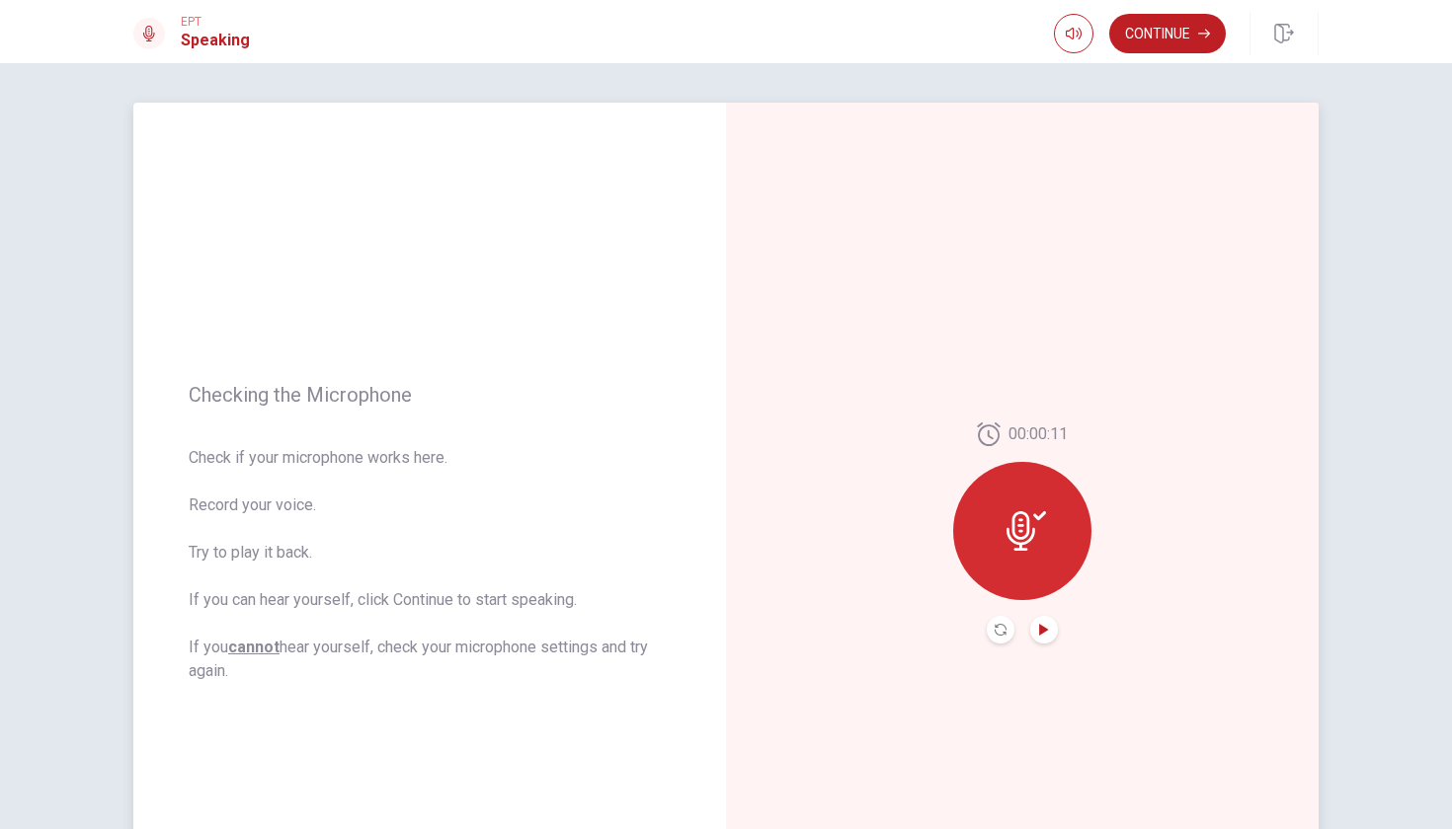
click at [1012, 560] on div at bounding box center [1022, 531] width 138 height 138
click at [1032, 635] on button "Play Audio" at bounding box center [1044, 630] width 28 height 28
click at [1039, 631] on icon "Pause Audio" at bounding box center [1044, 630] width 10 height 12
click at [1030, 552] on div at bounding box center [1022, 531] width 138 height 138
click at [998, 629] on icon "Record Again" at bounding box center [1000, 630] width 12 height 12
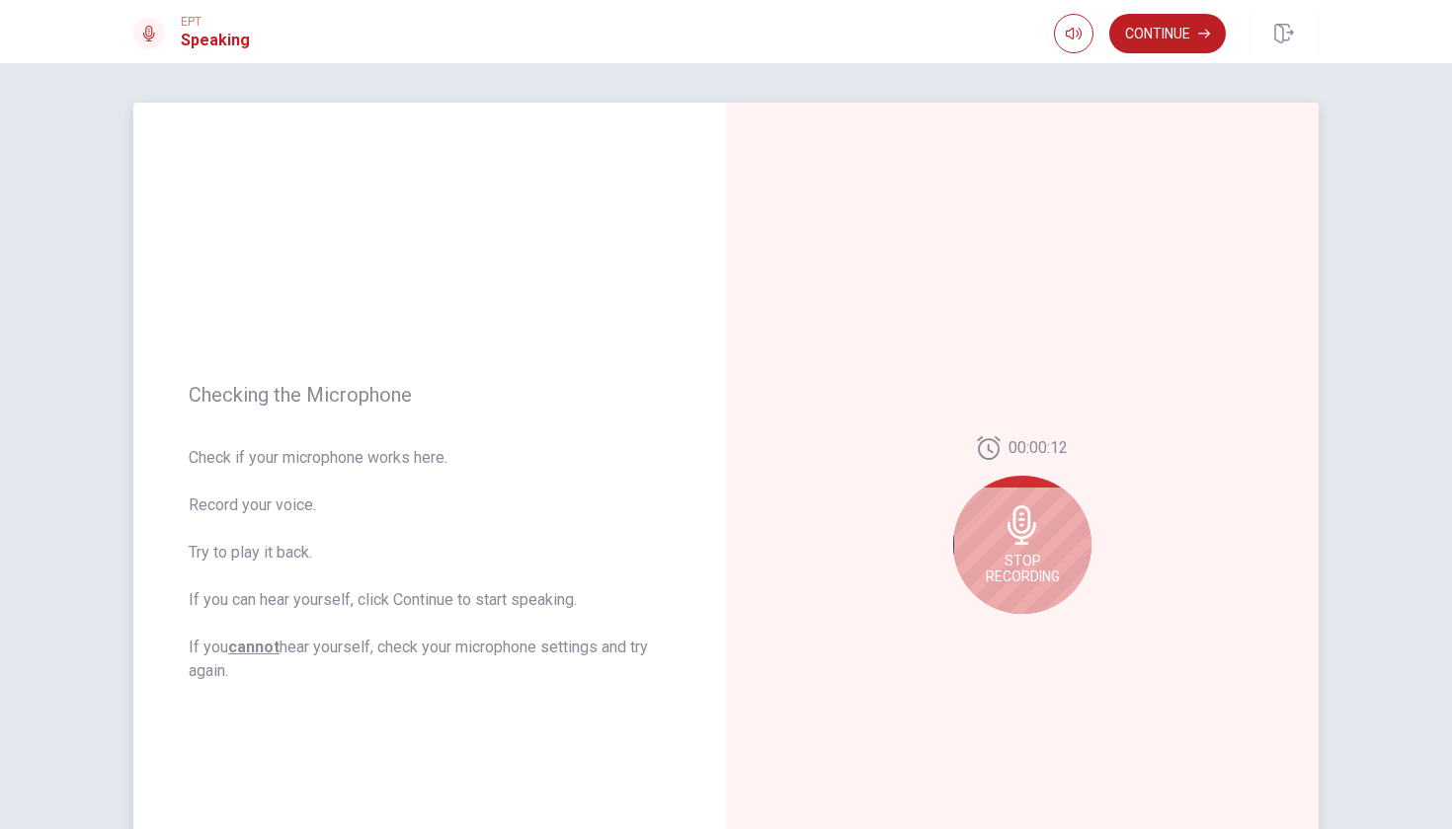
click at [1004, 545] on div "Stop Recording" at bounding box center [1022, 545] width 138 height 138
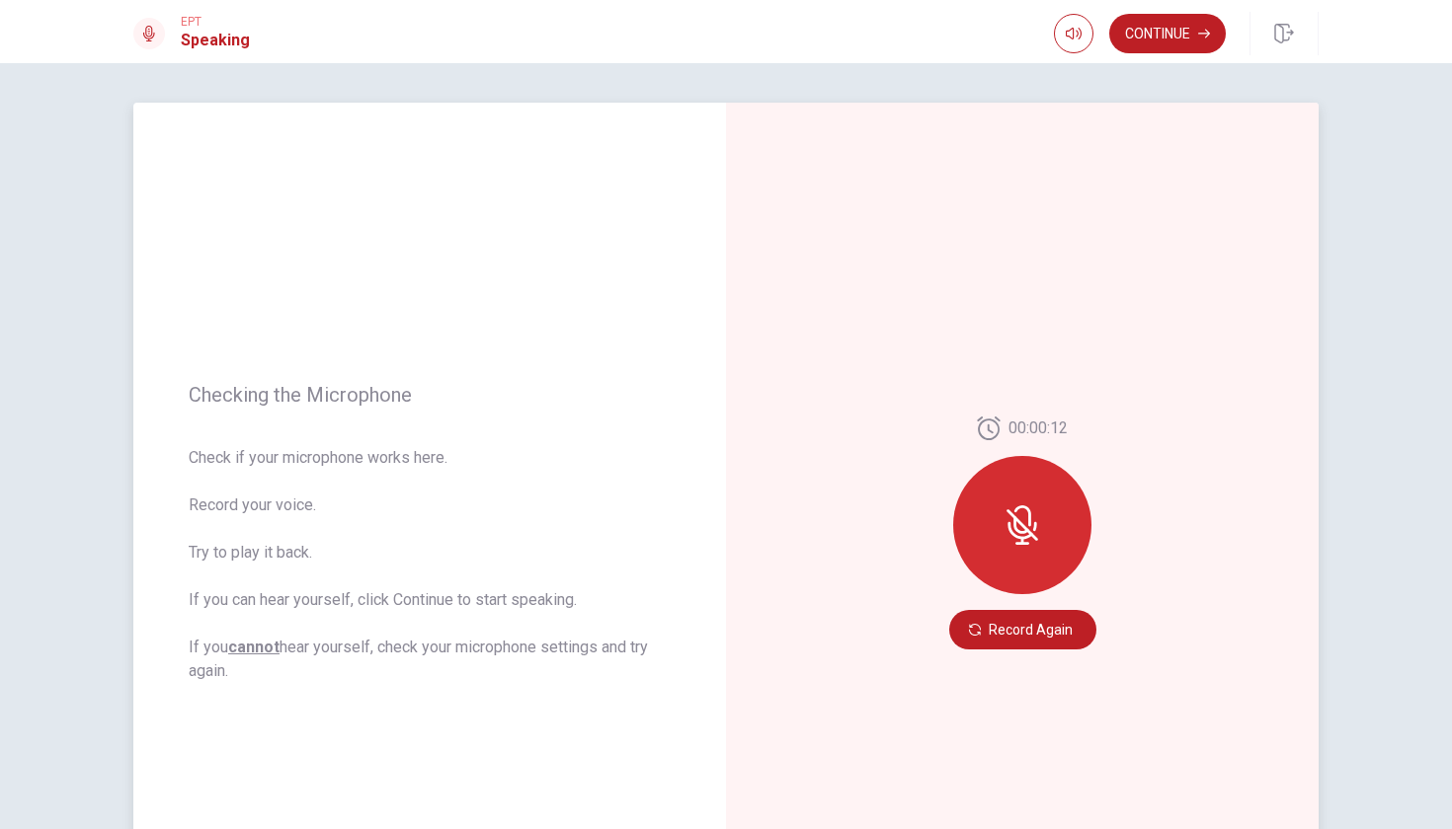
click at [1011, 504] on div at bounding box center [1022, 525] width 138 height 138
click at [985, 642] on button "Record Again" at bounding box center [1022, 629] width 147 height 39
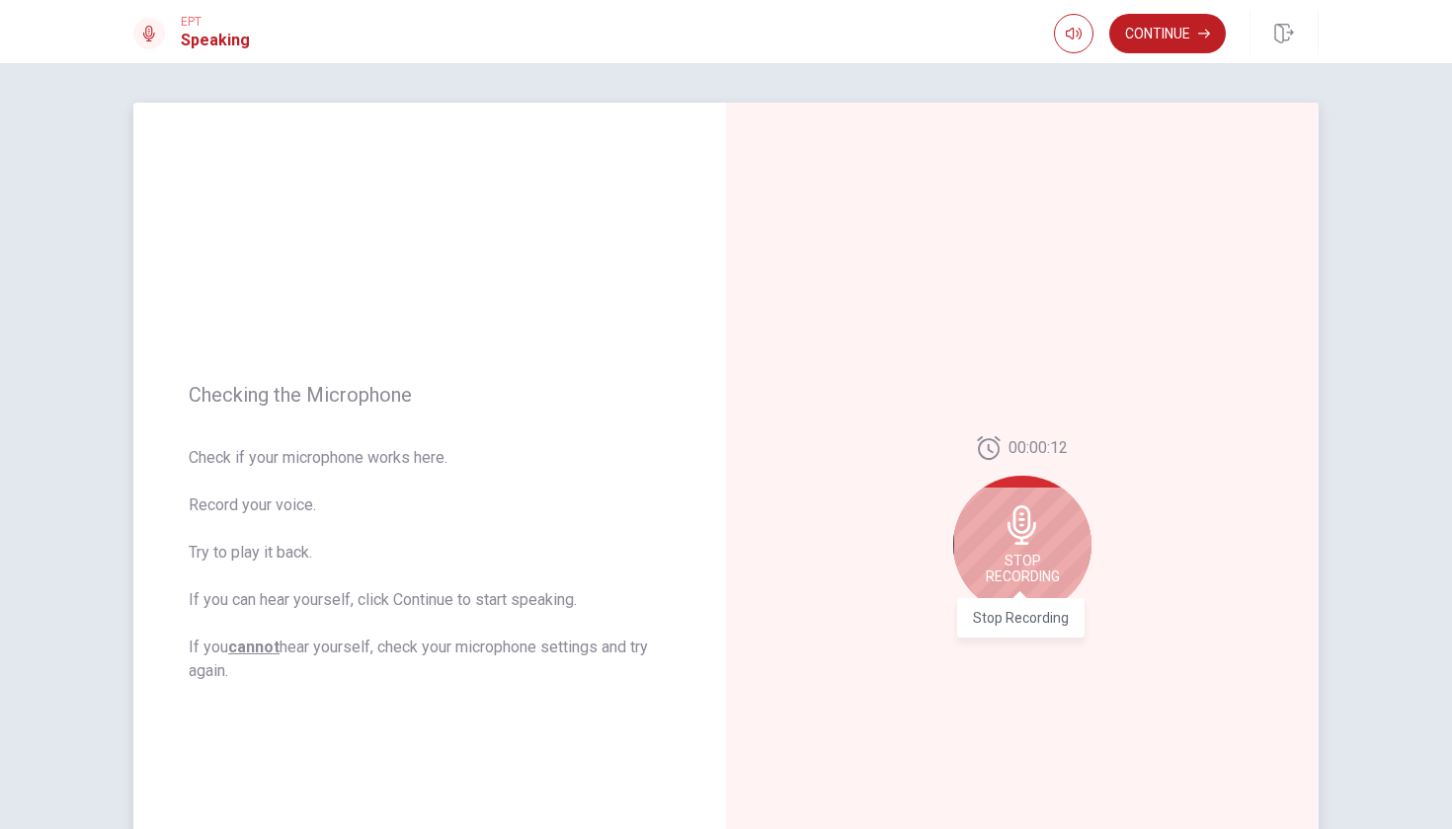
click at [1018, 562] on span "Stop Recording" at bounding box center [1022, 569] width 74 height 32
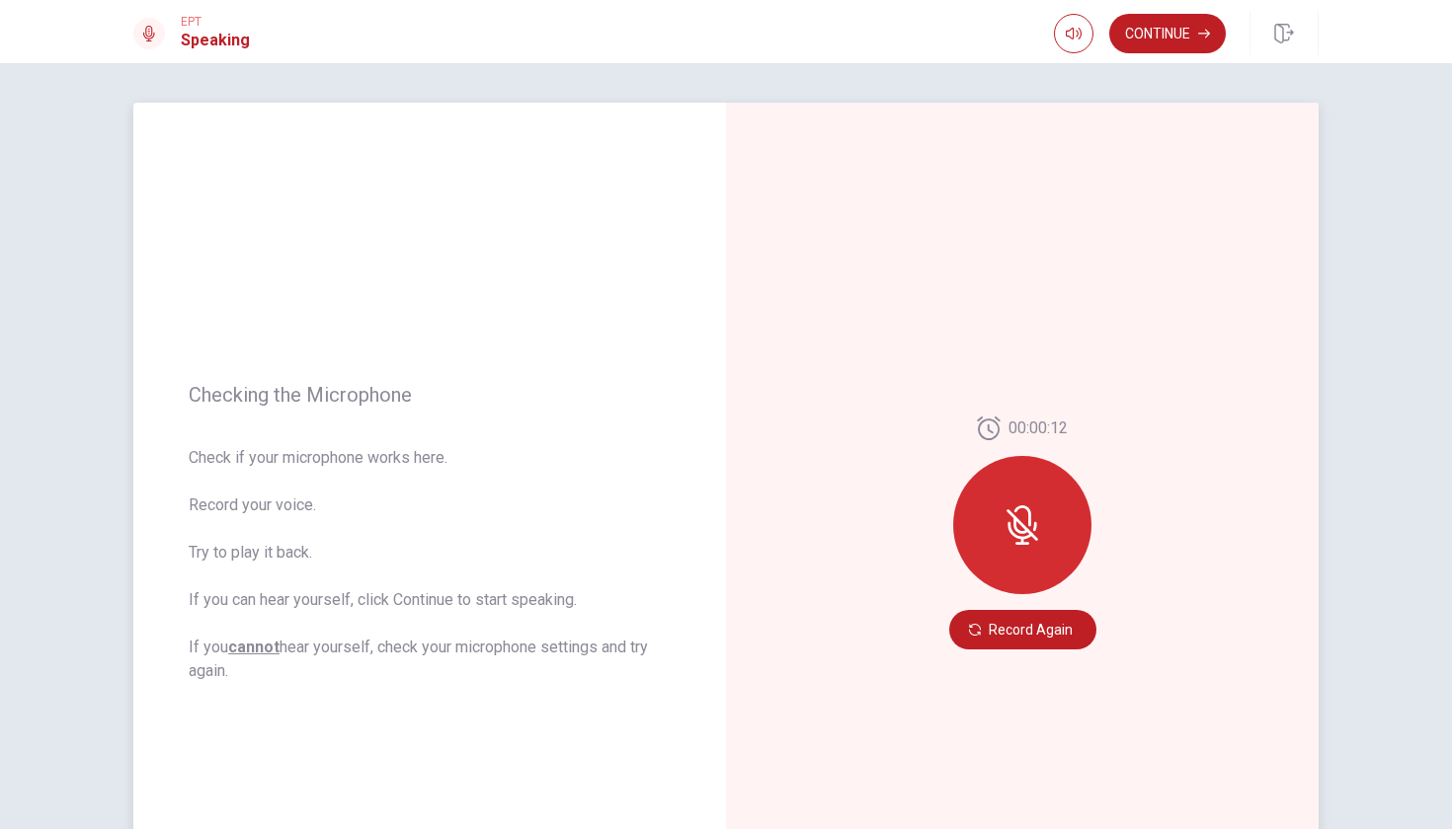
click at [1004, 542] on icon at bounding box center [1021, 525] width 39 height 39
click at [1012, 626] on button "Record Again" at bounding box center [1022, 629] width 147 height 39
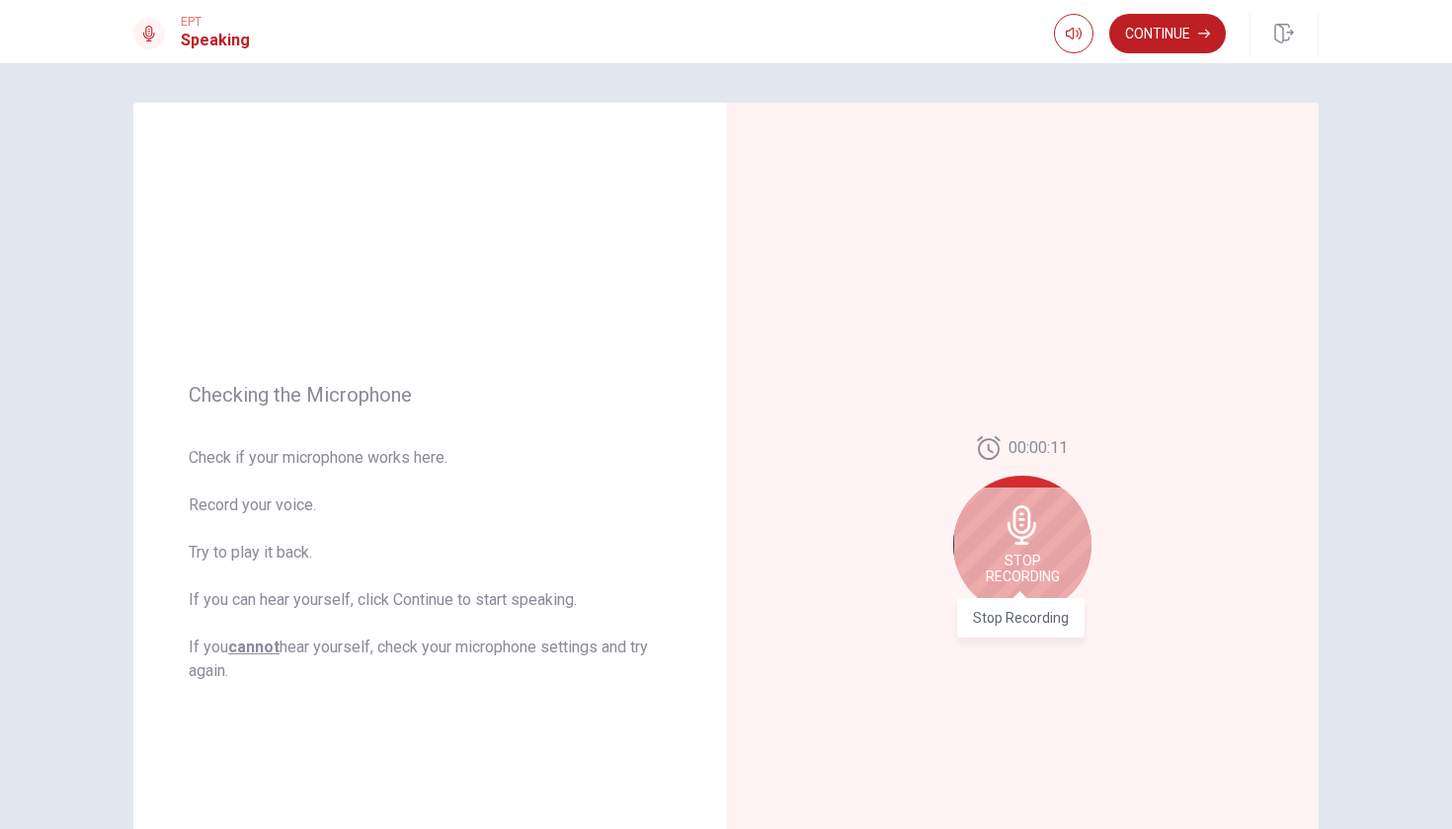
click at [1019, 562] on body "This site uses cookies, as explained in our Privacy Policy . If you agree to th…" at bounding box center [726, 414] width 1452 height 829
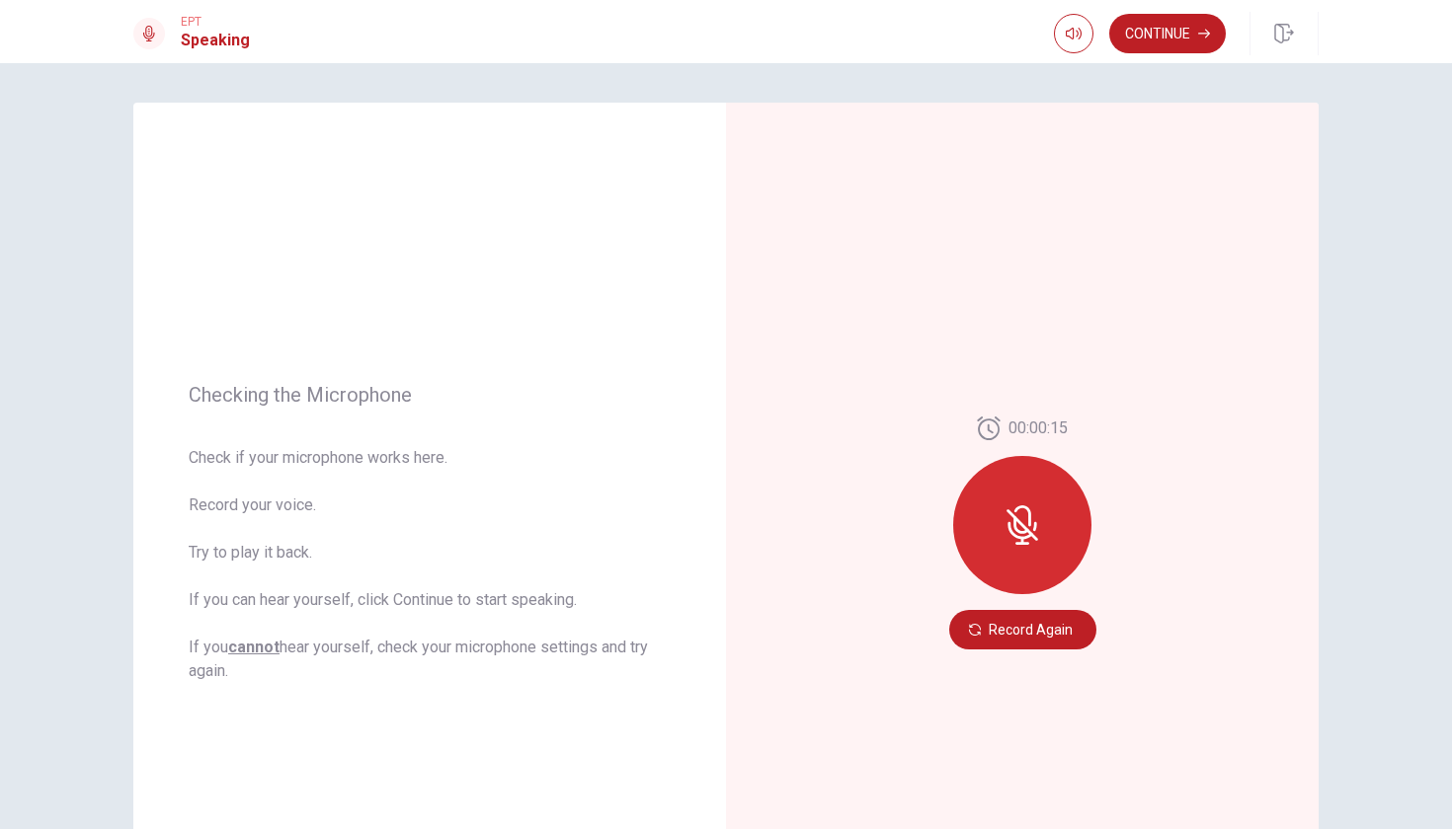
click at [1027, 563] on div at bounding box center [1022, 525] width 138 height 138
click at [1017, 626] on button "Record Again" at bounding box center [1022, 629] width 147 height 39
click at [1007, 608] on div "00:00:15" at bounding box center [1022, 514] width 138 height 194
click at [993, 634] on button "Record Again" at bounding box center [1022, 629] width 147 height 39
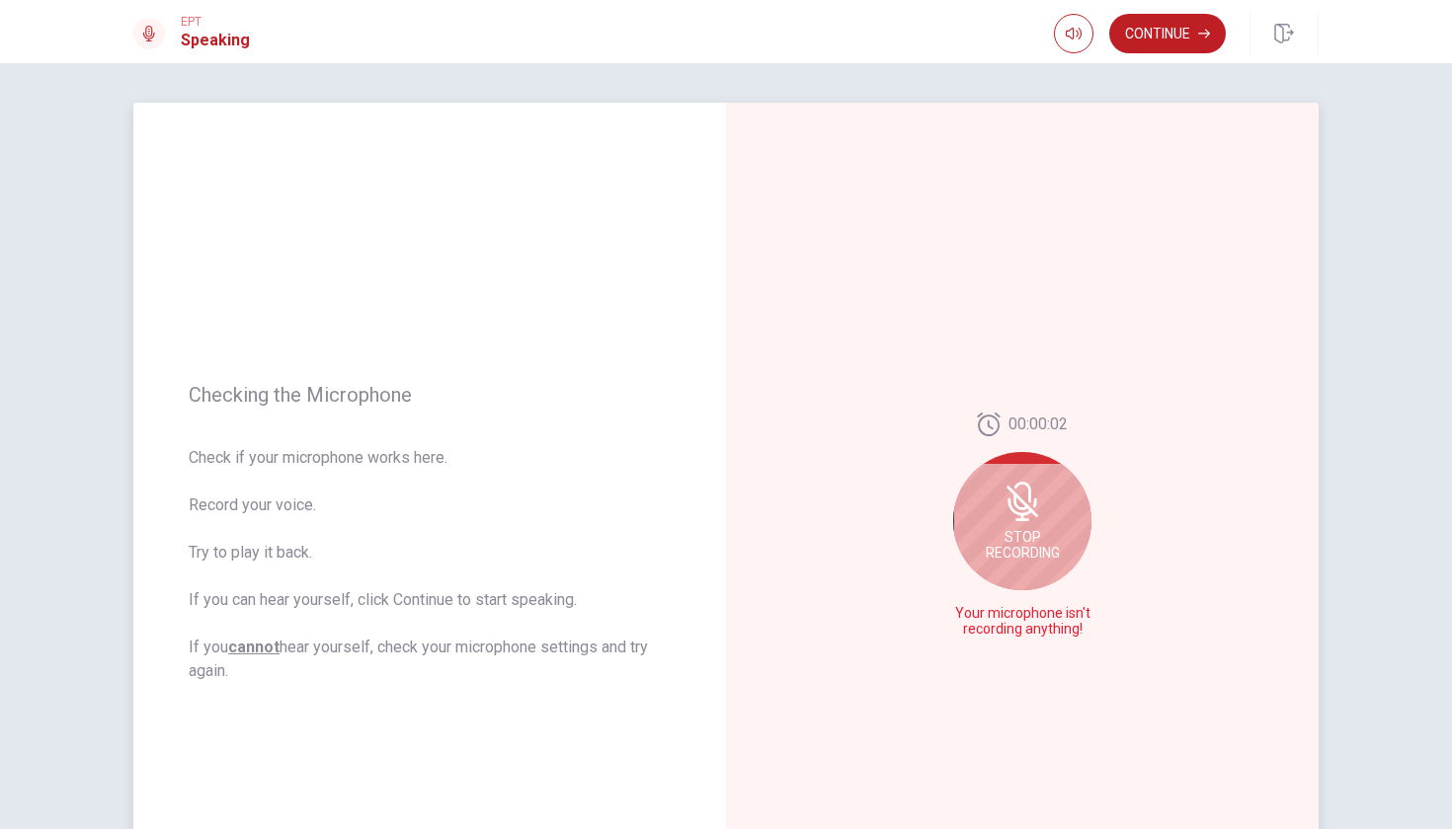
click at [1011, 492] on icon at bounding box center [1022, 502] width 32 height 32
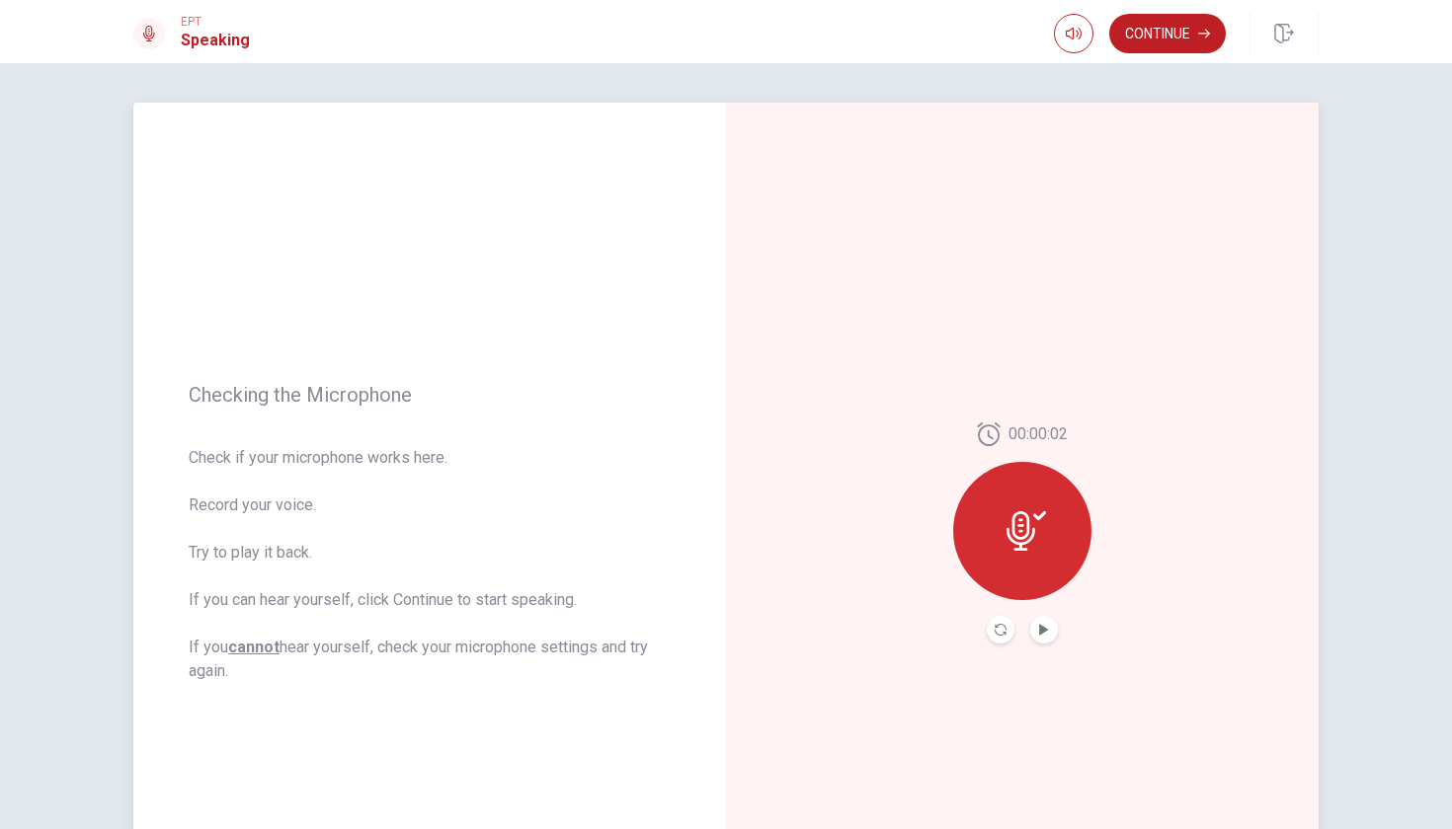
click at [1044, 623] on button "Play Audio" at bounding box center [1044, 630] width 28 height 28
click at [998, 627] on icon "Record Again" at bounding box center [1000, 630] width 12 height 12
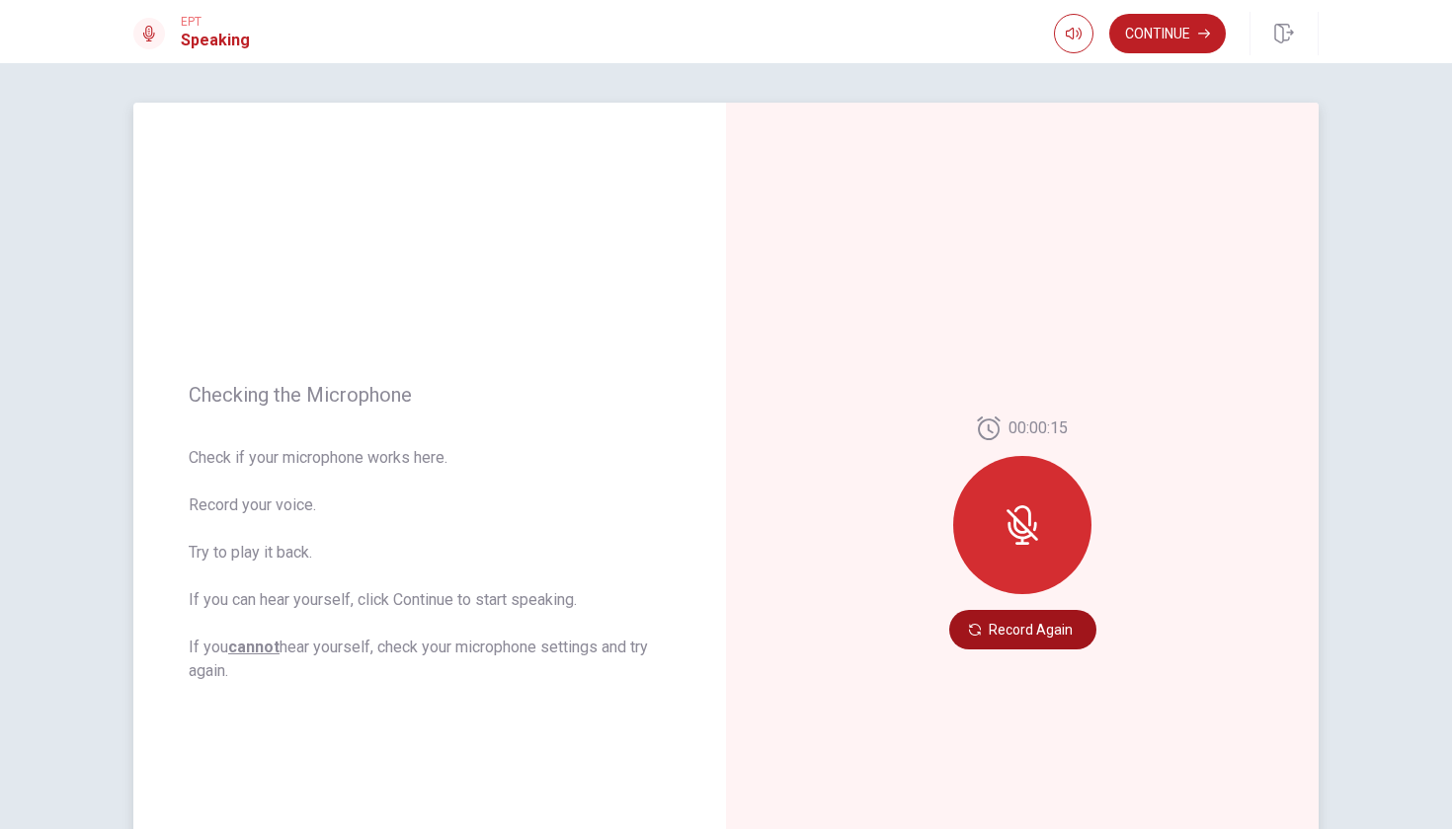
click at [989, 620] on button "Record Again" at bounding box center [1022, 629] width 147 height 39
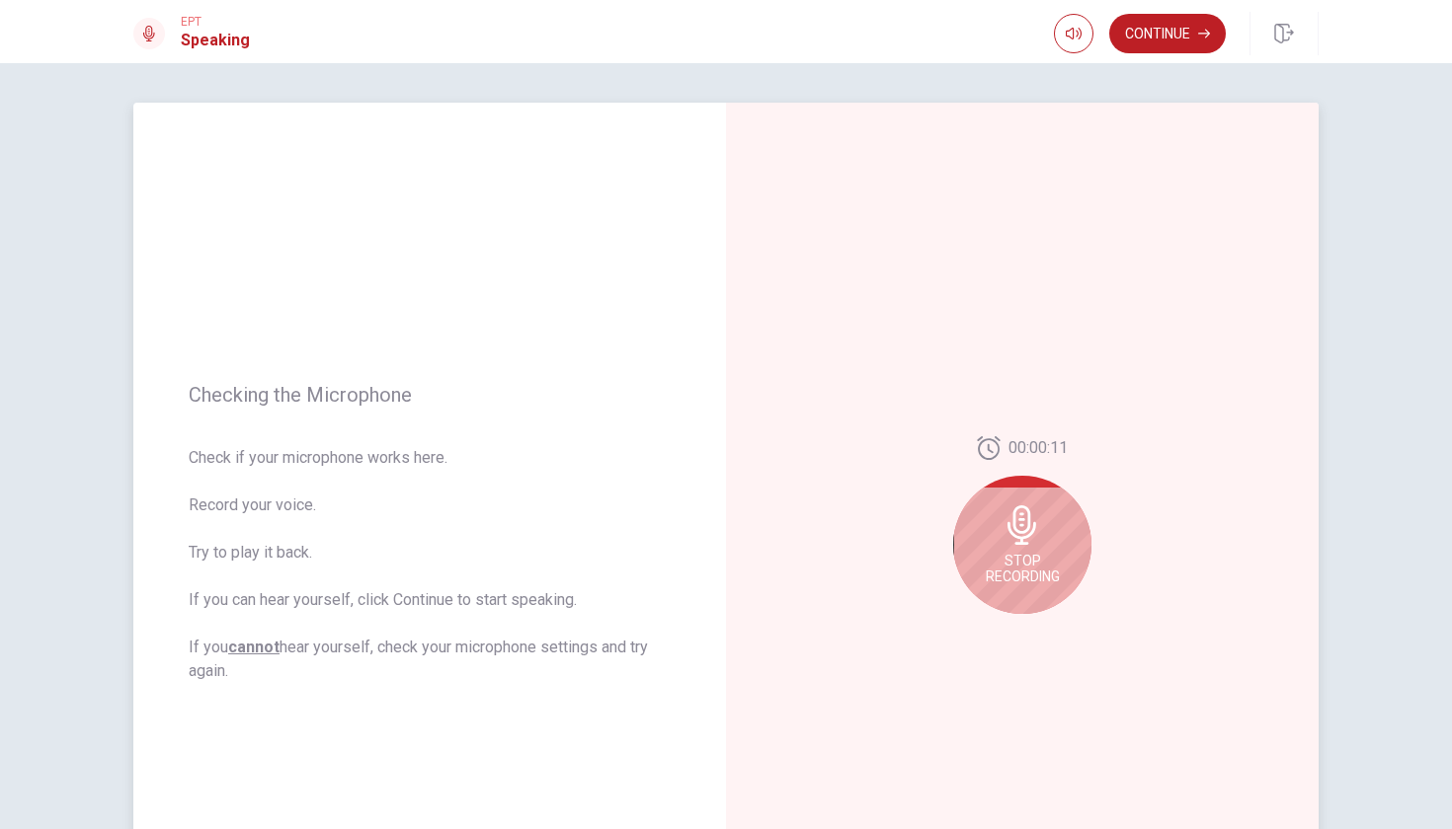
click at [1025, 509] on icon at bounding box center [1021, 525] width 29 height 39
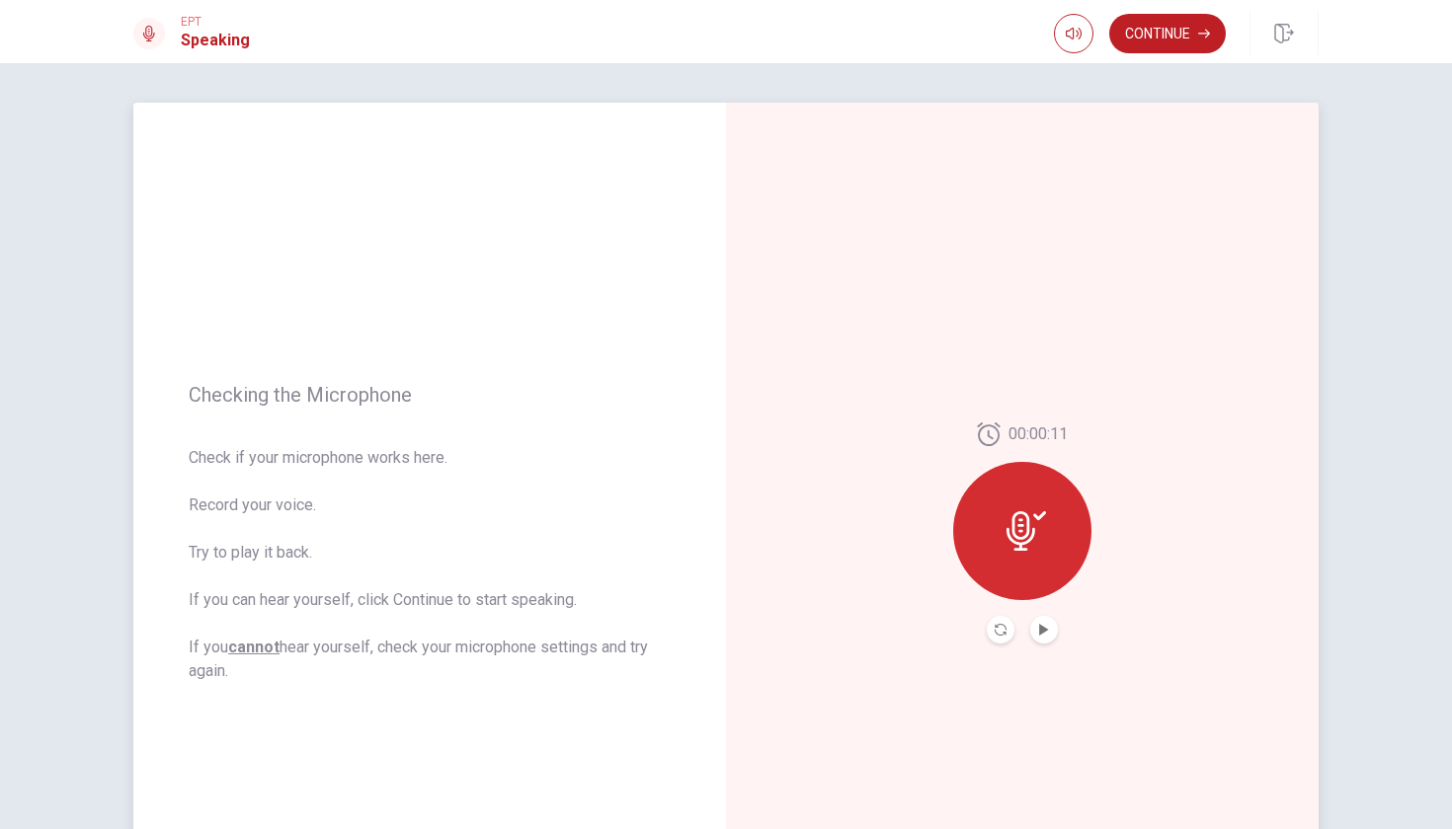
click at [1042, 614] on div "00:00:11" at bounding box center [1022, 533] width 138 height 221
click at [1043, 631] on icon "Play Audio" at bounding box center [1043, 630] width 9 height 12
click at [1182, 29] on button "Continue" at bounding box center [1167, 33] width 117 height 39
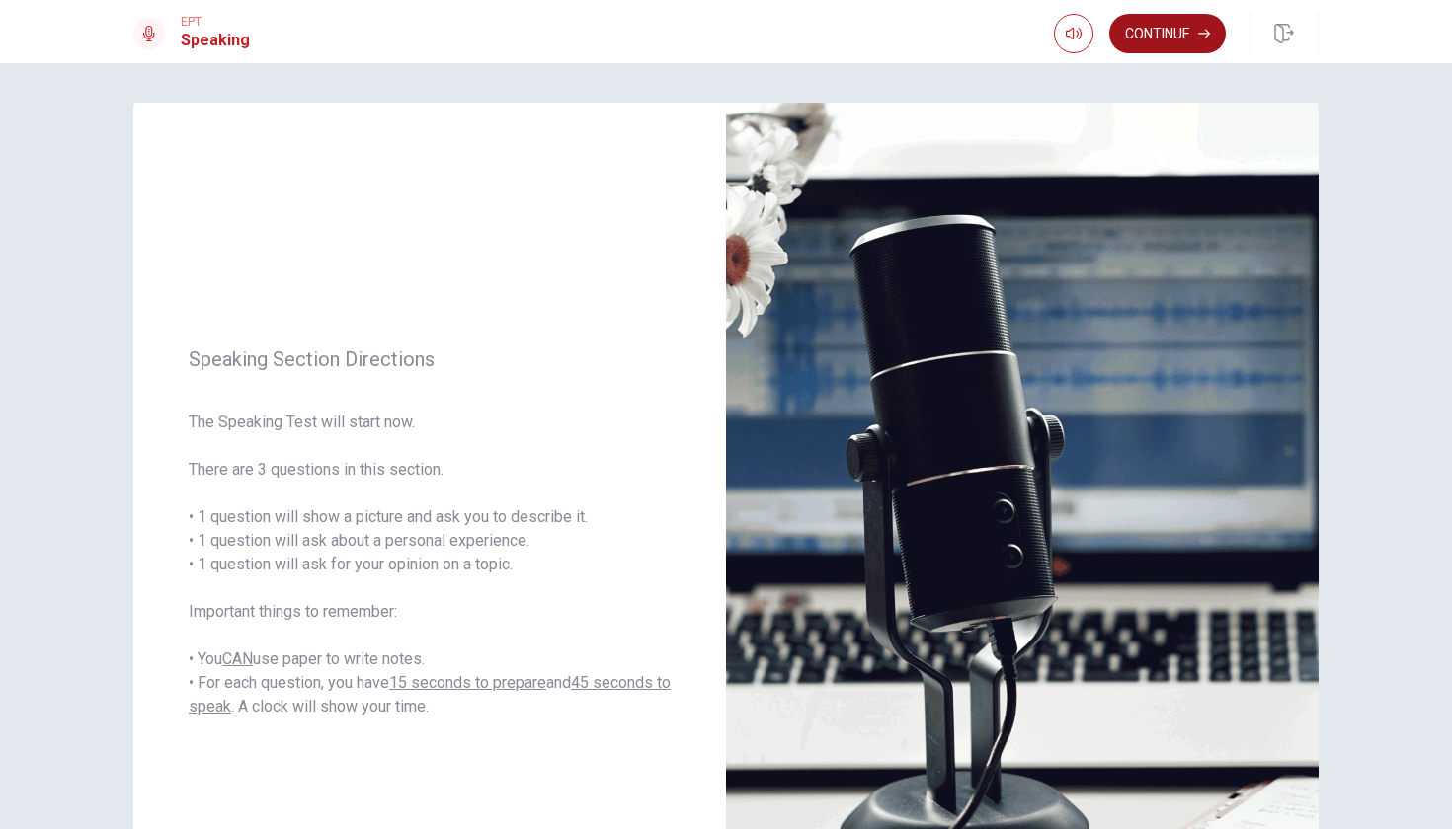
click at [1174, 35] on button "Continue" at bounding box center [1167, 33] width 117 height 39
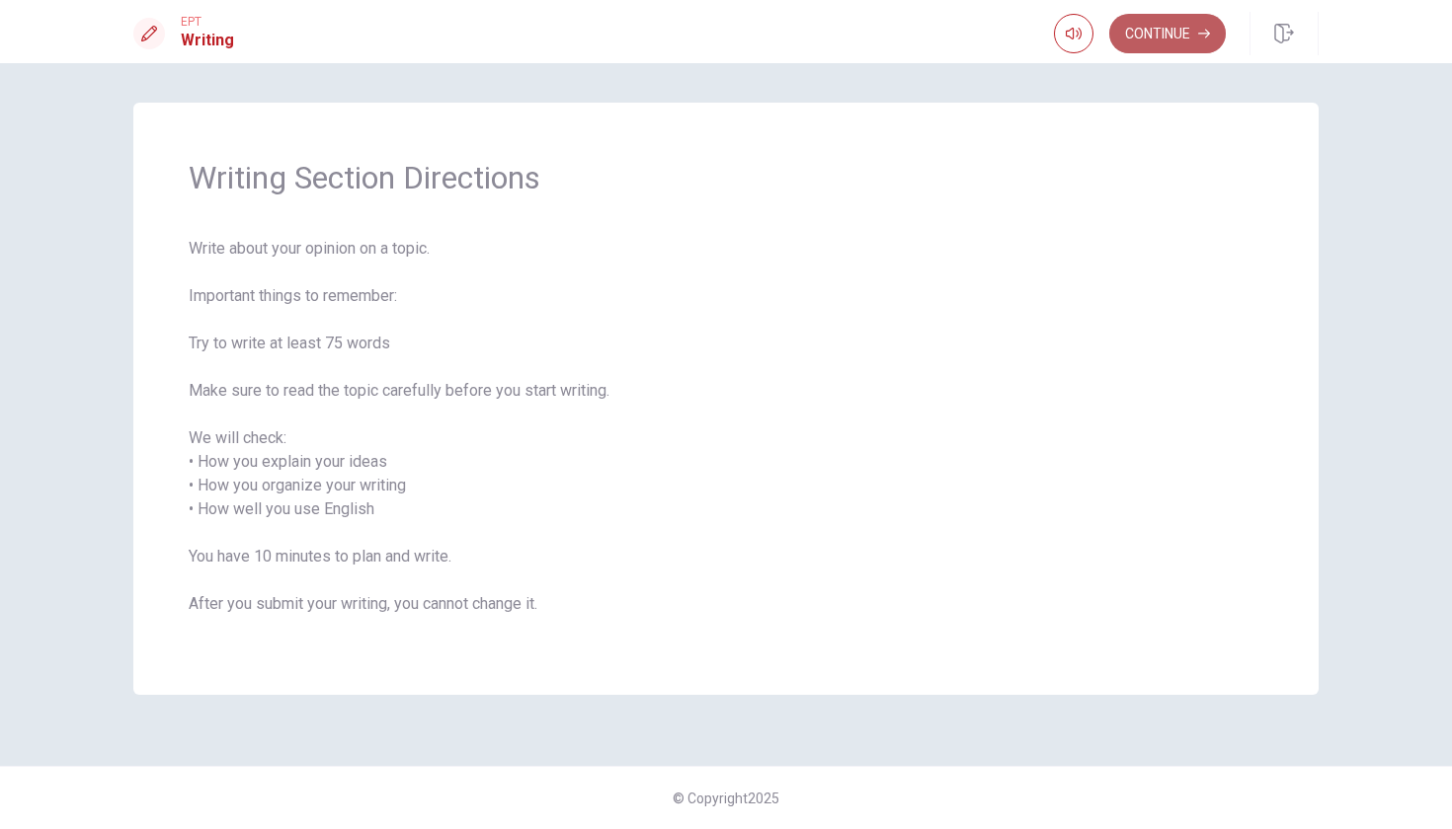
click at [1173, 41] on button "Continue" at bounding box center [1167, 33] width 117 height 39
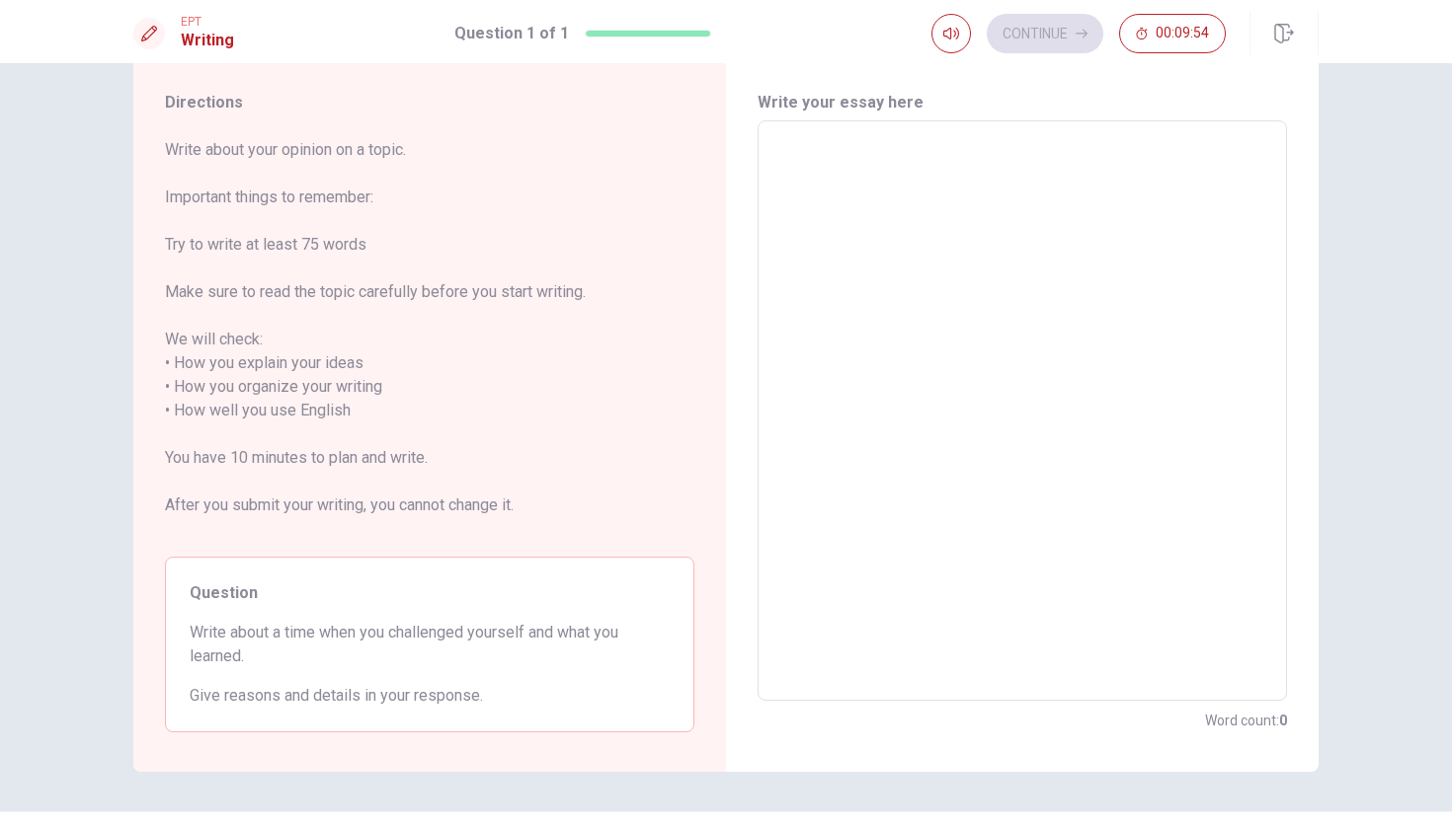
scroll to position [54, 0]
click at [789, 149] on textarea at bounding box center [1022, 408] width 502 height 548
type textarea "i"
type textarea "x"
type textarea "i"
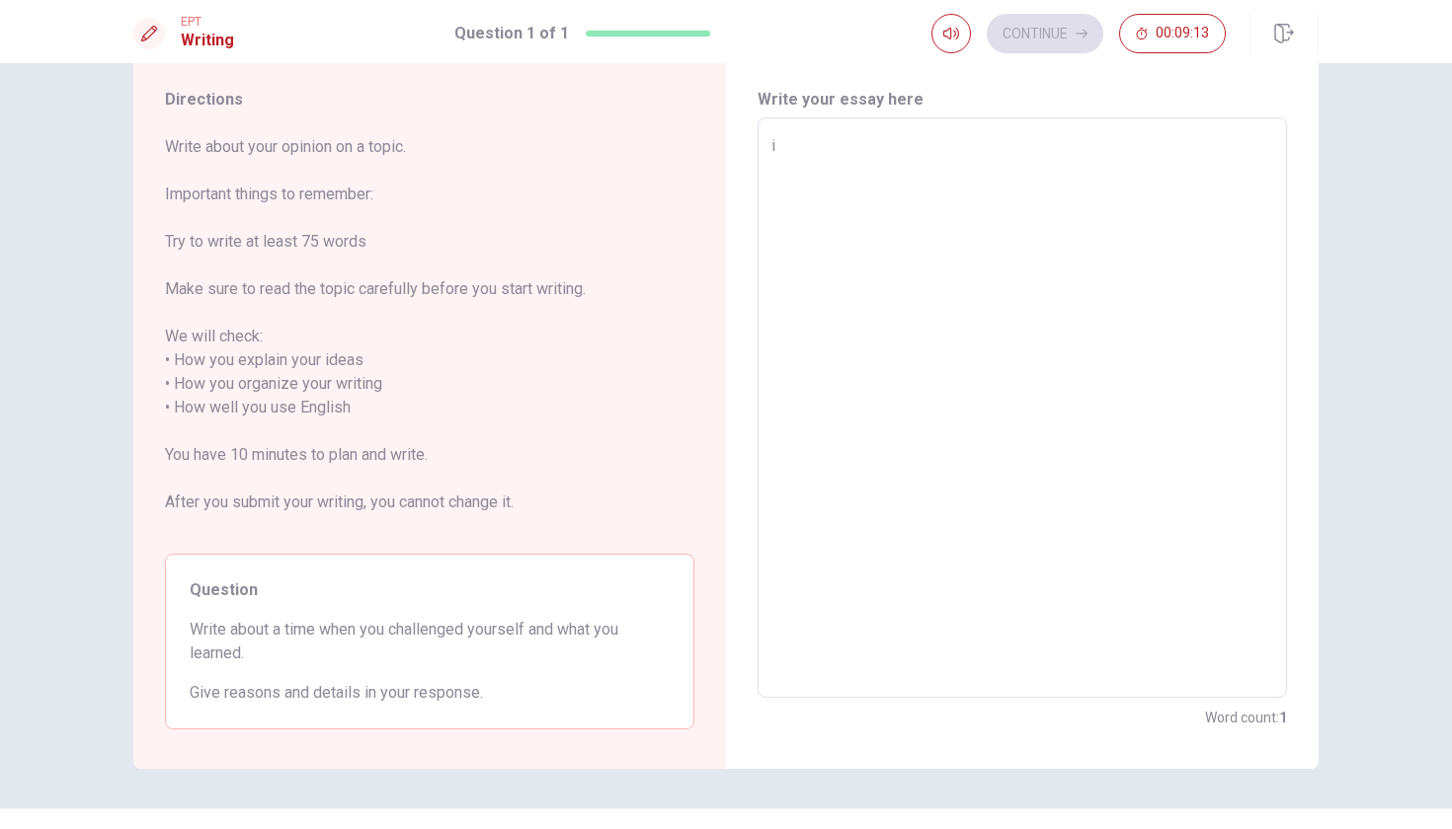
type textarea "x"
type textarea "i"
type textarea "x"
type textarea "i"
type textarea "x"
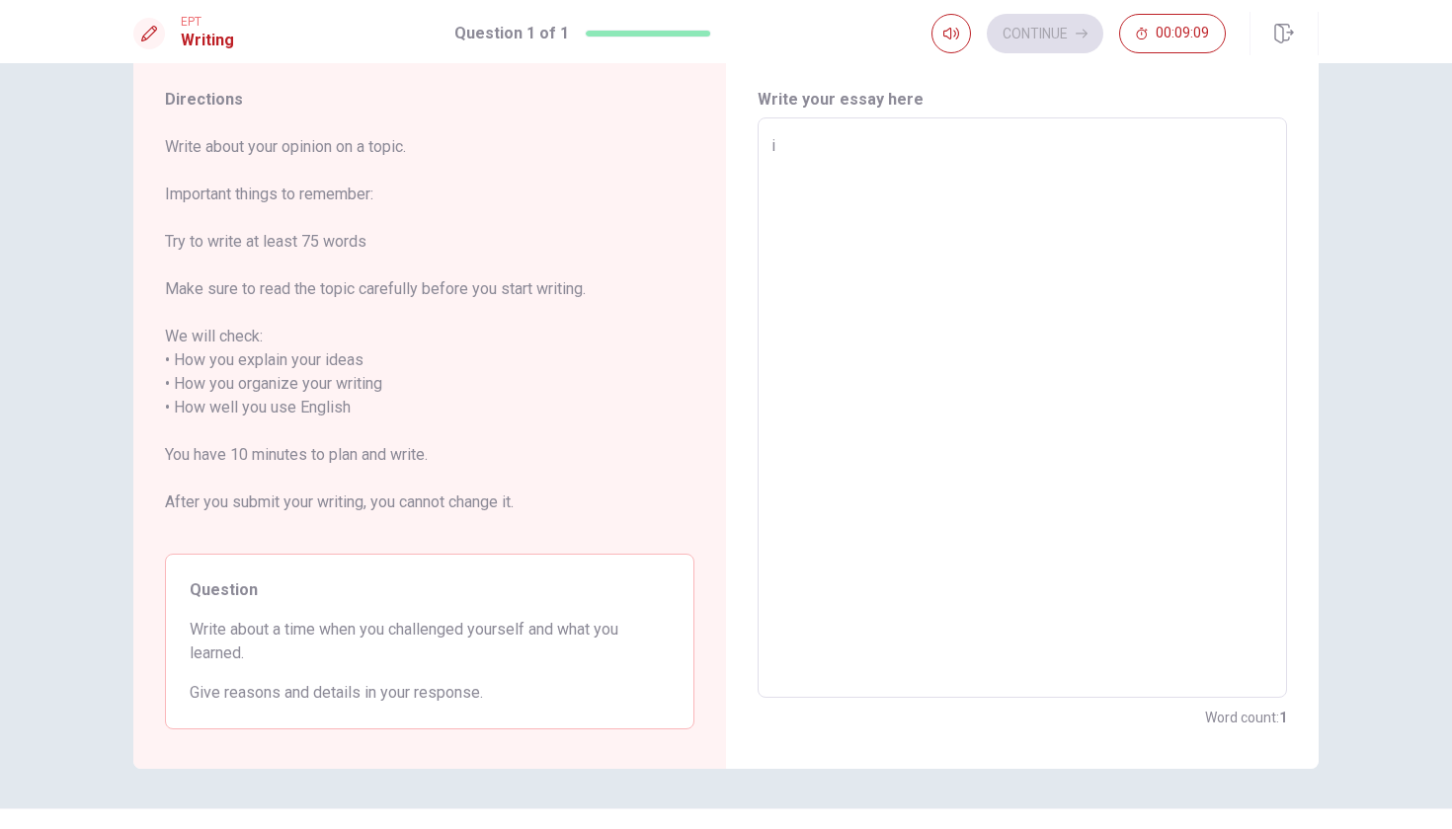
type textarea "i"
type textarea "x"
type textarea "i"
type textarea "x"
type textarea "i"
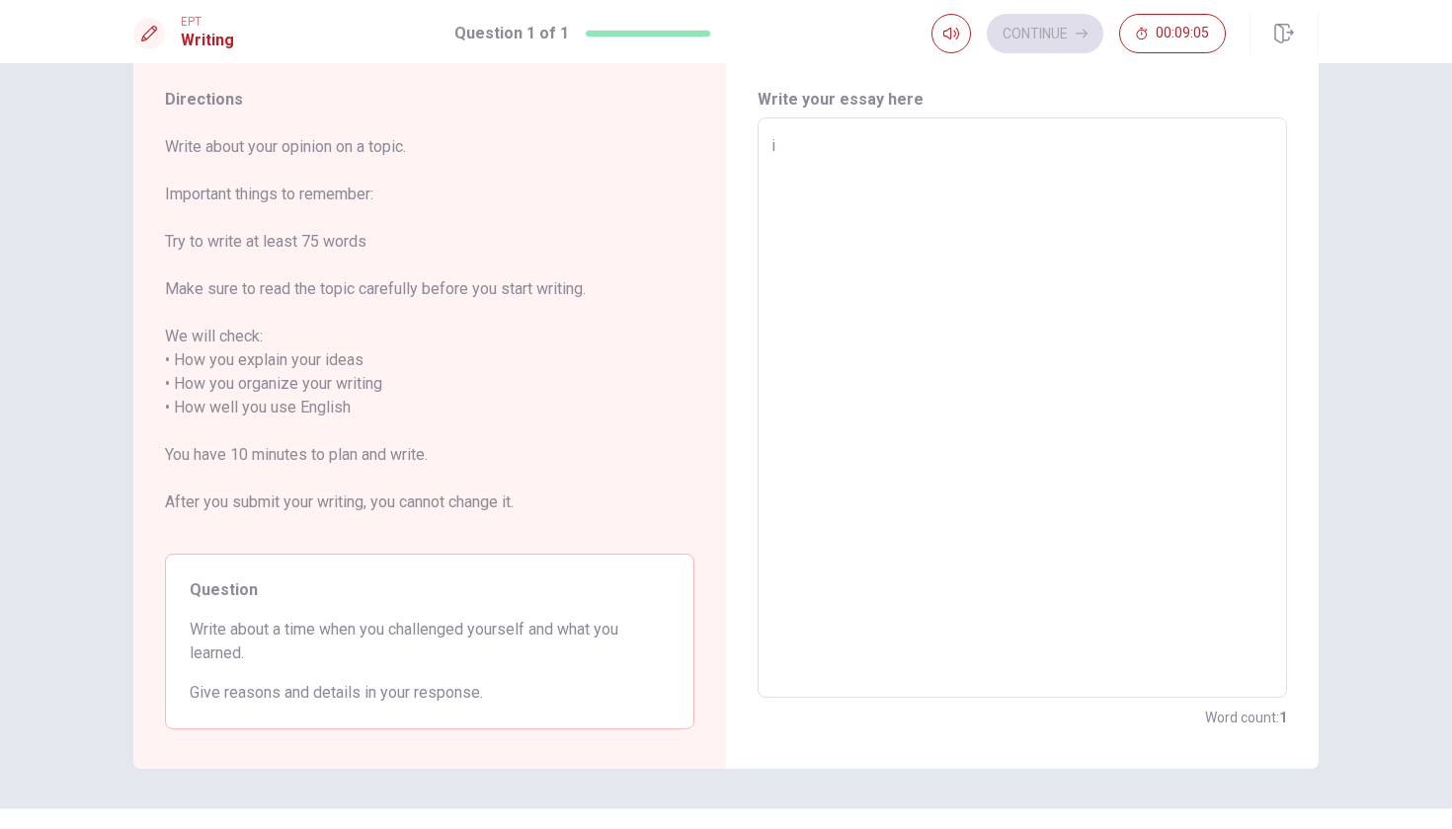
type textarea "x"
type textarea "i"
type textarea "x"
type textarea "i a"
type textarea "x"
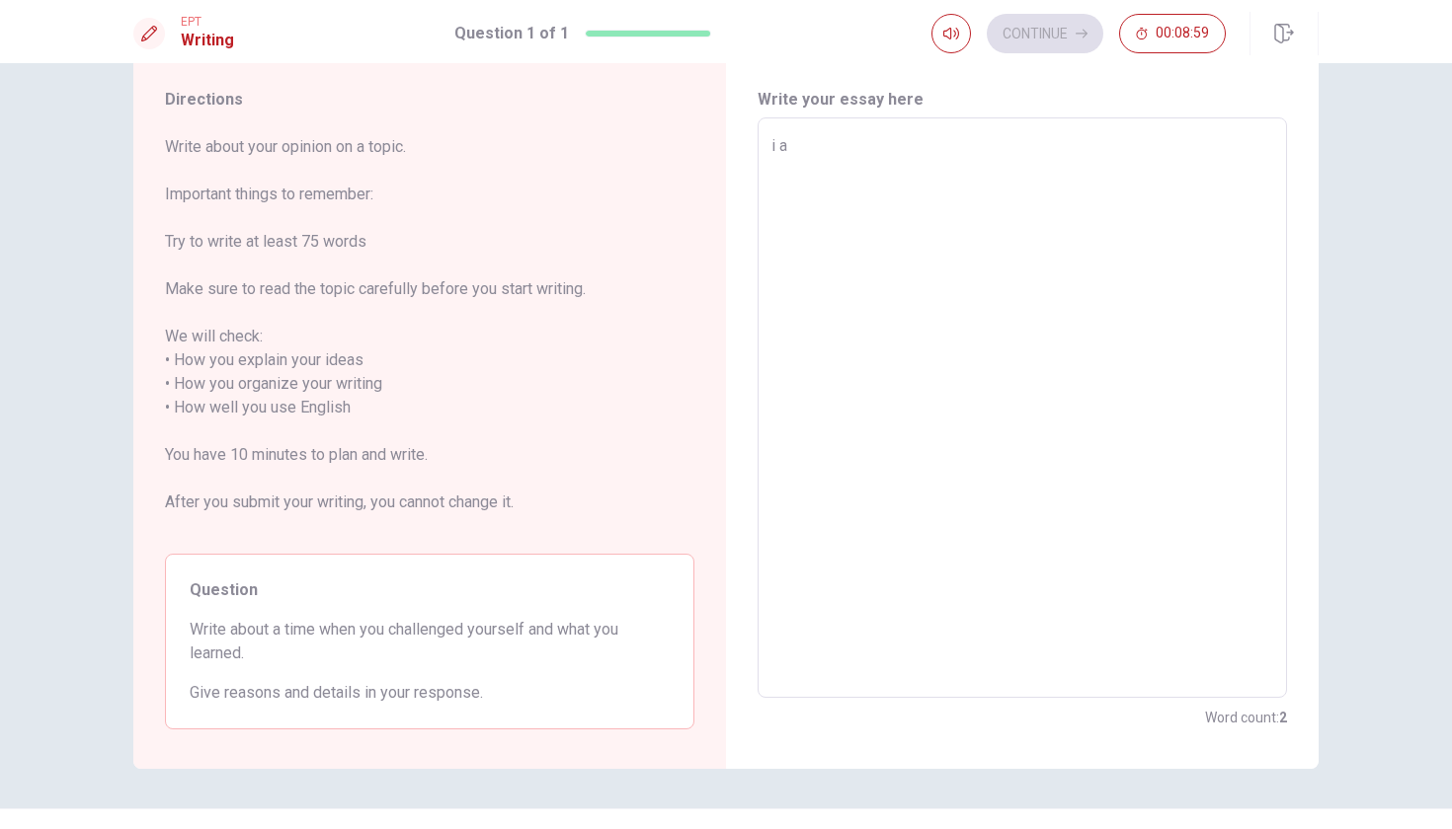
type textarea "i ar"
type textarea "x"
type textarea "i arr"
type textarea "x"
type textarea "i arra"
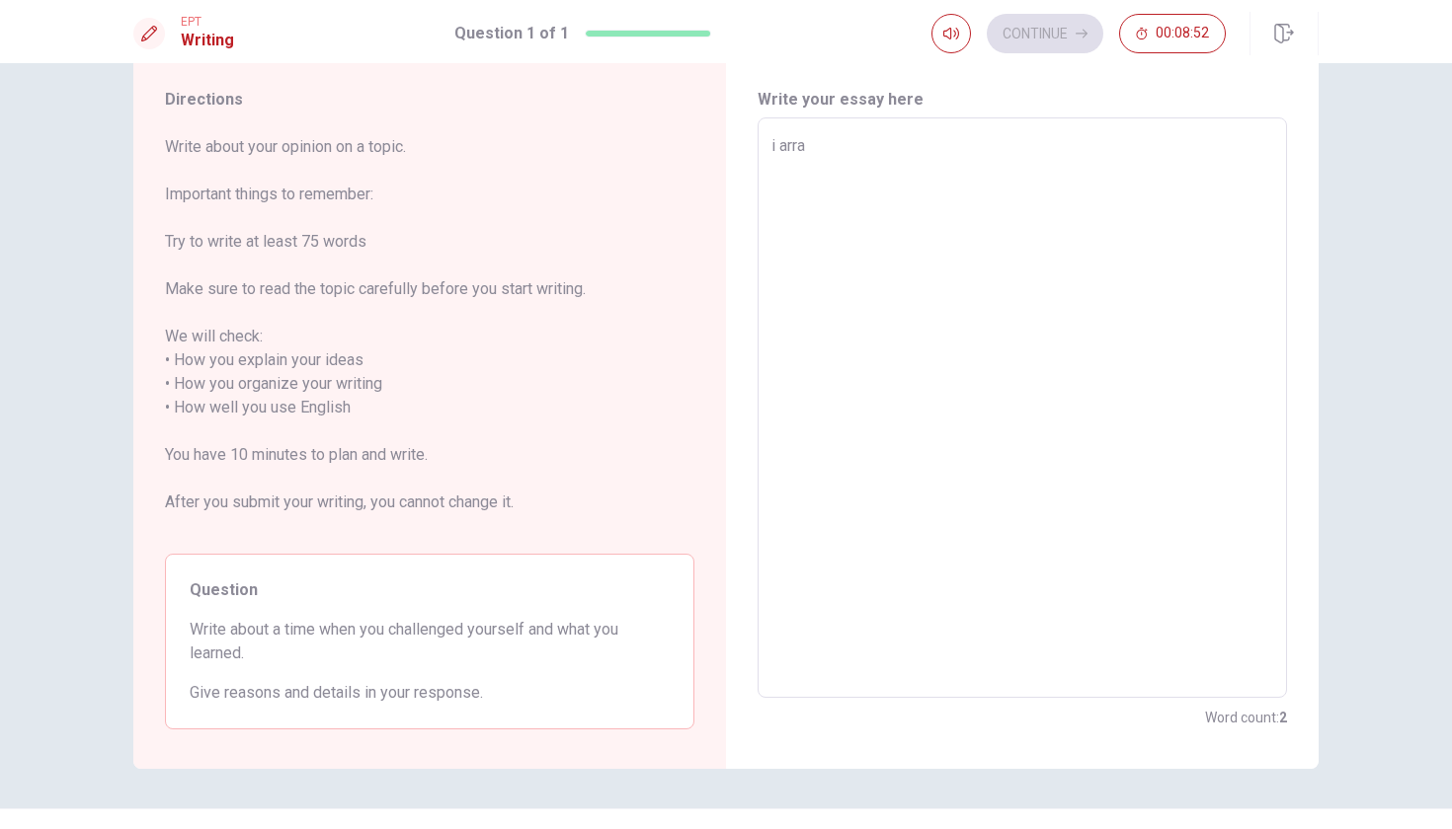
type textarea "x"
type textarea "i arrai"
type textarea "x"
type textarea "i arraiv"
type textarea "x"
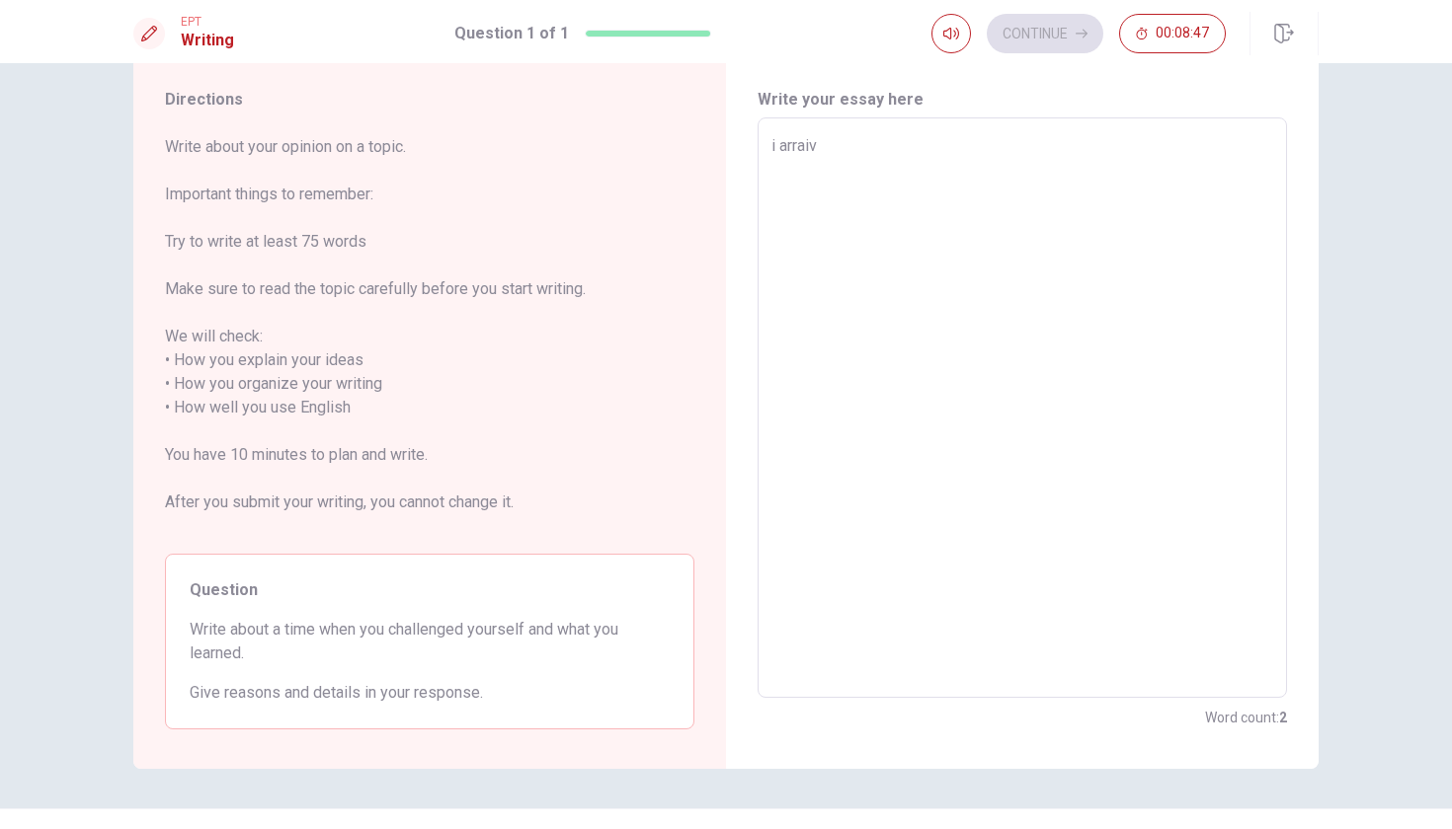
type textarea "i arraive"
type textarea "x"
type textarea "i arraived"
type textarea "x"
type textarea "i arraived"
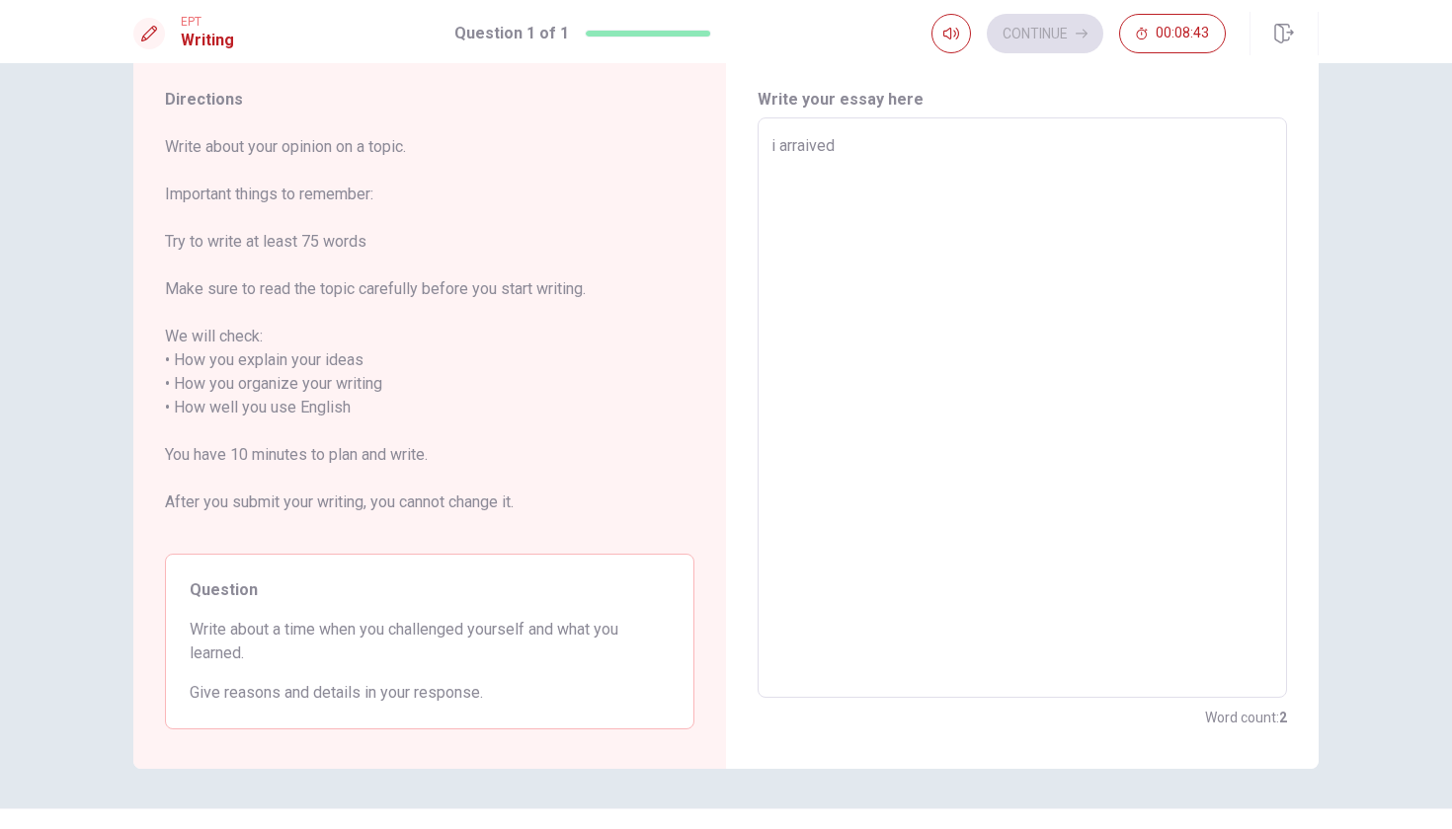
type textarea "x"
type textarea "i arraived i"
type textarea "x"
type textarea "i arraived in"
type textarea "x"
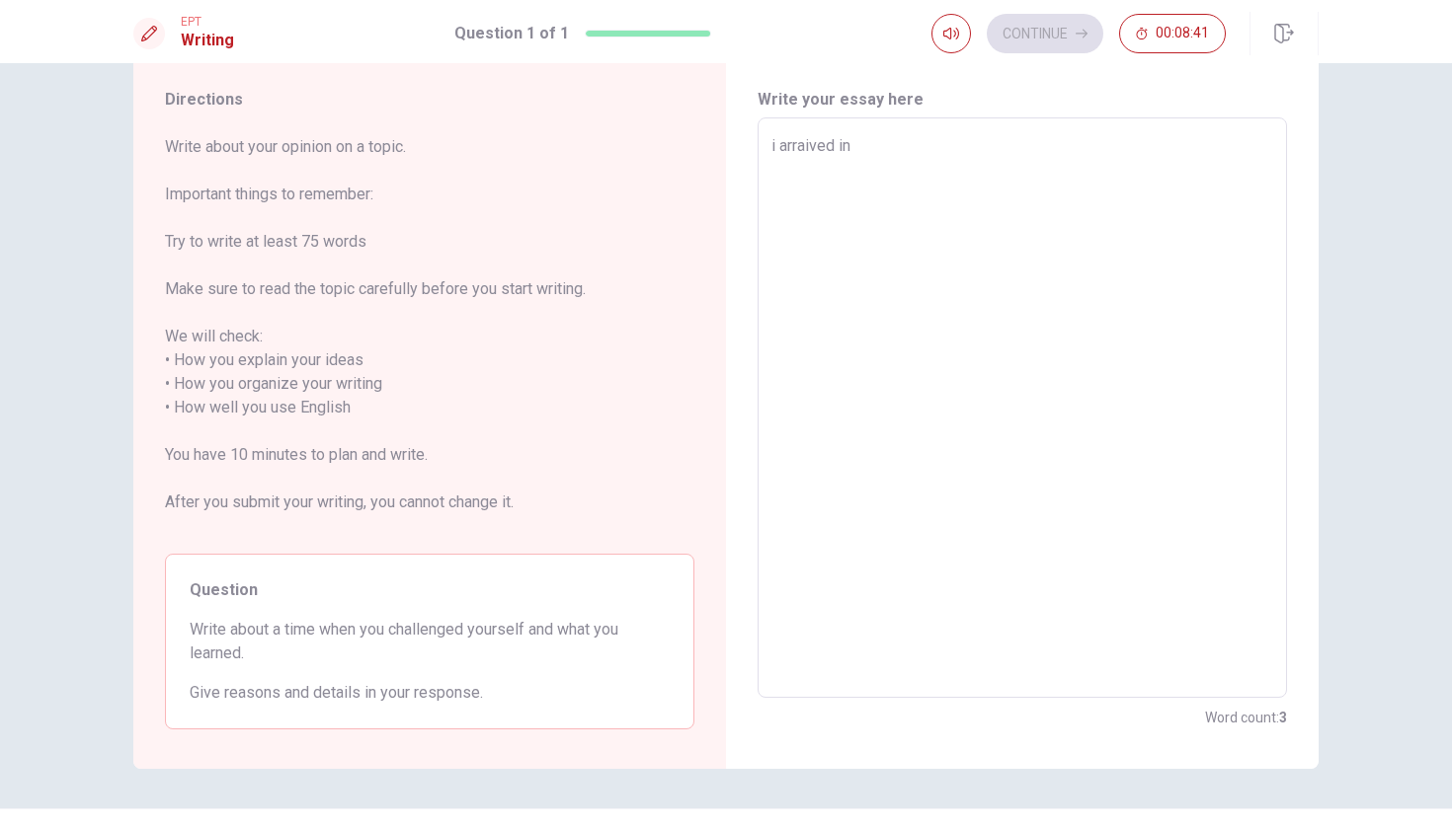
type textarea "i arraived in"
type textarea "x"
type textarea "i arraived in K"
type textarea "x"
type textarea "i arraived in [GEOGRAPHIC_DATA]"
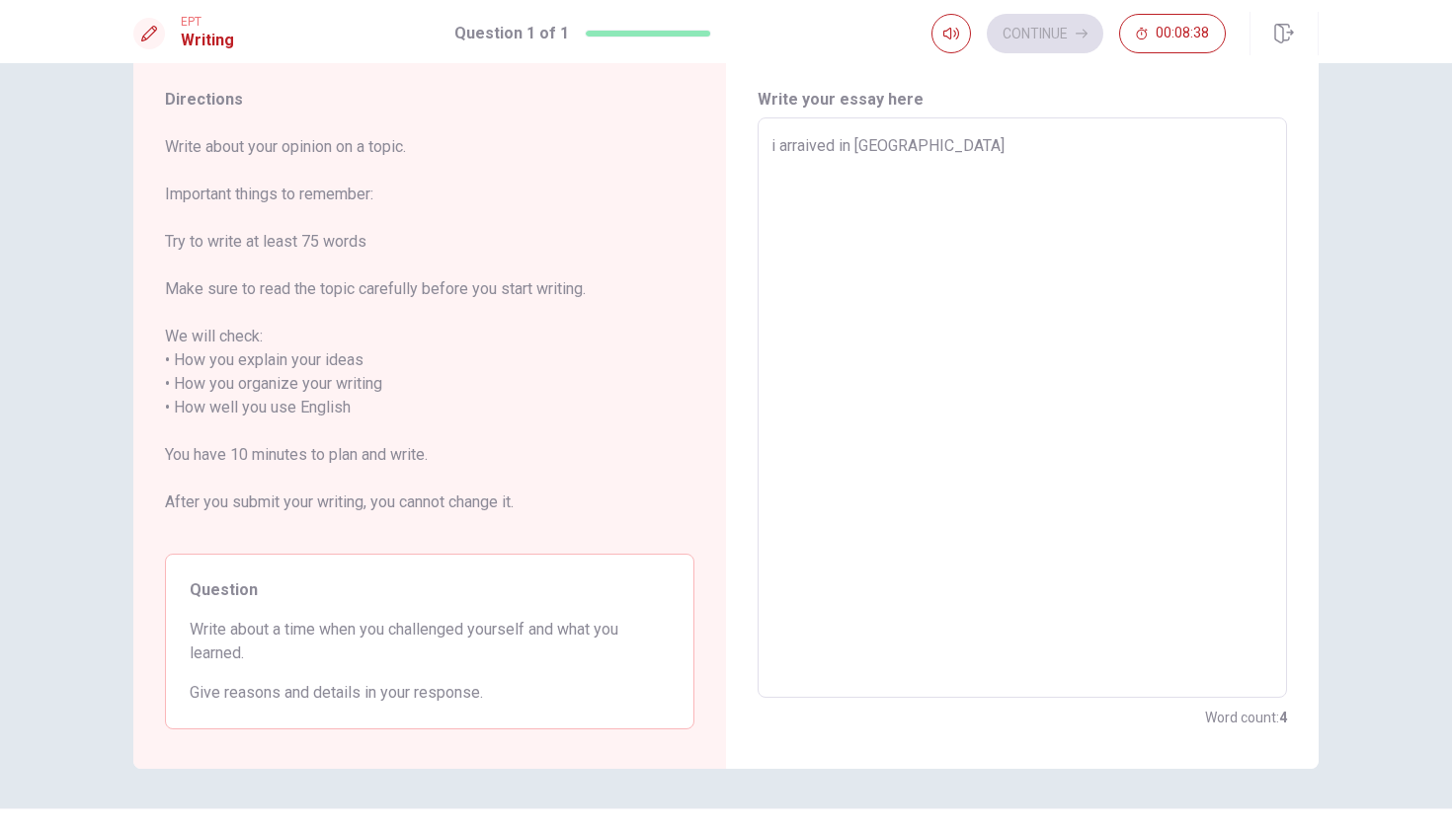
type textarea "x"
type textarea "i arraived in [GEOGRAPHIC_DATA]"
type textarea "x"
type textarea "i arraived in [GEOGRAPHIC_DATA]"
type textarea "x"
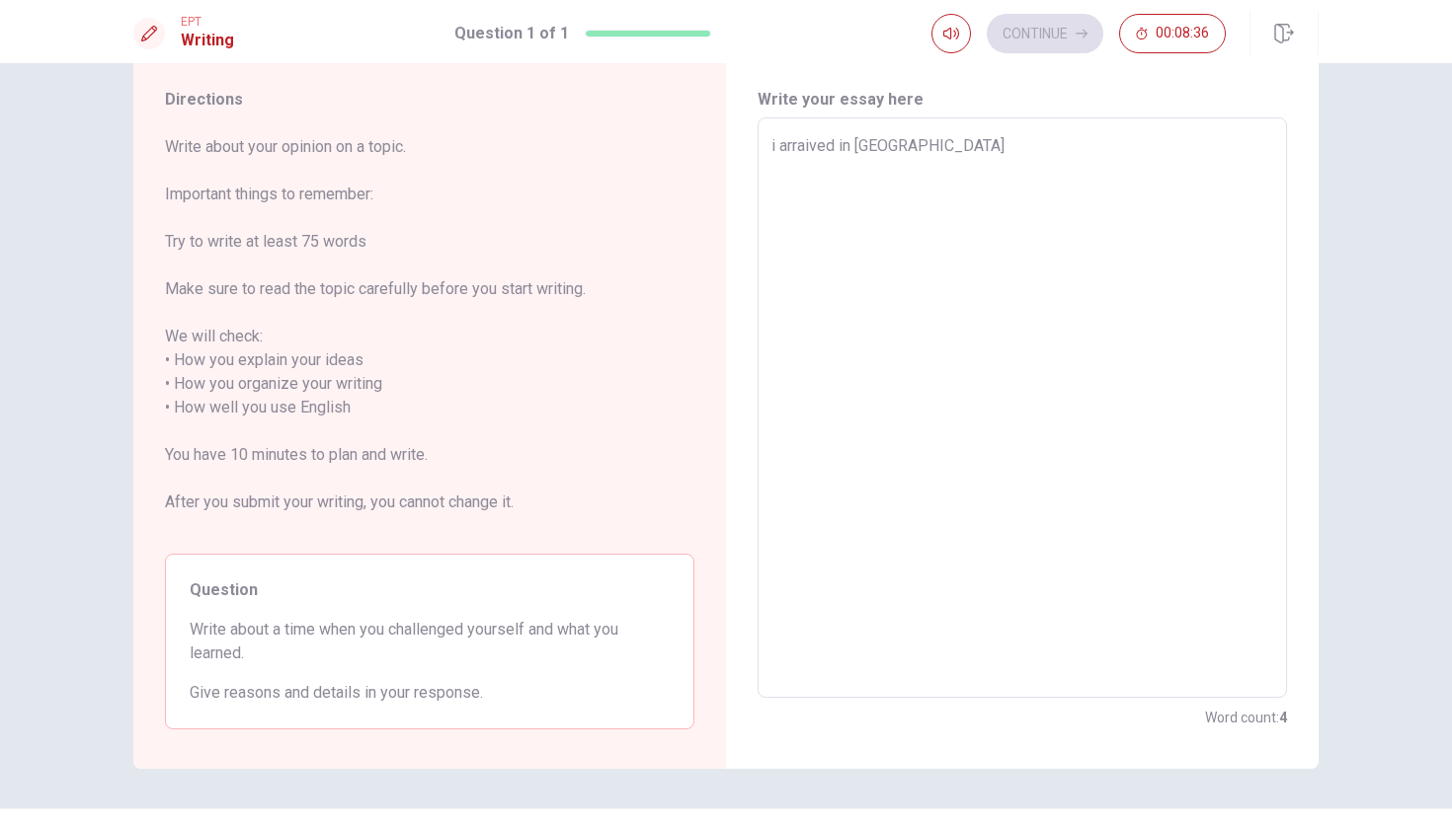
type textarea "i arraived in [GEOGRAPHIC_DATA]"
type textarea "x"
type textarea "i arraived in [GEOGRAPHIC_DATA]"
type textarea "x"
type textarea "i arraived in [GEOGRAPHIC_DATA]"
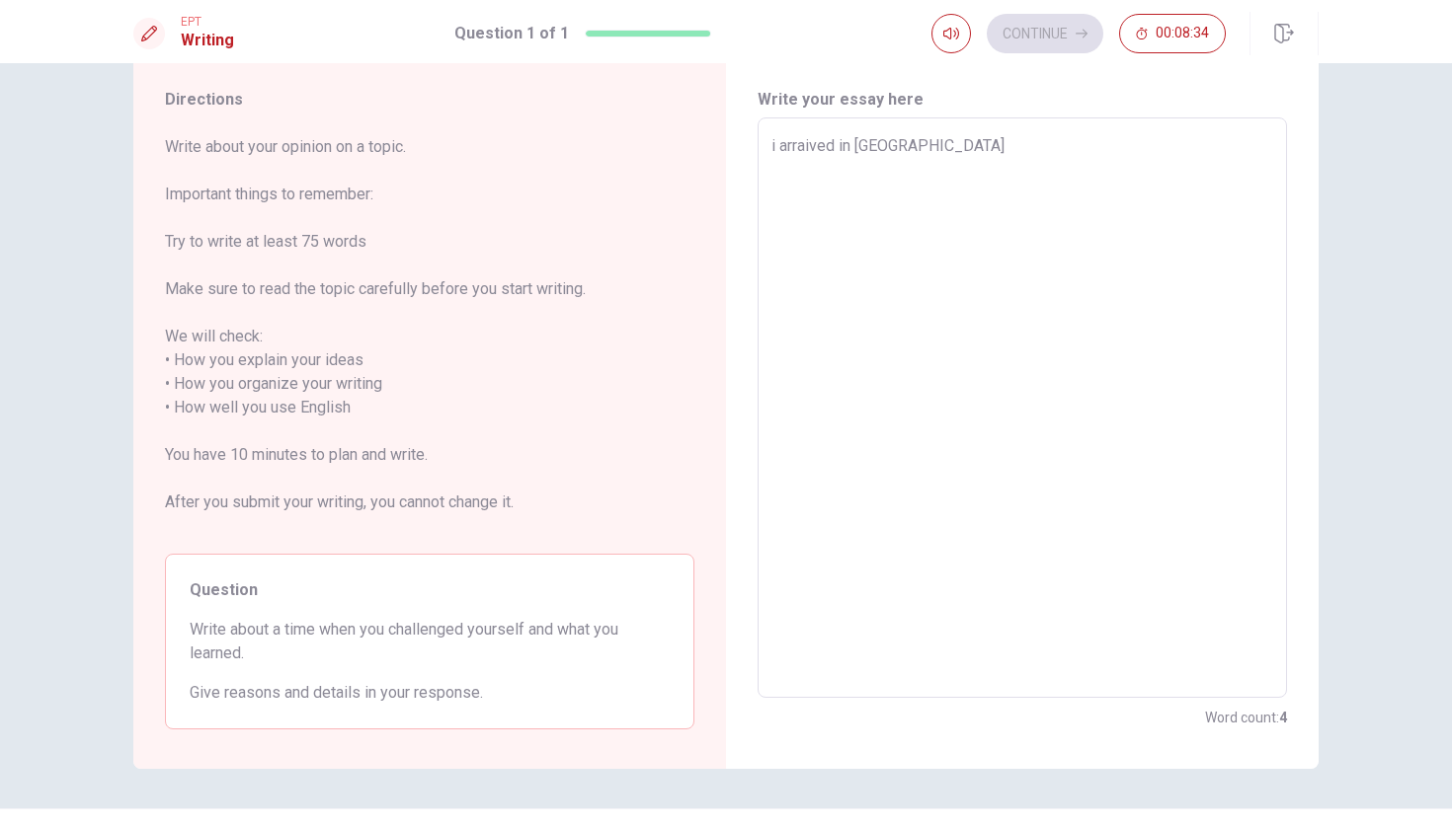
type textarea "x"
type textarea "i arraived in [GEOGRAPHIC_DATA]"
type textarea "x"
type textarea "i arraived in [GEOGRAPHIC_DATA]"
type textarea "x"
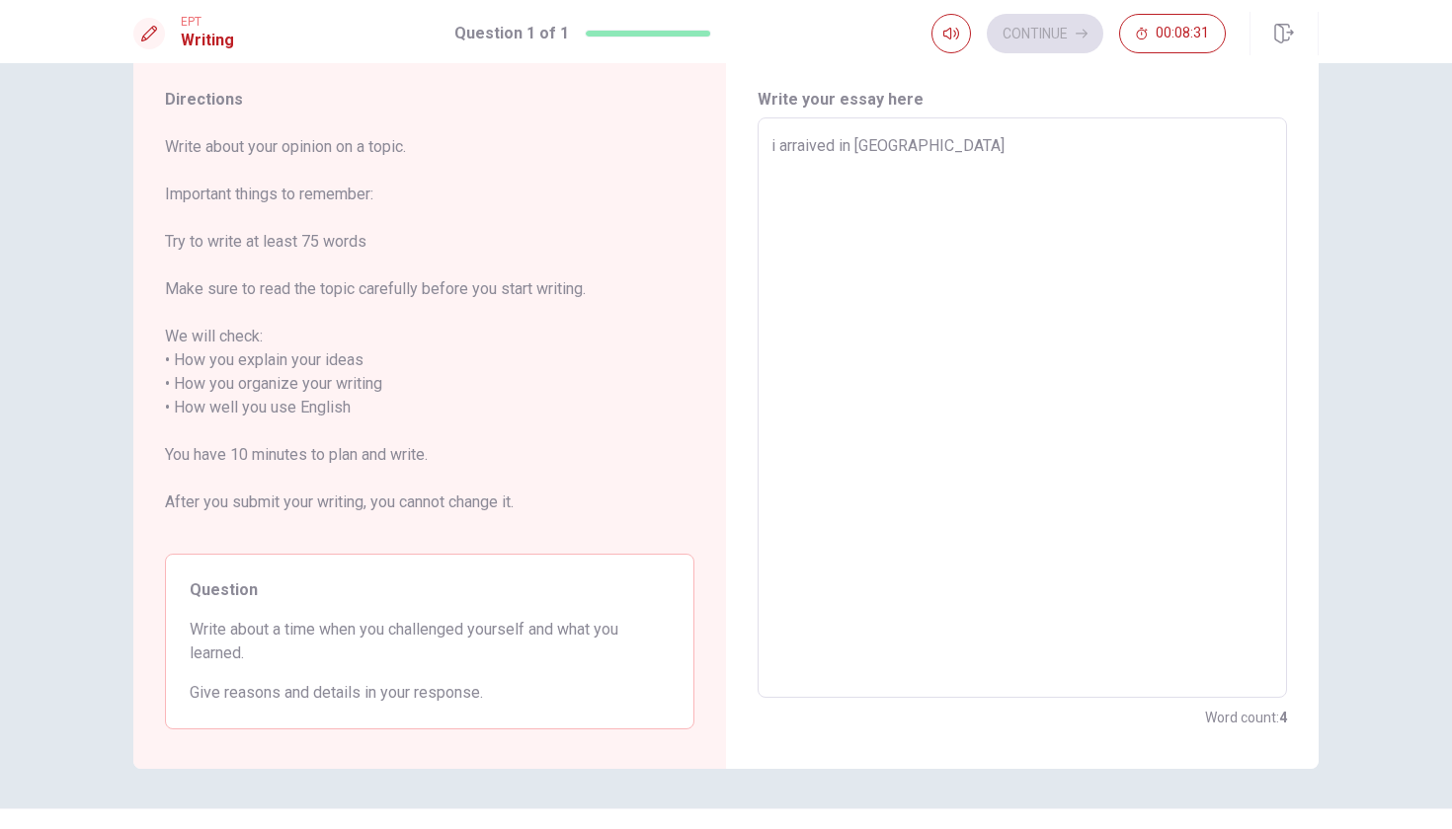
type textarea "i arraived in [GEOGRAPHIC_DATA]"
type textarea "x"
type textarea "i arraived in K"
type textarea "x"
type textarea "i arraived in"
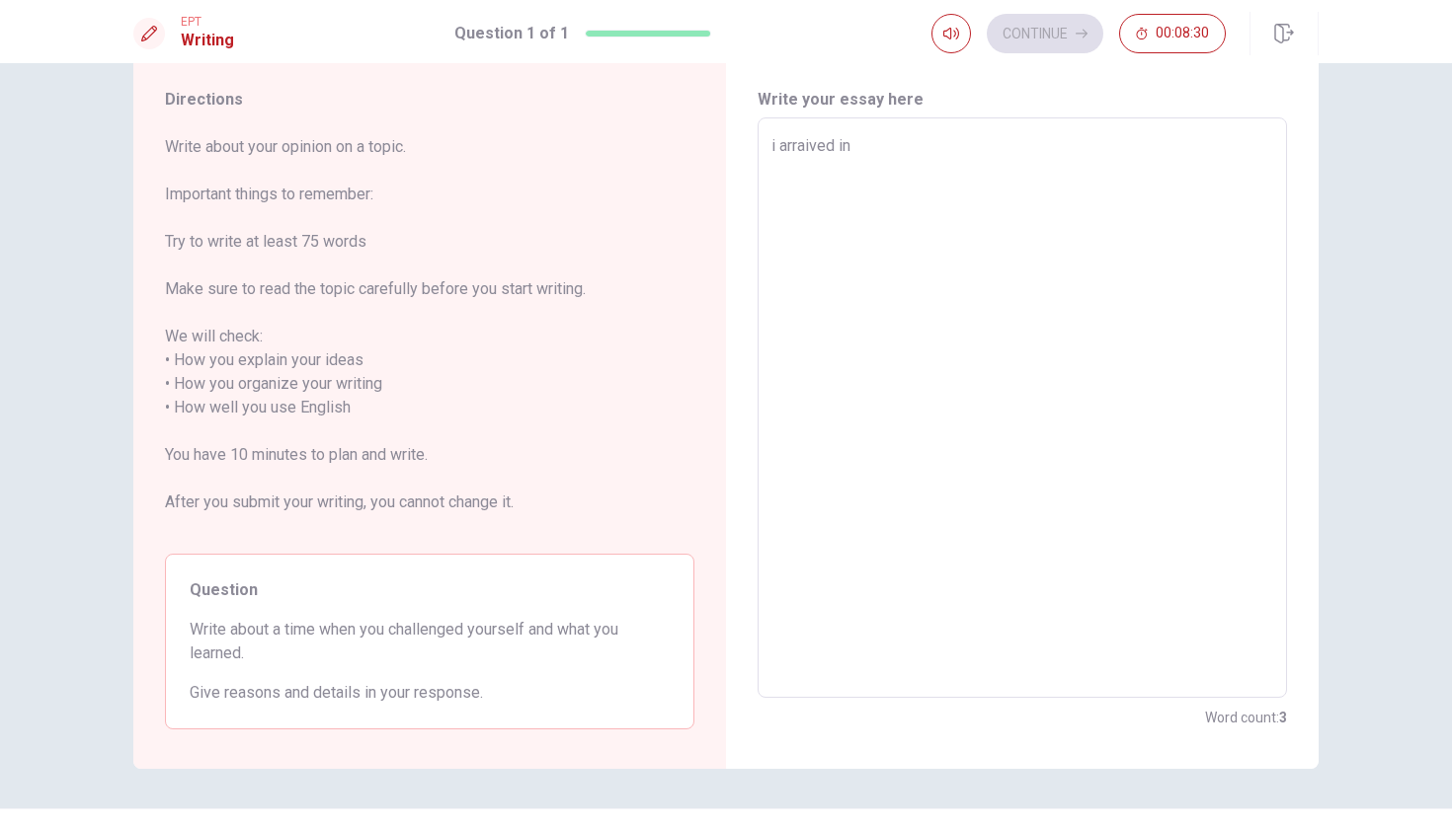
type textarea "x"
type textarea "i arraived in C"
type textarea "x"
type textarea "i arraived in [GEOGRAPHIC_DATA]"
type textarea "x"
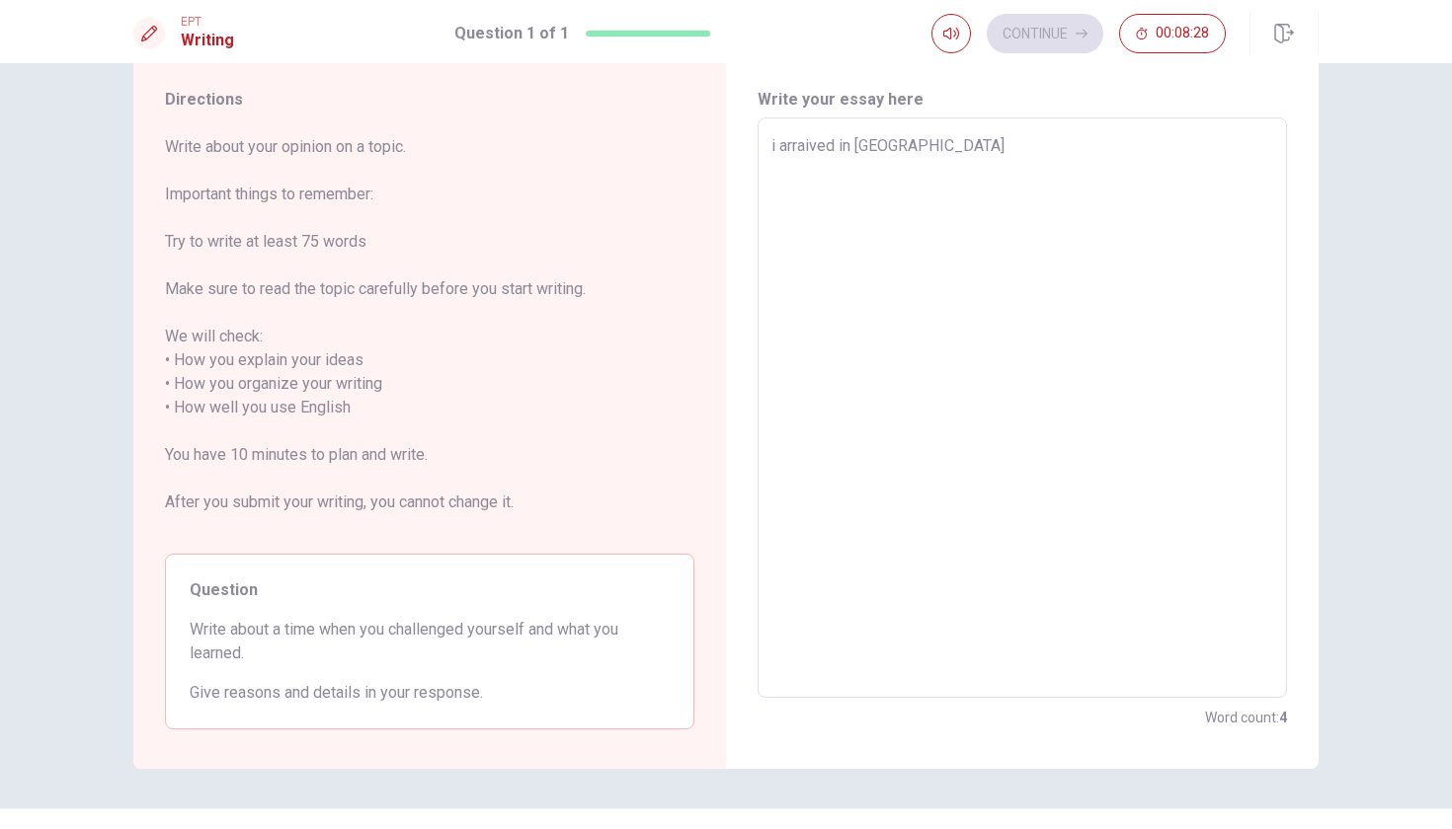
type textarea "i arraived in Can"
type textarea "x"
type textarea "i arraived in [GEOGRAPHIC_DATA]"
type textarea "x"
type textarea "i arraived in [GEOGRAPHIC_DATA]"
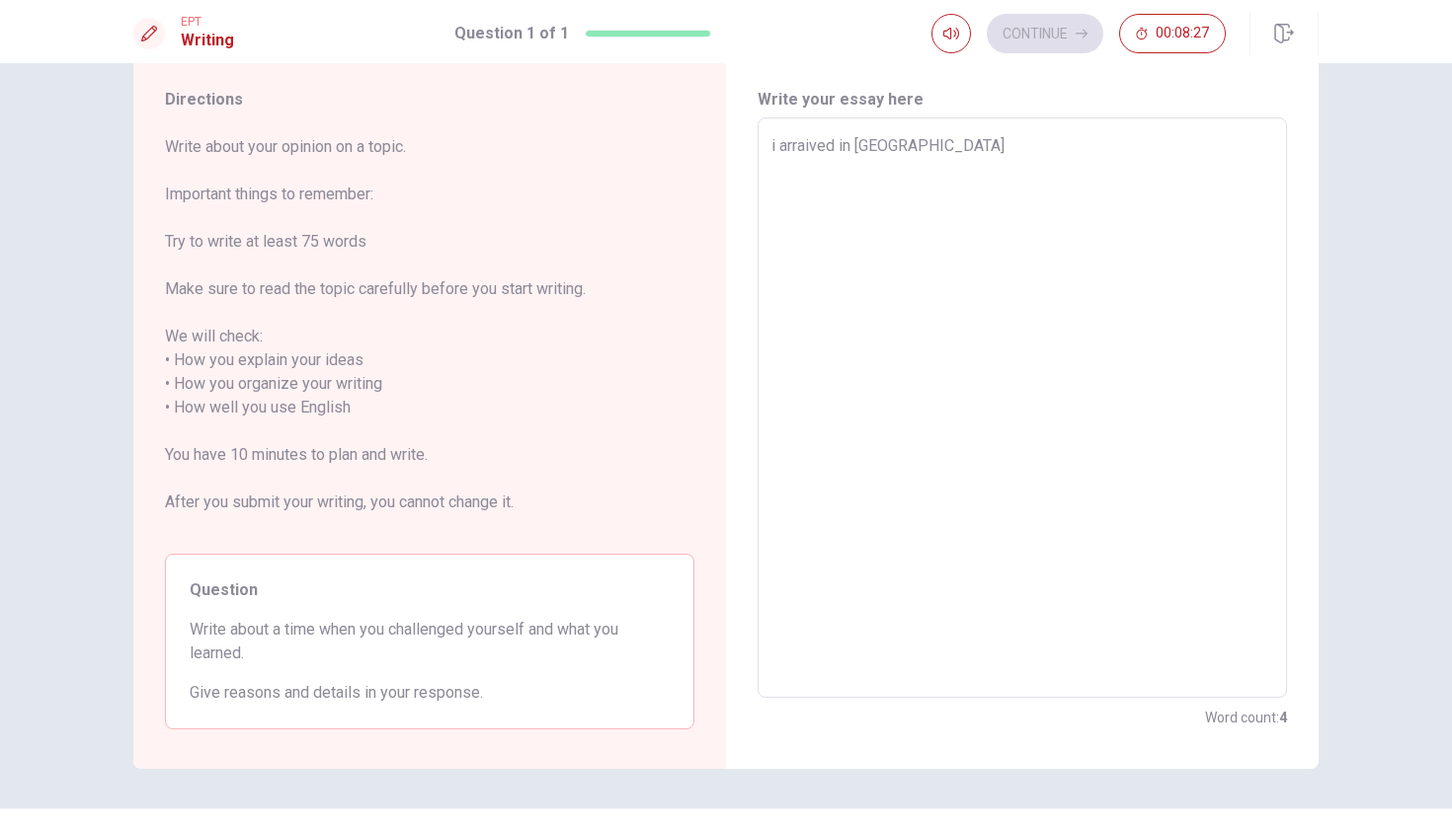
type textarea "x"
type textarea "i arraived in [GEOGRAPHIC_DATA]"
type textarea "x"
type textarea "i arraived in [GEOGRAPHIC_DATA]"
type textarea "x"
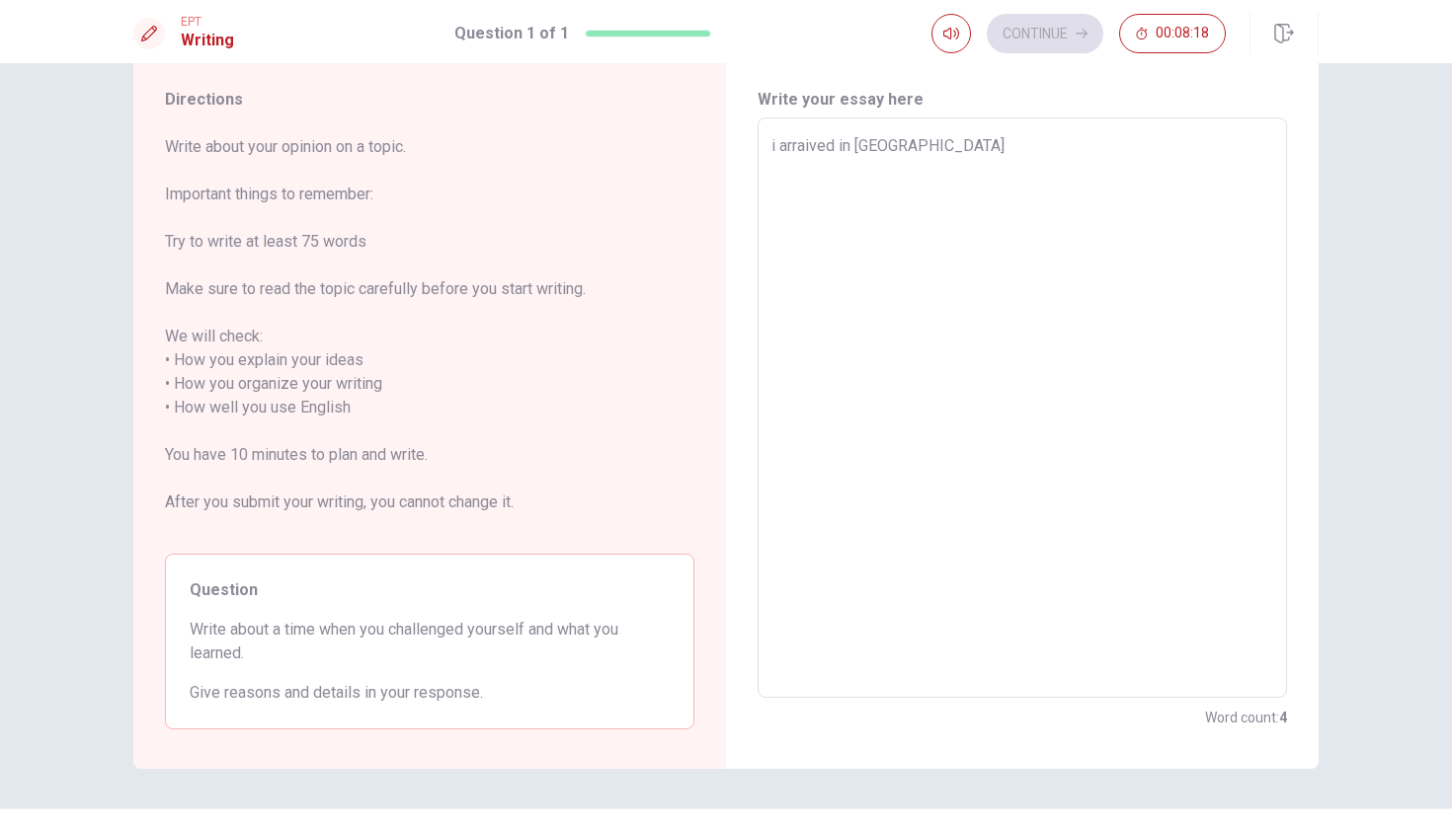
type textarea "i arraived in [GEOGRAPHIC_DATA] t"
type textarea "x"
type textarea "i arraived in [GEOGRAPHIC_DATA] th"
type textarea "x"
type textarea "i arraived in [GEOGRAPHIC_DATA] thr"
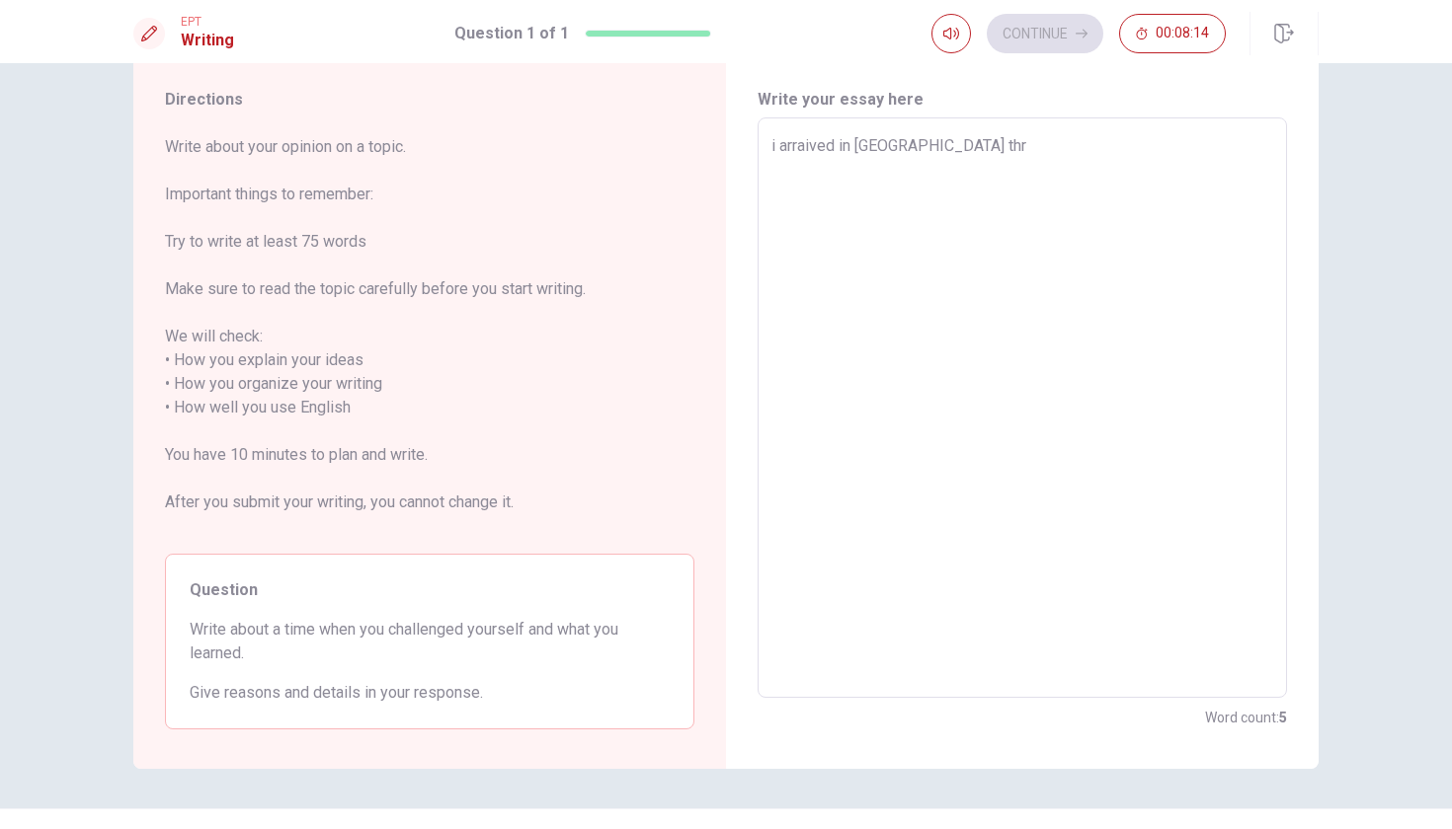
type textarea "x"
type textarea "i arraived in [GEOGRAPHIC_DATA] thry"
type textarea "x"
type textarea "i arraived in [GEOGRAPHIC_DATA] thry"
type textarea "x"
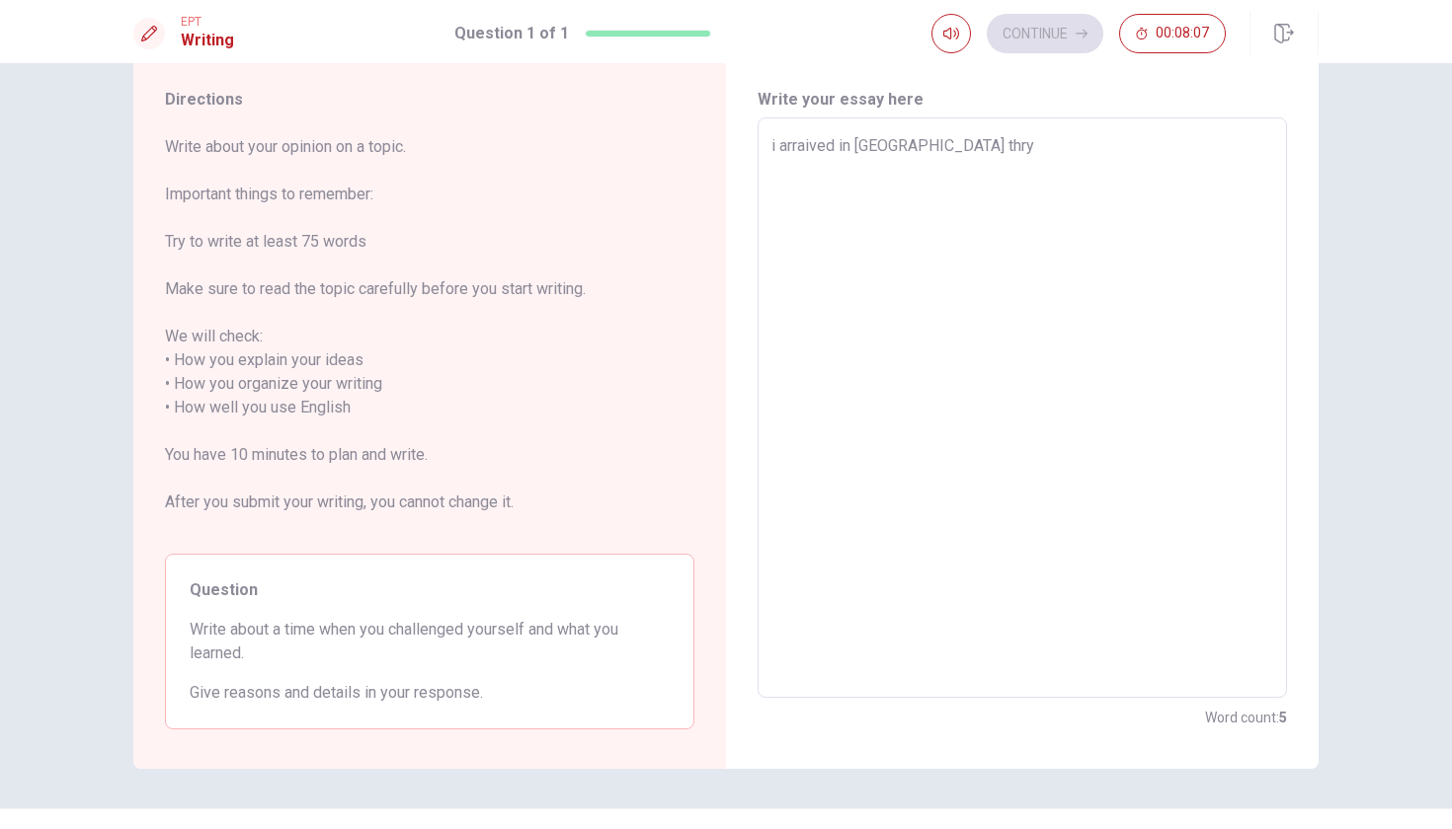
type textarea "i arraived in [GEOGRAPHIC_DATA] thry y"
type textarea "x"
type textarea "i arraived in [GEOGRAPHIC_DATA] thry ye"
type textarea "x"
type textarea "i arraived in [GEOGRAPHIC_DATA] thry yea"
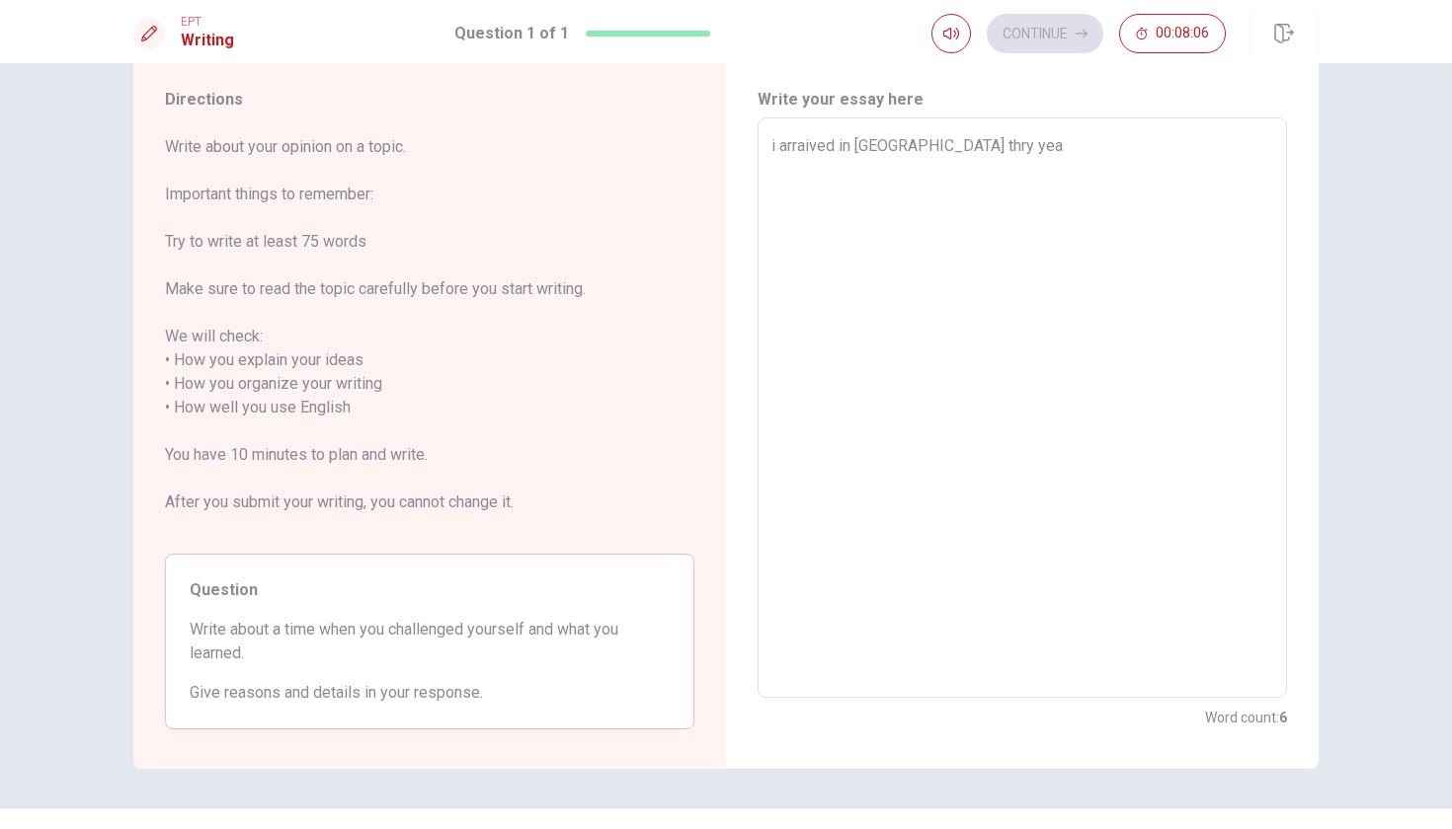
type textarea "x"
type textarea "i arraived in [GEOGRAPHIC_DATA] thry year"
type textarea "x"
type textarea "i arraived in [GEOGRAPHIC_DATA] thry years"
type textarea "x"
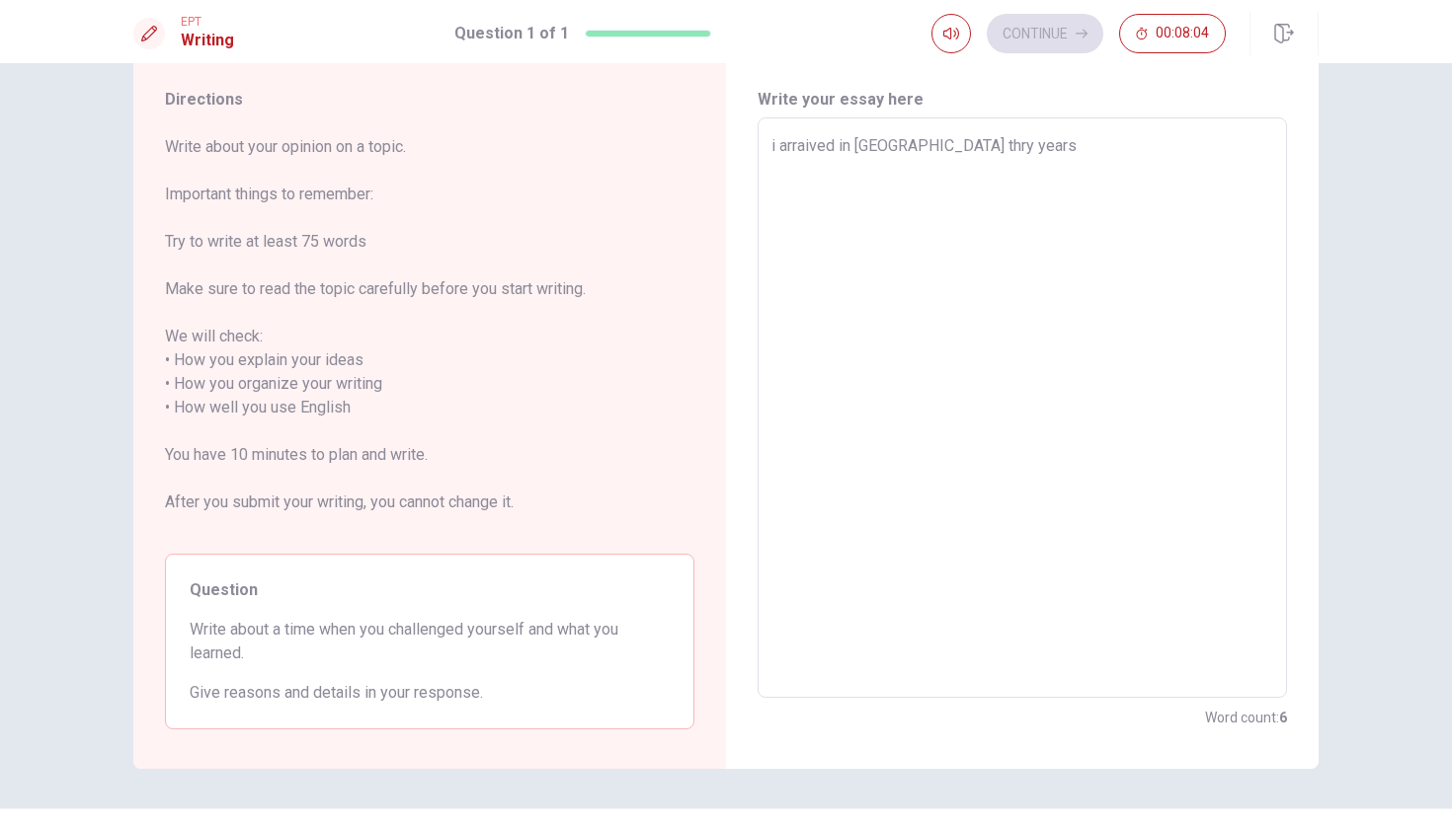
type textarea "i arraived in [GEOGRAPHIC_DATA] thry years"
type textarea "x"
type textarea "i arraived in [GEOGRAPHIC_DATA] thry years a"
type textarea "x"
type textarea "i arraived in [GEOGRAPHIC_DATA] thry years ag"
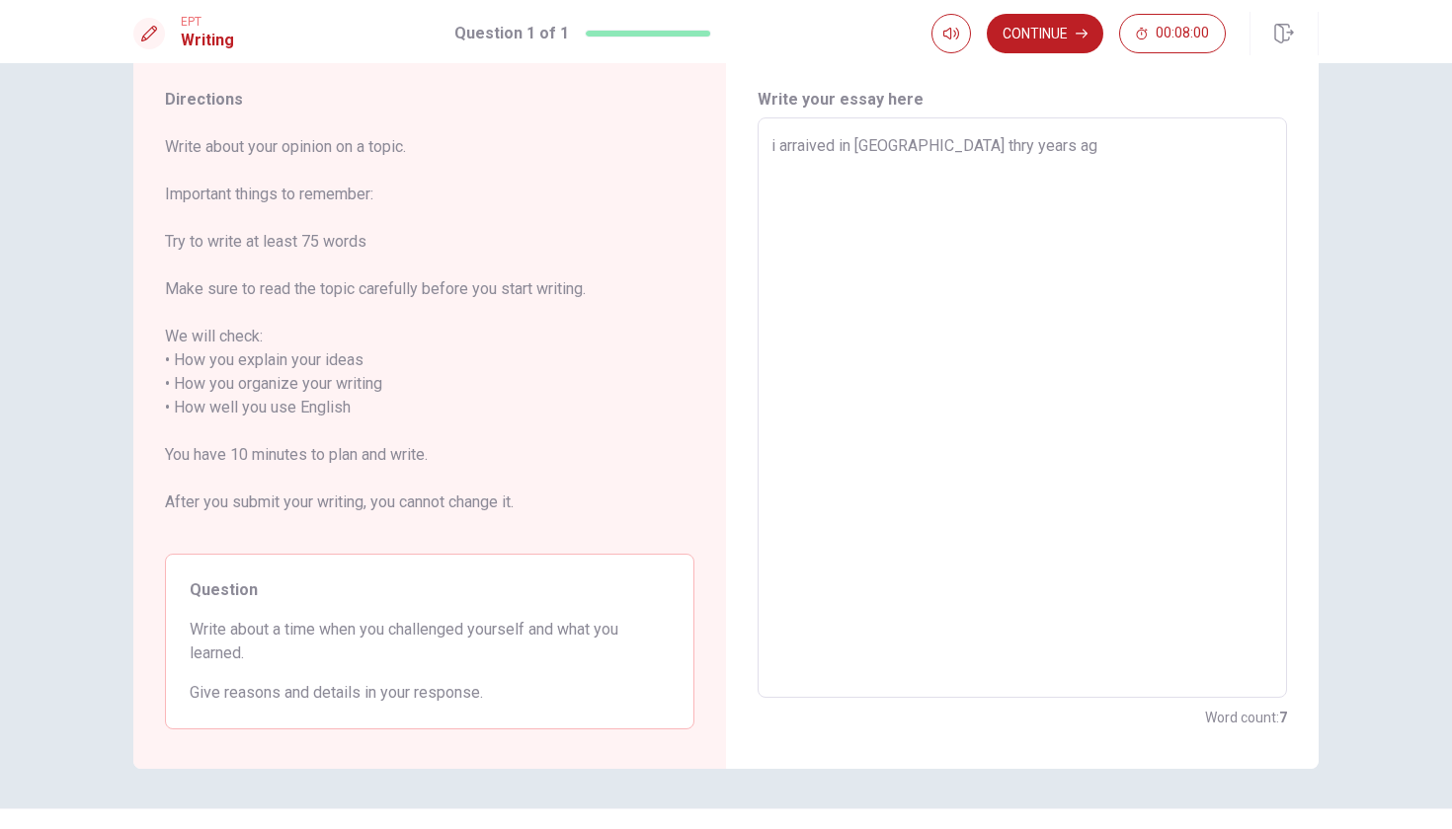
type textarea "x"
type textarea "i arraived in [GEOGRAPHIC_DATA] thry years ago"
type textarea "x"
type textarea "i arraived in [GEOGRAPHIC_DATA] thry years ago."
type textarea "x"
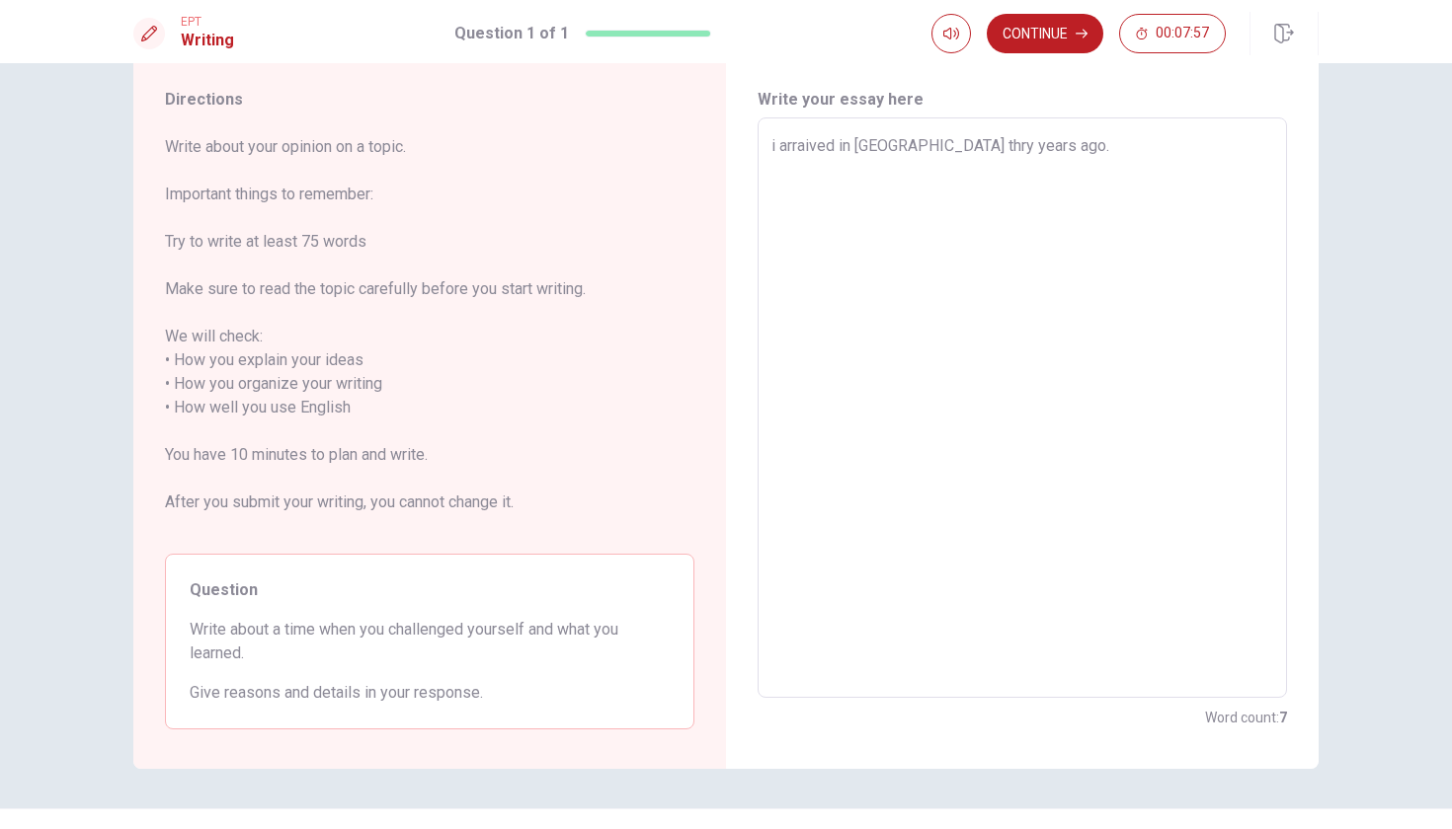
type textarea "i arraived in [GEOGRAPHIC_DATA] thry years ago."
type textarea "x"
type textarea "i arraived in [GEOGRAPHIC_DATA] thry years ago. i"
type textarea "x"
type textarea "i arraived in [GEOGRAPHIC_DATA] thry years ago. i"
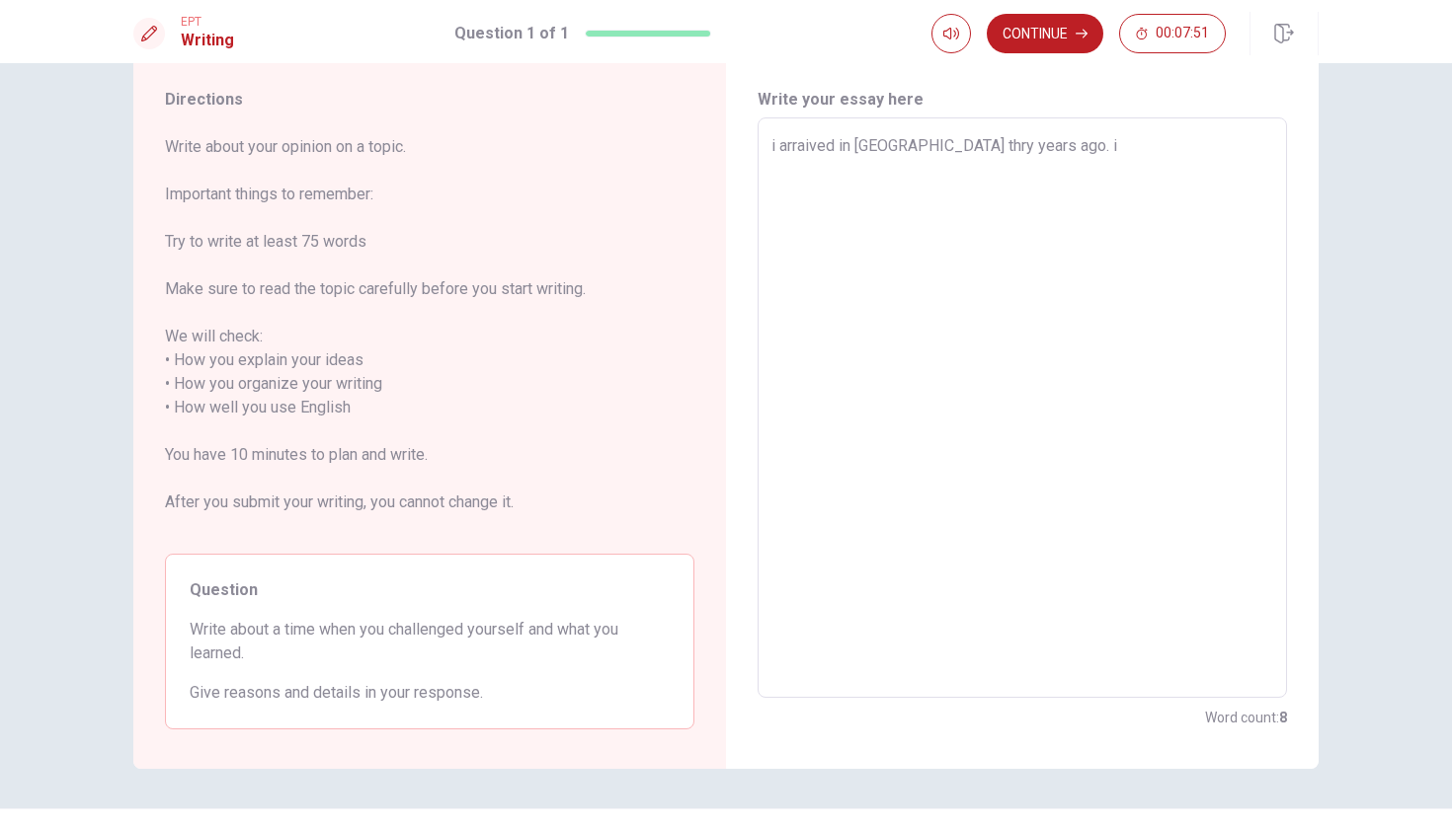
type textarea "x"
type textarea "i arraived in [GEOGRAPHIC_DATA] thry years ago. i d"
type textarea "x"
type textarea "i arraived in [GEOGRAPHIC_DATA] thry years ago. i di"
type textarea "x"
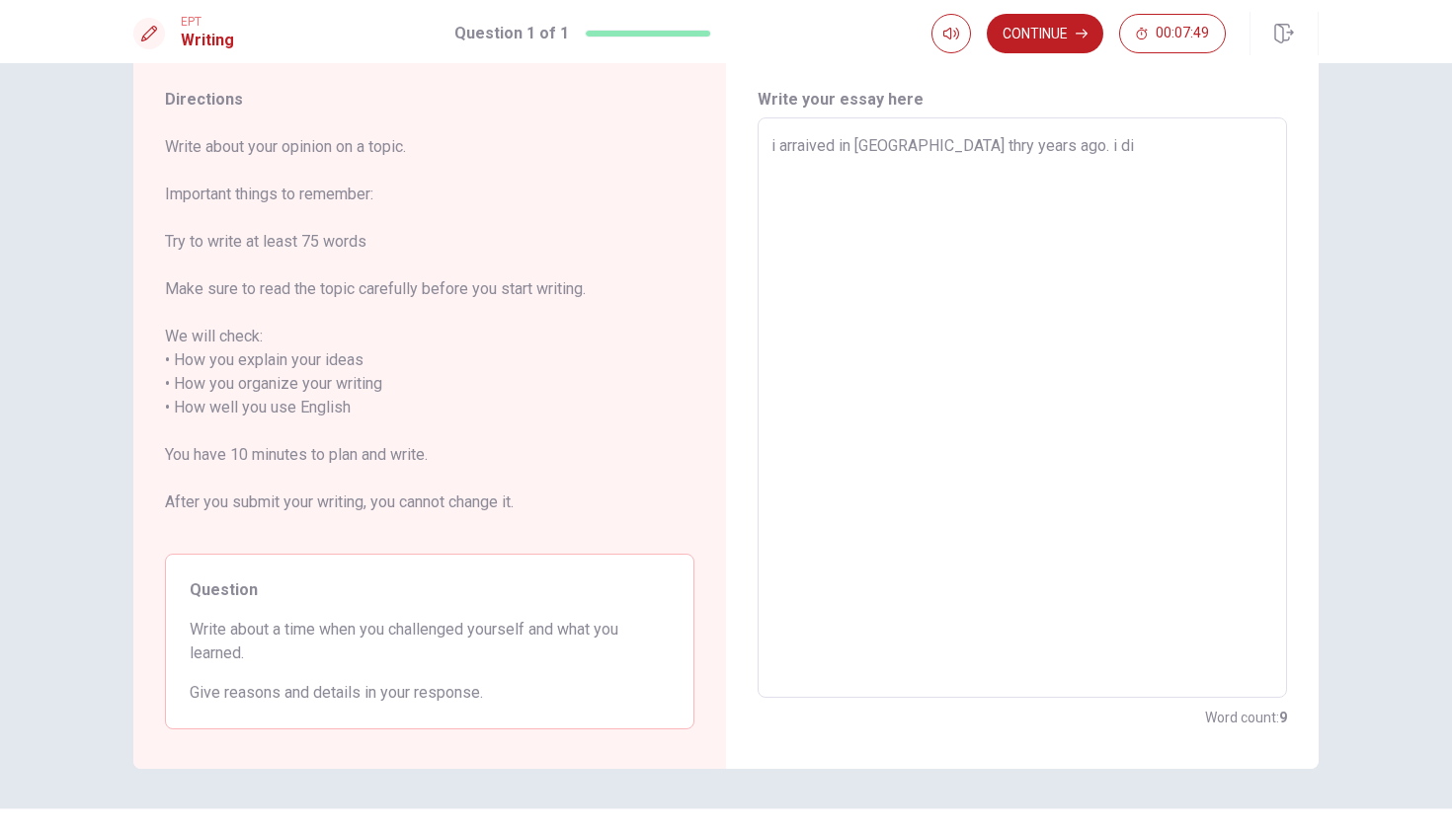
type textarea "i arraived in [GEOGRAPHIC_DATA] thry years ago. i did"
type textarea "x"
type textarea "i arraived in [GEOGRAPHIC_DATA] thry years ago. i didn"
type textarea "x"
